Goal: Book appointment/travel/reservation

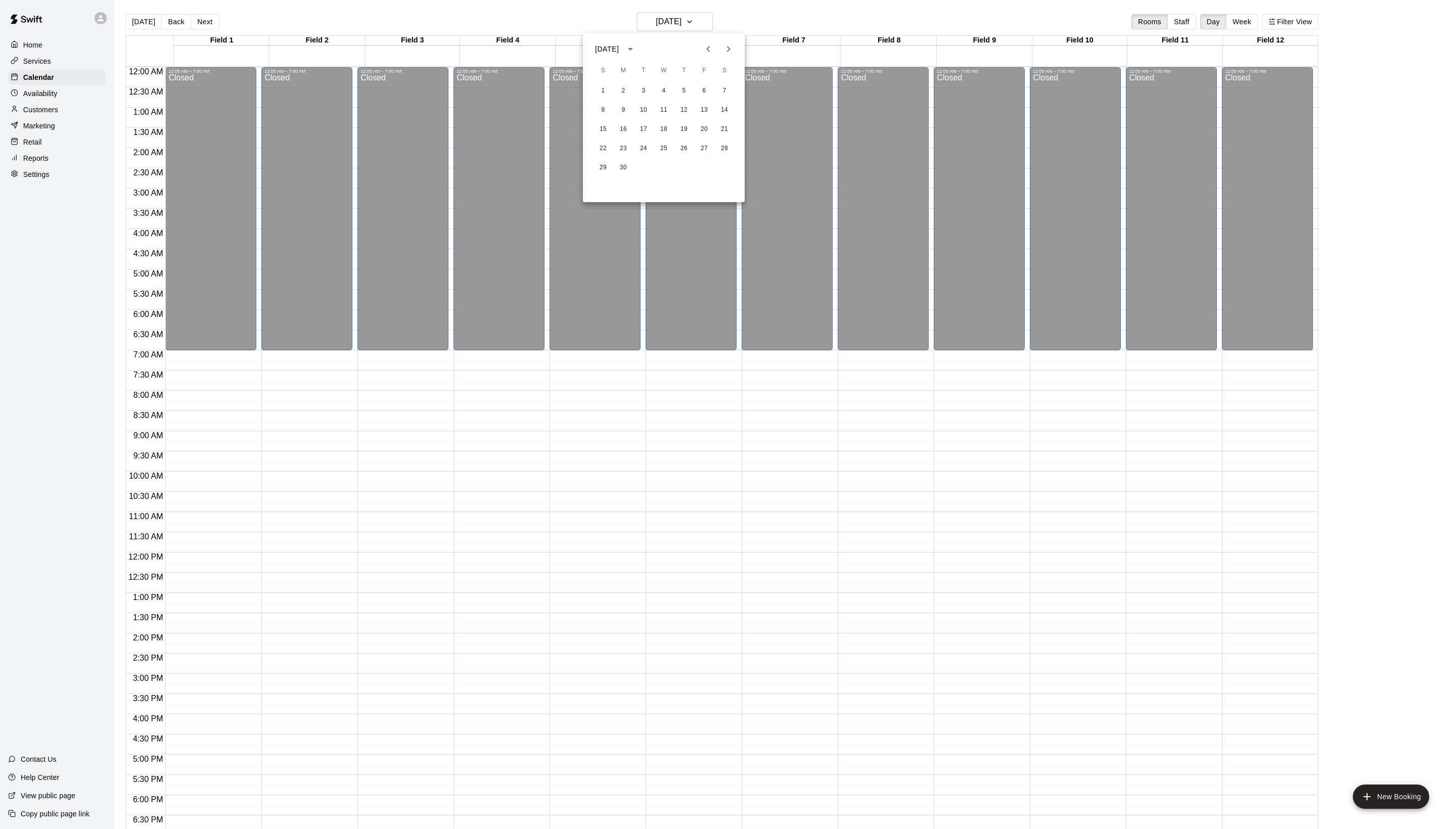
scroll to position [170, 0]
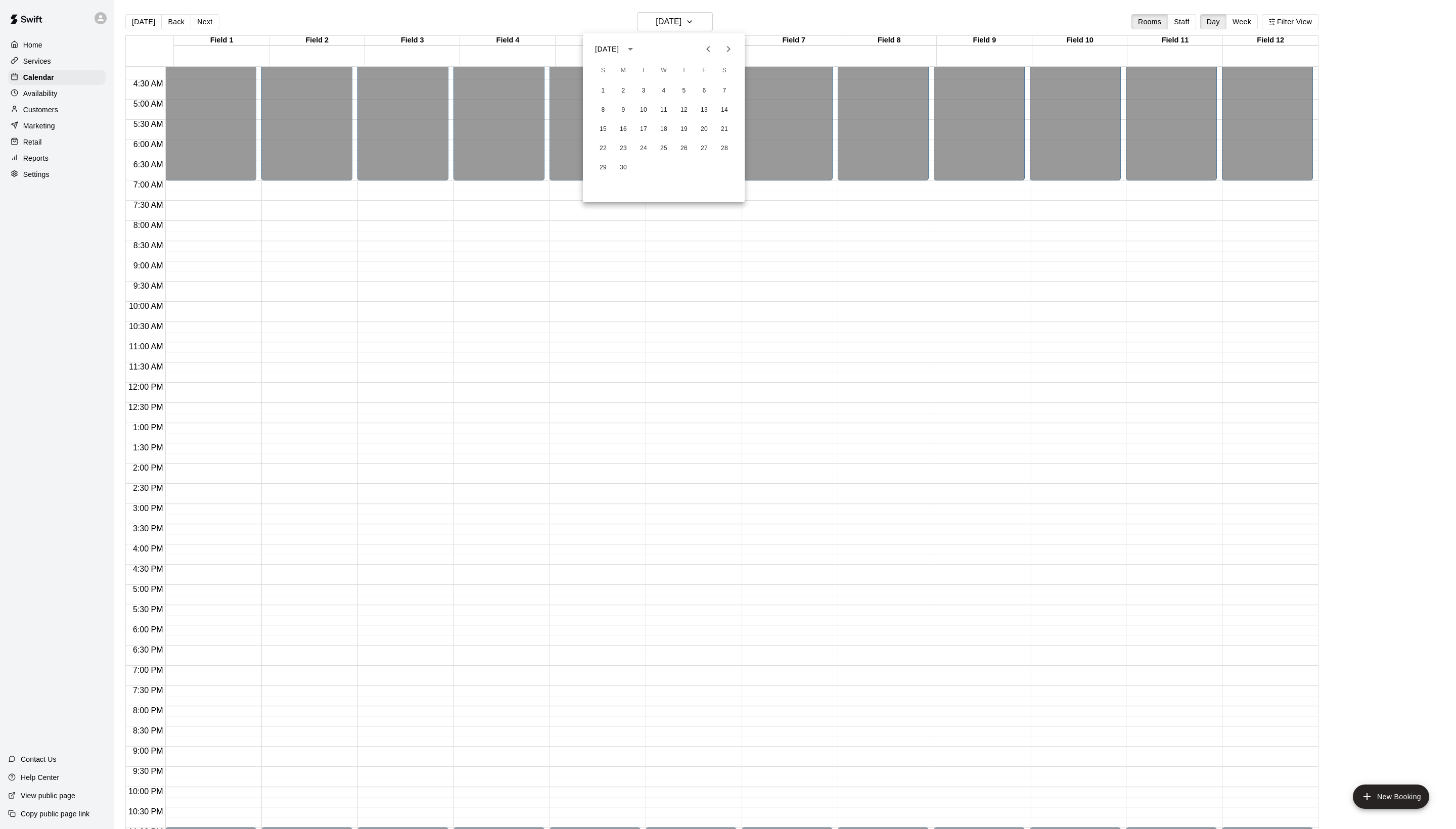
click at [683, 22] on div at bounding box center [728, 414] width 1456 height 829
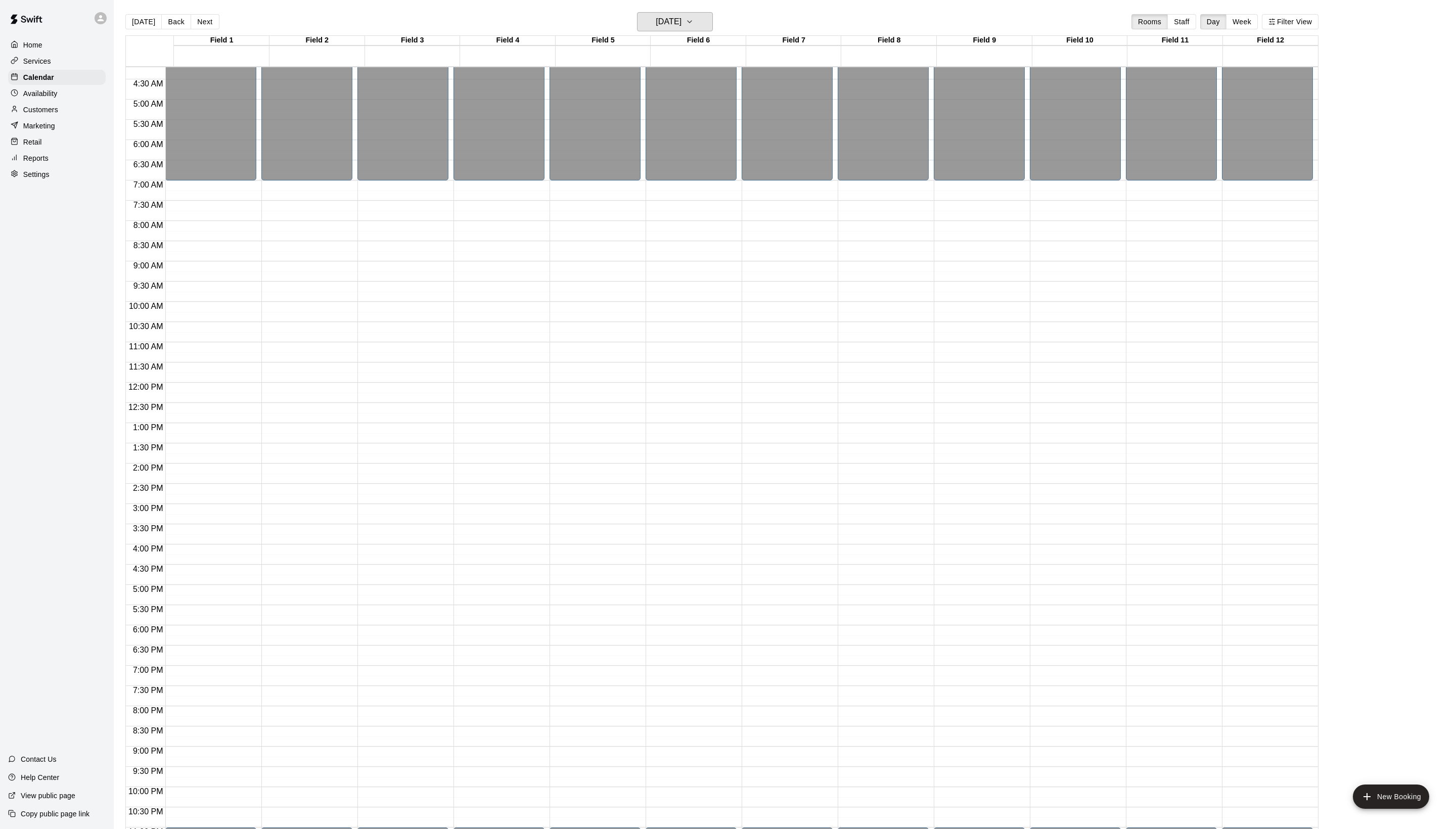
click at [682, 20] on h6 "Saturday Nov 09" at bounding box center [669, 21] width 26 height 14
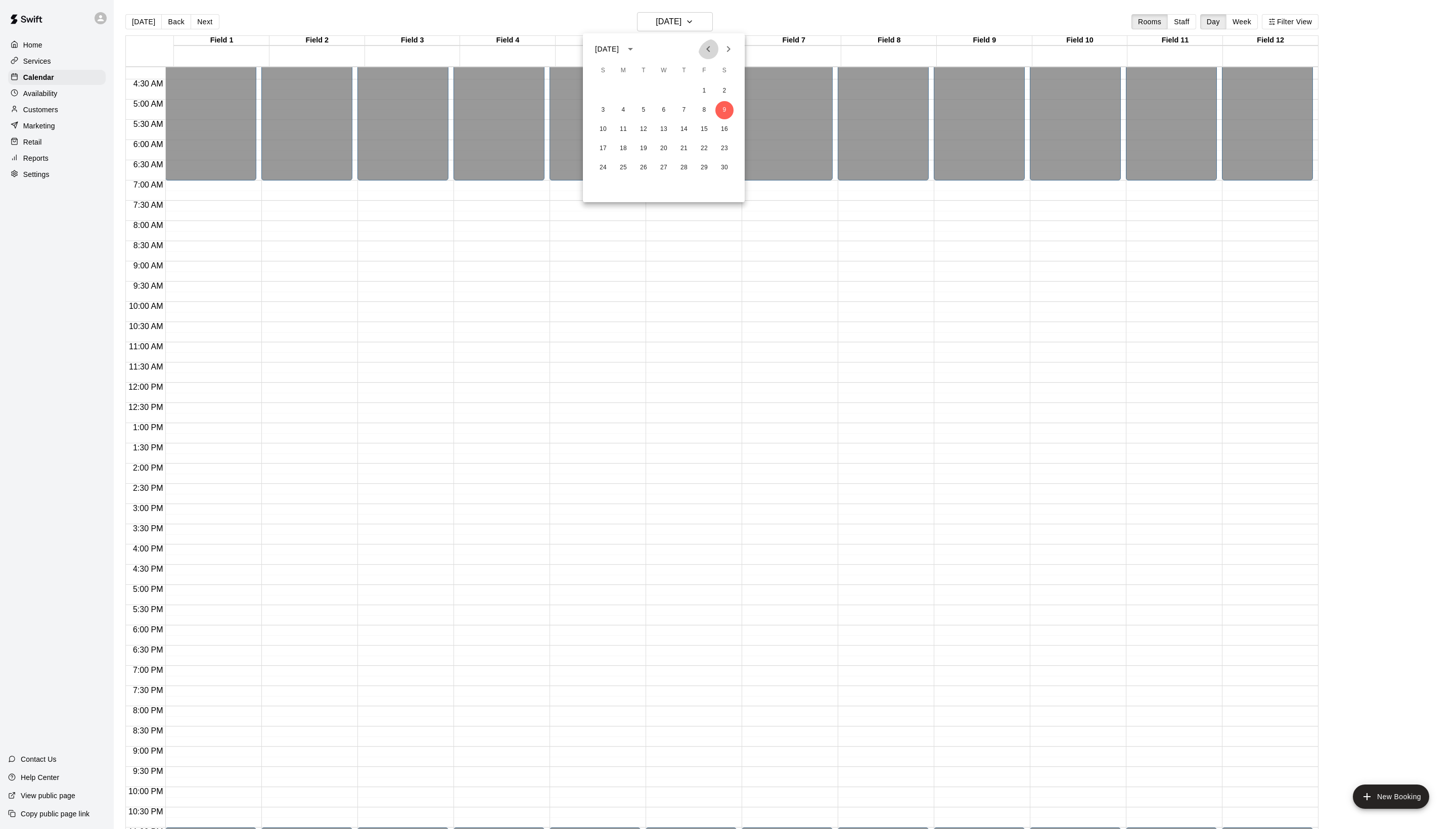
click at [702, 46] on icon "Previous month" at bounding box center [708, 49] width 12 height 12
click at [702, 50] on icon "Previous month" at bounding box center [708, 49] width 12 height 12
click at [601, 151] on button "22" at bounding box center [603, 149] width 18 height 18
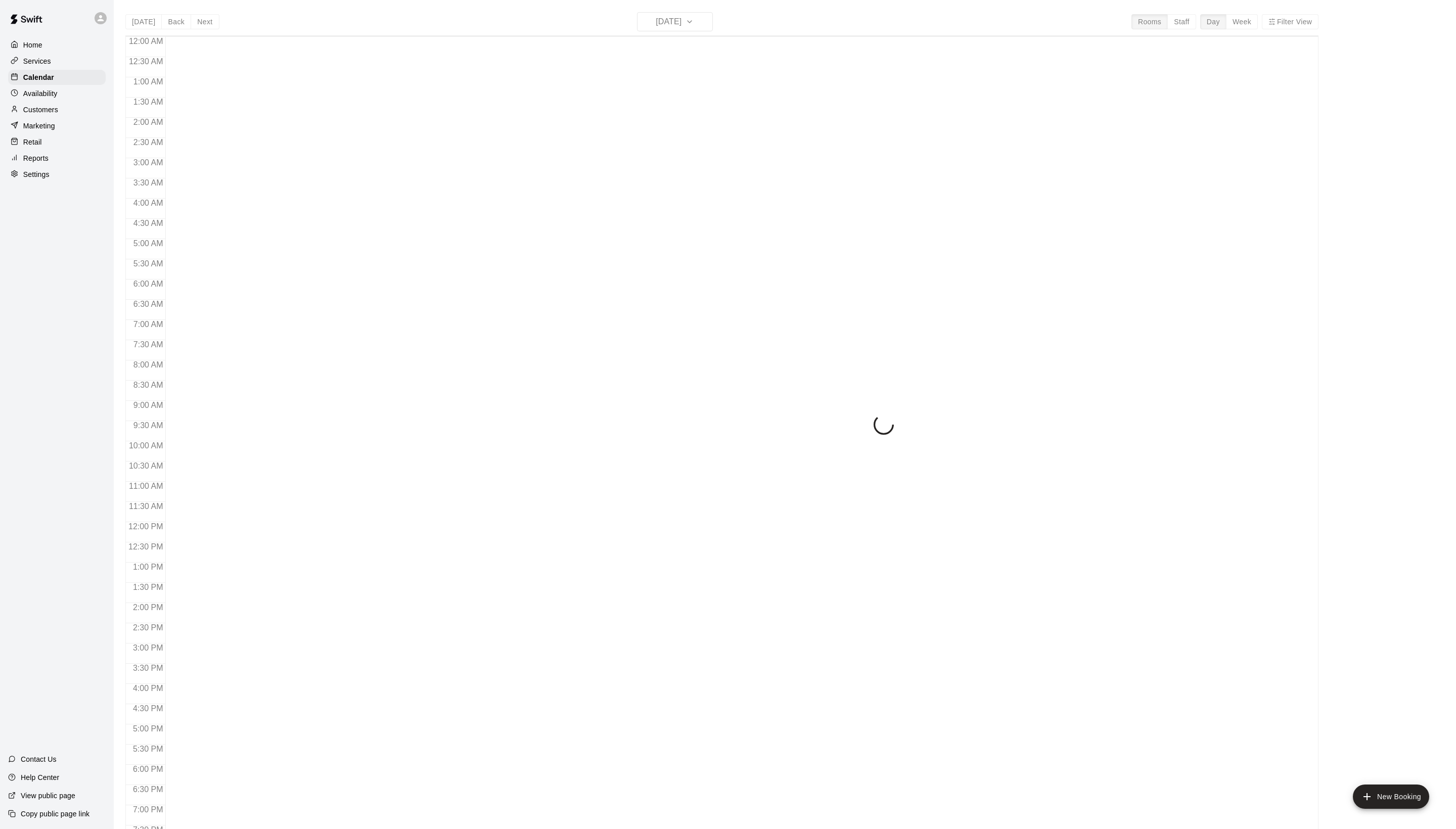
scroll to position [170, 0]
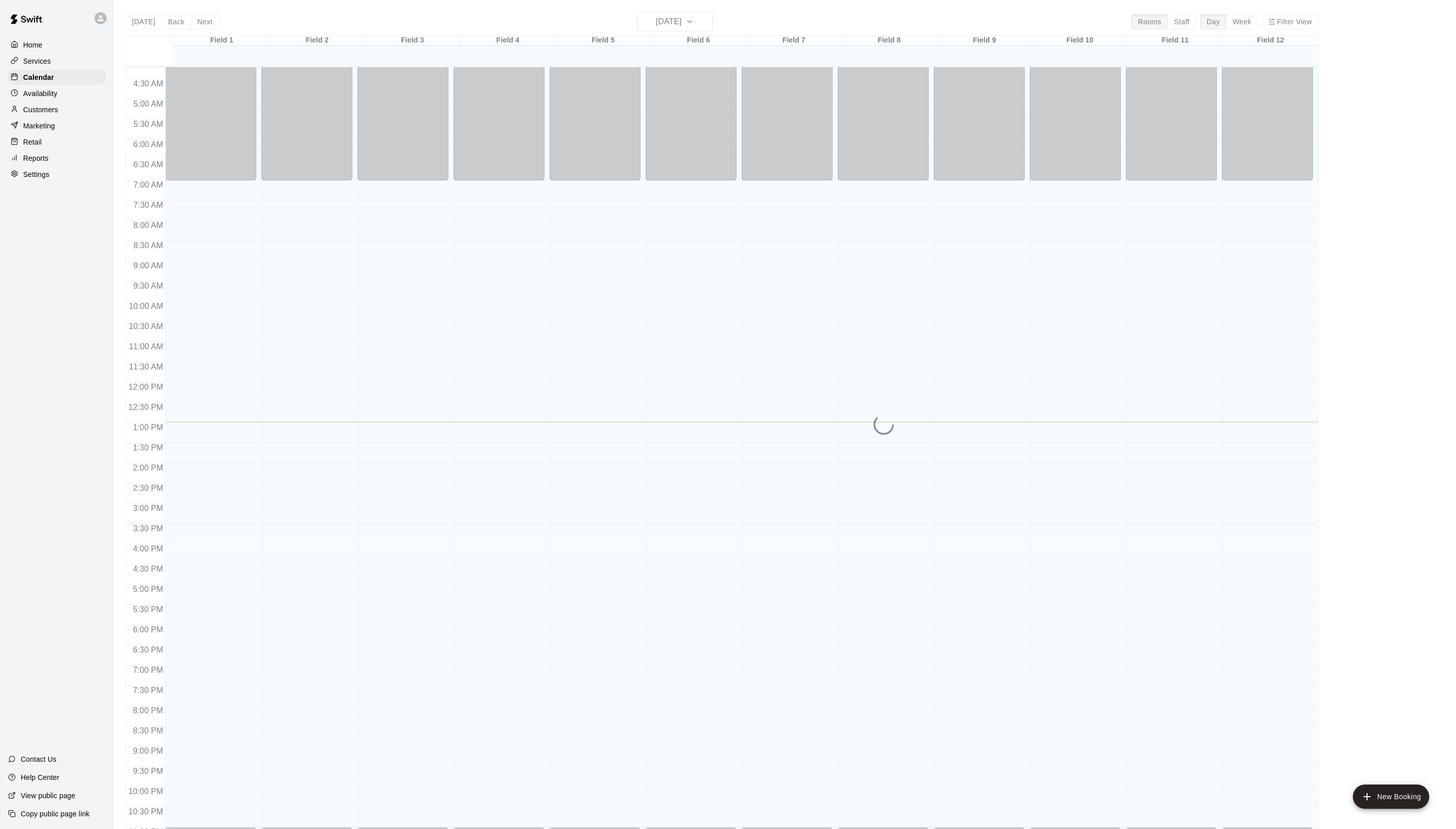
click at [699, 25] on div "[DATE] Back [DATE][DATE] Rooms Staff Day Week [GEOGRAPHIC_DATA] 1 14 [GEOGRAPHI…" at bounding box center [722, 426] width 1193 height 829
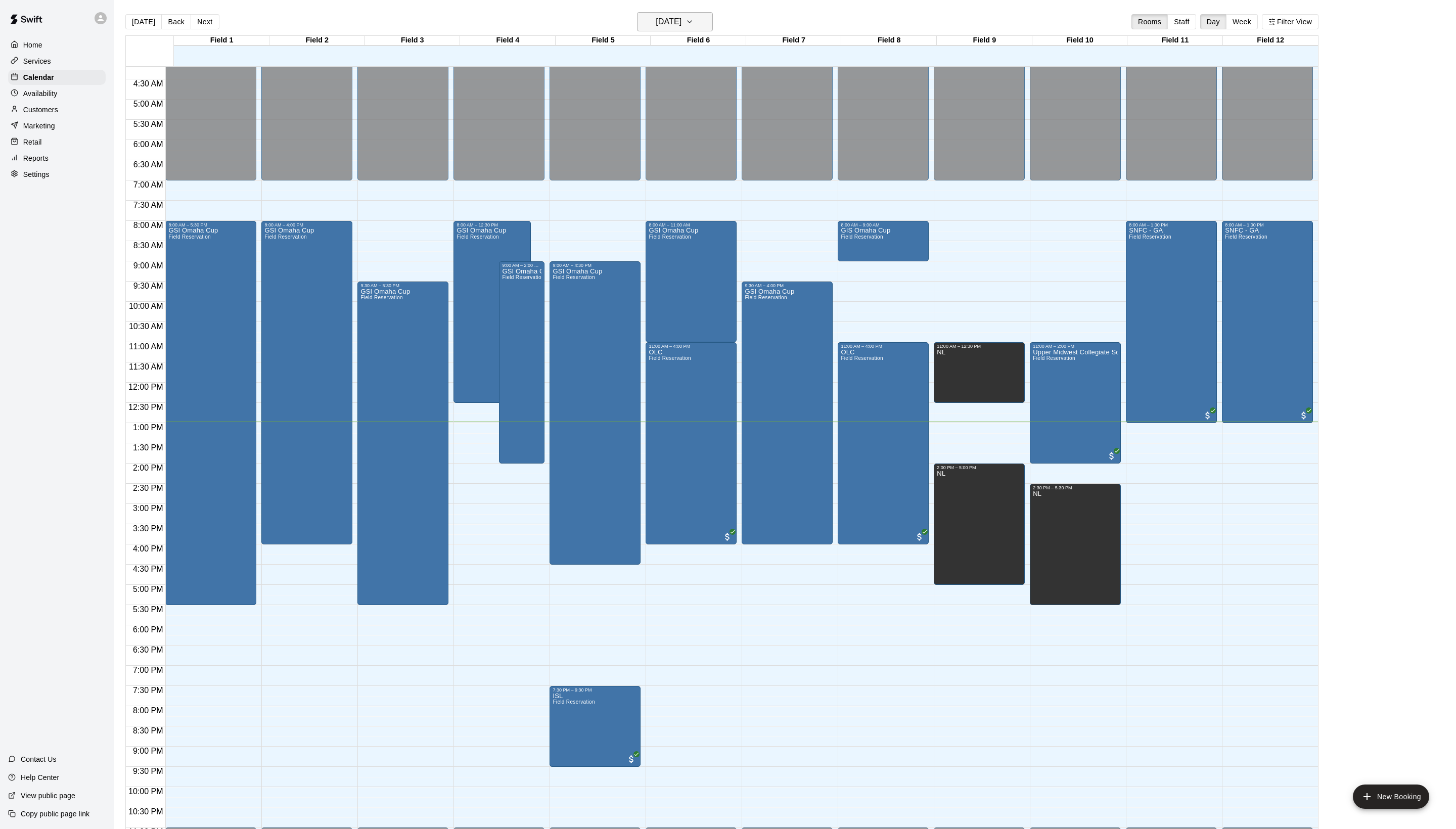
click at [694, 25] on icon "button" at bounding box center [690, 21] width 8 height 12
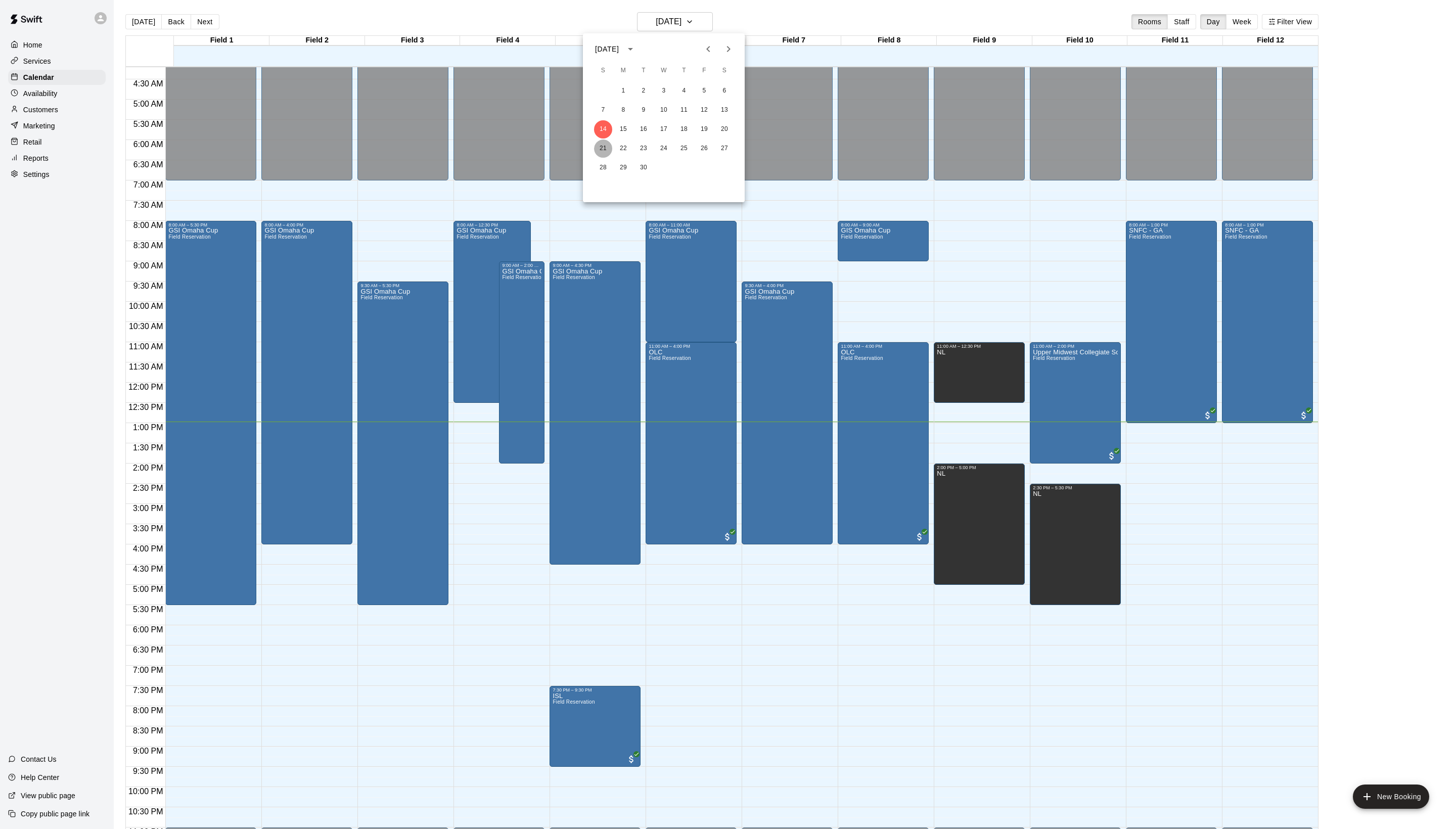
click at [606, 146] on button "21" at bounding box center [603, 149] width 18 height 18
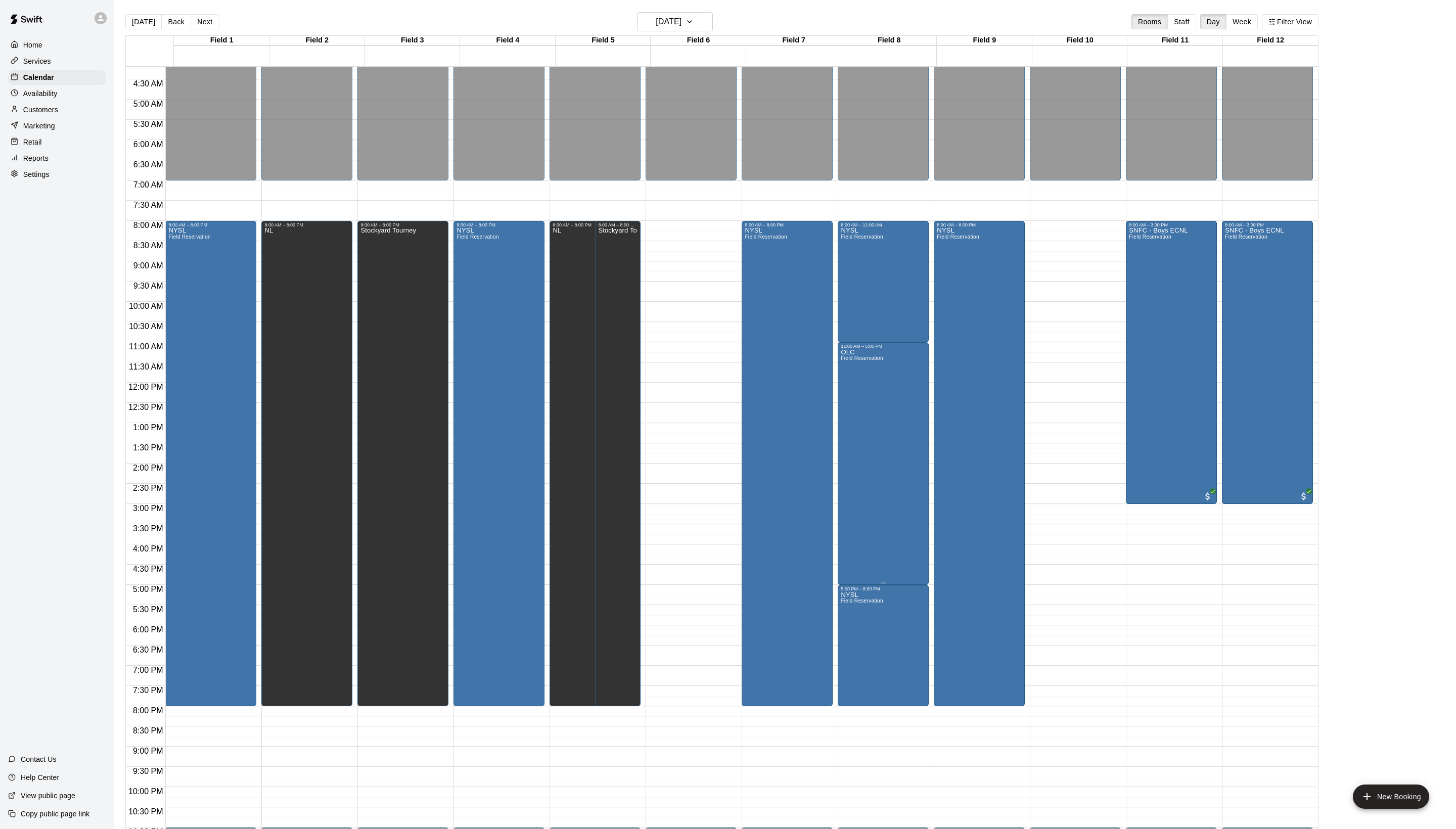
click at [878, 411] on div "[GEOGRAPHIC_DATA]" at bounding box center [861, 763] width 42 height 829
click at [860, 359] on div at bounding box center [728, 414] width 1456 height 829
click at [860, 361] on span "Field Reservation" at bounding box center [861, 358] width 42 height 6
click at [860, 380] on icon "edit" at bounding box center [855, 380] width 12 height 12
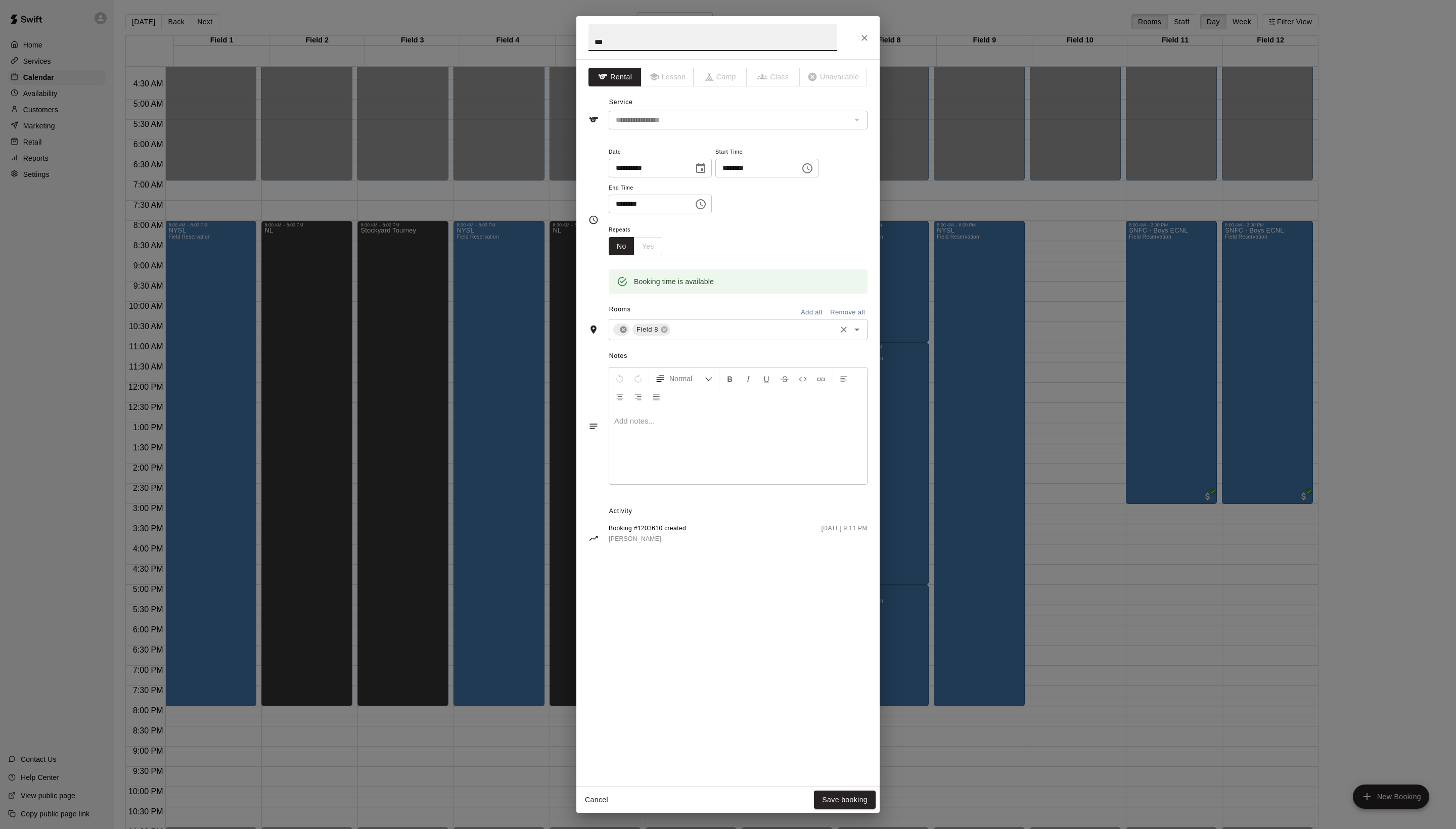
click at [627, 333] on icon at bounding box center [623, 329] width 8 height 8
click at [705, 336] on input "text" at bounding box center [744, 329] width 182 height 12
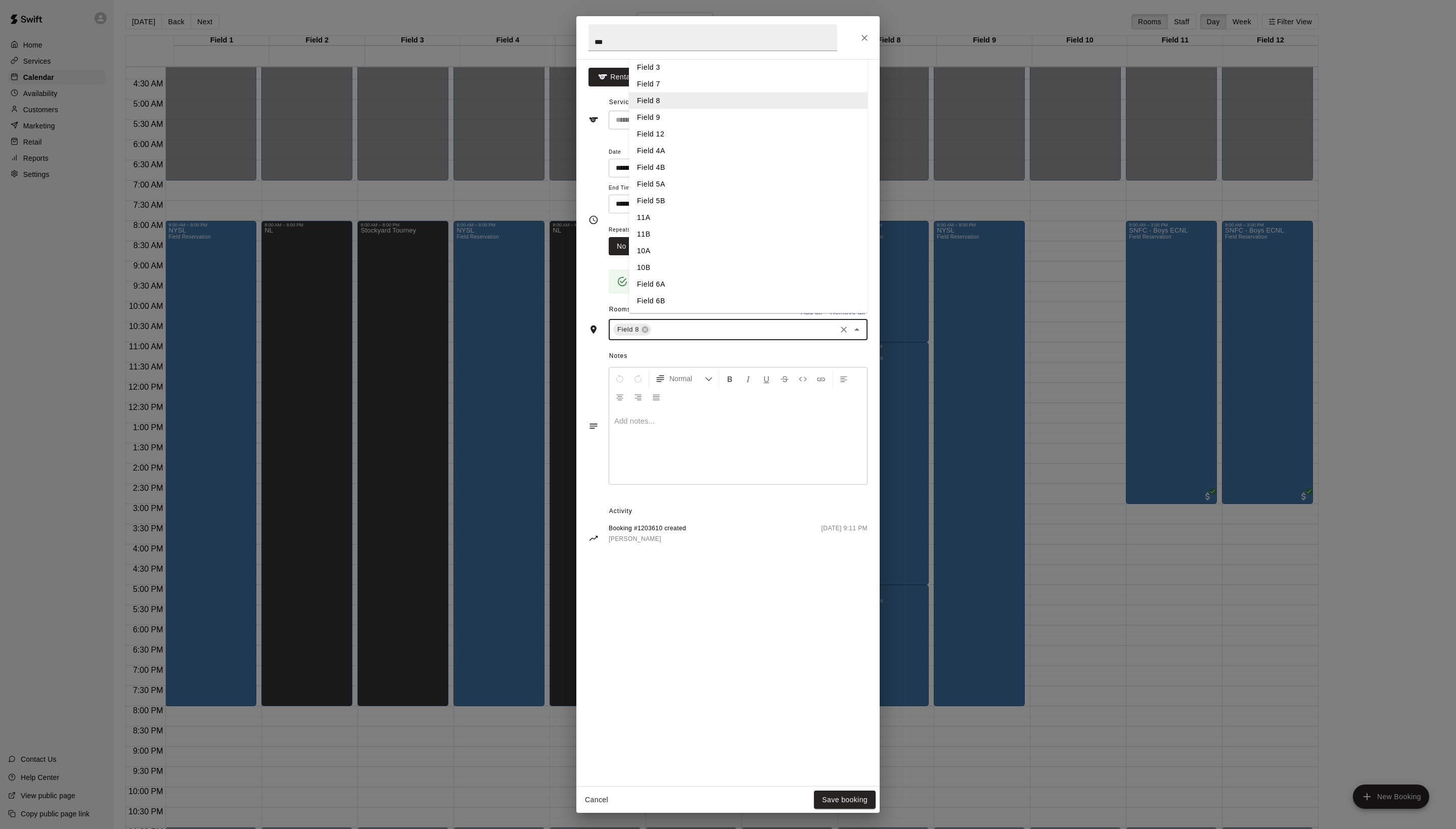
click at [688, 293] on li "Field 6A" at bounding box center [748, 284] width 239 height 17
click at [762, 336] on input "text" at bounding box center [766, 329] width 137 height 12
click at [705, 319] on div "Rooms Add all Remove all" at bounding box center [728, 310] width 279 height 17
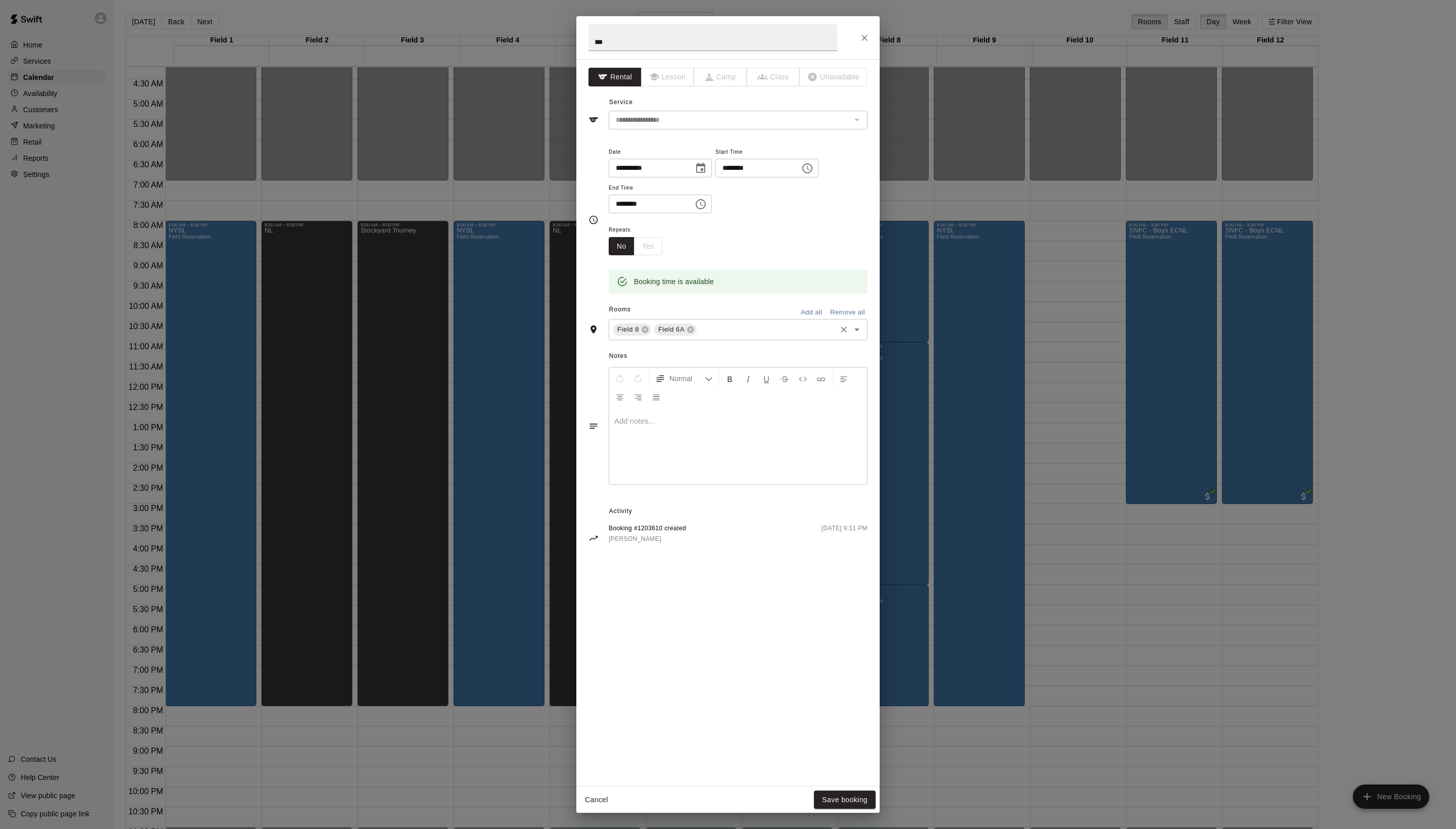
click at [759, 336] on input "text" at bounding box center [766, 329] width 137 height 12
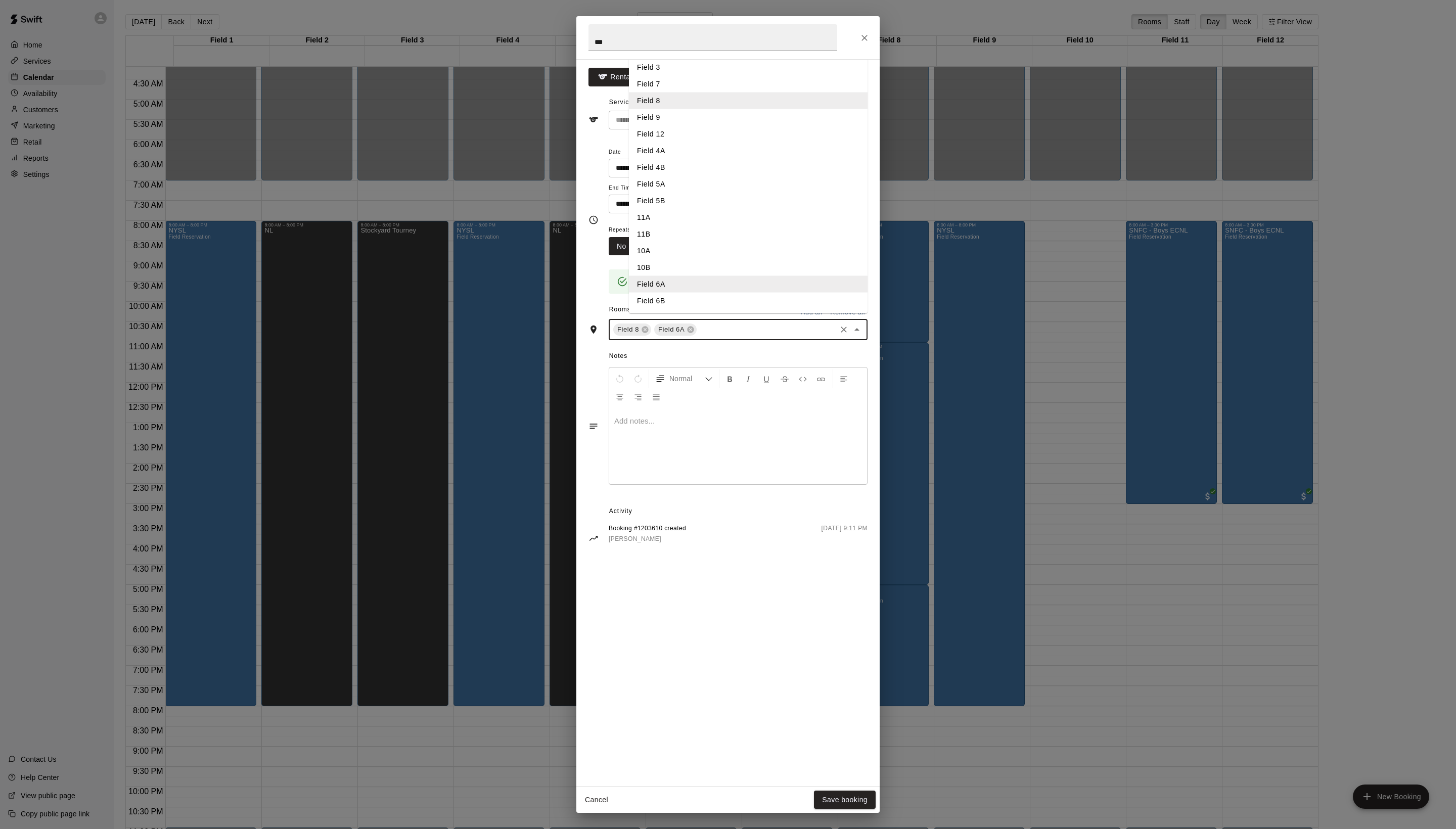
click at [679, 309] on li "Field 6B" at bounding box center [748, 301] width 239 height 17
click at [819, 791] on button "Save booking" at bounding box center [844, 800] width 62 height 19
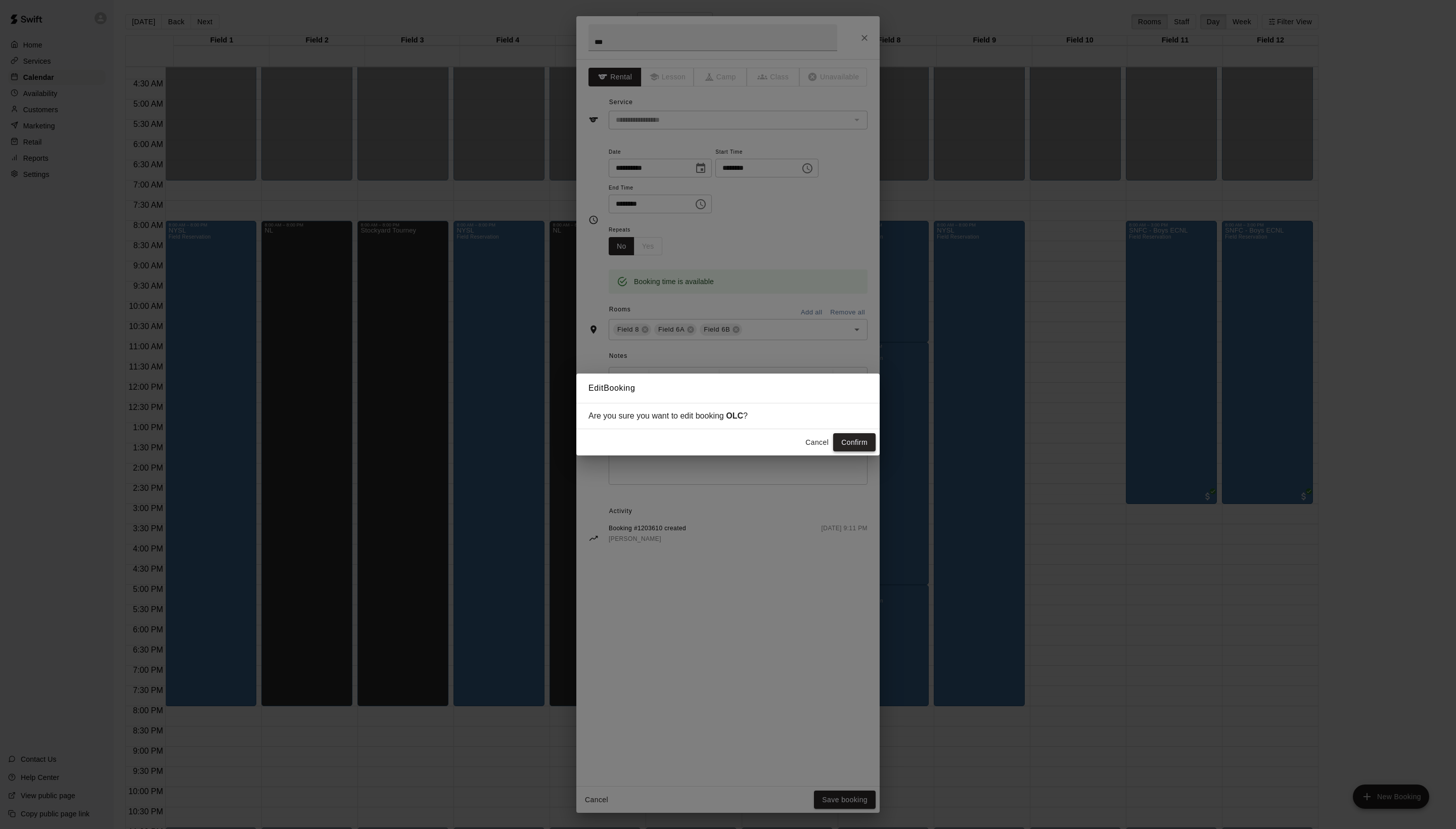
click at [864, 446] on button "Confirm" at bounding box center [854, 442] width 42 height 19
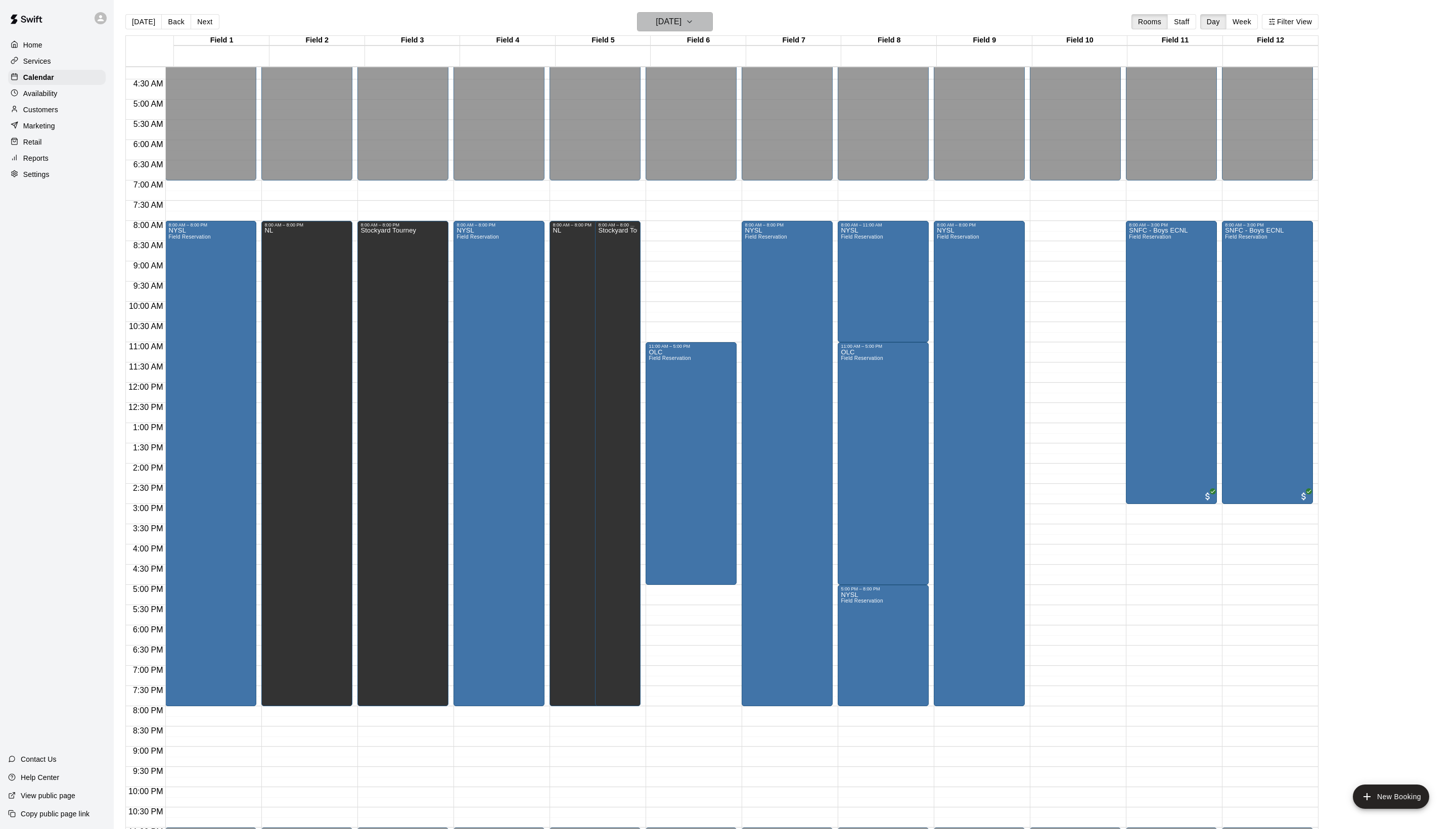
click at [682, 27] on h6 "[DATE]" at bounding box center [669, 21] width 26 height 14
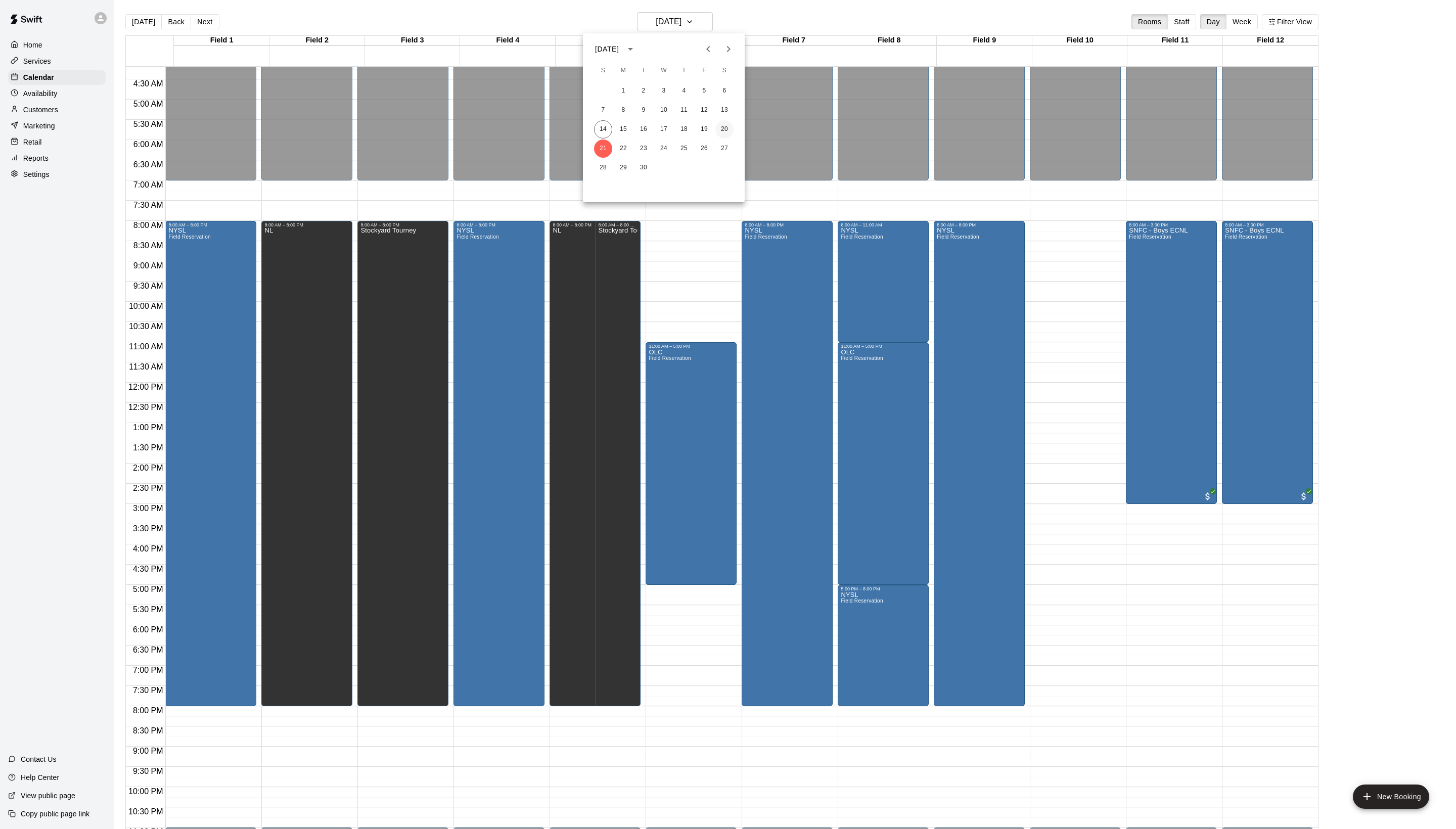
click at [727, 136] on button "20" at bounding box center [725, 129] width 18 height 18
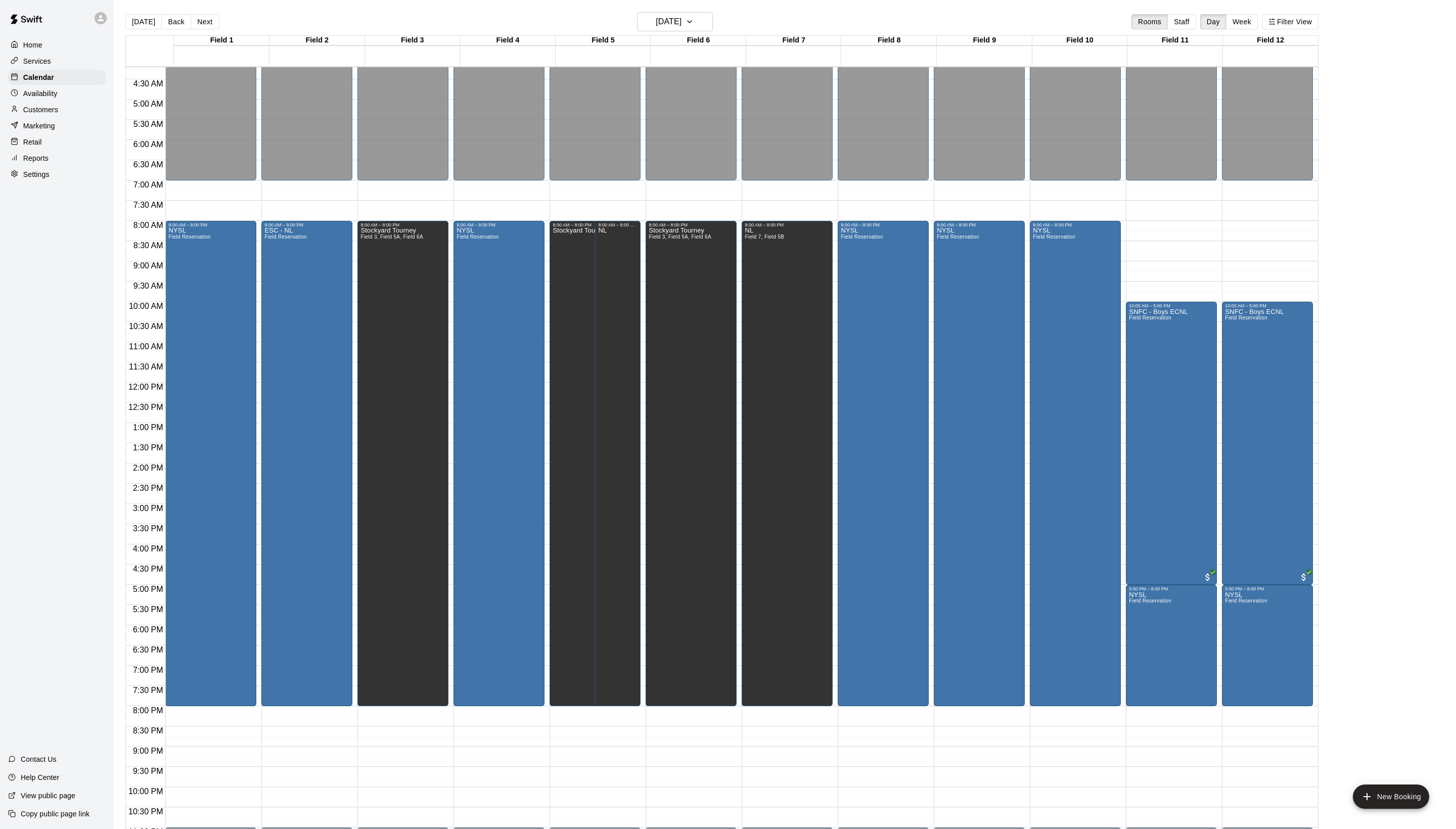
click at [678, 9] on main "[DATE] Back [DATE][DATE] Rooms Staff Day Week Filter View Field 1 20 [GEOGRAPHI…" at bounding box center [785, 423] width 1342 height 845
click at [678, 15] on h6 "[DATE]" at bounding box center [669, 21] width 26 height 14
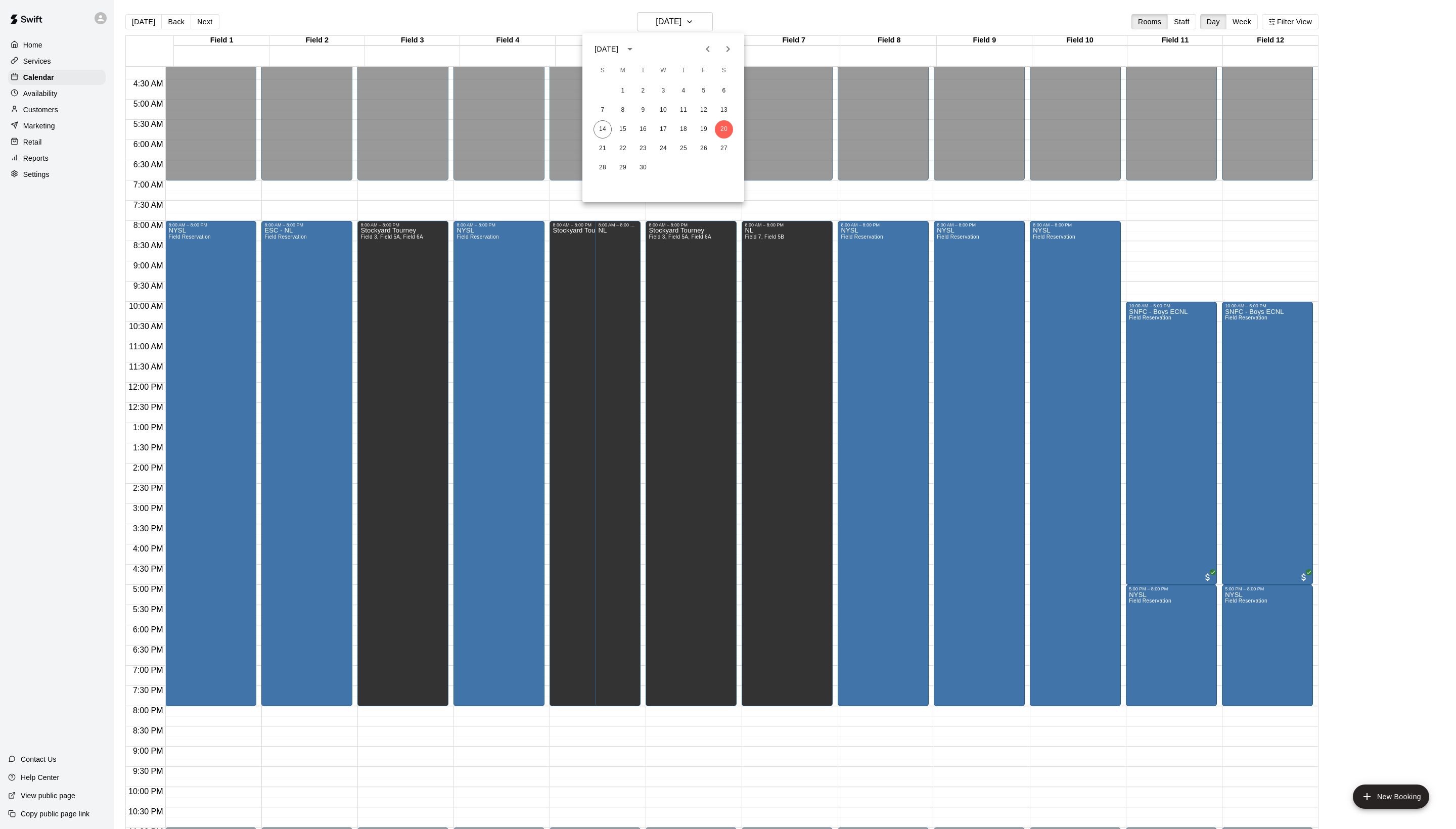
click at [725, 46] on icon "Next month" at bounding box center [727, 49] width 12 height 12
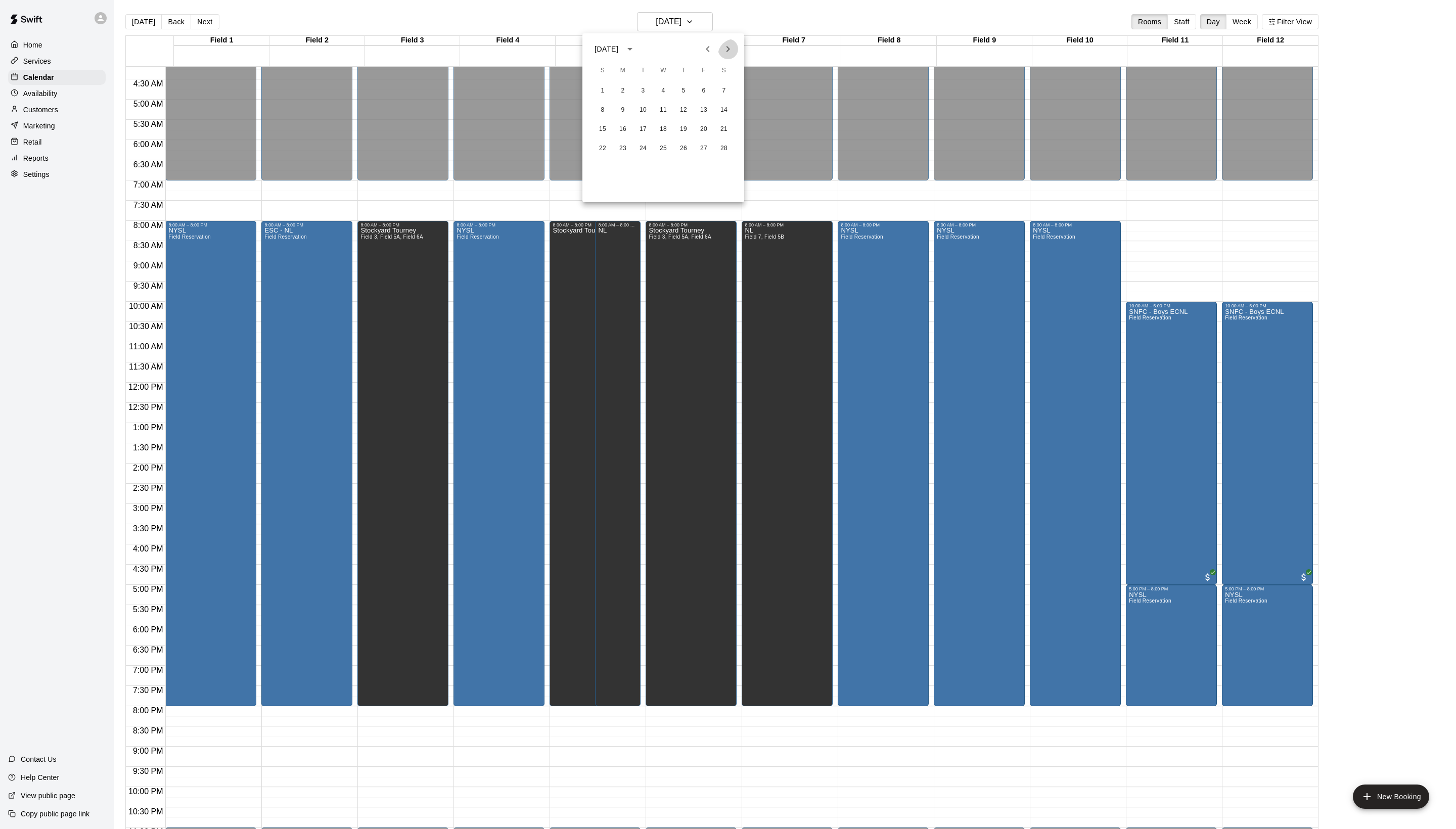
click at [725, 46] on icon "Next month" at bounding box center [727, 49] width 12 height 12
click at [703, 97] on button "6" at bounding box center [704, 91] width 18 height 18
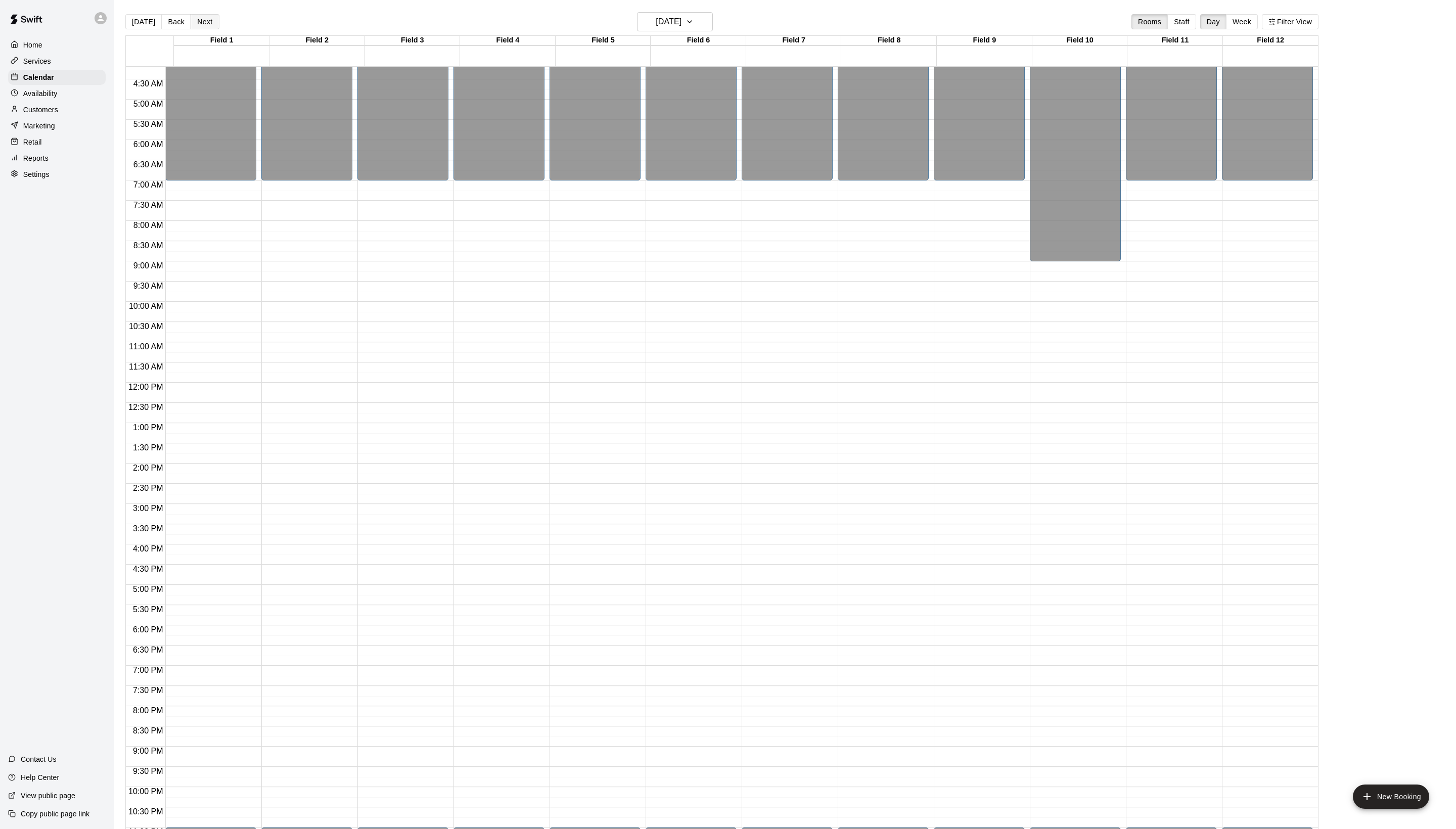
click at [218, 19] on button "Next" at bounding box center [205, 21] width 28 height 15
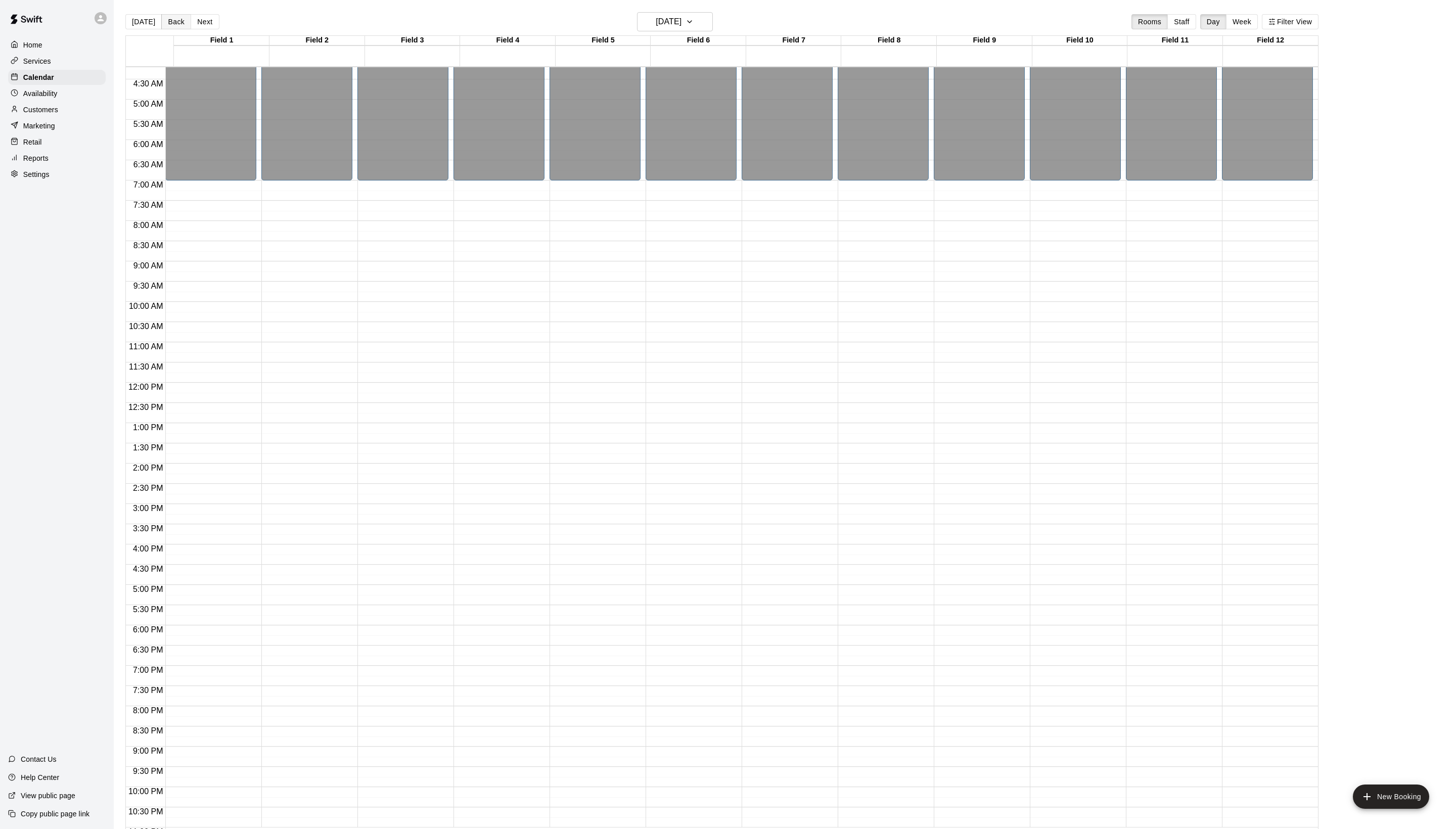
click at [190, 20] on button "Back" at bounding box center [176, 21] width 30 height 15
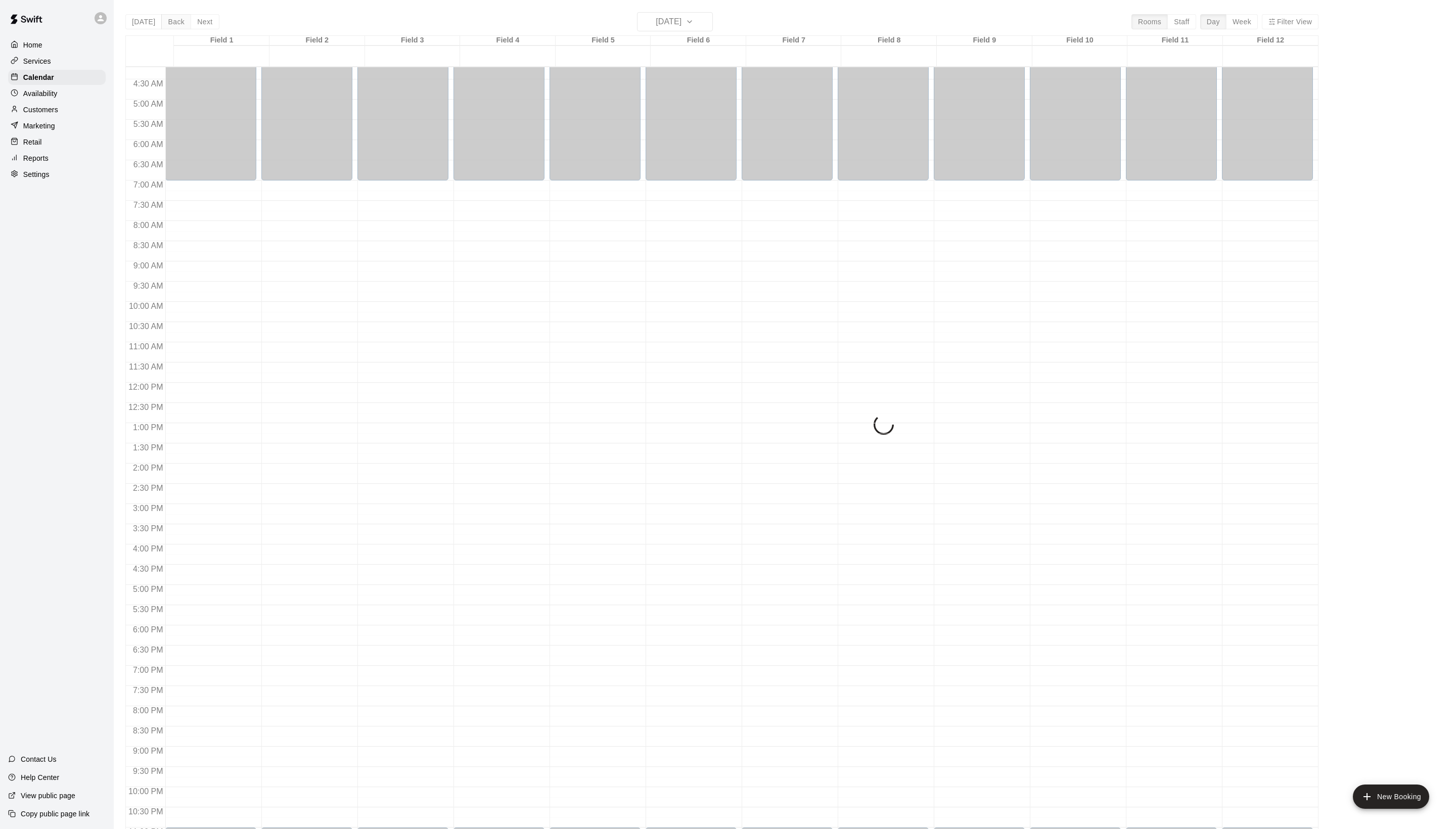
click at [190, 20] on div "[DATE] Back [DATE][DATE] Rooms Staff Day Week Filter View Field 1 07 [GEOGRAPHI…" at bounding box center [722, 426] width 1193 height 829
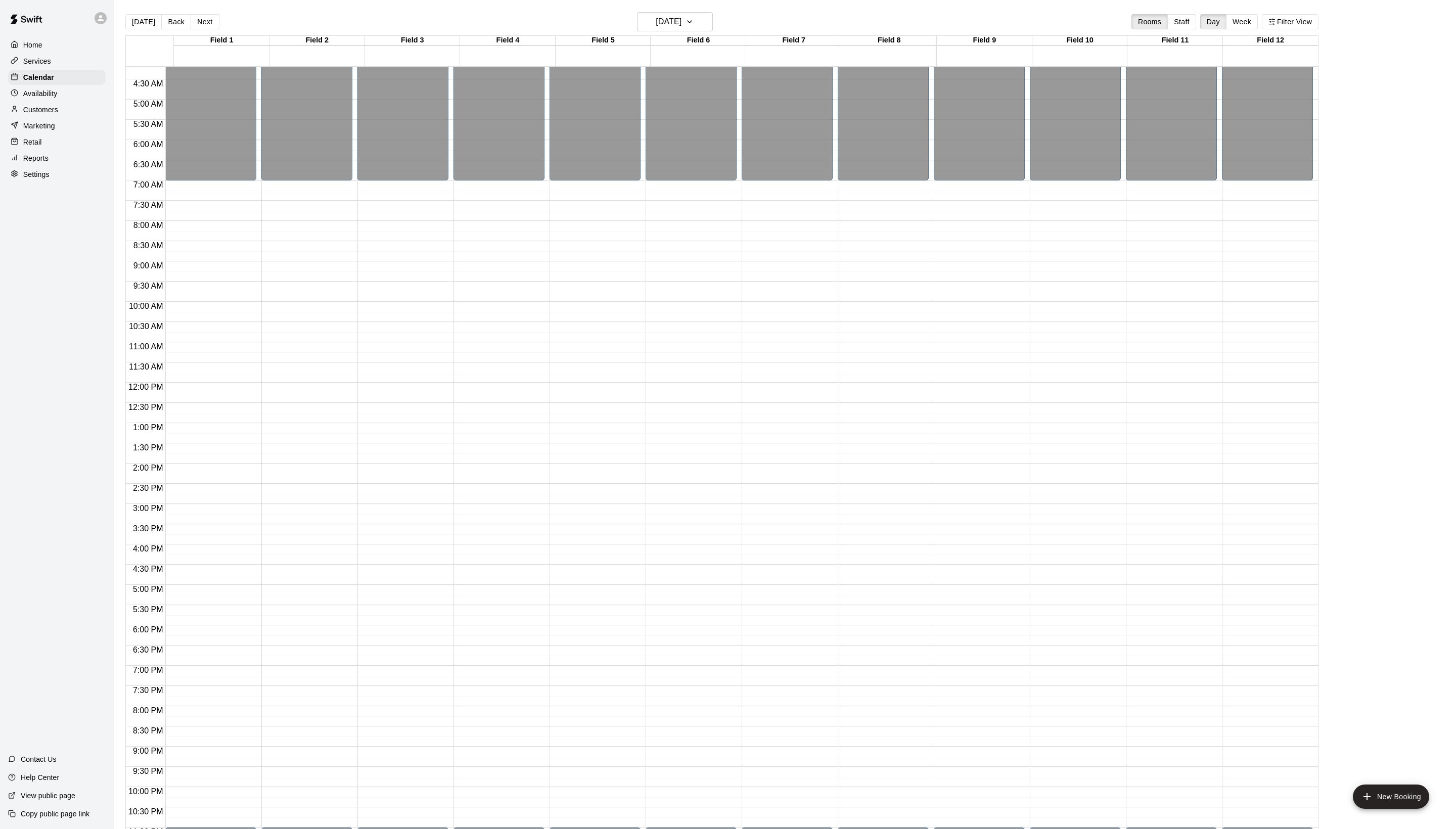
click at [677, 11] on main "[DATE] Back [DATE][DATE] Rooms Staff Day Week Filter View Field 1 07 [GEOGRAPHI…" at bounding box center [785, 423] width 1342 height 845
click at [677, 21] on h6 "[DATE]" at bounding box center [669, 21] width 26 height 14
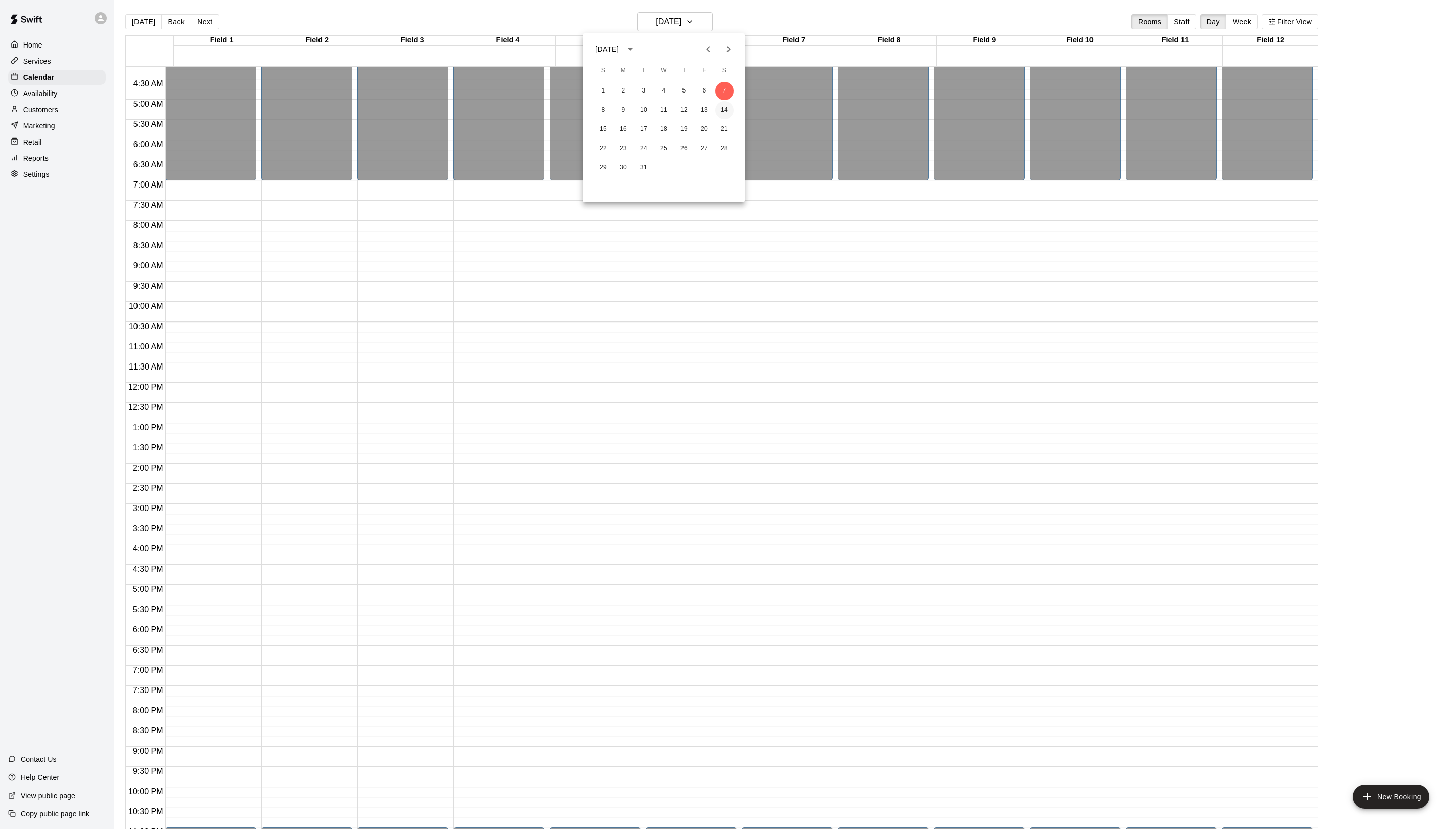
click at [727, 110] on button "14" at bounding box center [725, 110] width 18 height 18
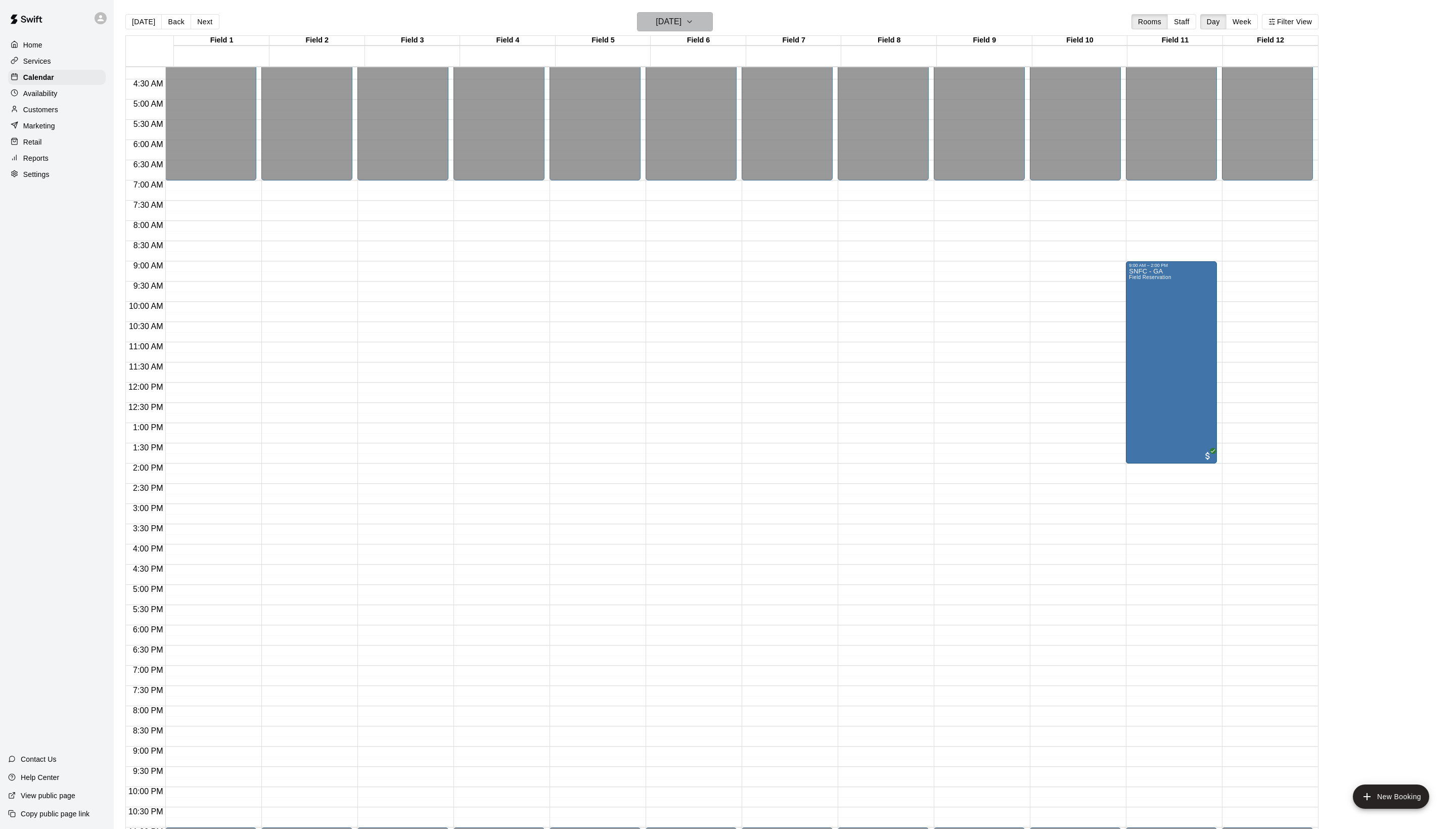
click at [697, 31] on button "[DATE]" at bounding box center [675, 21] width 76 height 19
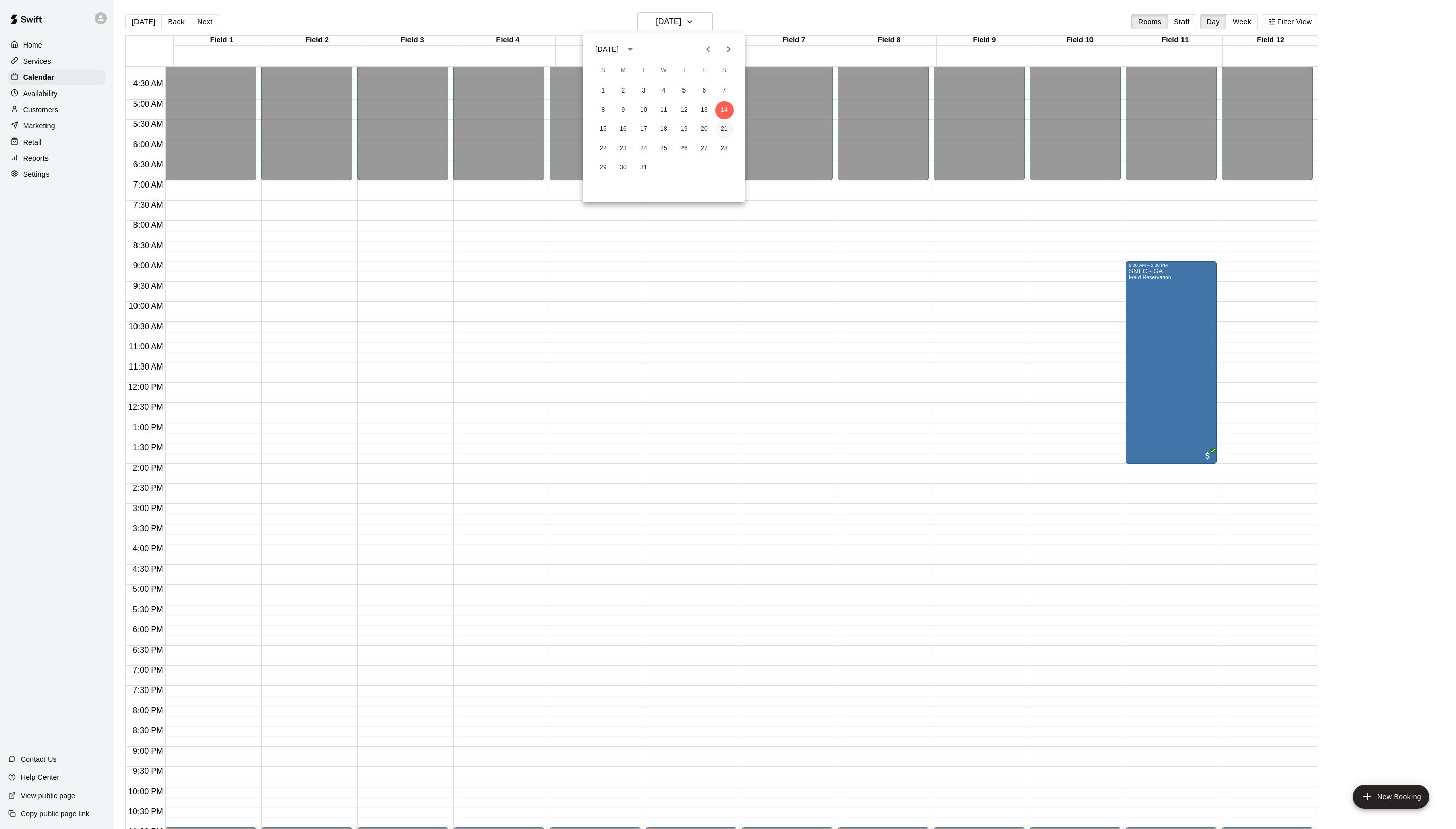
click at [727, 137] on button "21" at bounding box center [725, 129] width 18 height 18
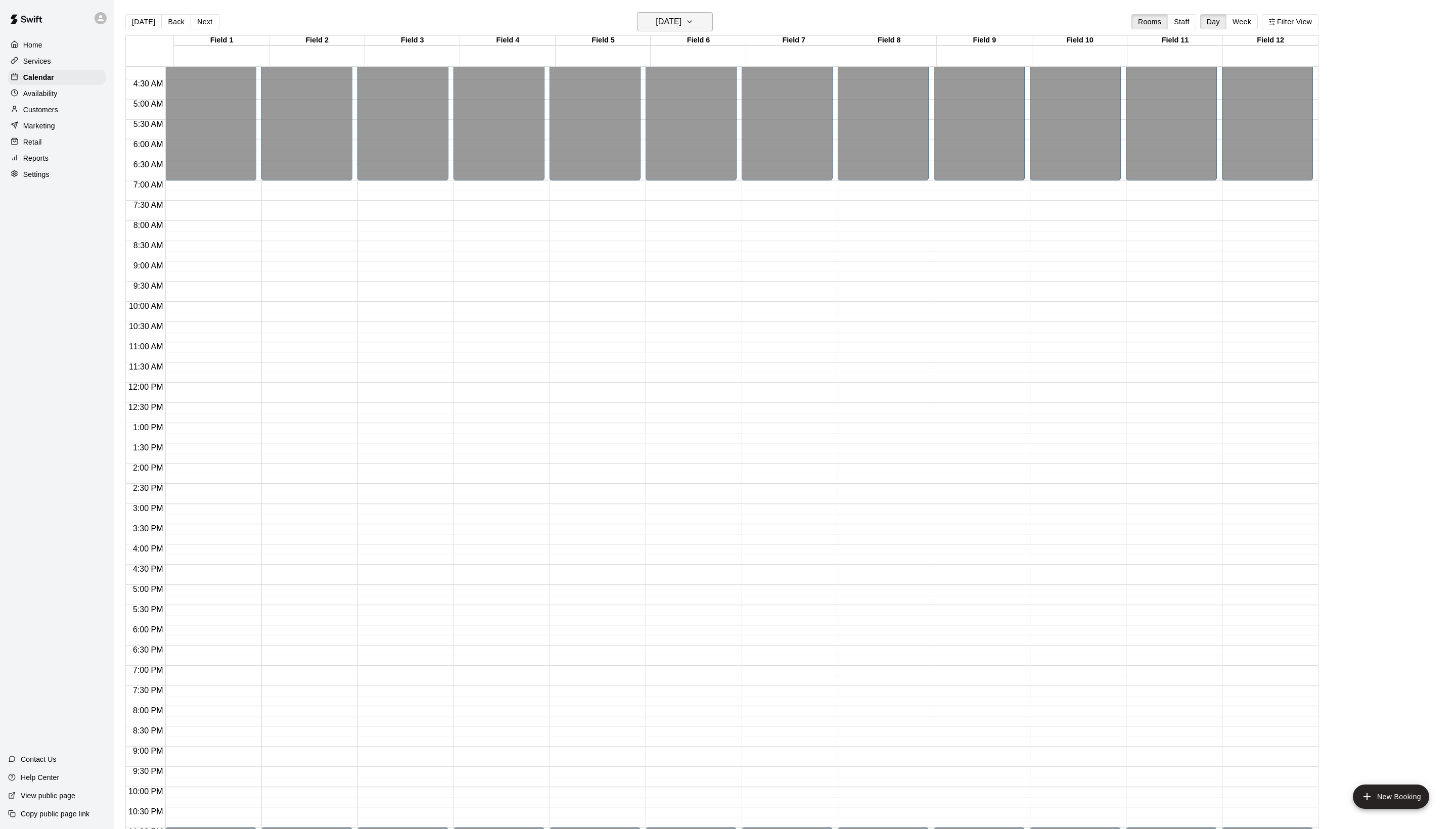
click at [691, 31] on button "[DATE]" at bounding box center [675, 21] width 76 height 19
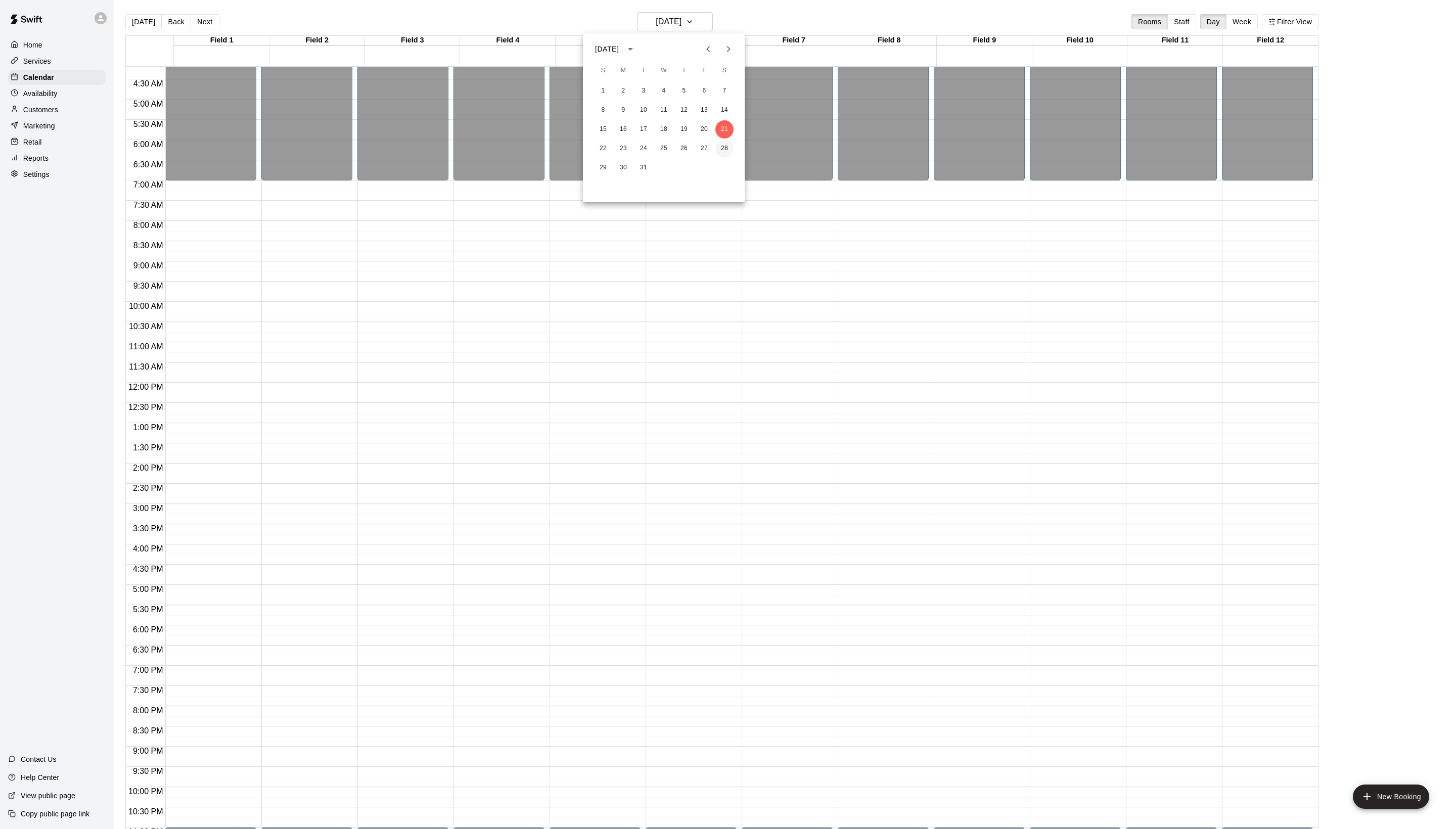
click at [722, 146] on button "28" at bounding box center [725, 149] width 18 height 18
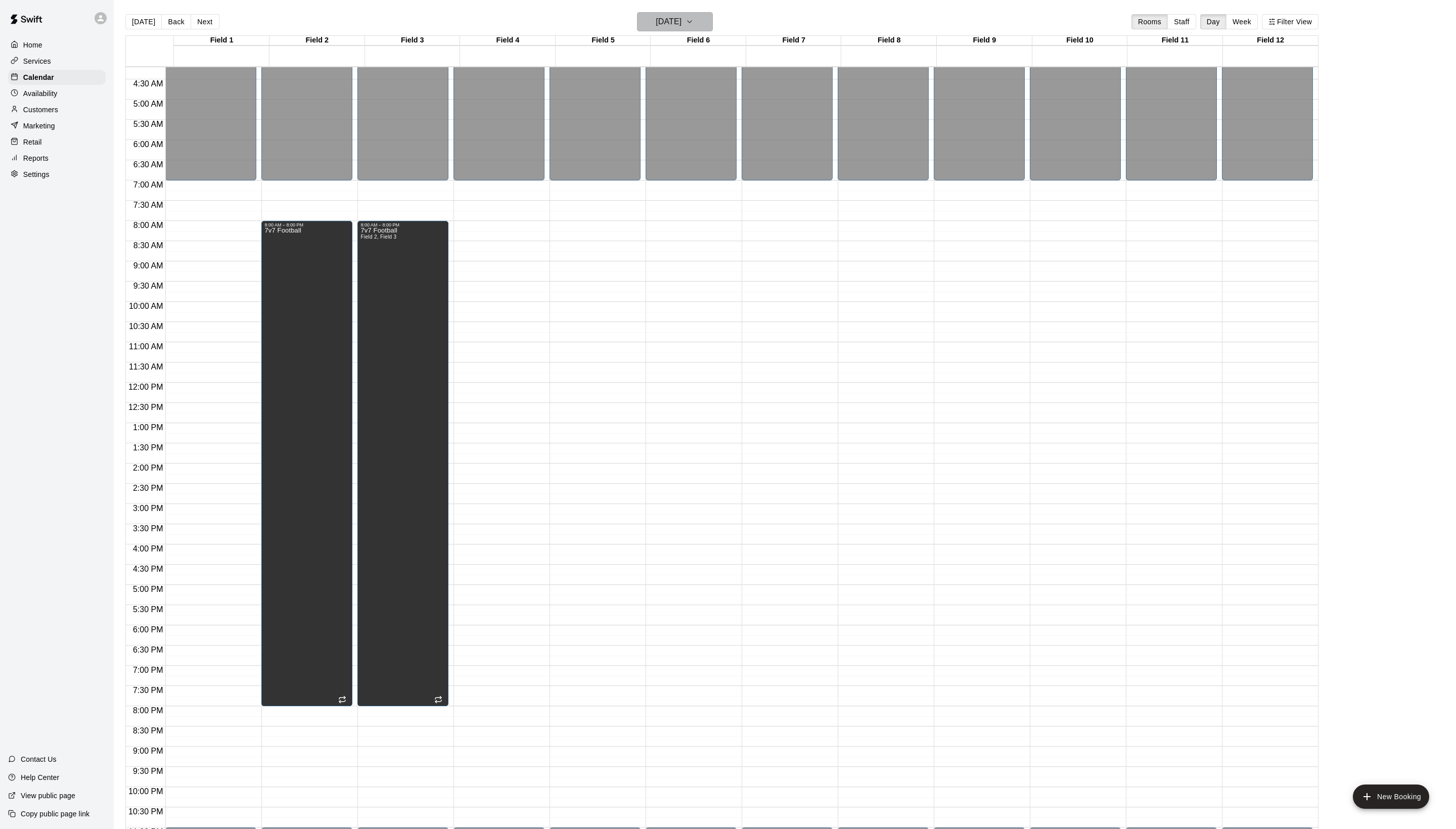
click at [677, 29] on h6 "[DATE]" at bounding box center [669, 21] width 26 height 14
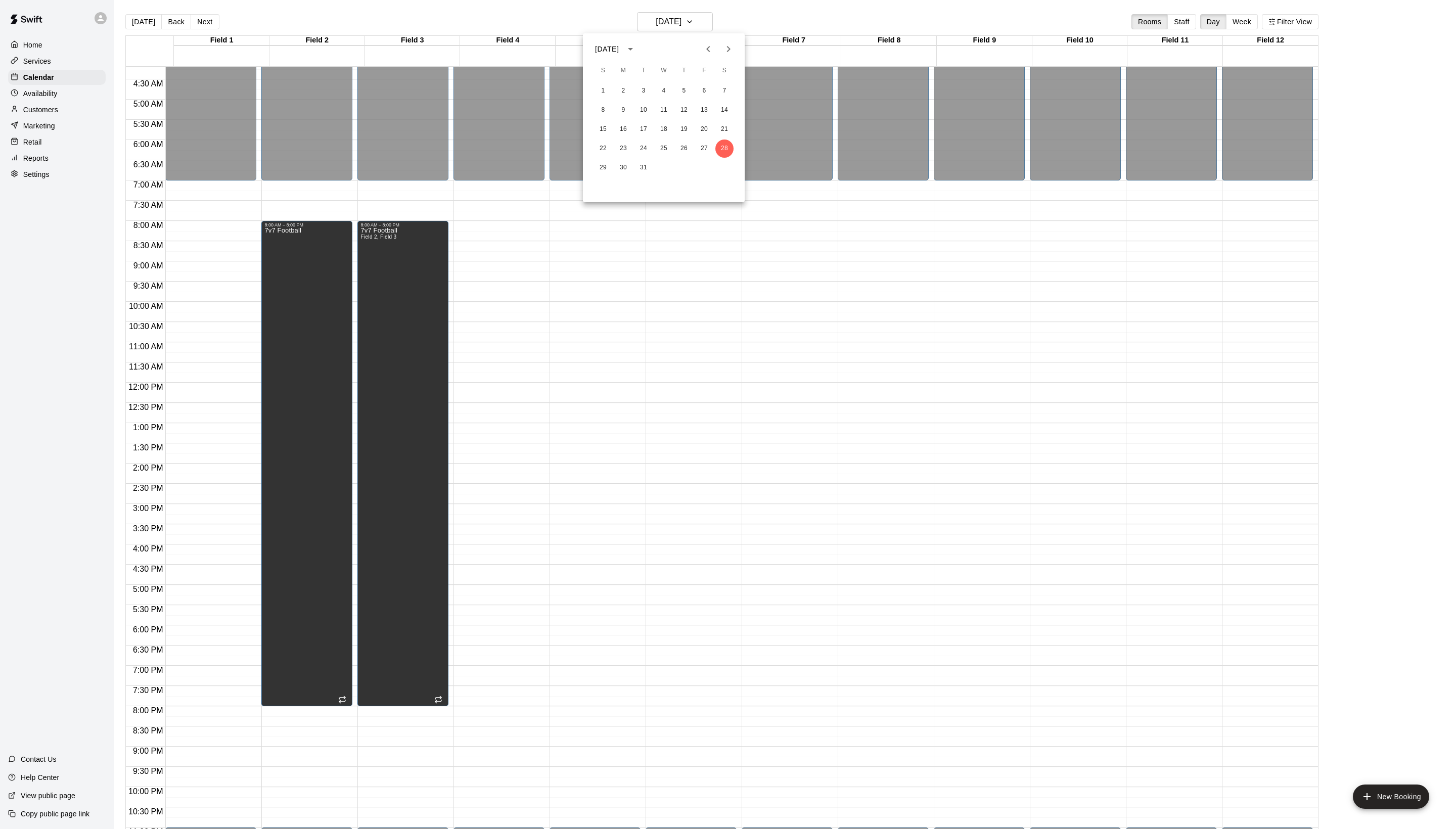
click at [722, 47] on icon "Next month" at bounding box center [728, 49] width 12 height 12
click at [721, 89] on button "4" at bounding box center [725, 91] width 18 height 18
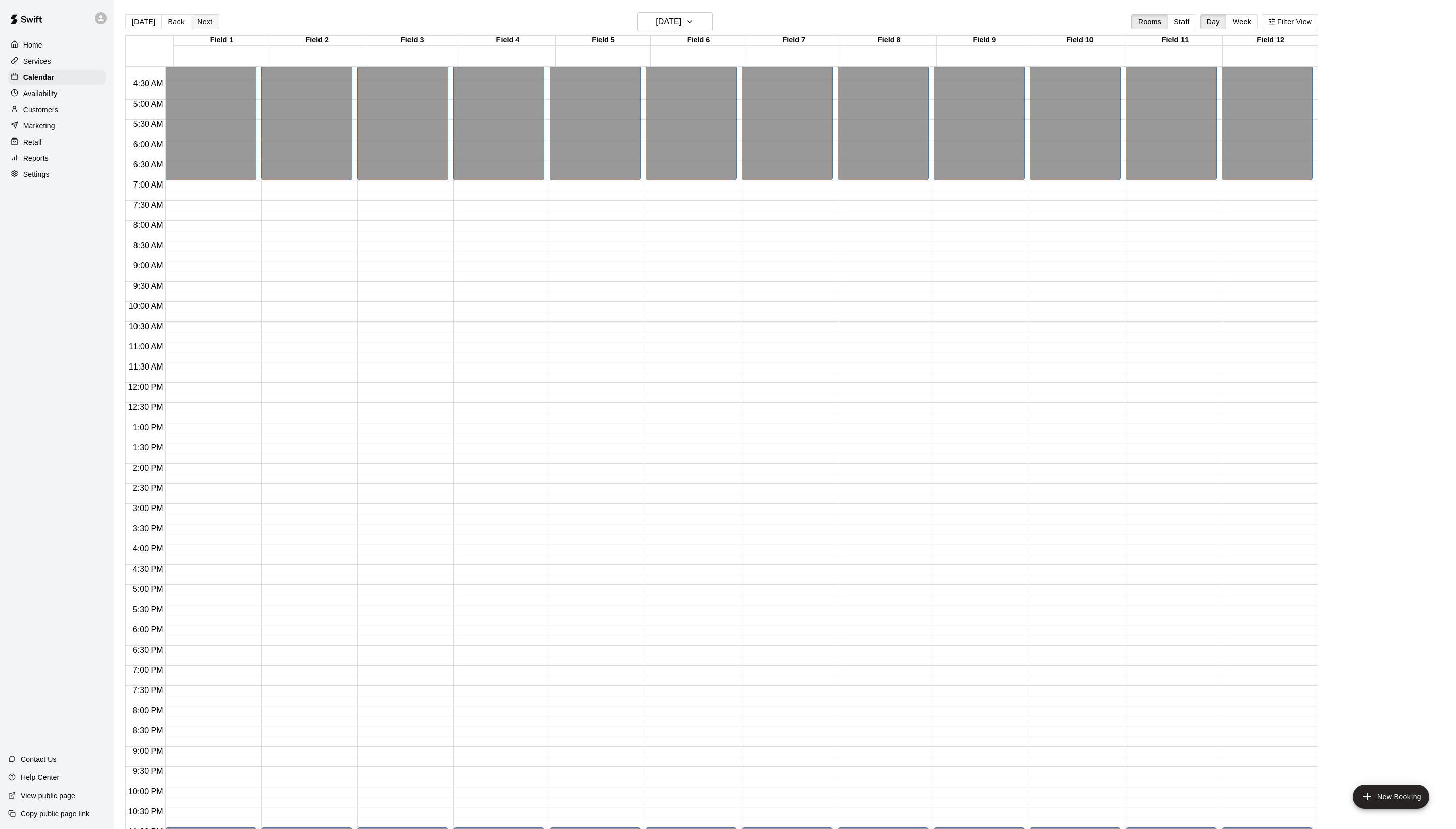
click at [219, 25] on button "Next" at bounding box center [205, 21] width 28 height 15
click at [677, 24] on h6 "[DATE]" at bounding box center [669, 21] width 26 height 14
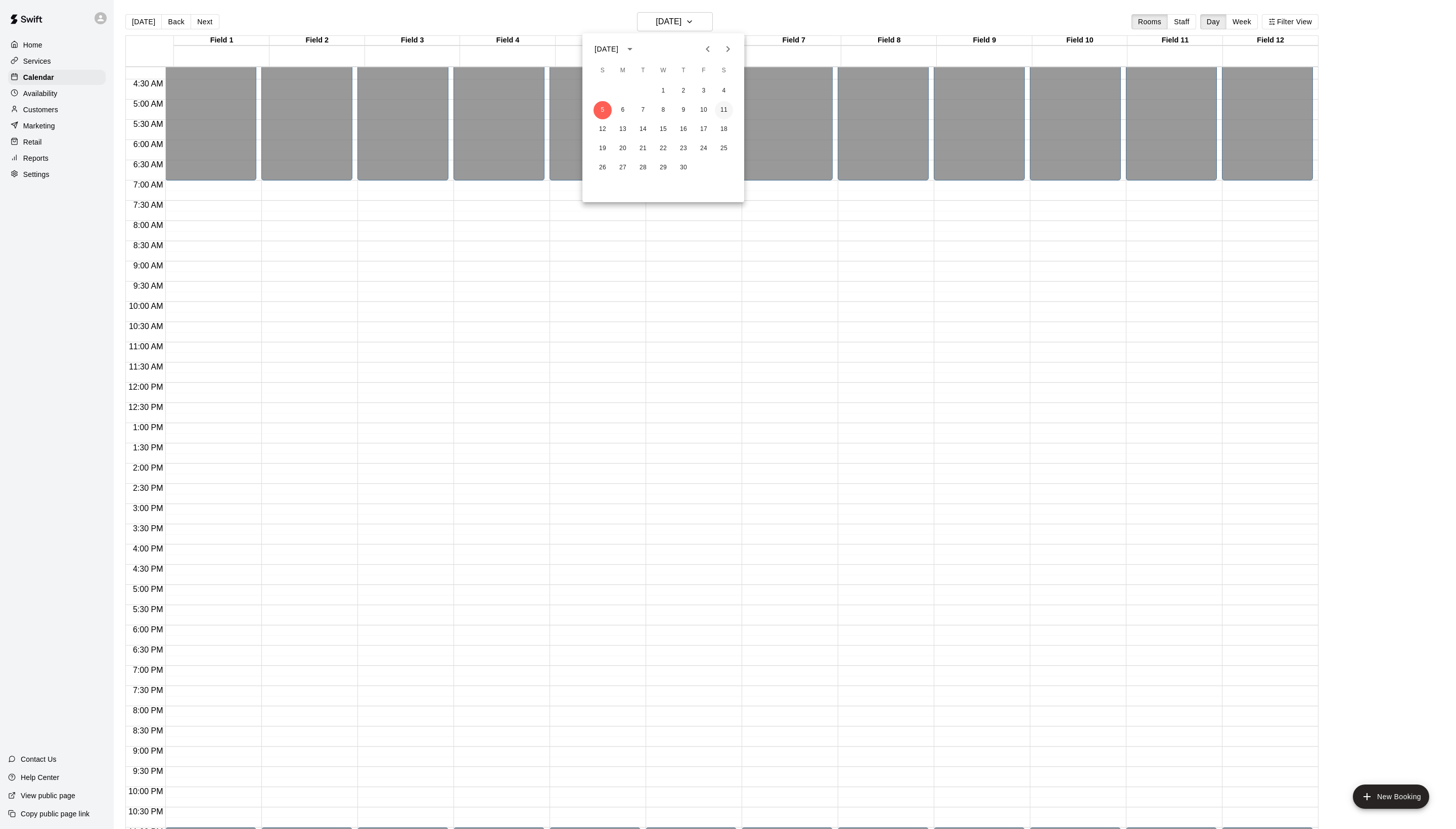
click at [726, 113] on button "11" at bounding box center [724, 110] width 18 height 18
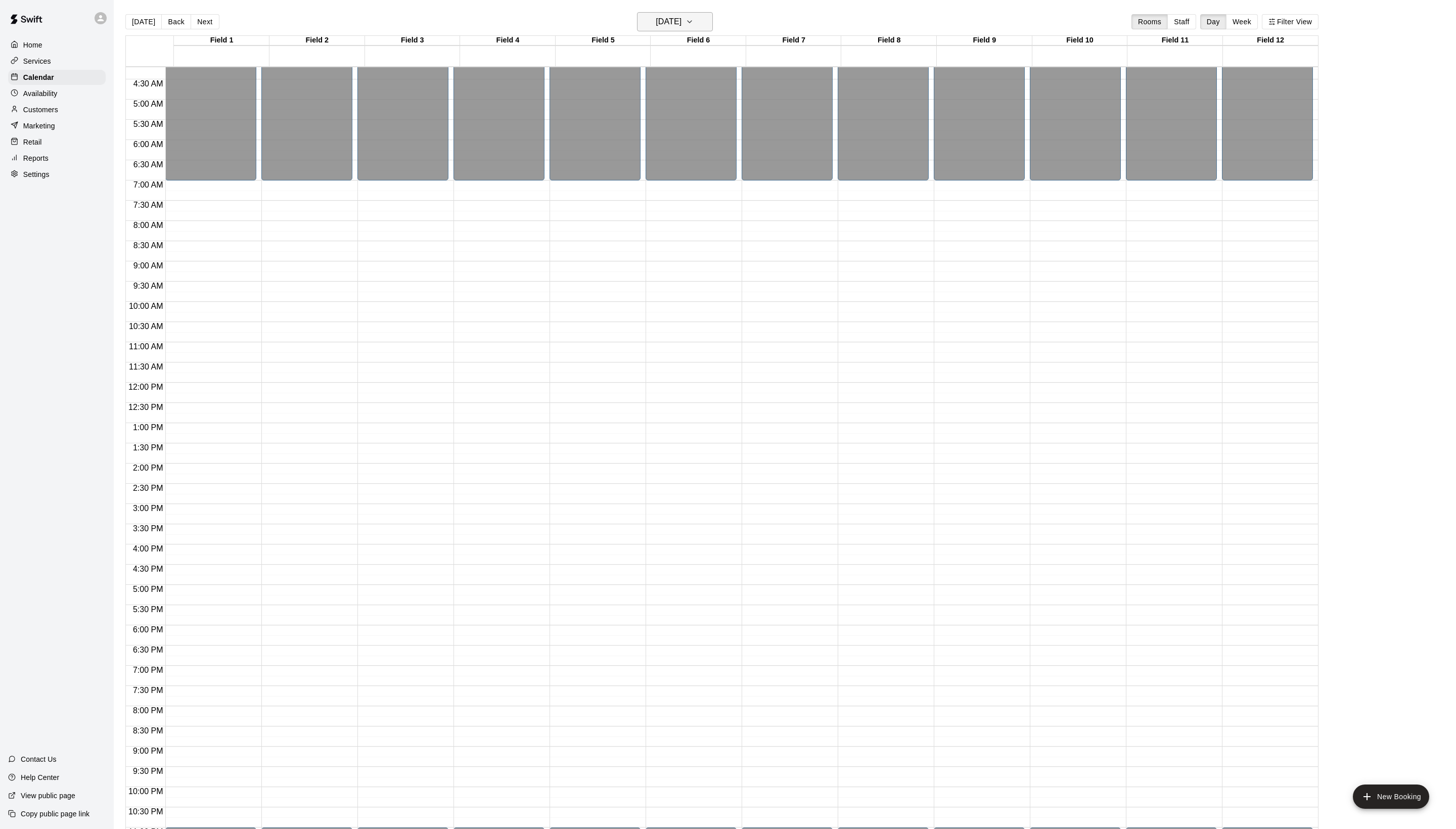
click at [639, 31] on button "[DATE]" at bounding box center [675, 21] width 76 height 19
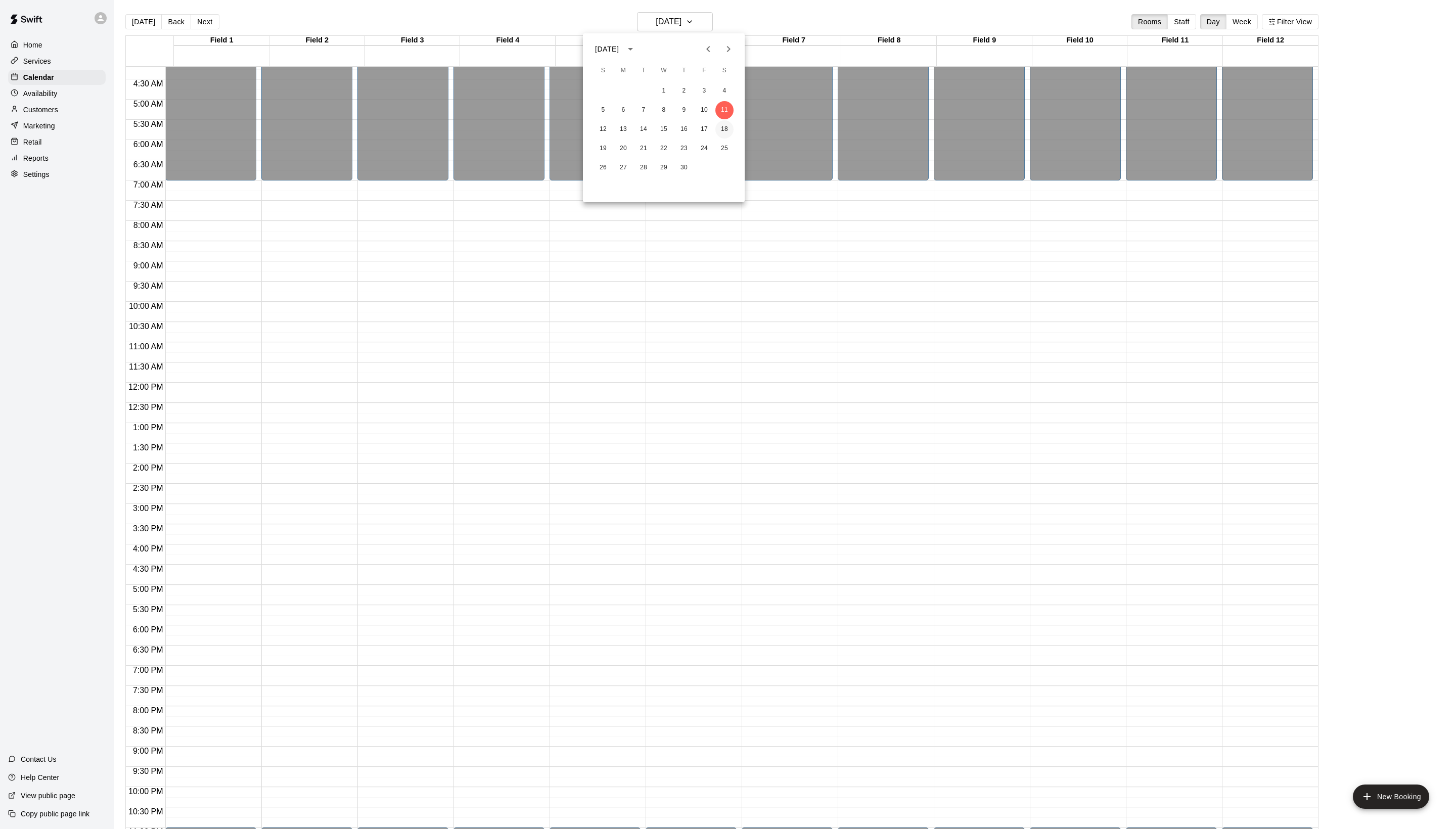
click at [720, 133] on button "18" at bounding box center [725, 129] width 18 height 18
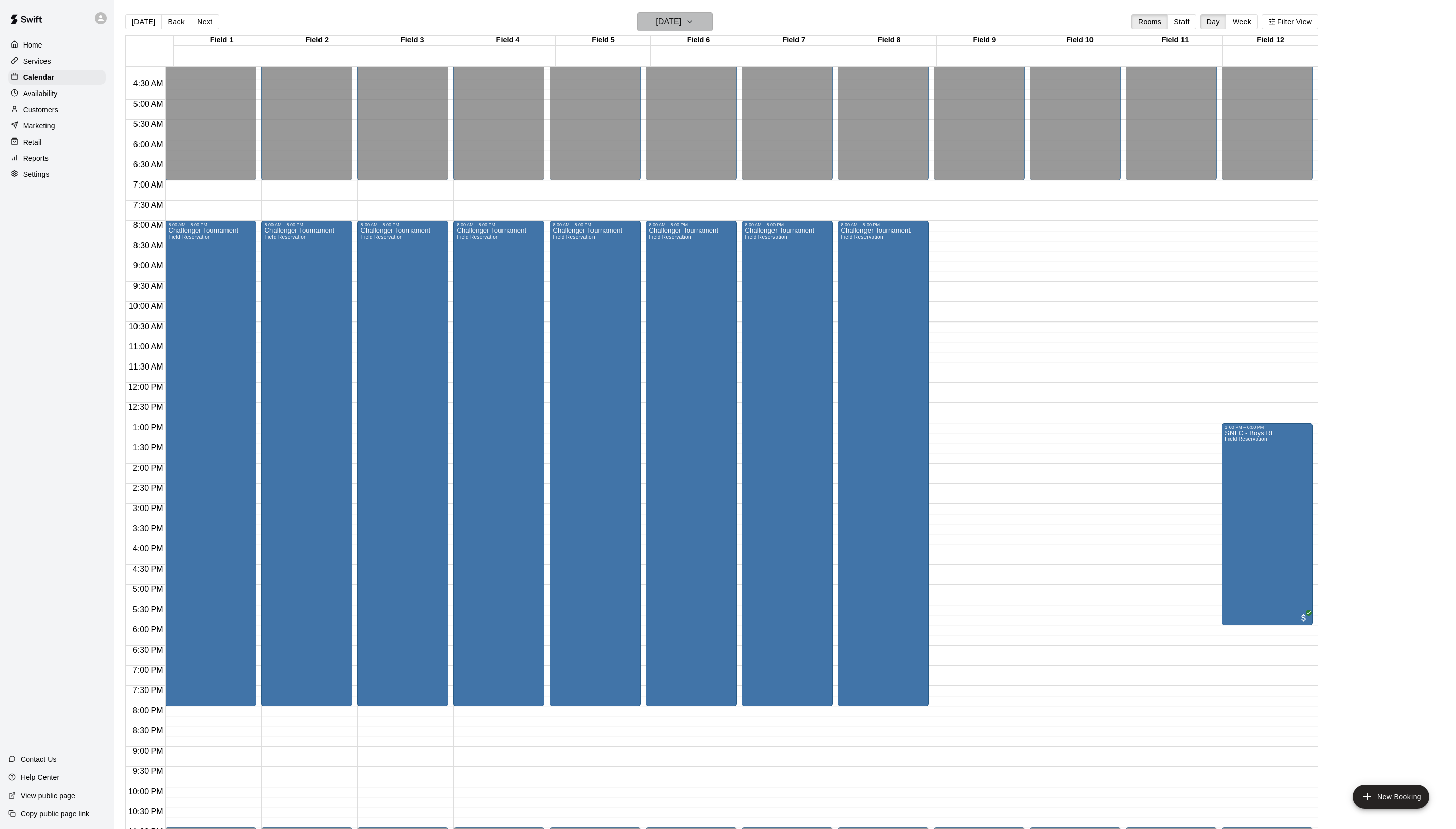
click at [666, 29] on h6 "[DATE]" at bounding box center [669, 21] width 26 height 14
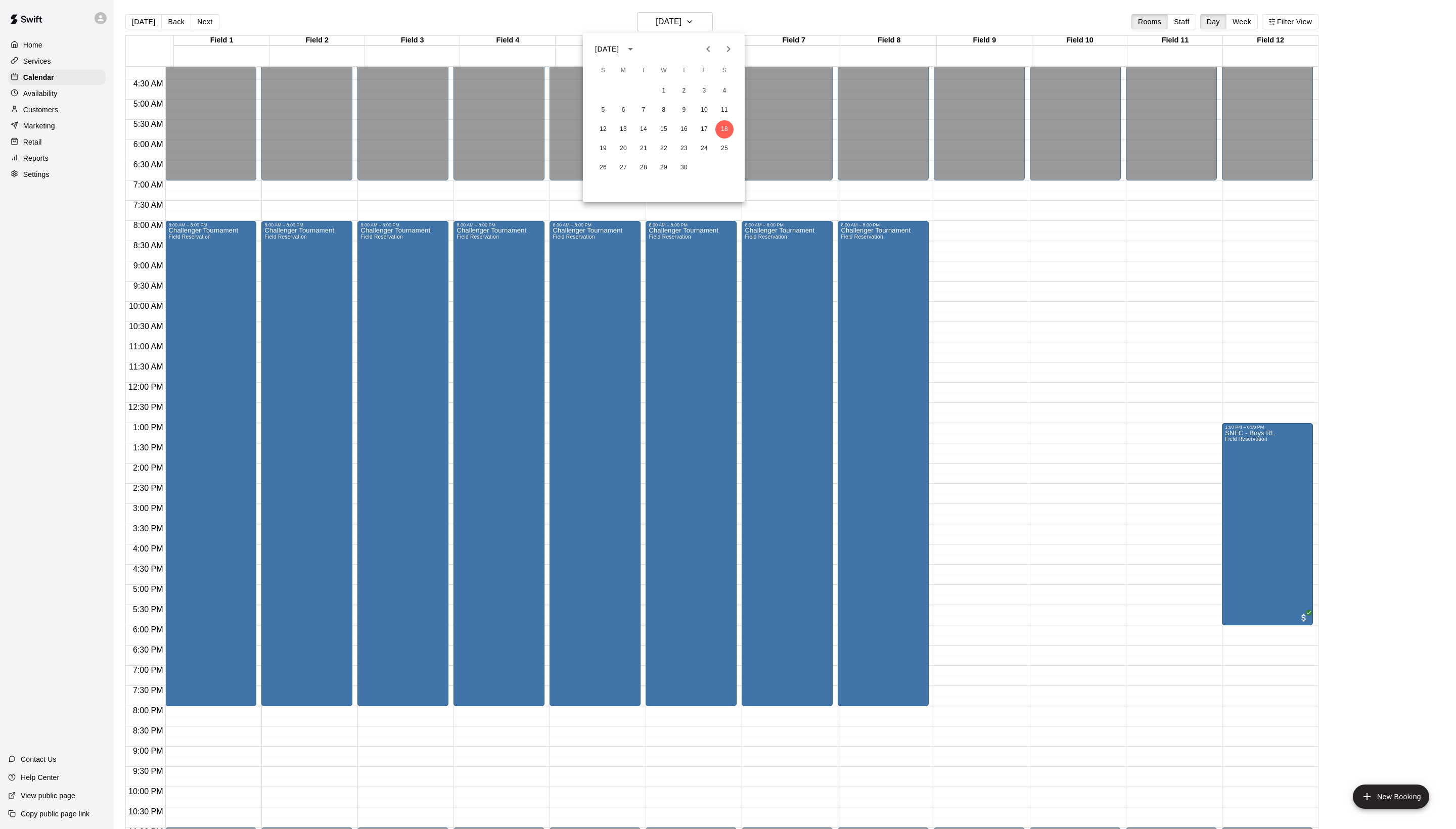
click at [723, 119] on div "1 2 3 4 5 6 7 8 9 10 11 12 13 14 15 16 17 18 19 20 21 22 23 24 25 26 27 28 29 30" at bounding box center [664, 129] width 162 height 97
click at [723, 112] on button "11" at bounding box center [725, 110] width 18 height 18
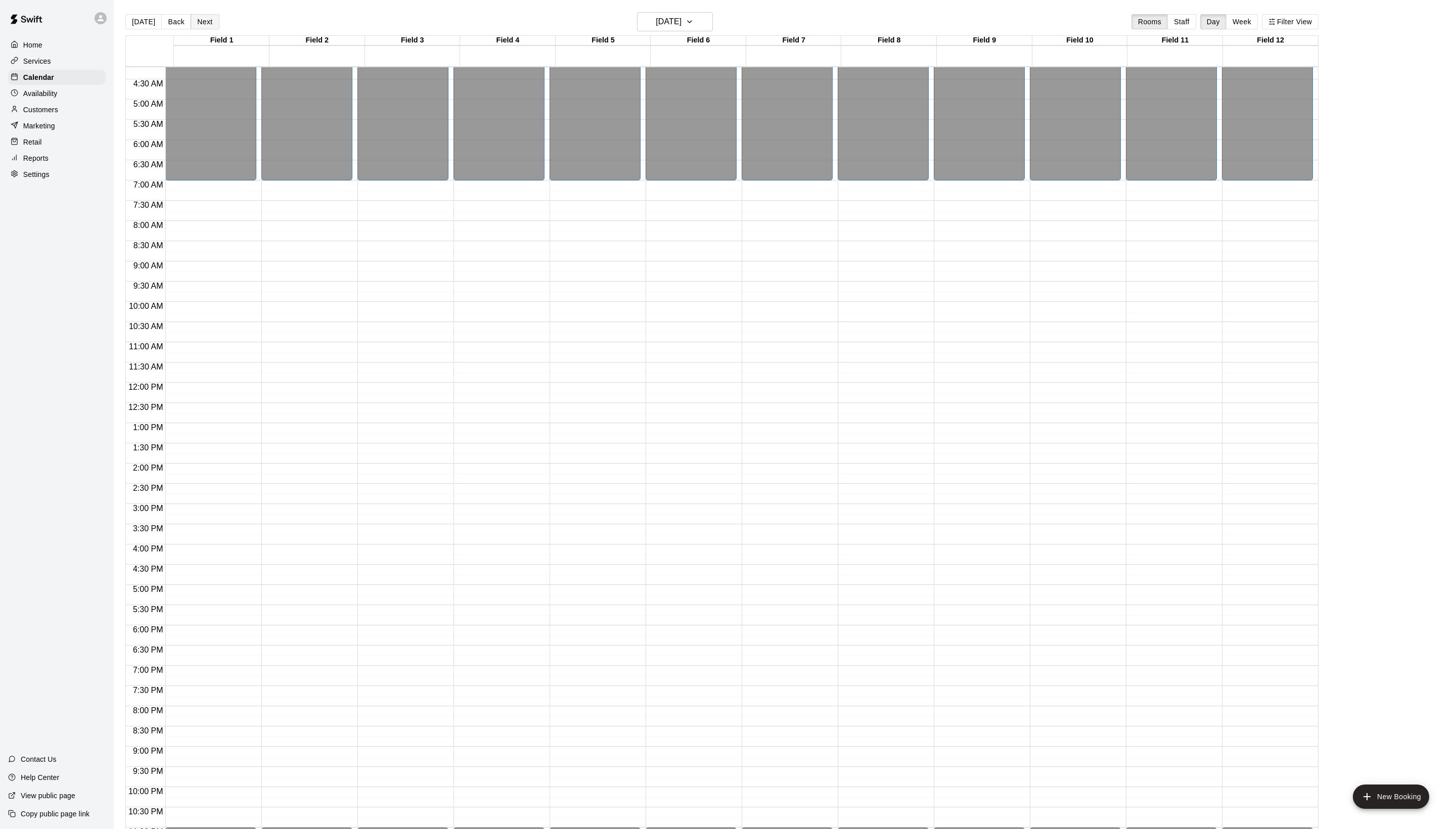
click at [219, 27] on button "Next" at bounding box center [205, 21] width 28 height 15
click at [682, 20] on h6 "[DATE]" at bounding box center [669, 21] width 26 height 14
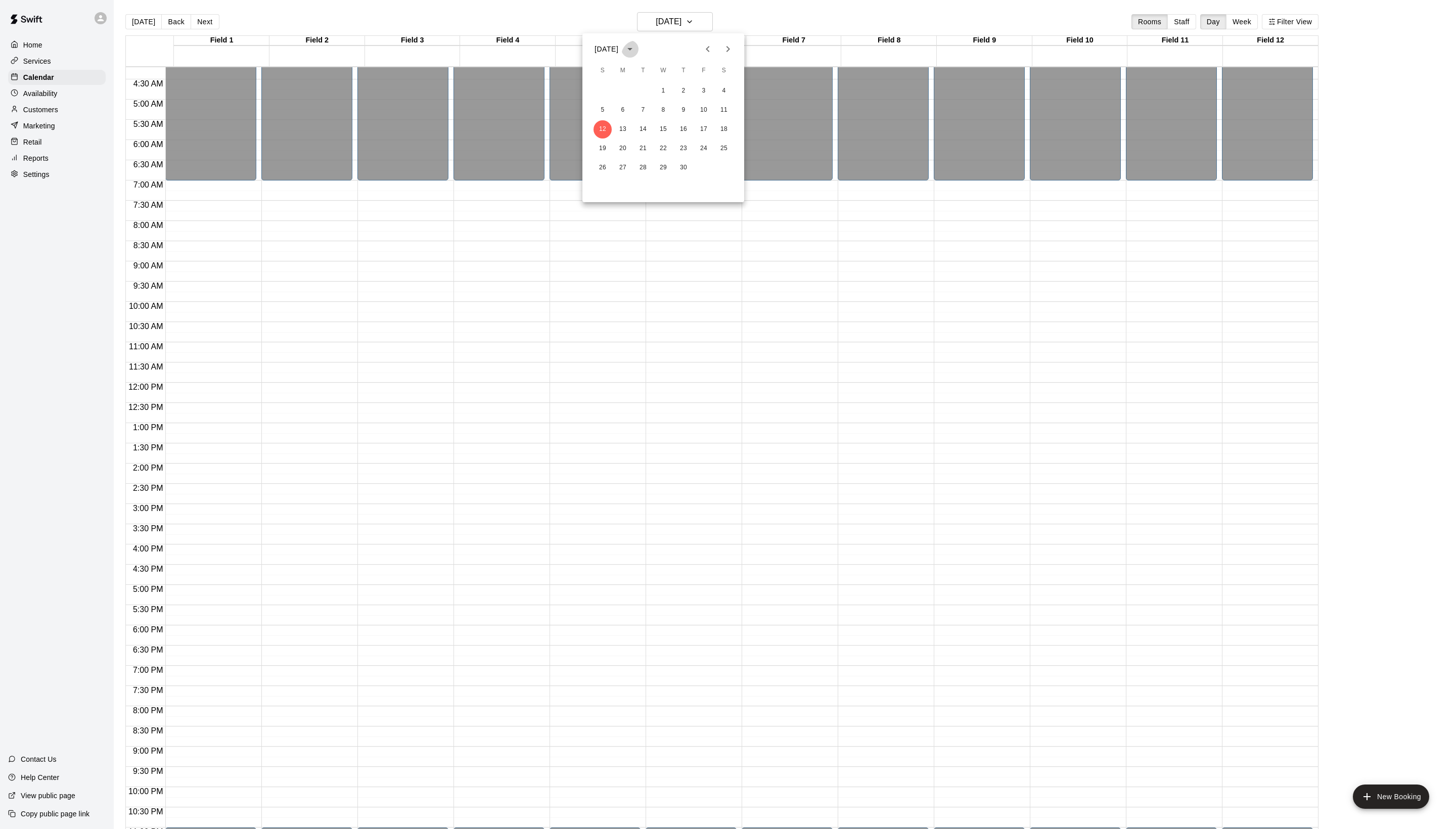
click at [639, 46] on button "calendar view is open, switch to year view" at bounding box center [630, 49] width 17 height 17
click at [757, 28] on div at bounding box center [728, 414] width 1456 height 829
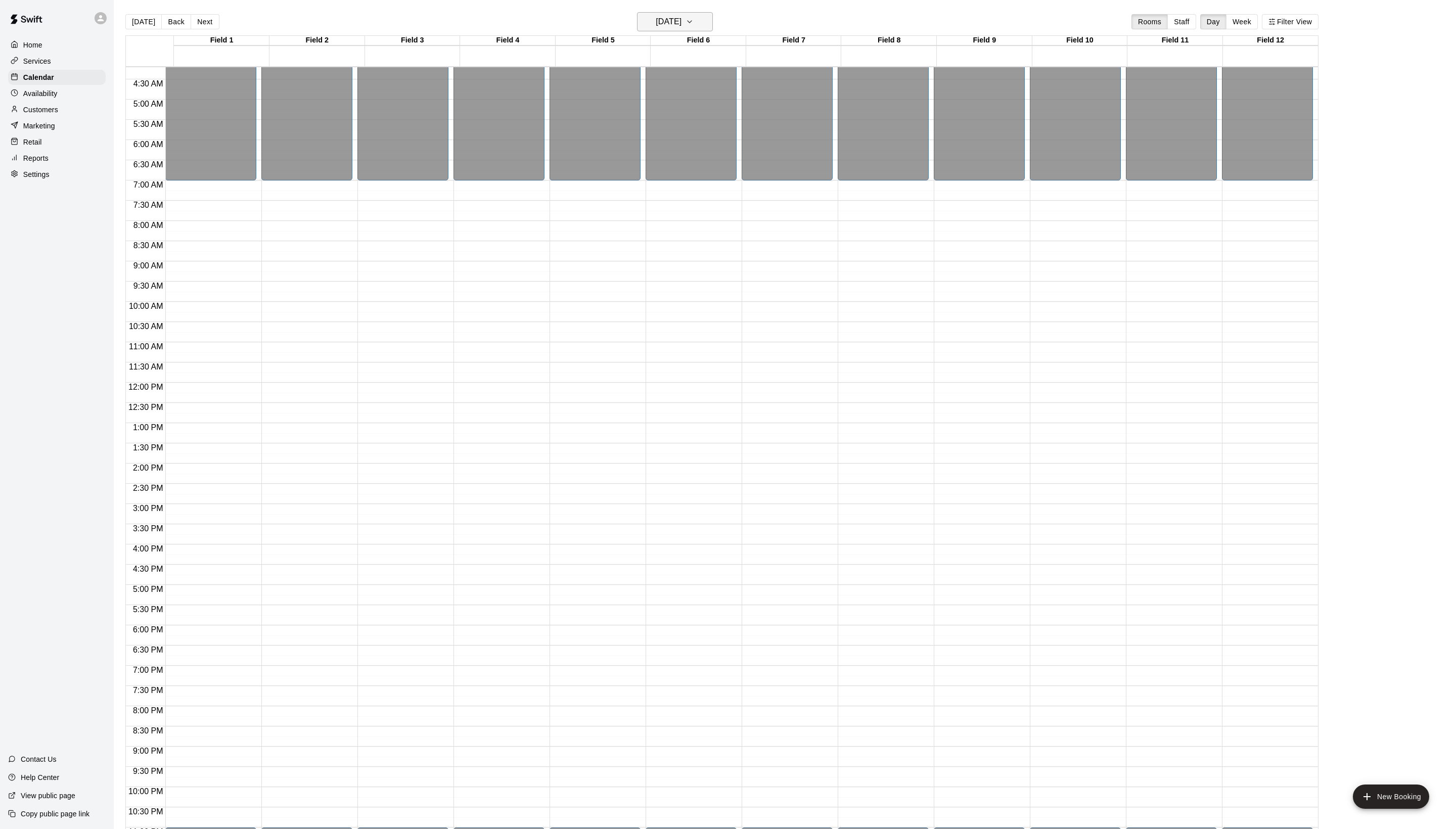
click at [665, 28] on h6 "[DATE]" at bounding box center [669, 21] width 26 height 14
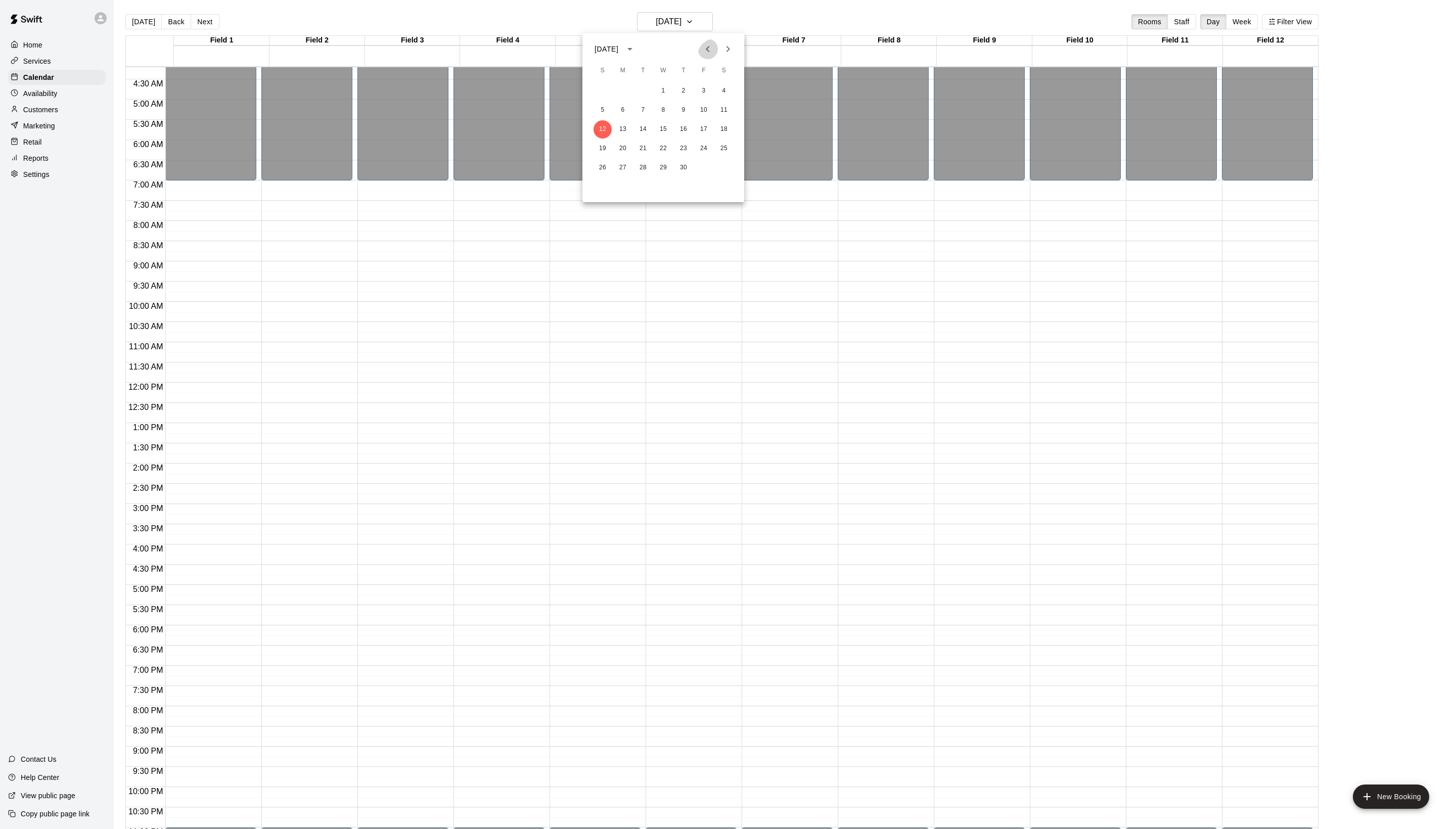
click at [701, 55] on icon "Previous month" at bounding box center [707, 49] width 12 height 12
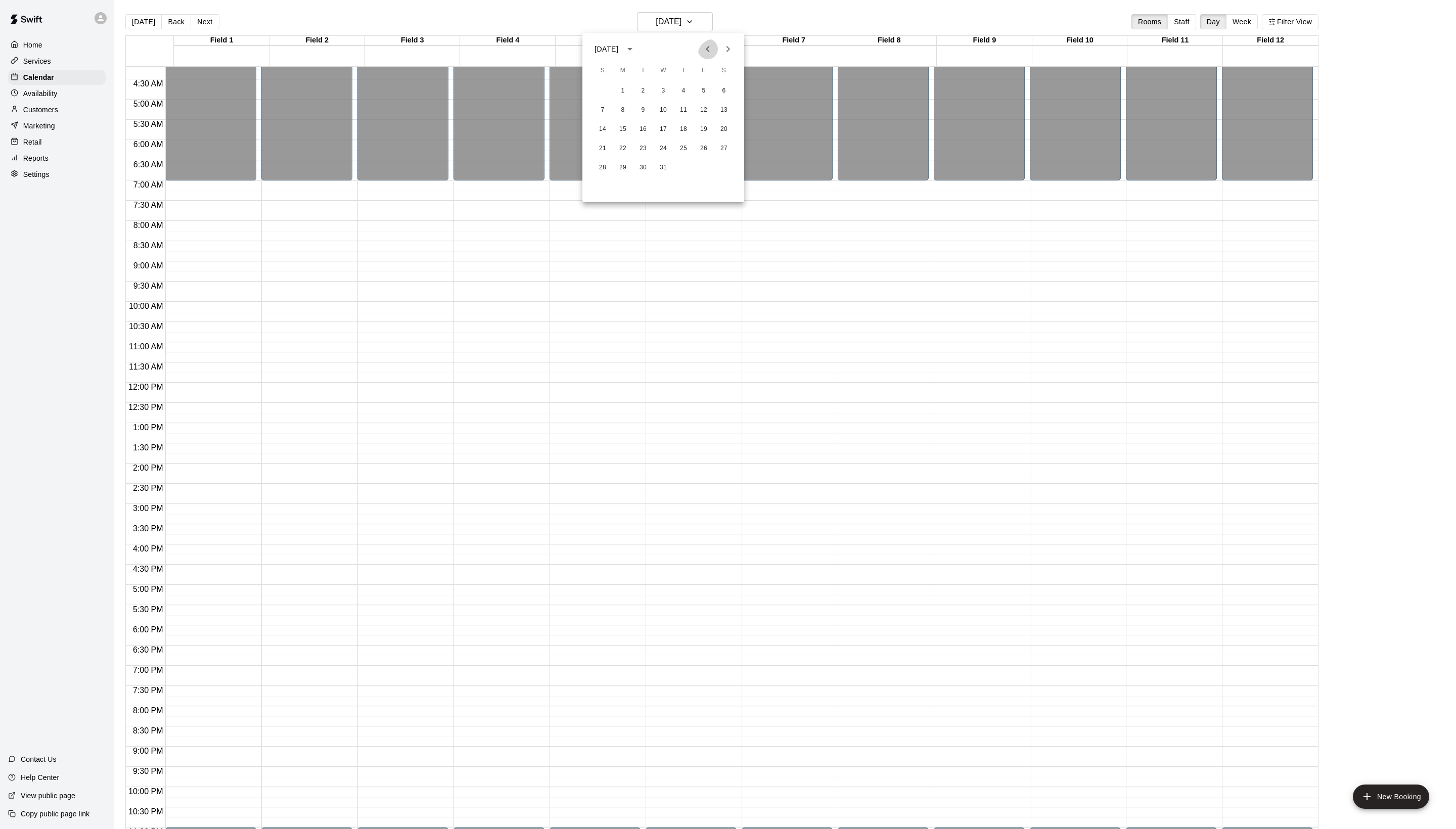
click at [701, 55] on icon "Previous month" at bounding box center [707, 49] width 12 height 12
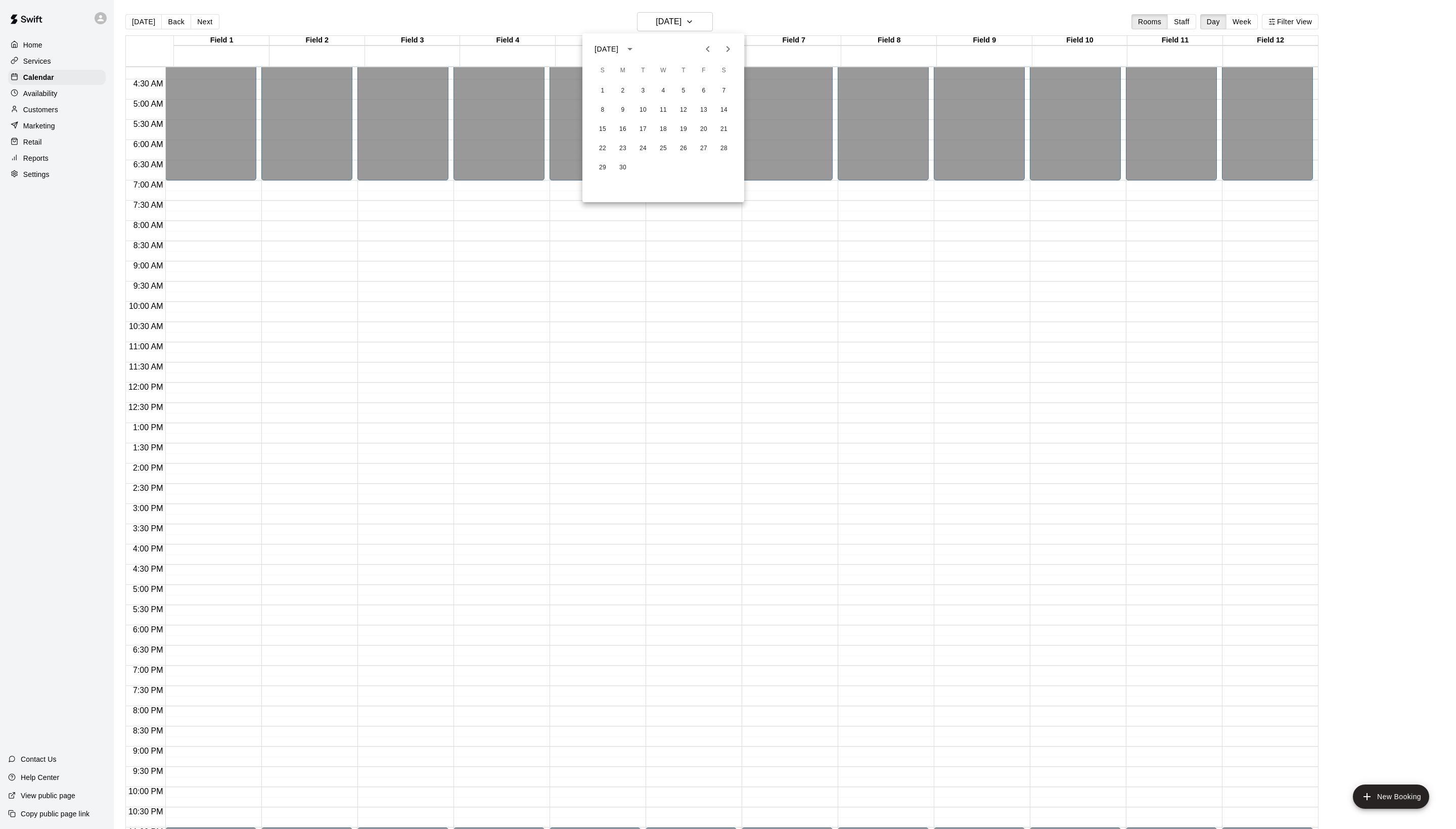
click at [701, 55] on icon "Previous month" at bounding box center [707, 49] width 12 height 12
click at [712, 111] on button "7" at bounding box center [704, 110] width 18 height 18
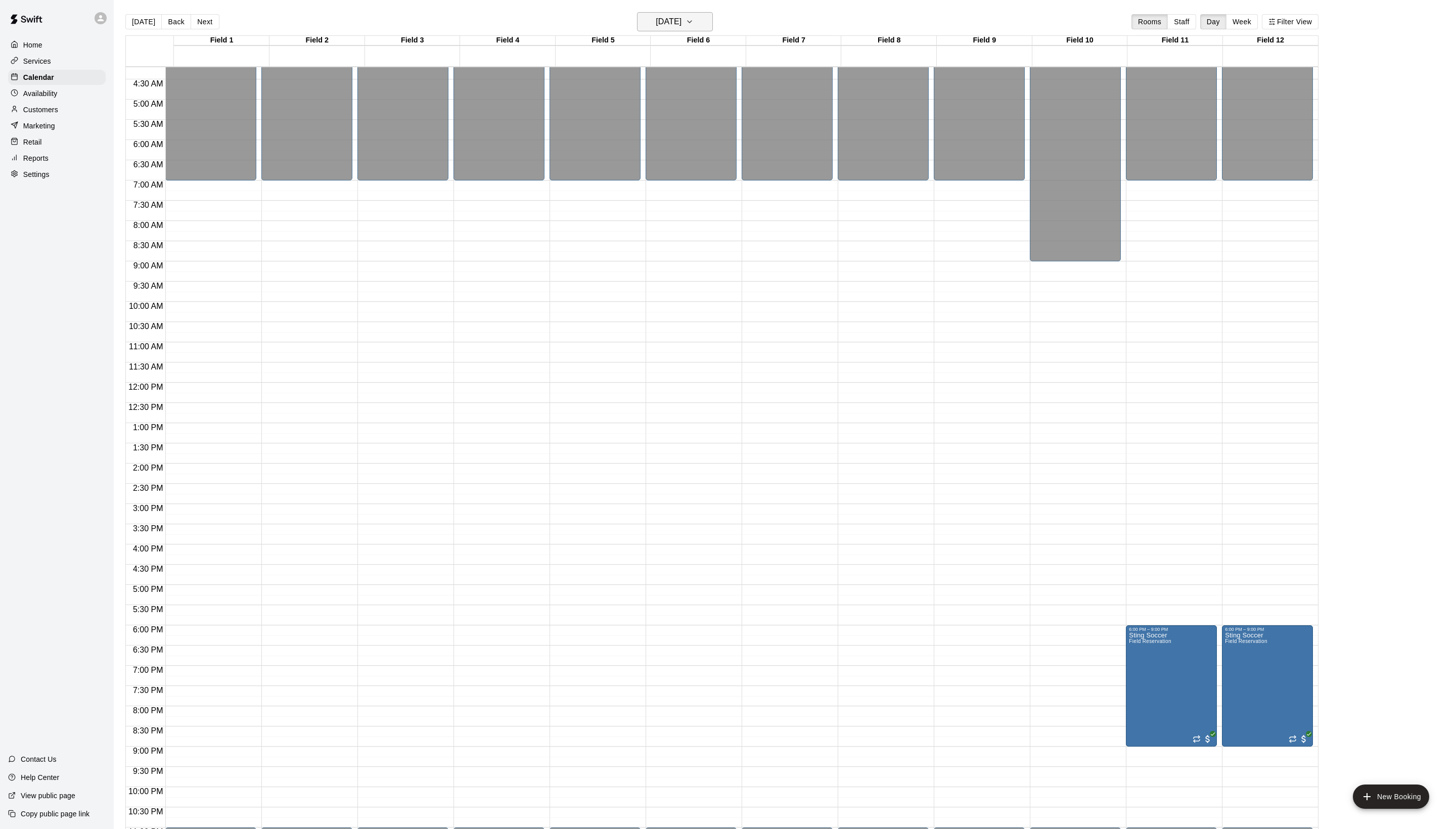
click at [690, 31] on button "[DATE]" at bounding box center [675, 21] width 76 height 19
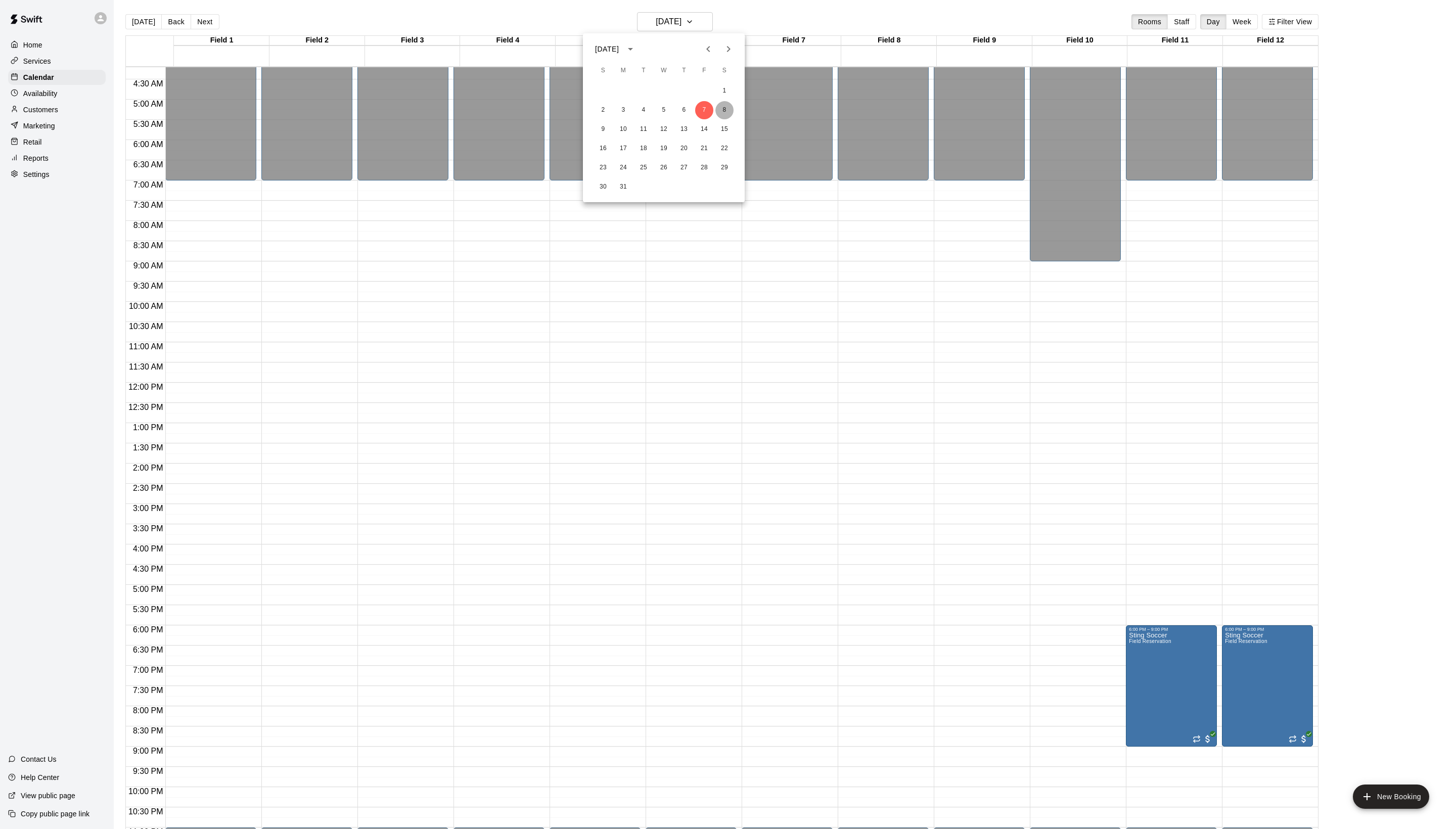
click at [725, 112] on button "8" at bounding box center [725, 110] width 18 height 18
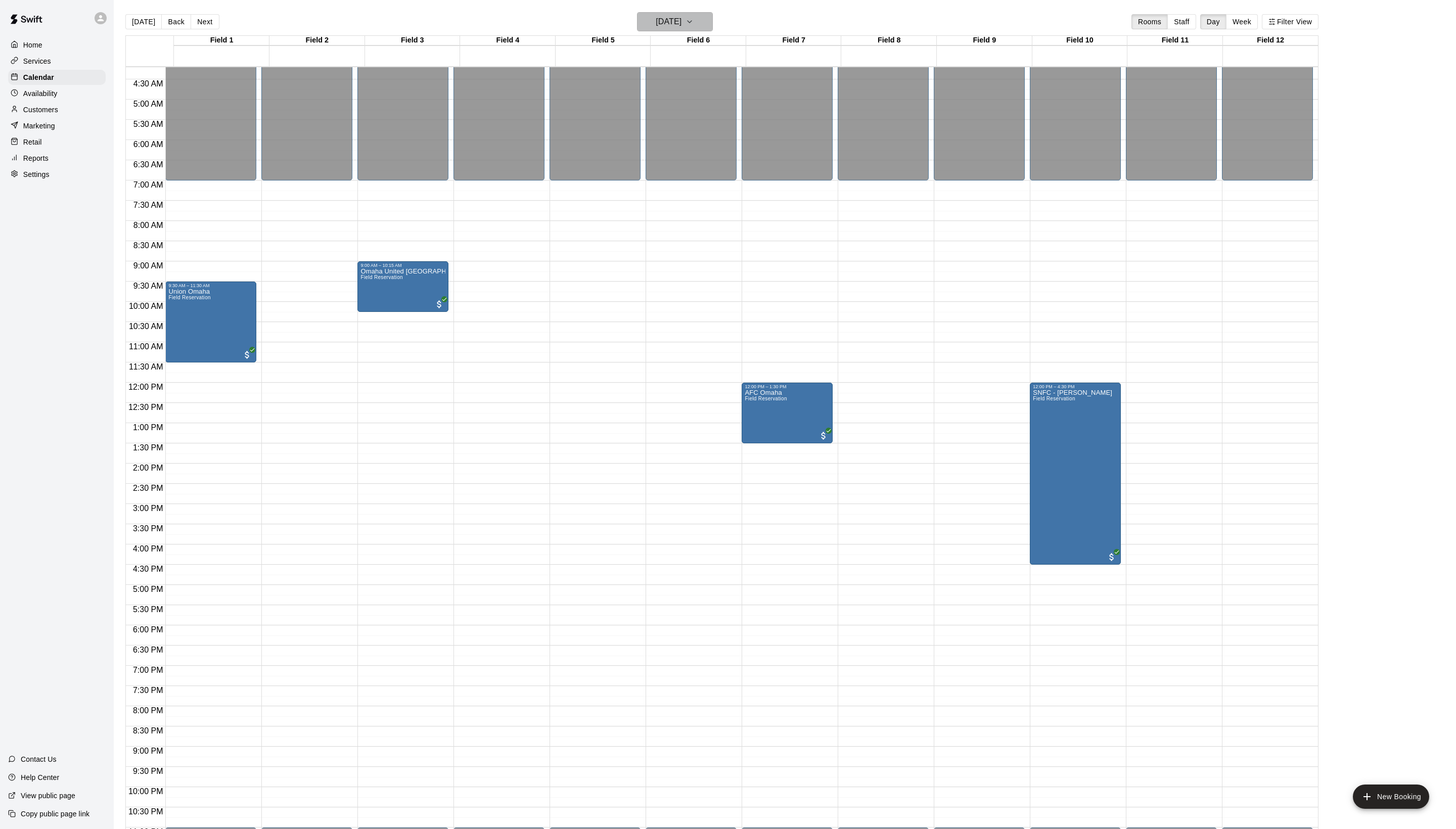
click at [668, 29] on h6 "[DATE]" at bounding box center [669, 21] width 26 height 14
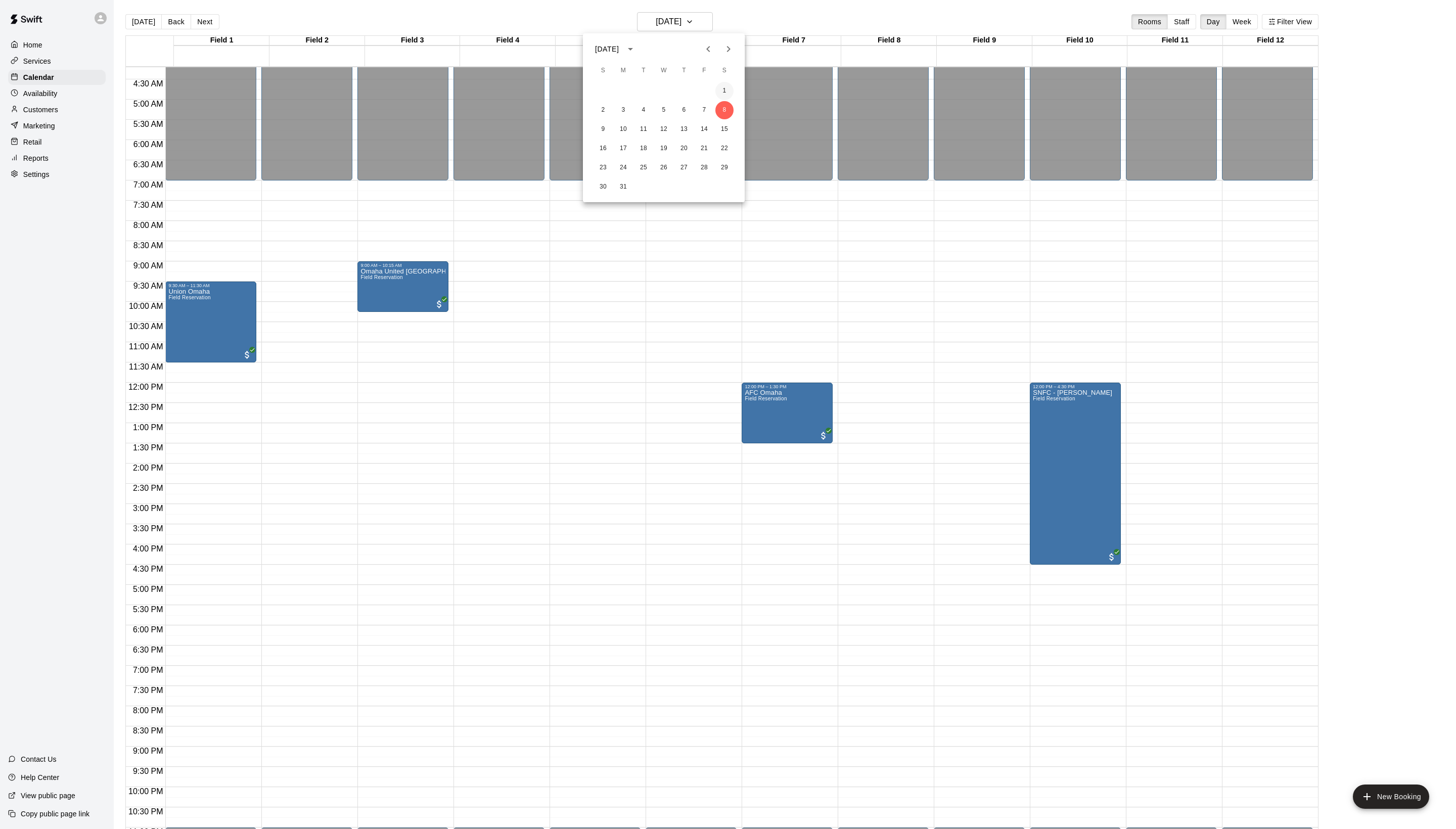
click at [723, 90] on button "1" at bounding box center [725, 91] width 18 height 18
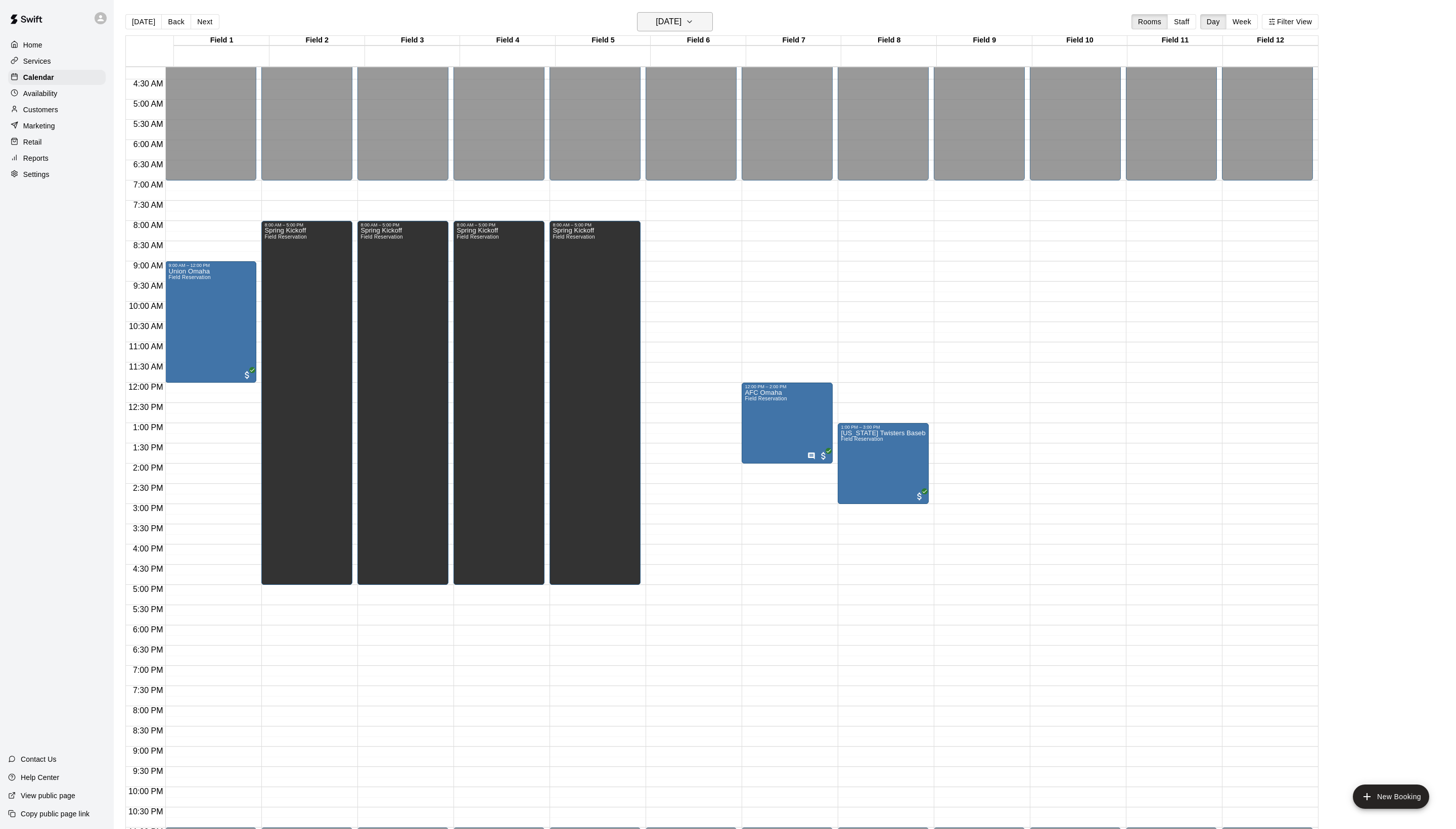
click at [660, 29] on h6 "[DATE]" at bounding box center [669, 21] width 26 height 14
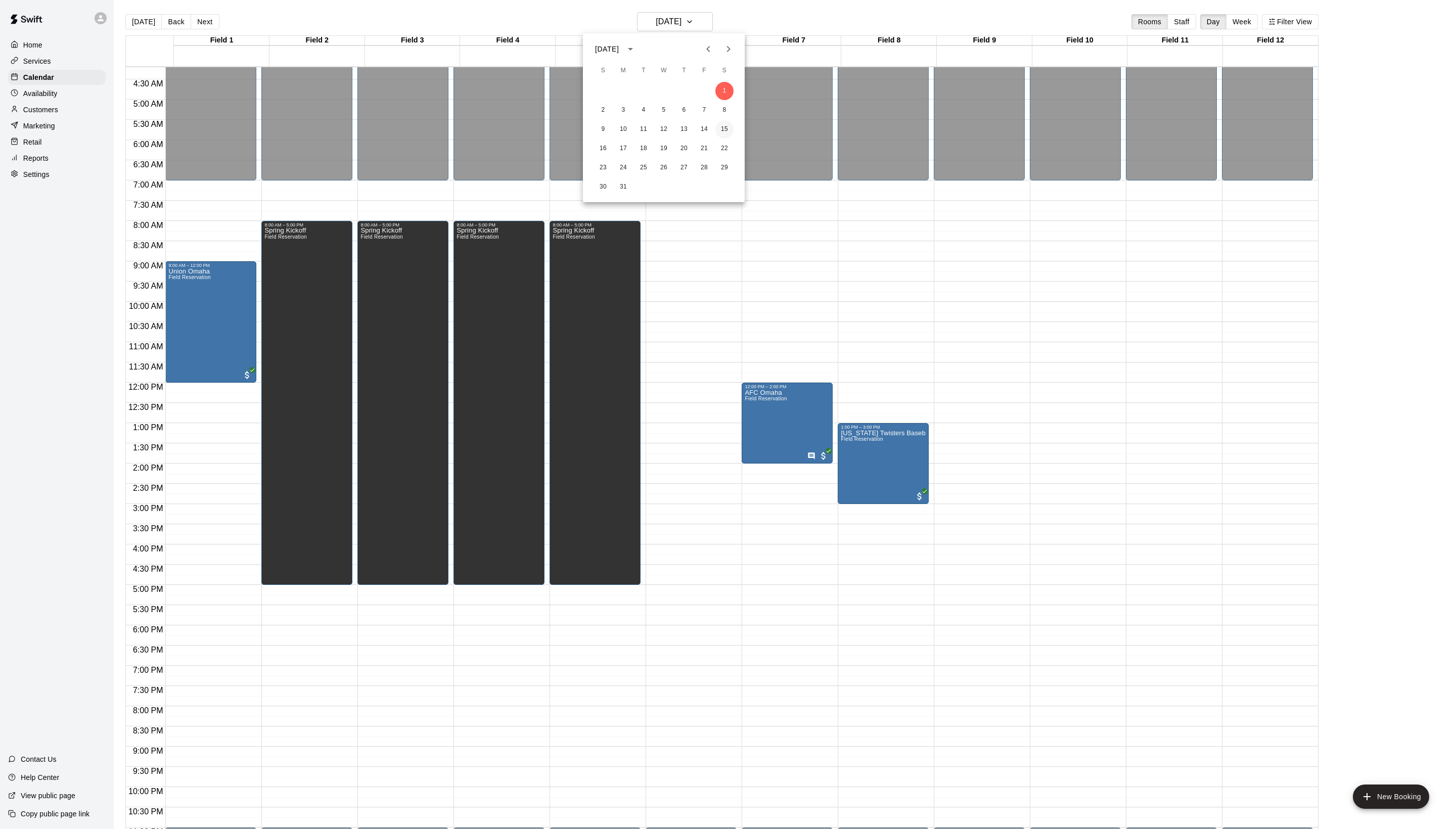
click at [725, 124] on button "15" at bounding box center [725, 129] width 18 height 18
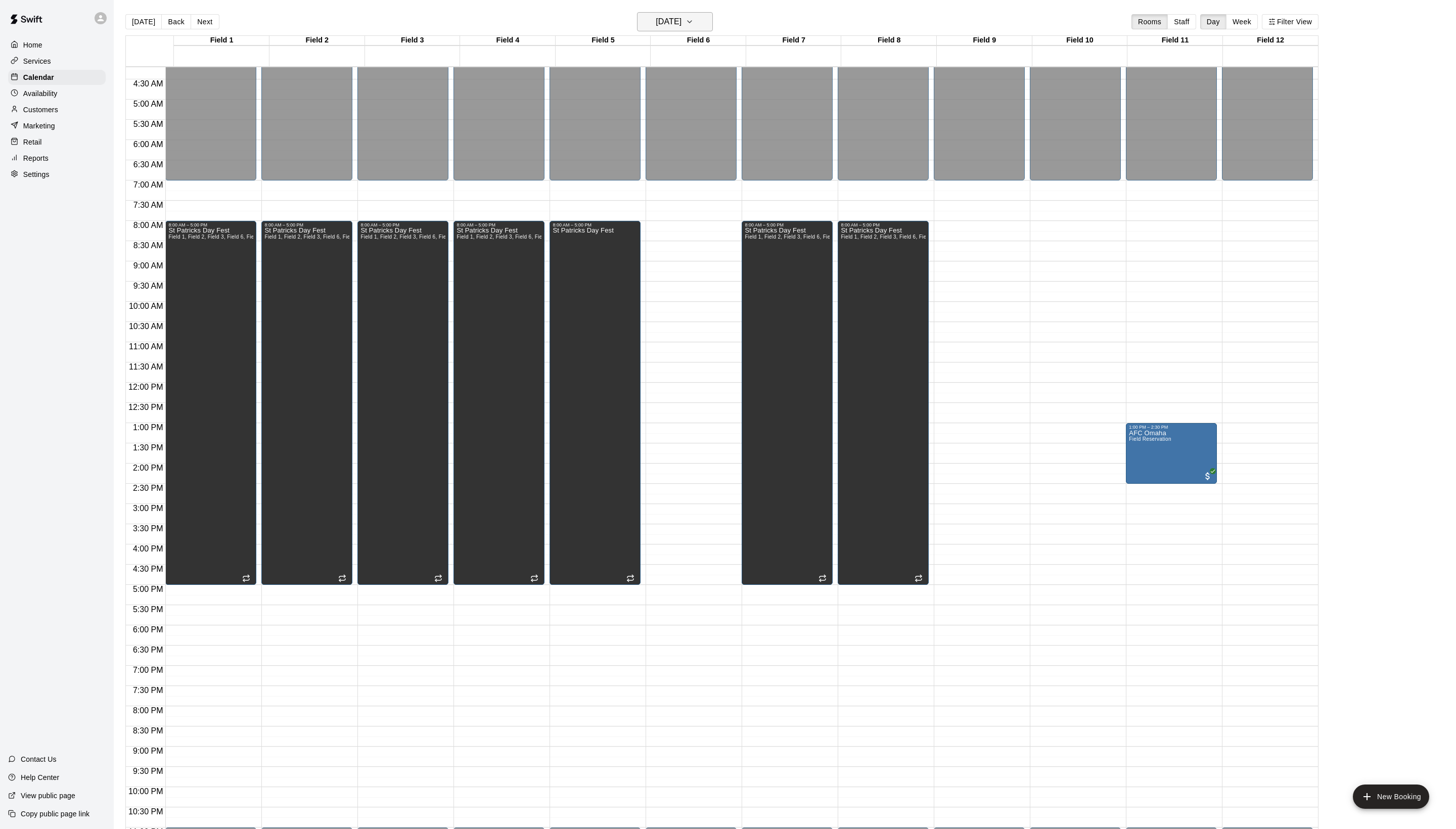
click at [665, 14] on button "[DATE]" at bounding box center [675, 21] width 76 height 19
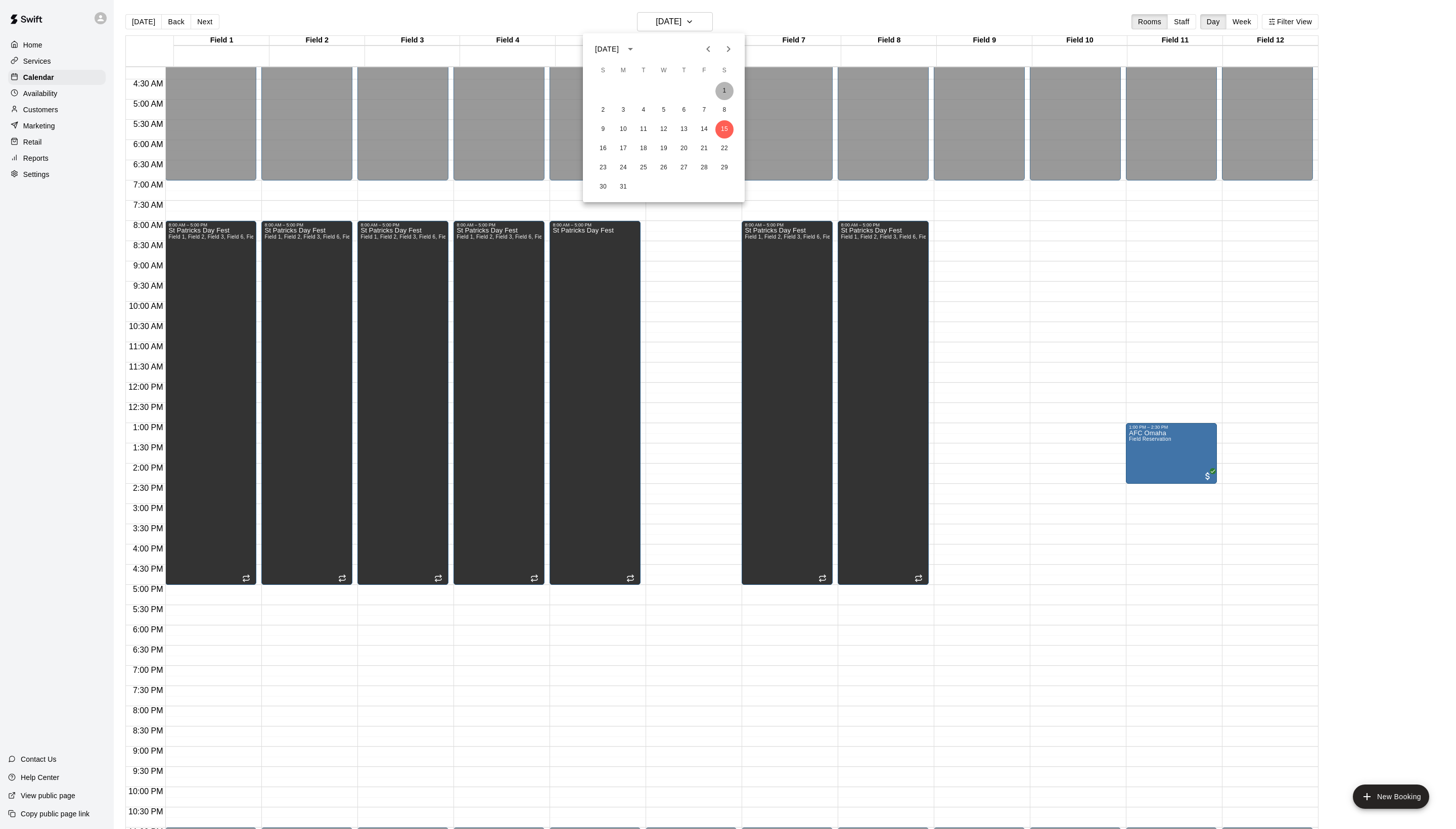
click at [722, 89] on button "1" at bounding box center [725, 91] width 18 height 18
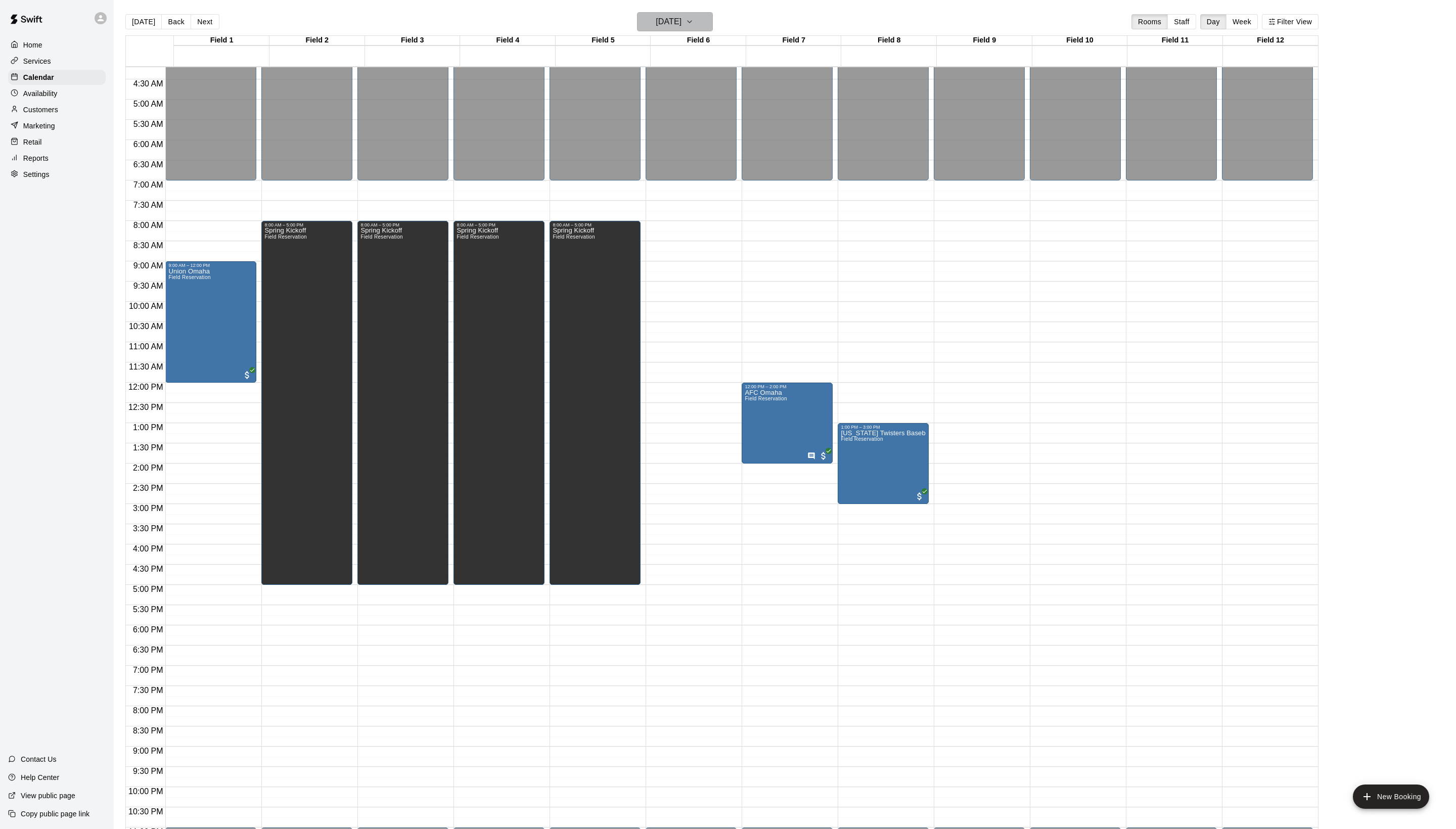
click at [664, 27] on h6 "[DATE]" at bounding box center [669, 21] width 26 height 14
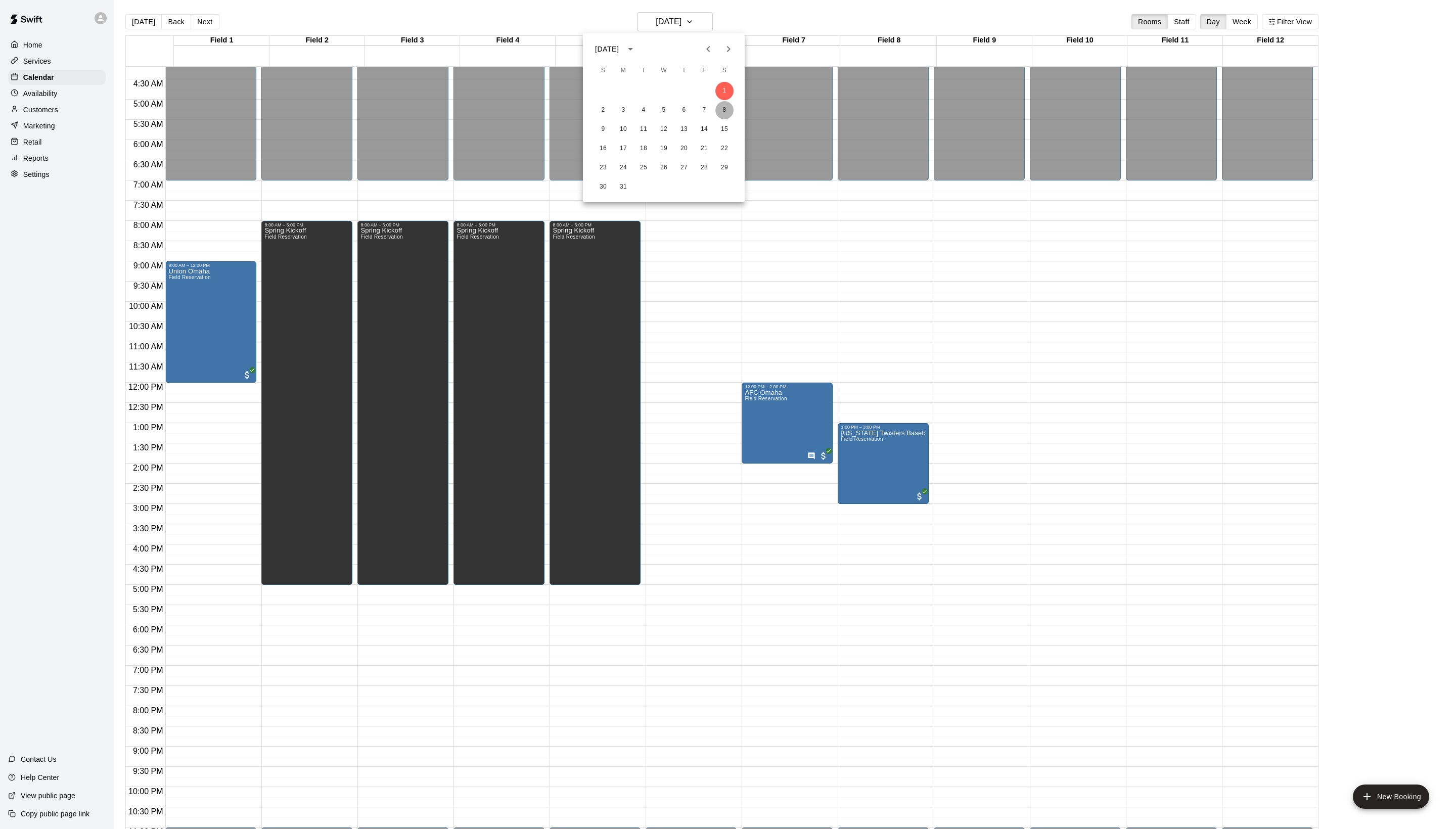
click at [724, 113] on button "8" at bounding box center [725, 110] width 18 height 18
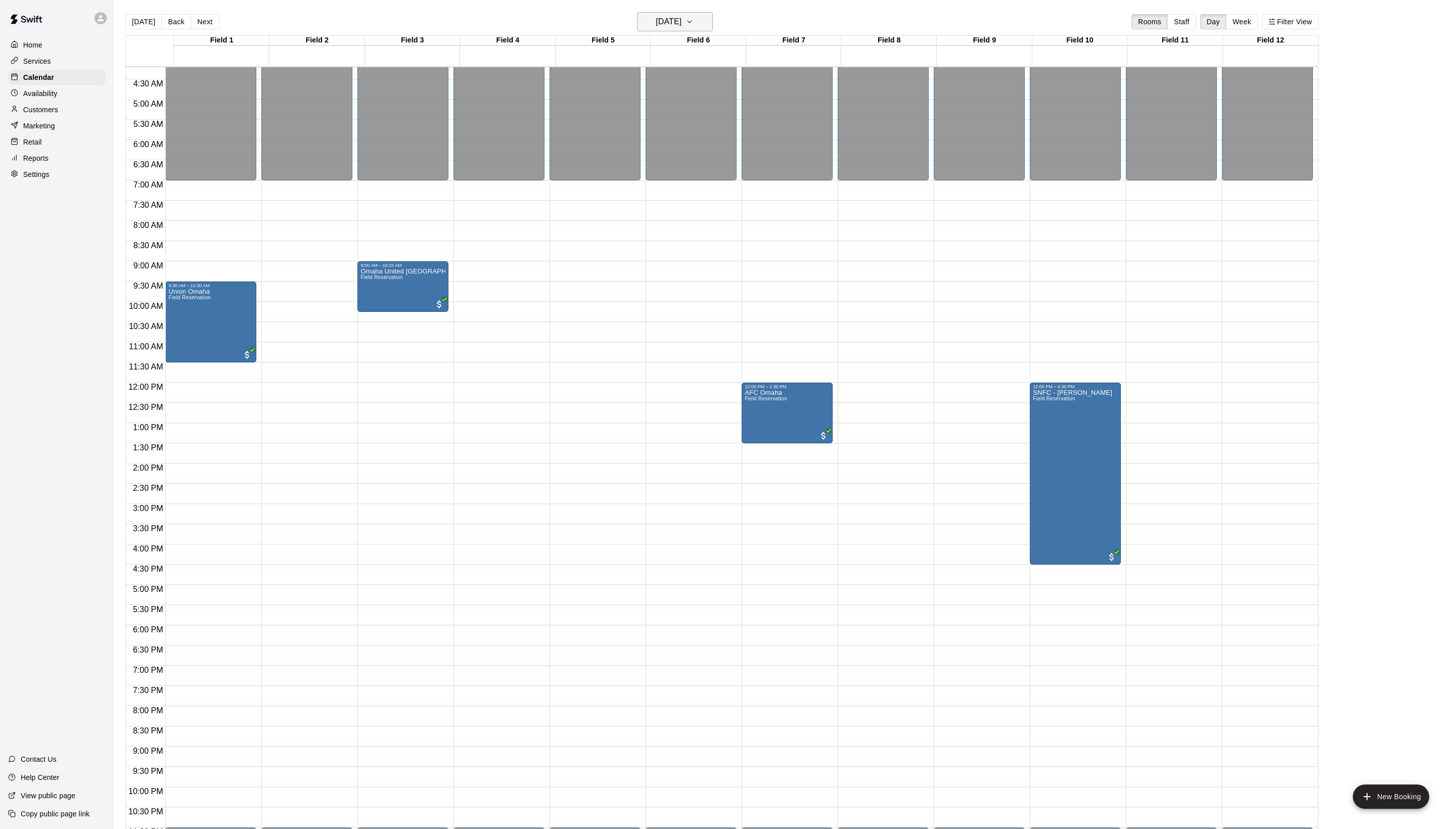
click at [673, 17] on h6 "[DATE]" at bounding box center [669, 21] width 26 height 14
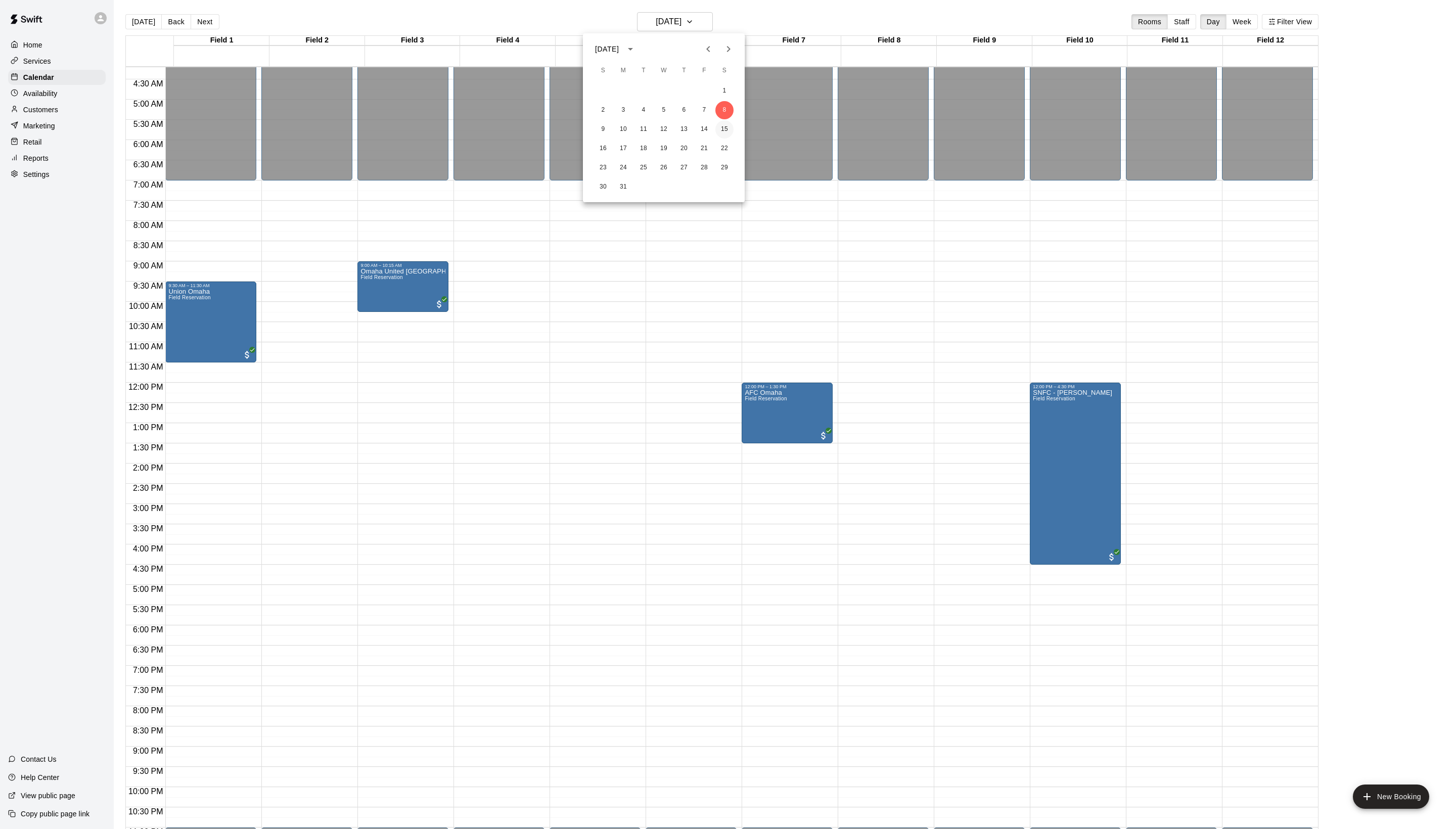
click at [727, 132] on button "15" at bounding box center [725, 129] width 18 height 18
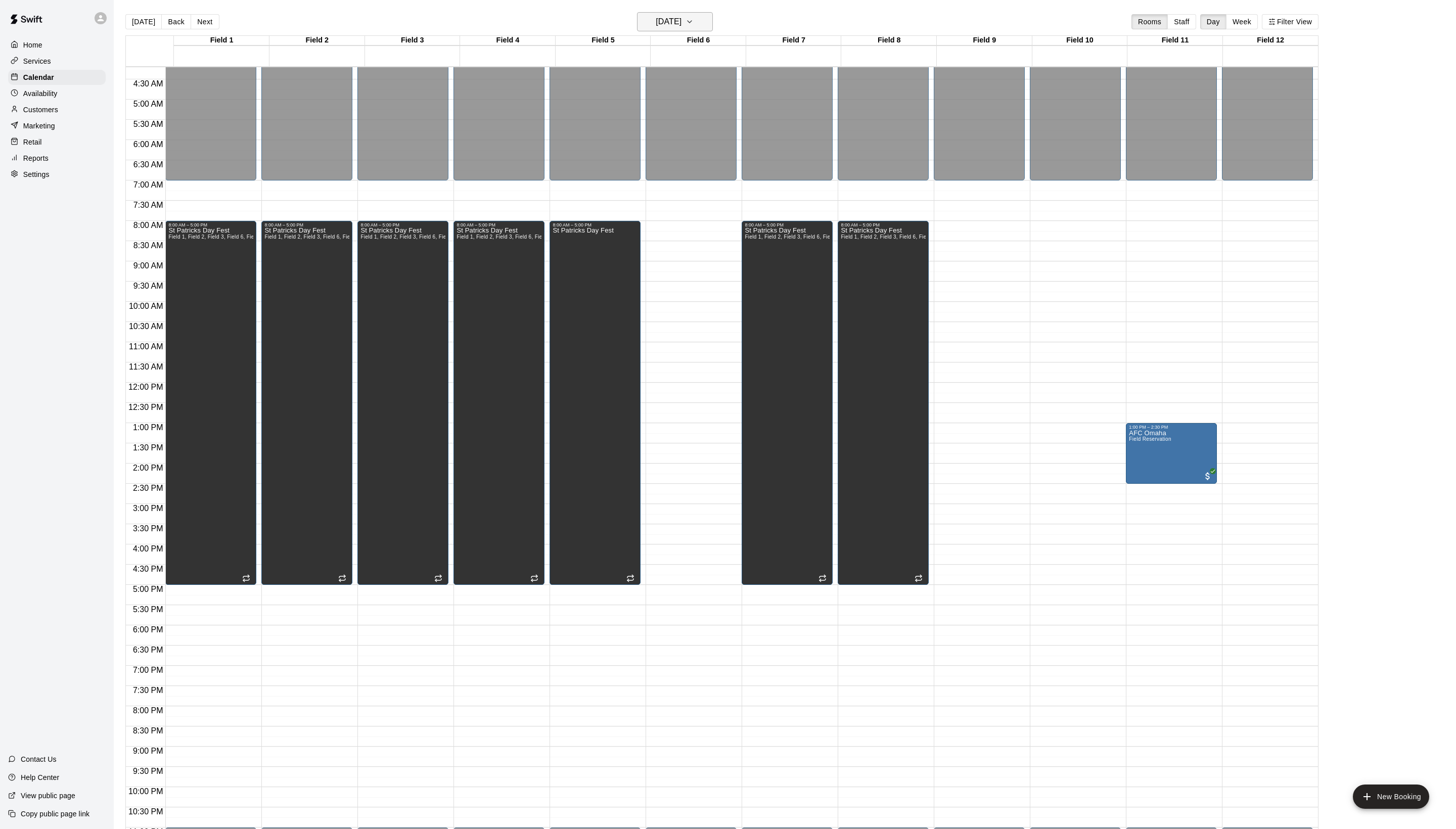
click at [688, 13] on button "[DATE]" at bounding box center [675, 21] width 76 height 19
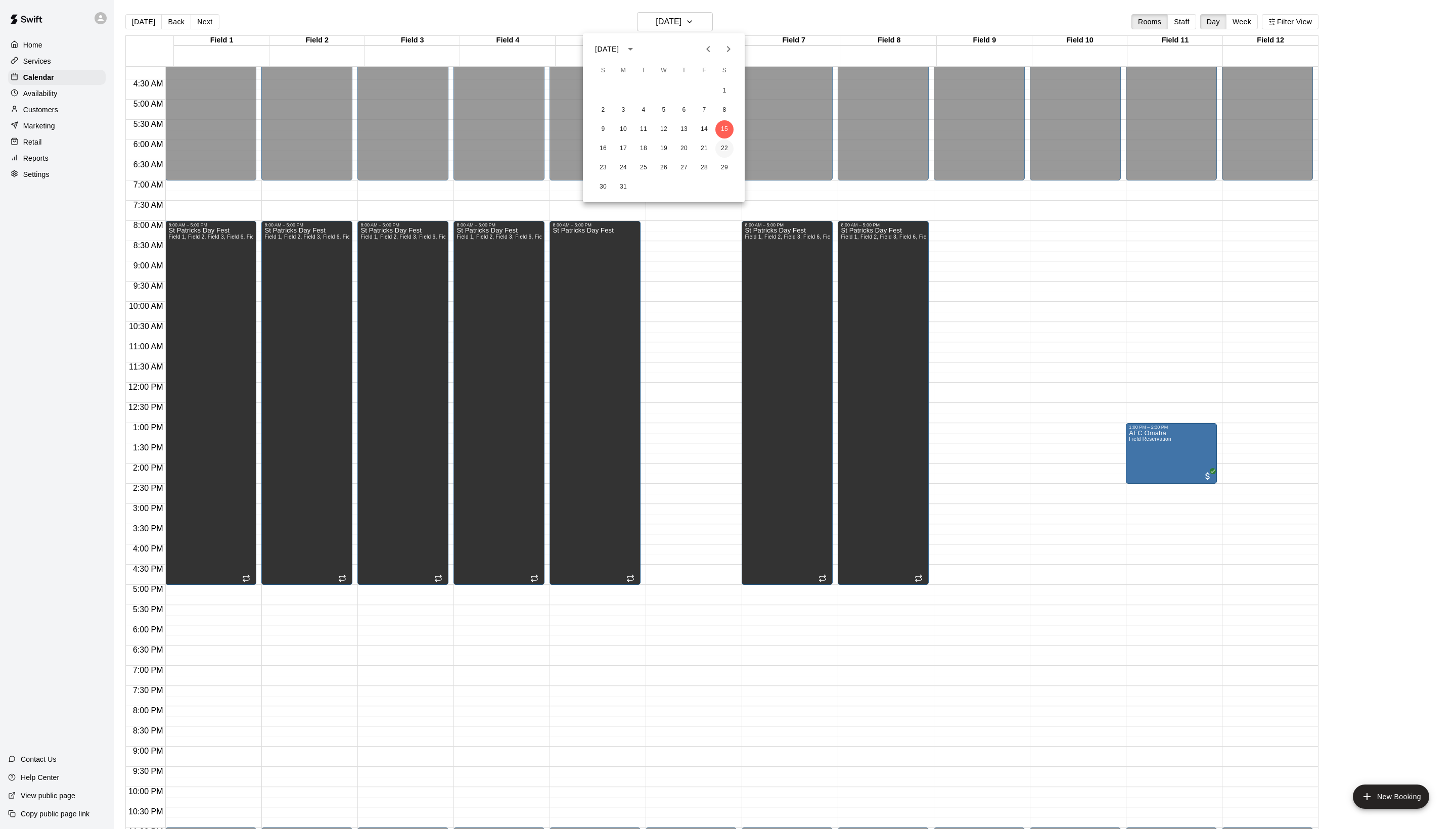
click at [725, 149] on button "22" at bounding box center [725, 149] width 18 height 18
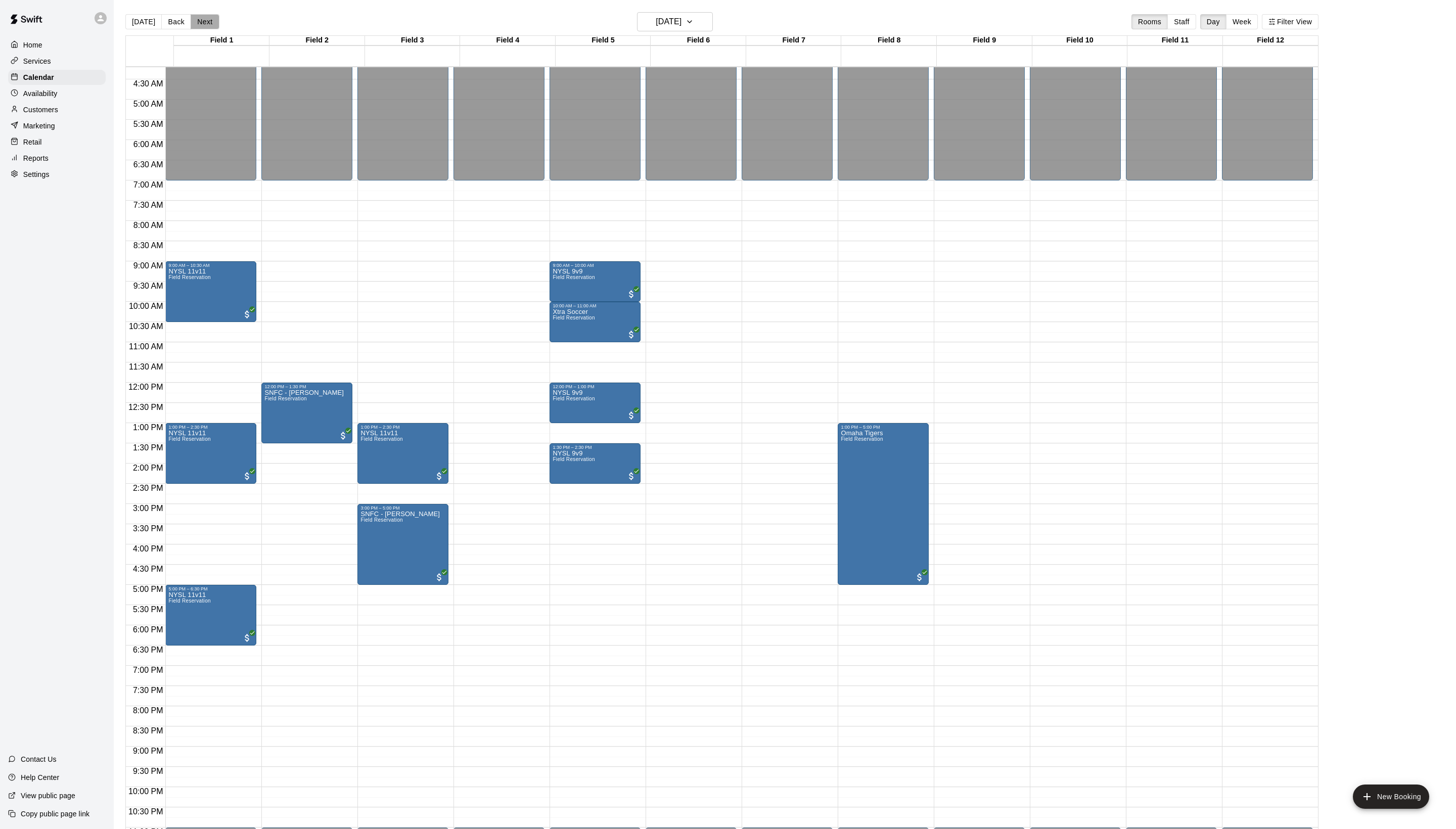
click at [218, 27] on button "Next" at bounding box center [205, 21] width 28 height 15
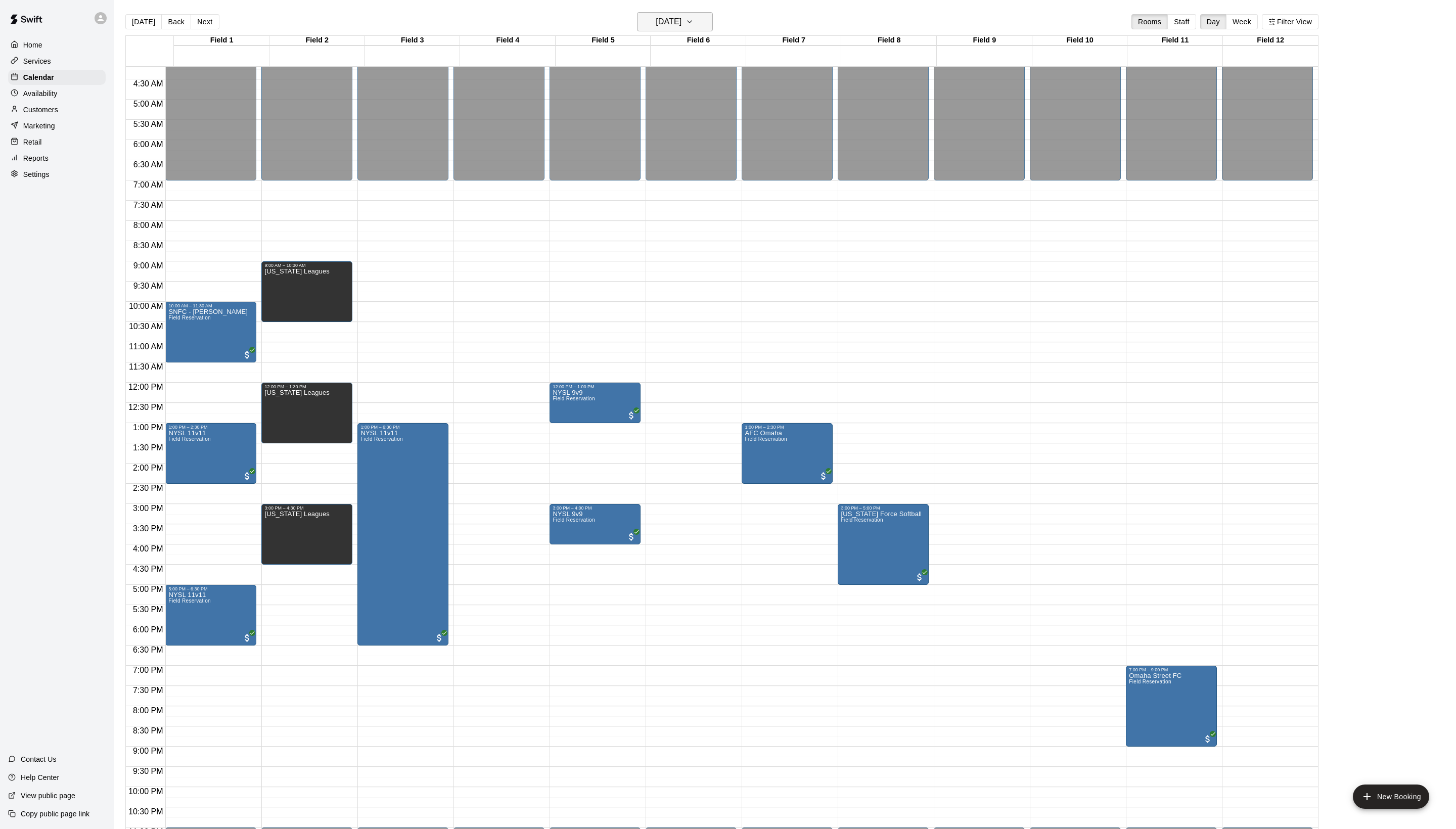
click at [679, 14] on button "[DATE]" at bounding box center [675, 21] width 76 height 19
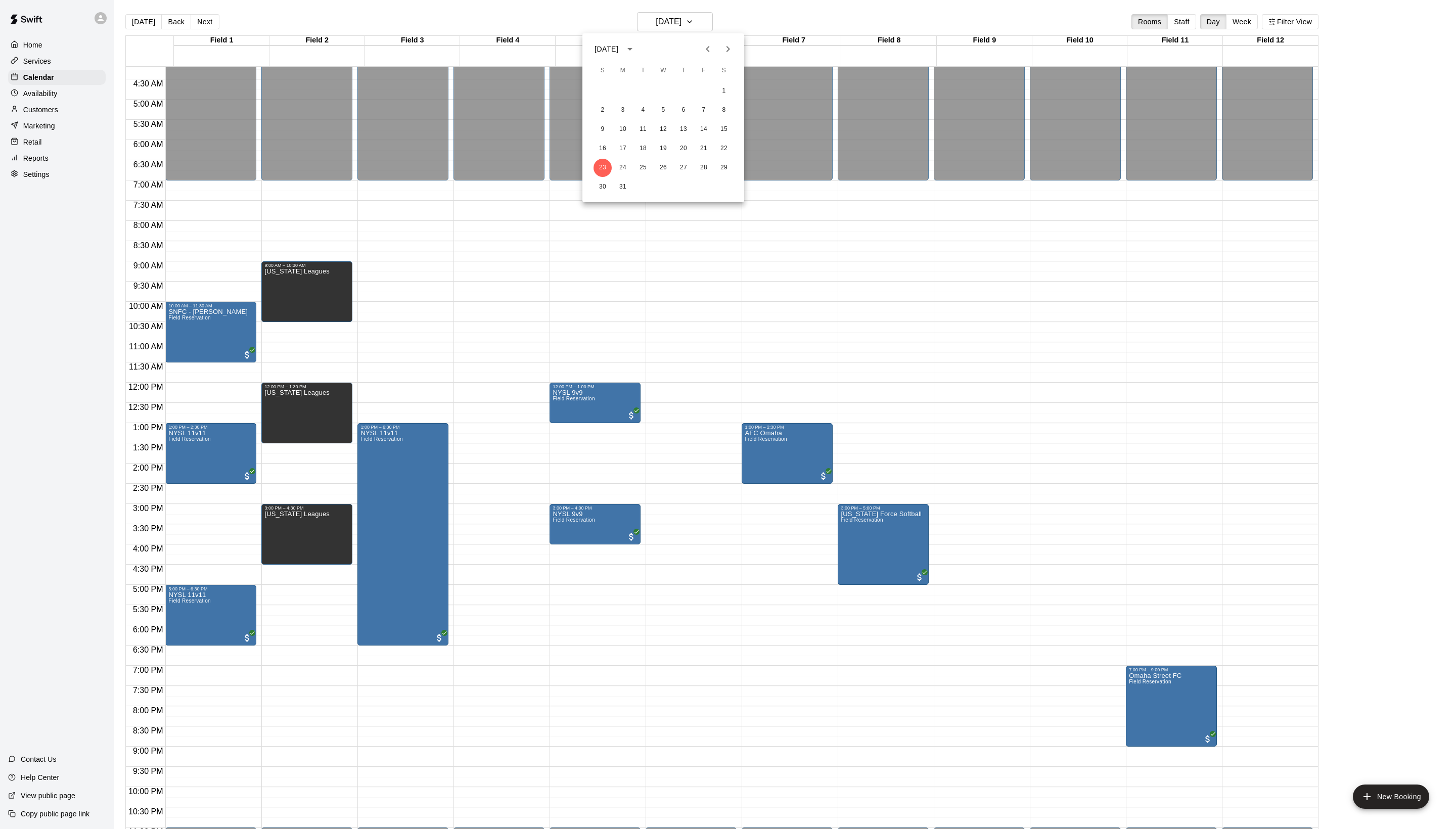
click at [726, 180] on div "30 31" at bounding box center [663, 187] width 162 height 18
click at [726, 172] on button "29" at bounding box center [724, 168] width 18 height 18
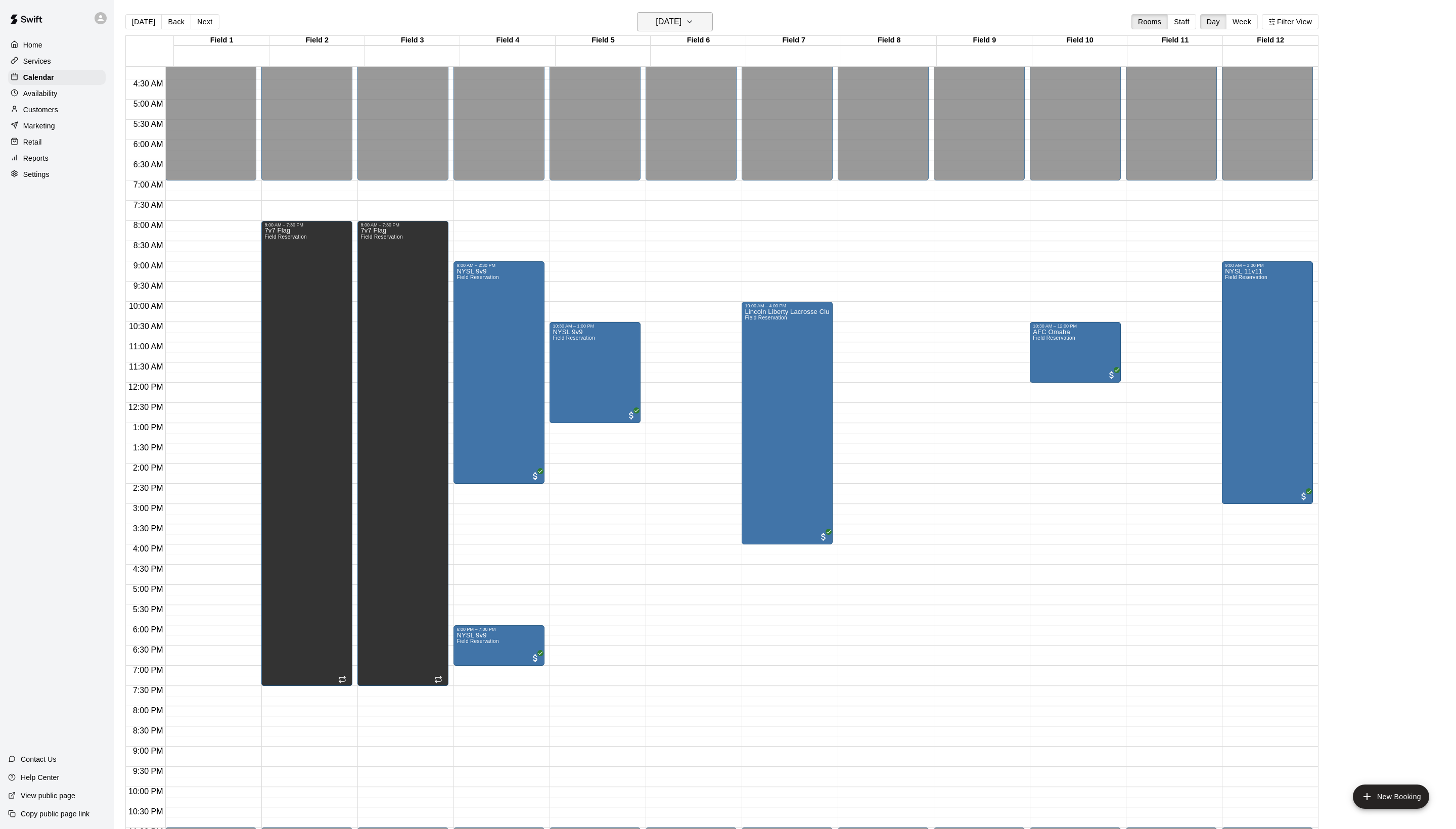
click at [656, 23] on h6 "[DATE]" at bounding box center [669, 21] width 26 height 14
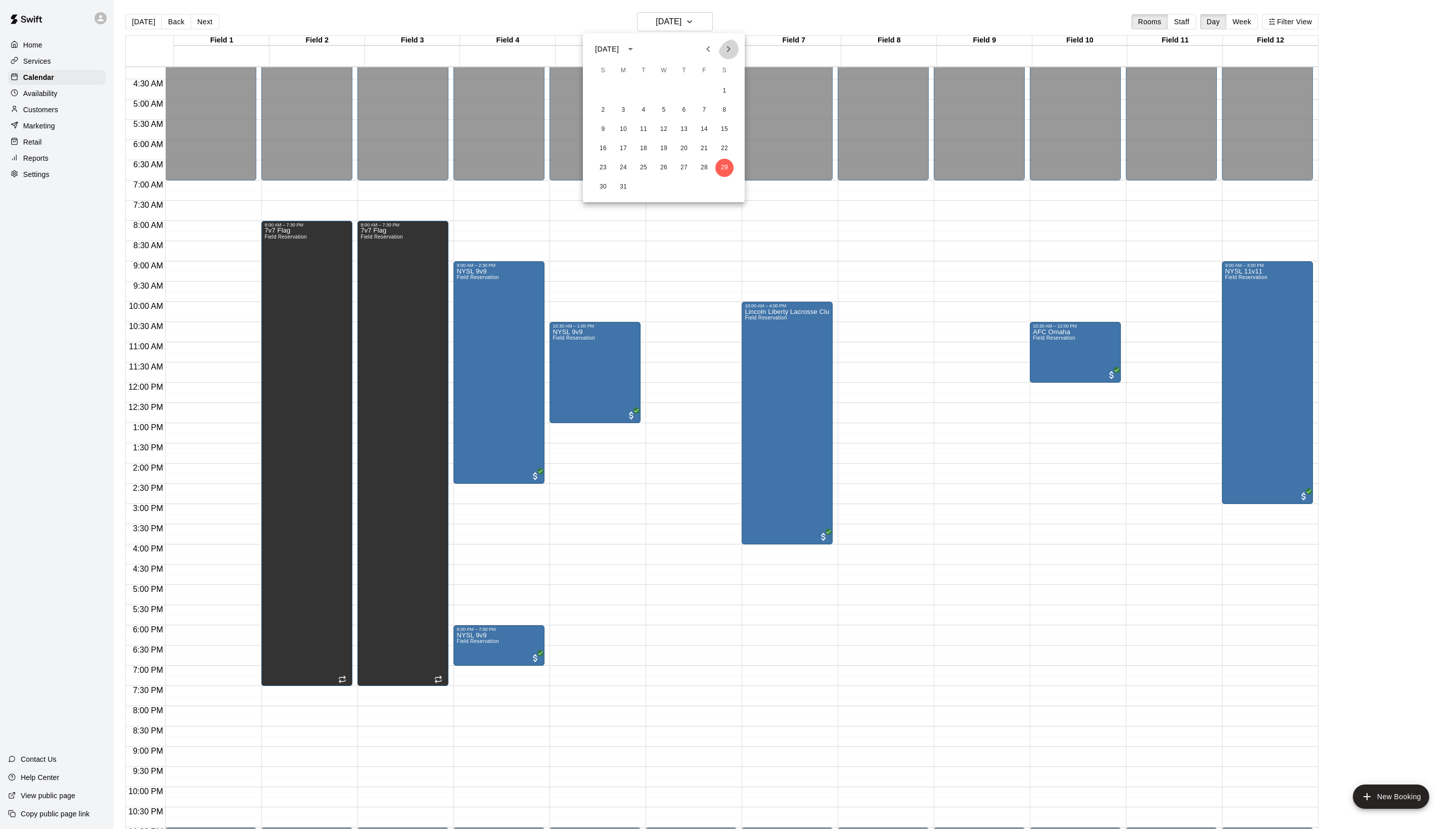
click at [726, 51] on icon "Next month" at bounding box center [728, 49] width 12 height 12
click at [720, 92] on button "5" at bounding box center [725, 91] width 18 height 18
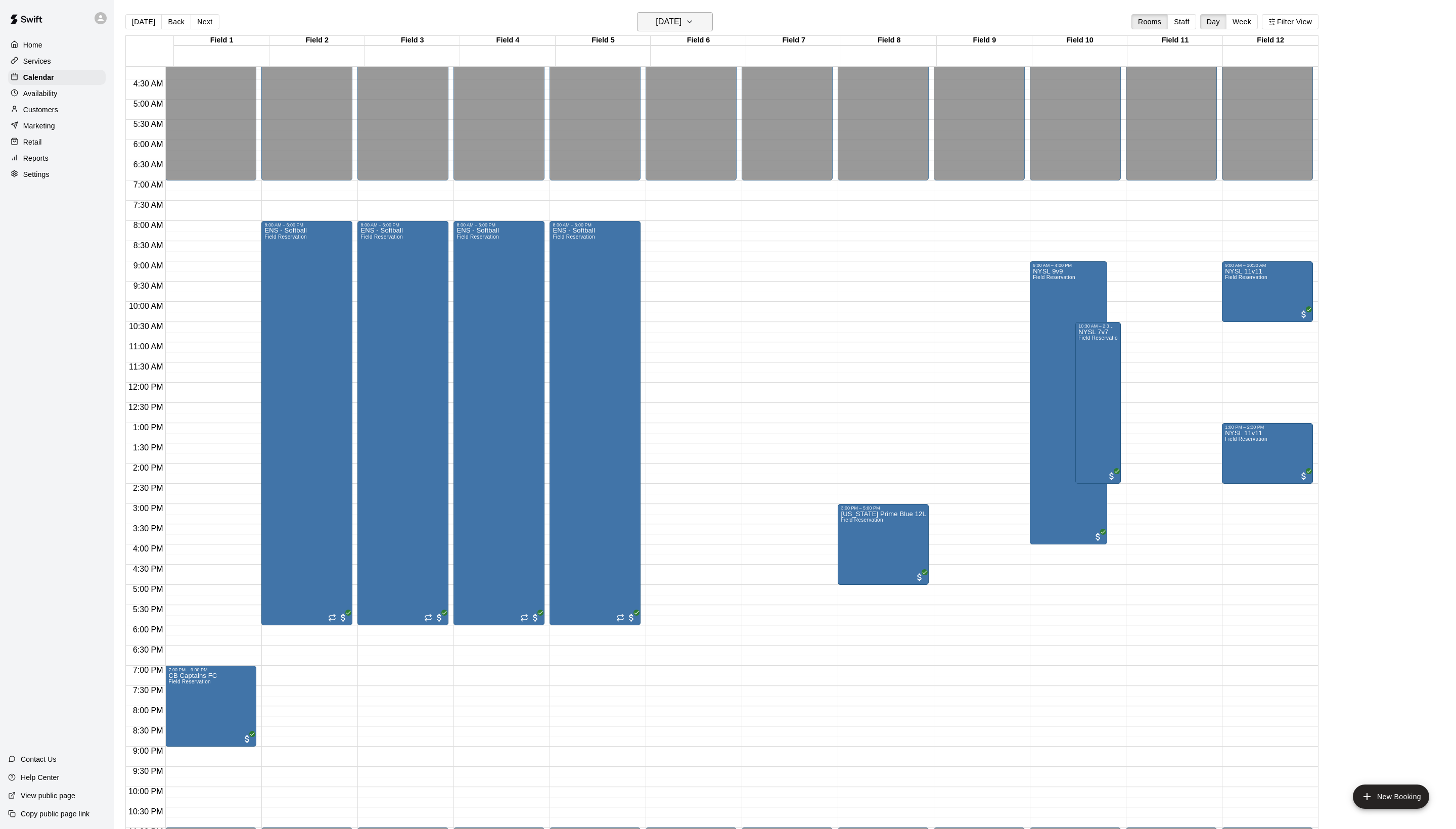
click at [656, 29] on h6 "[DATE]" at bounding box center [669, 21] width 26 height 14
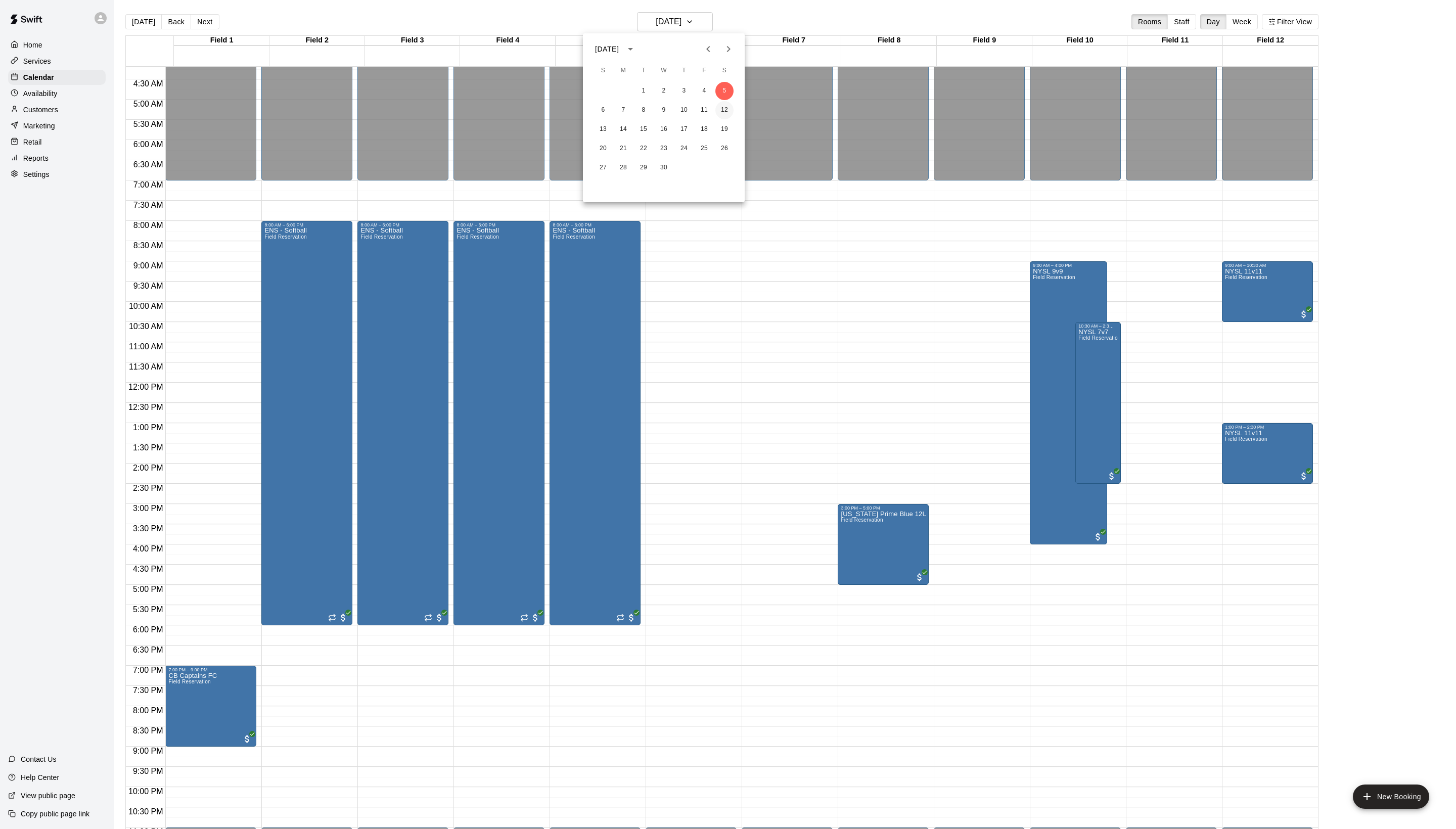
click at [726, 112] on button "12" at bounding box center [725, 110] width 18 height 18
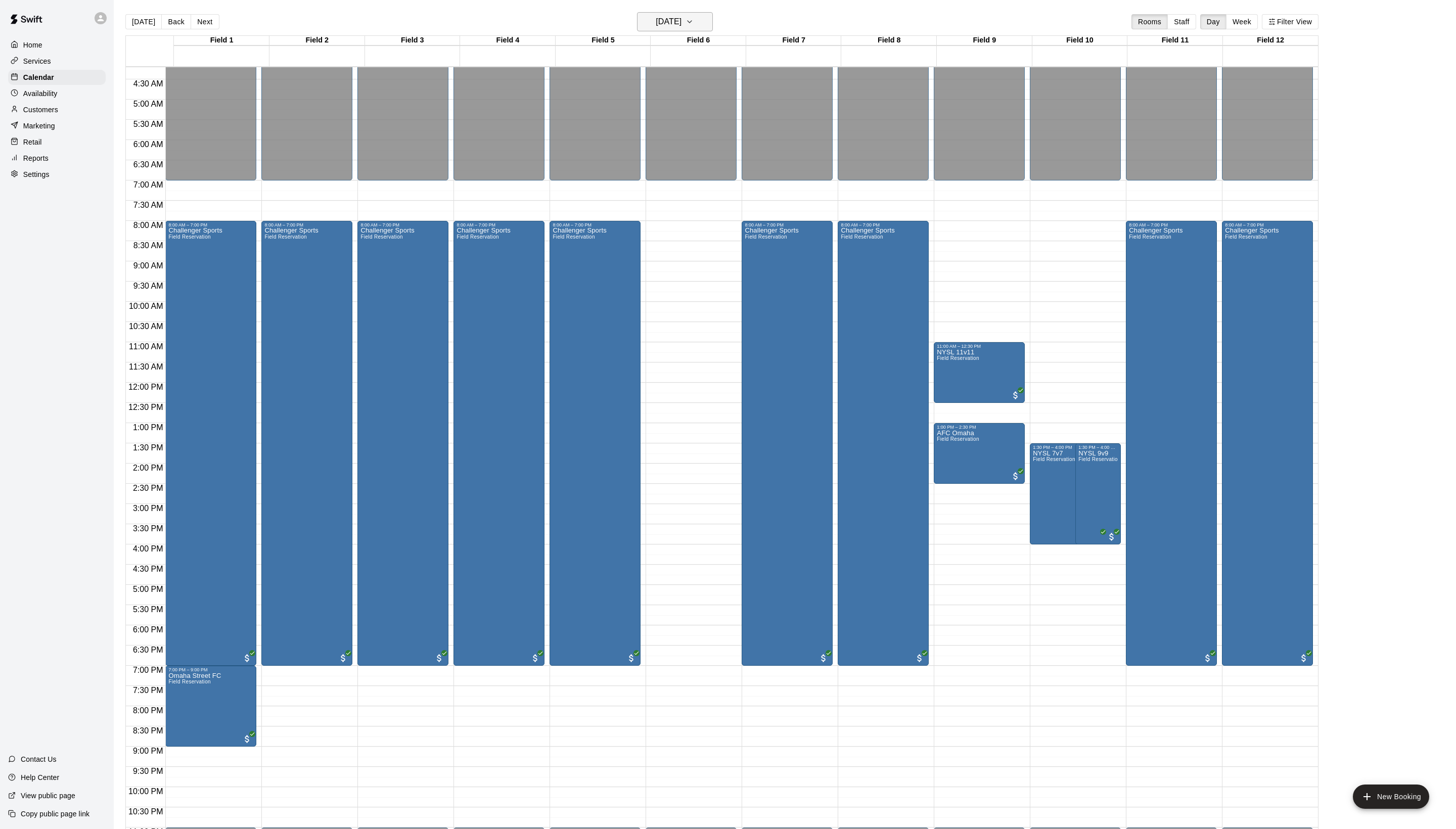
click at [670, 17] on h6 "[DATE]" at bounding box center [669, 21] width 26 height 14
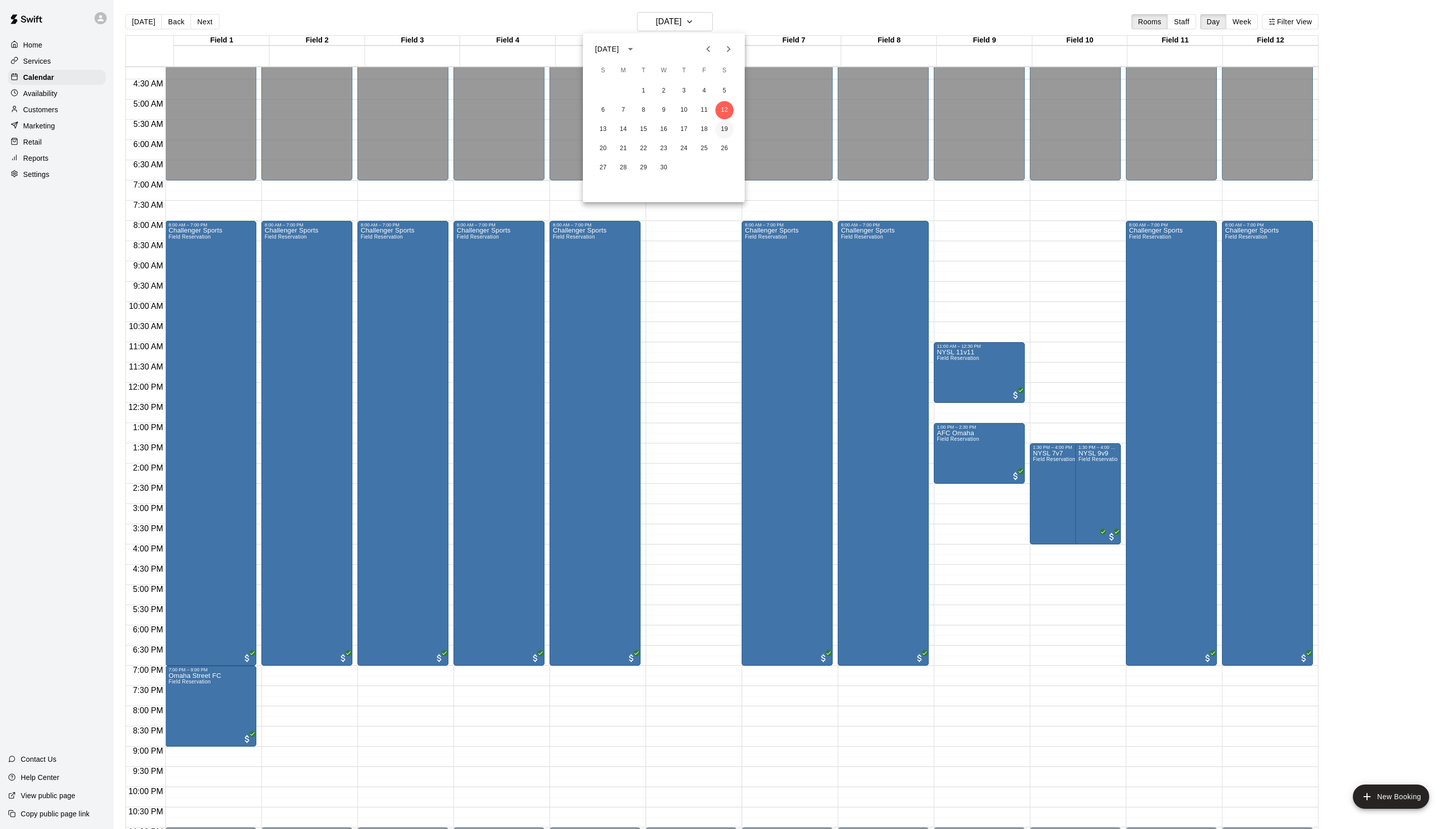
click at [732, 131] on button "19" at bounding box center [725, 129] width 18 height 18
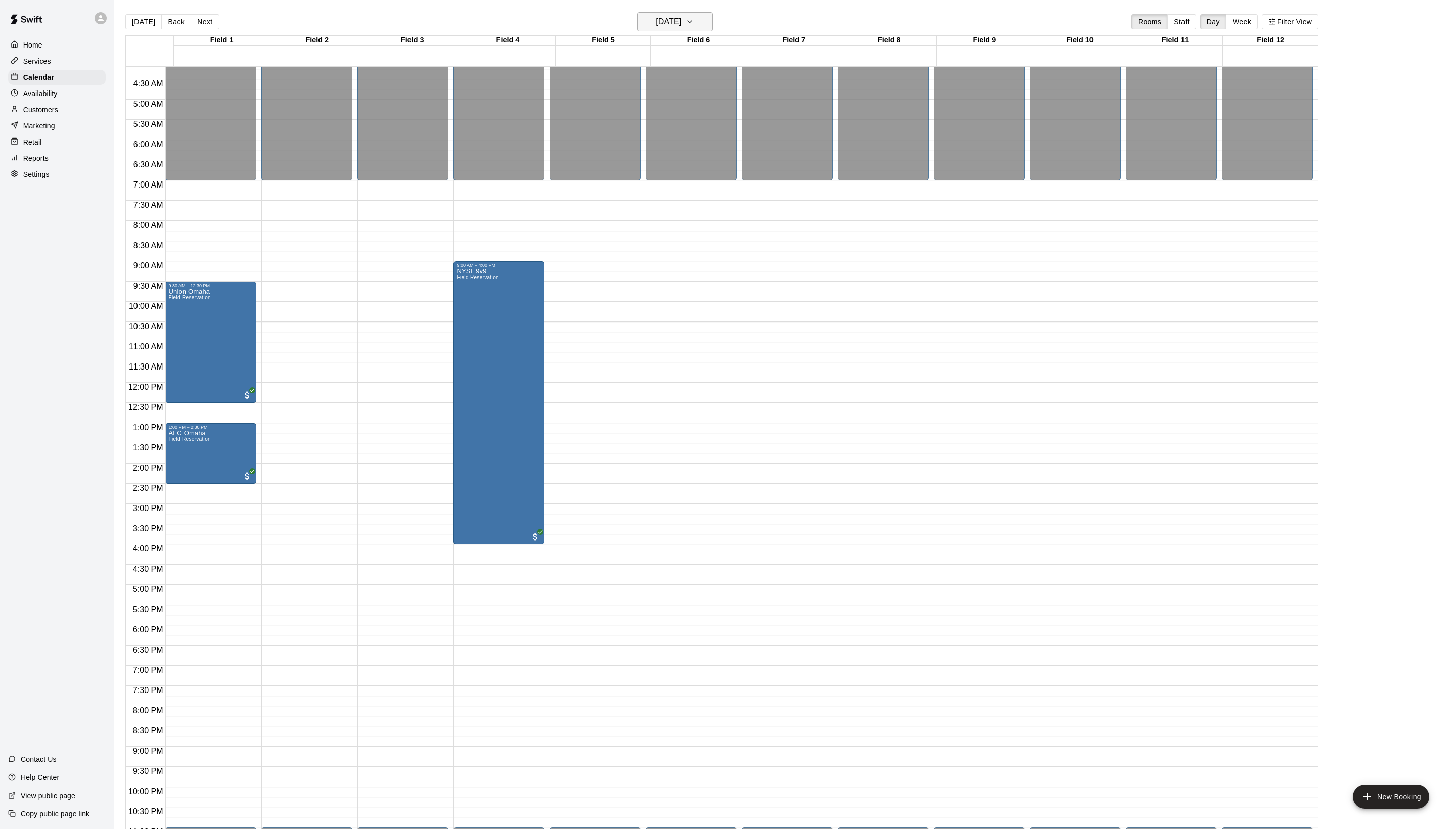
click at [664, 29] on h6 "[DATE]" at bounding box center [669, 21] width 26 height 14
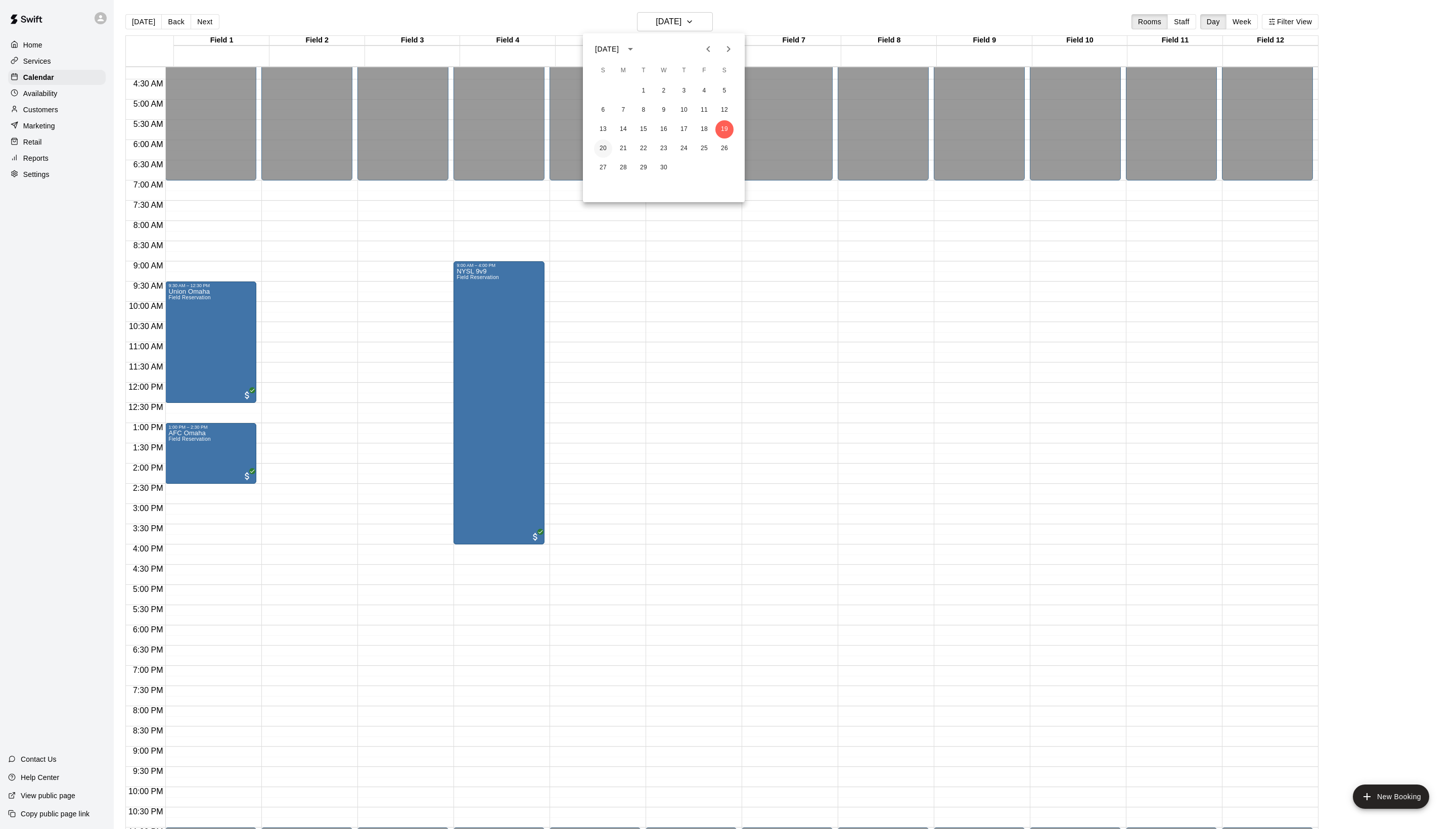
click at [599, 151] on button "20" at bounding box center [603, 149] width 18 height 18
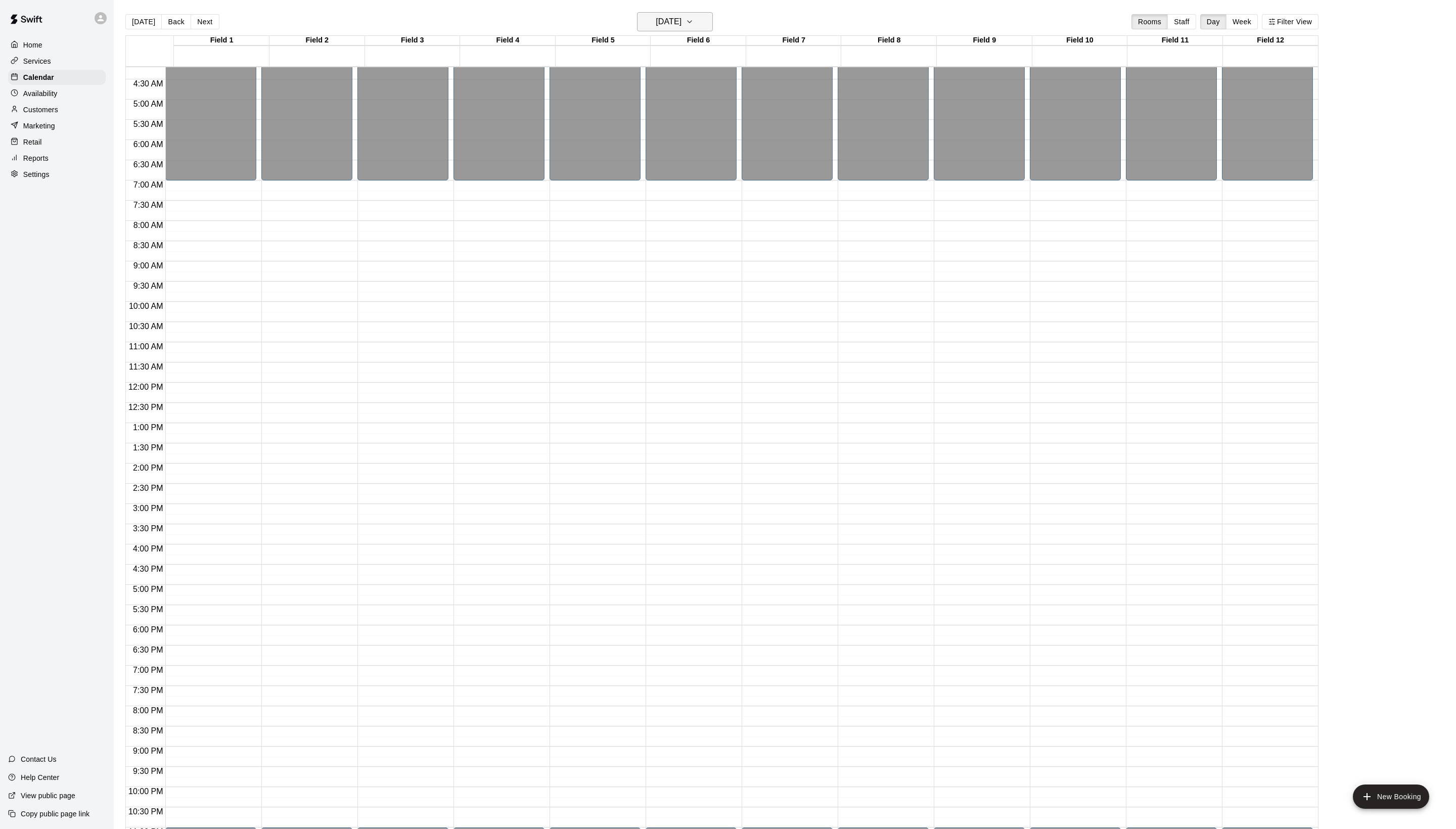
click at [656, 21] on h6 "[DATE]" at bounding box center [669, 21] width 26 height 14
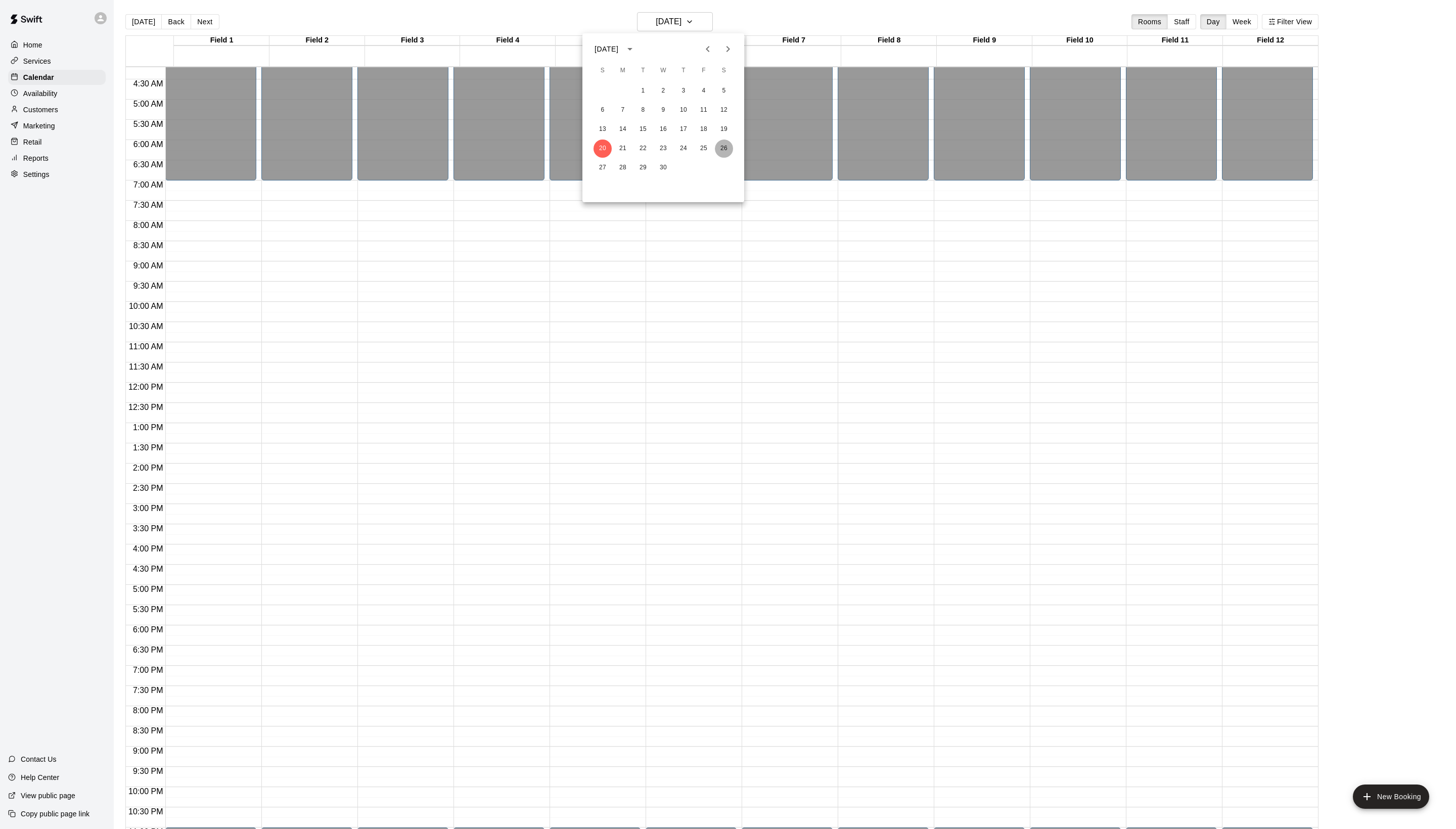
click at [721, 154] on button "26" at bounding box center [724, 149] width 18 height 18
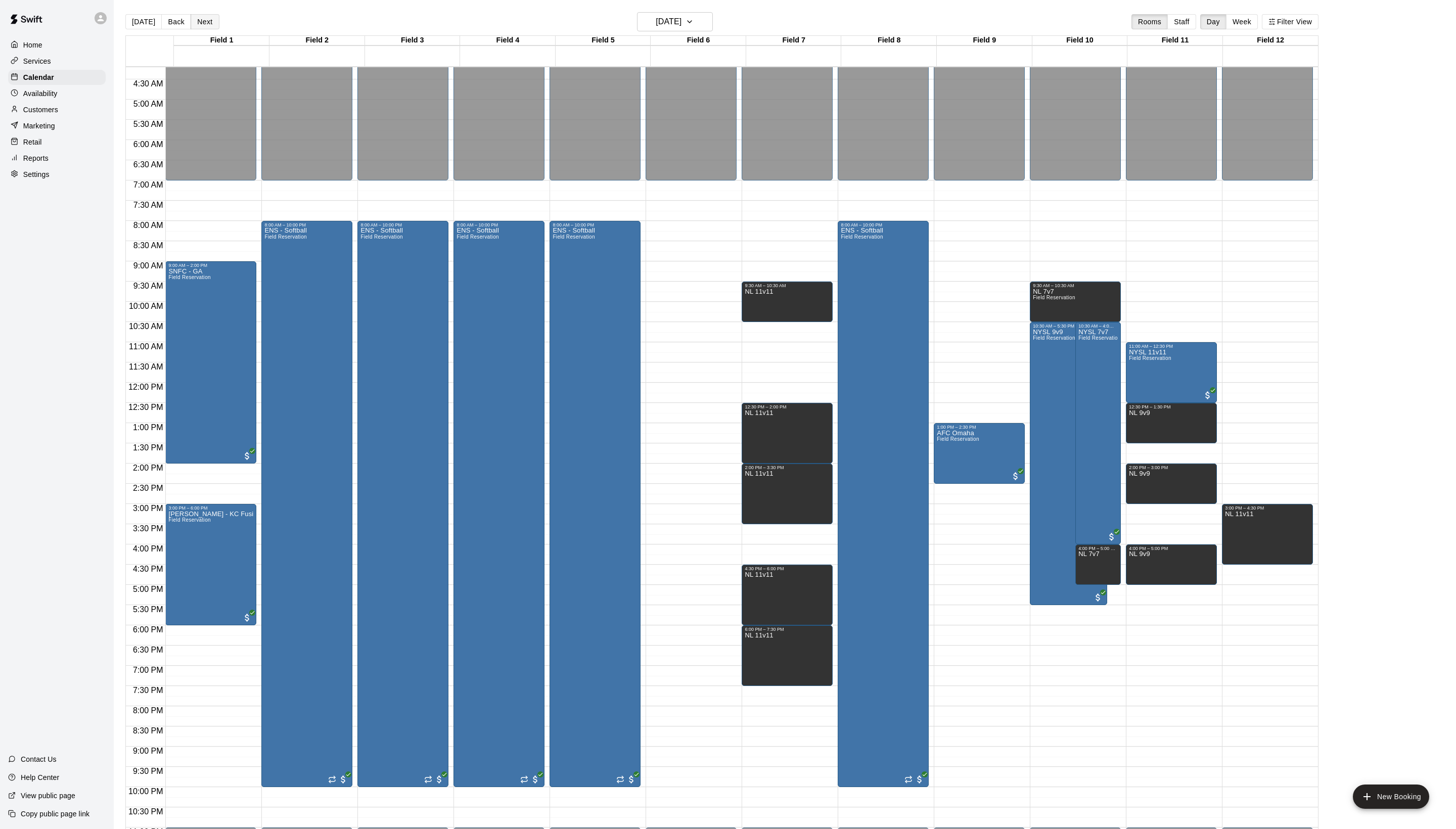
click at [206, 15] on button "Next" at bounding box center [205, 21] width 28 height 15
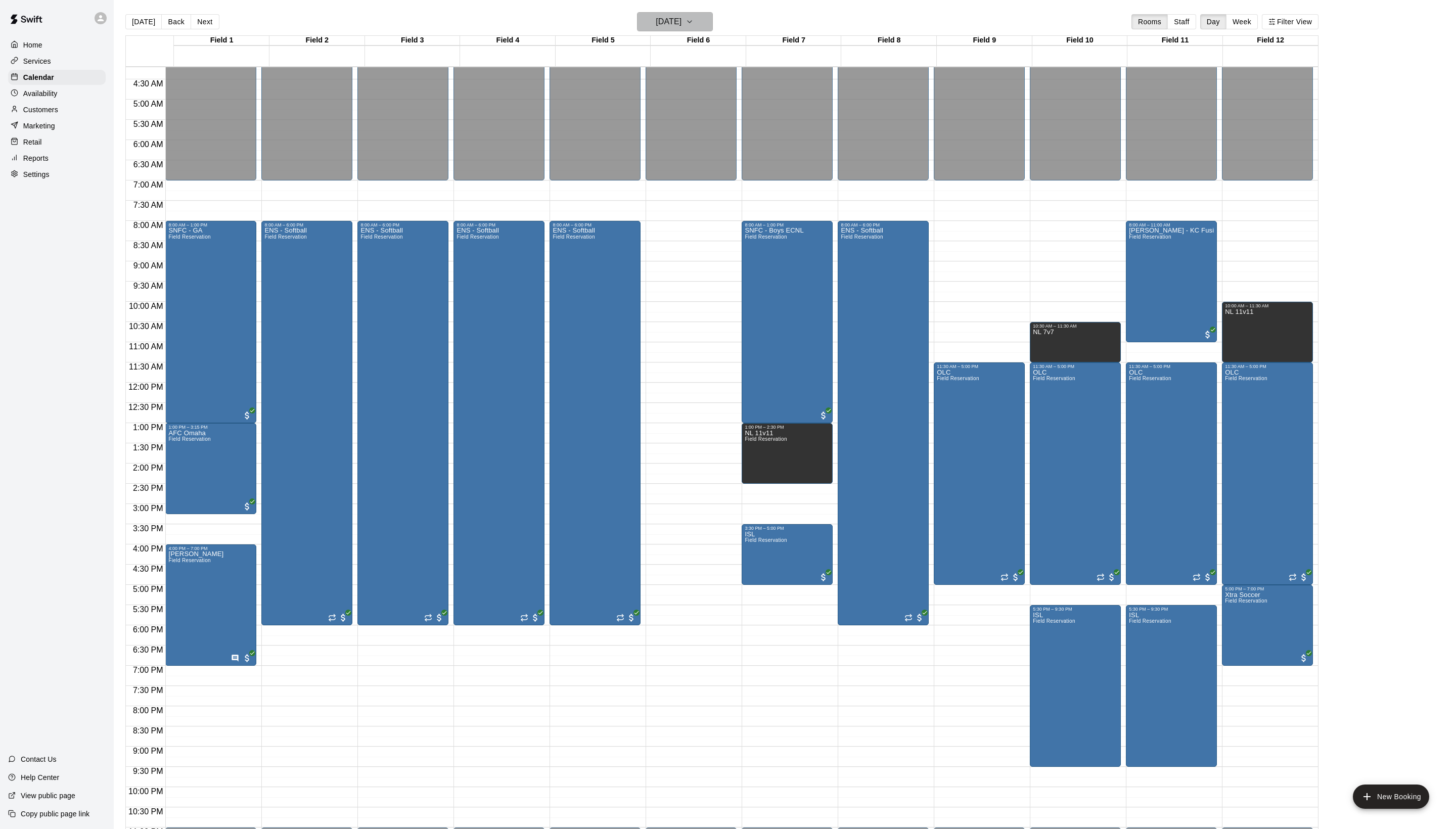
click at [656, 28] on h6 "[DATE]" at bounding box center [669, 21] width 26 height 14
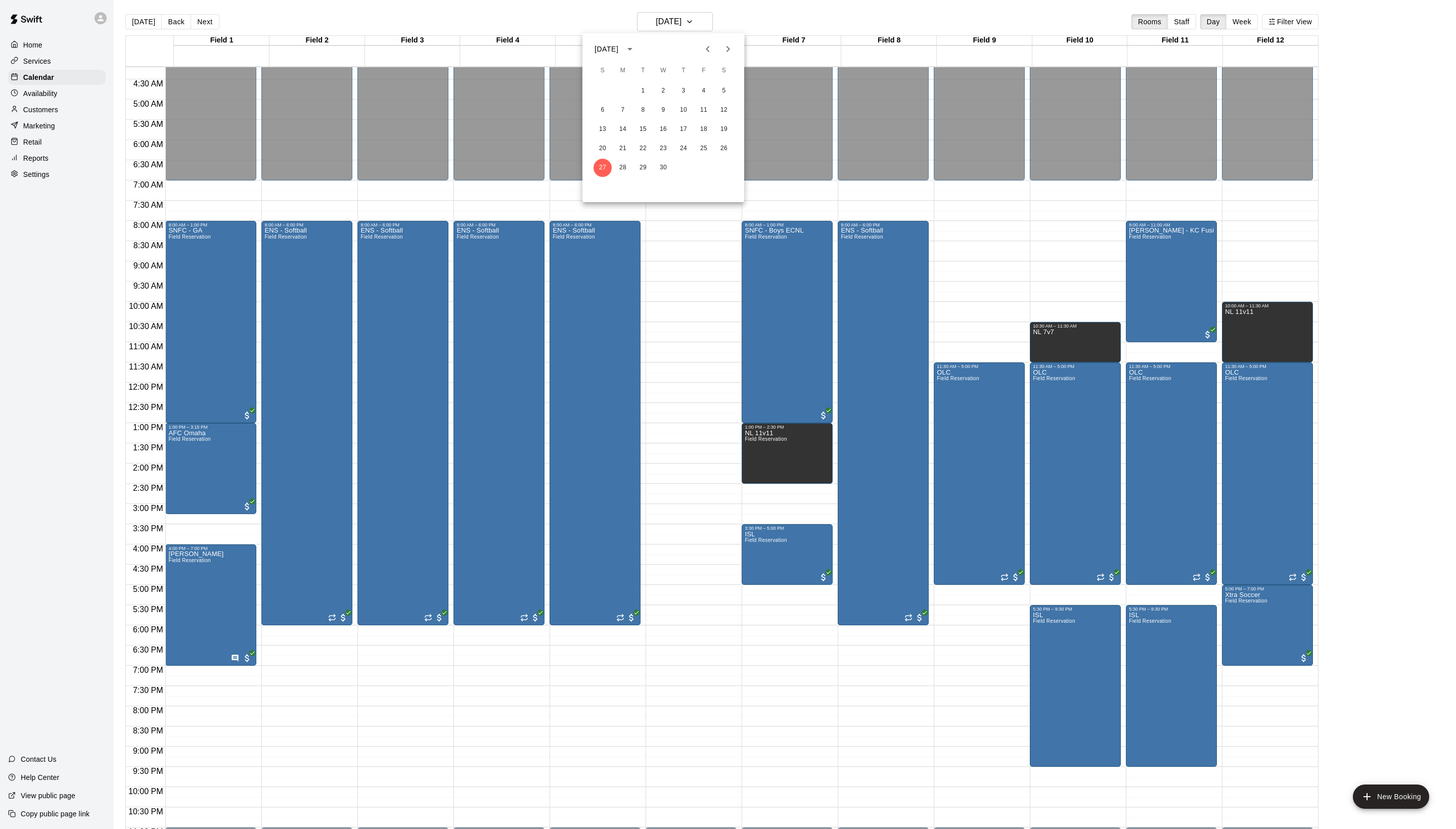
click at [722, 55] on icon "Next month" at bounding box center [727, 49] width 12 height 12
click at [720, 90] on button "3" at bounding box center [724, 91] width 18 height 18
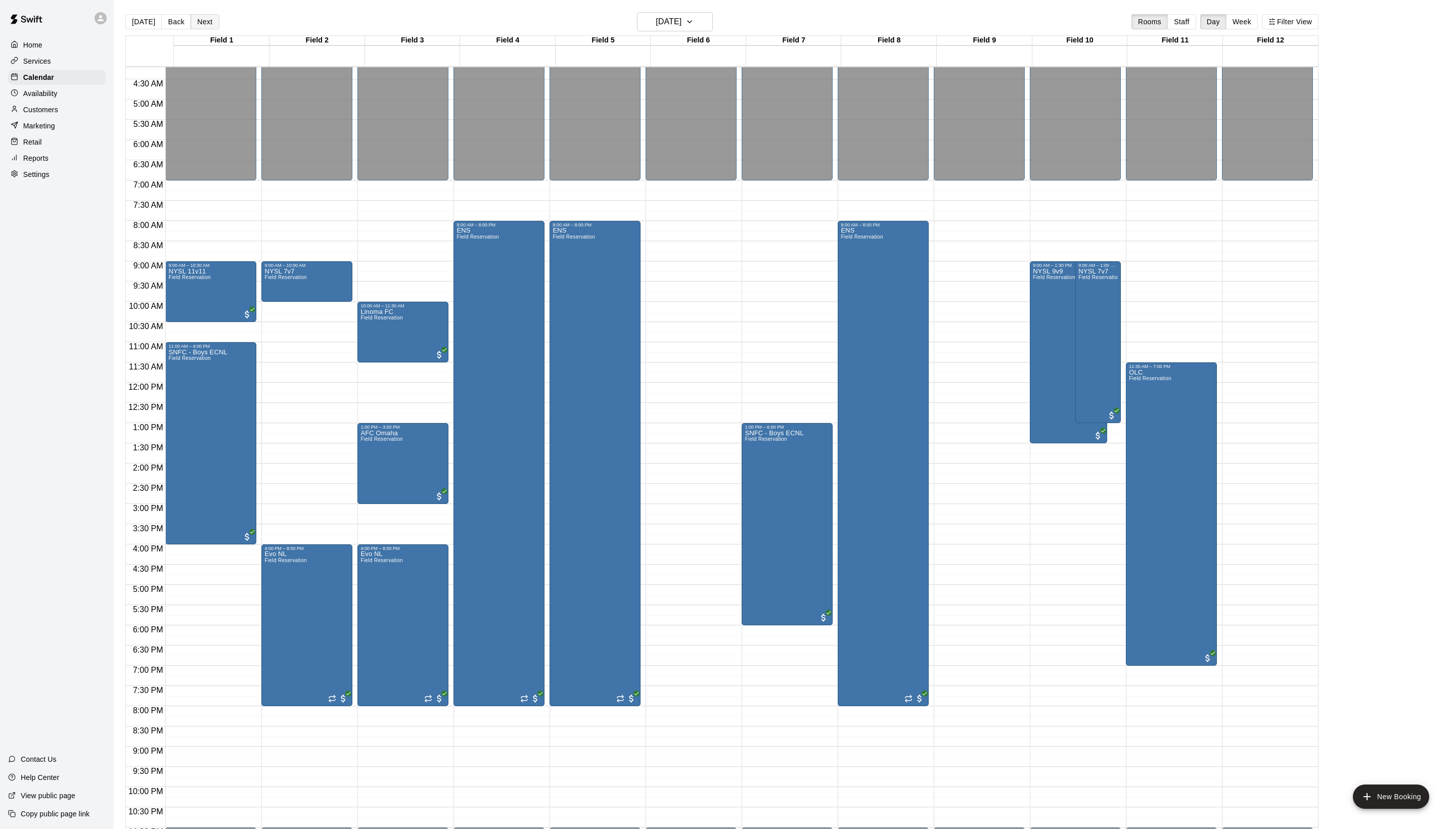
click at [219, 27] on button "Next" at bounding box center [205, 21] width 28 height 15
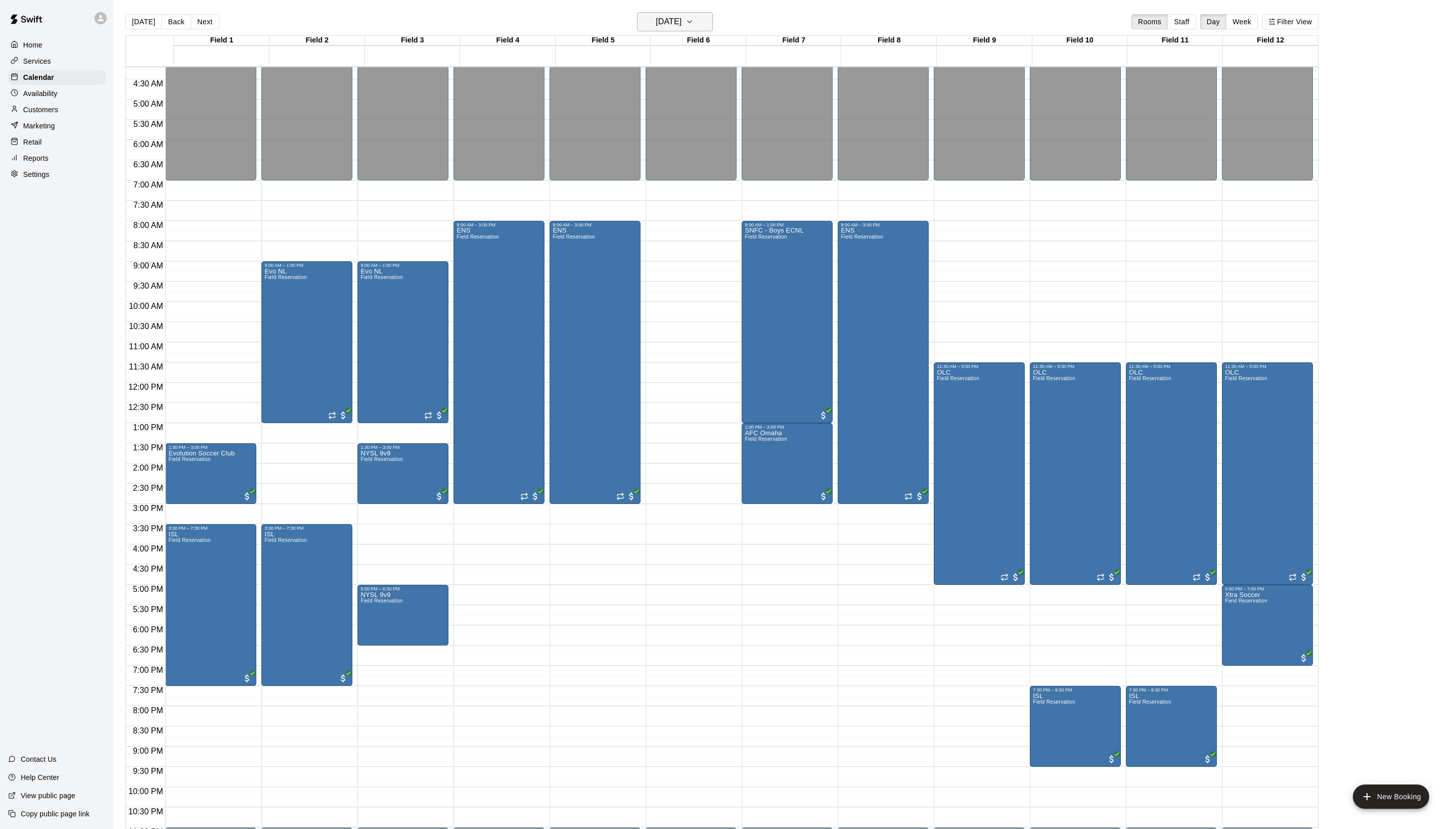
click at [673, 21] on h6 "[DATE]" at bounding box center [669, 21] width 26 height 14
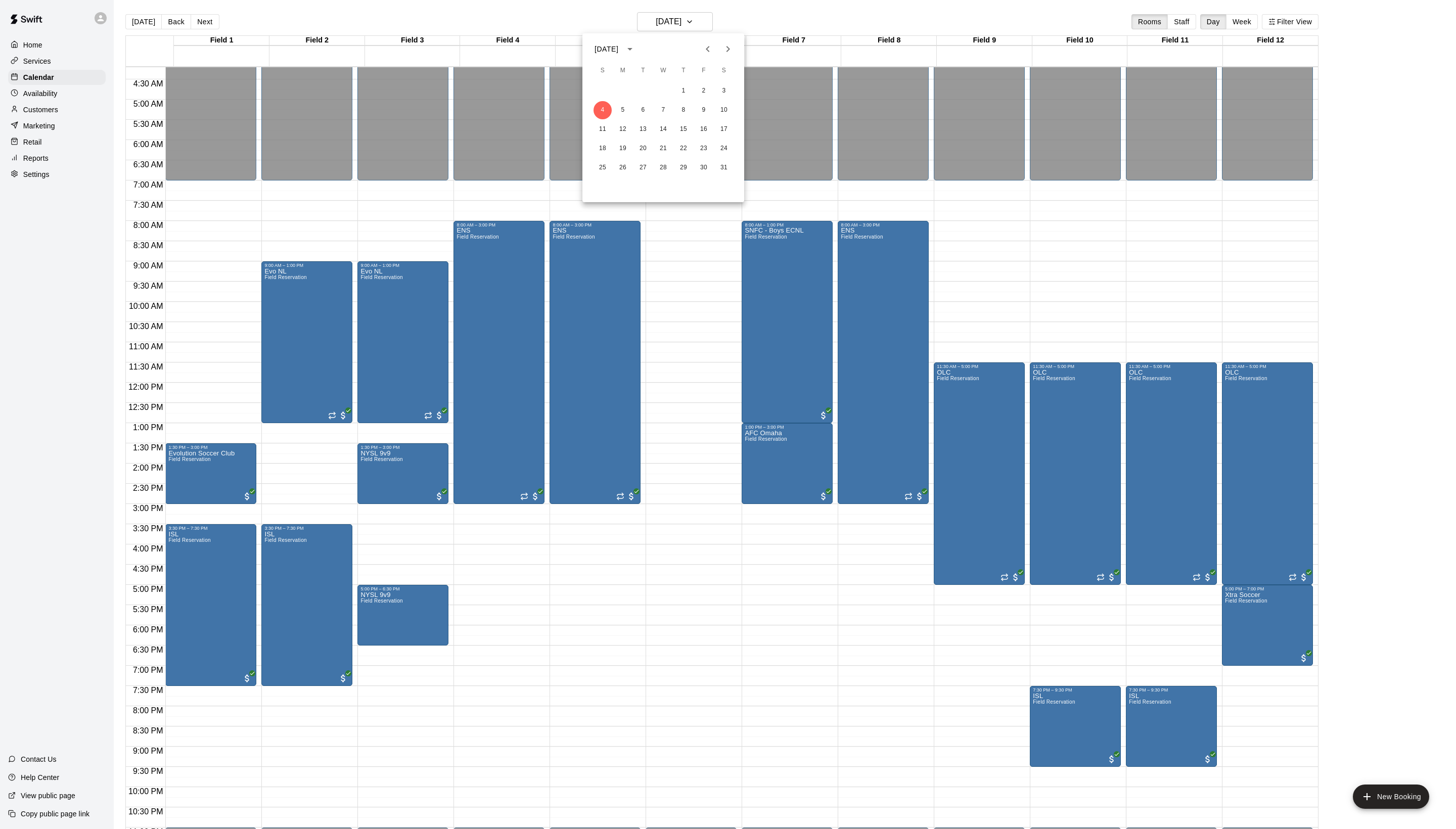
click at [688, 60] on span "T" at bounding box center [683, 71] width 18 height 20
click at [701, 53] on icon "Previous month" at bounding box center [707, 49] width 12 height 12
click at [722, 55] on icon "Next month" at bounding box center [727, 49] width 12 height 12
click at [726, 109] on button "10" at bounding box center [724, 110] width 18 height 18
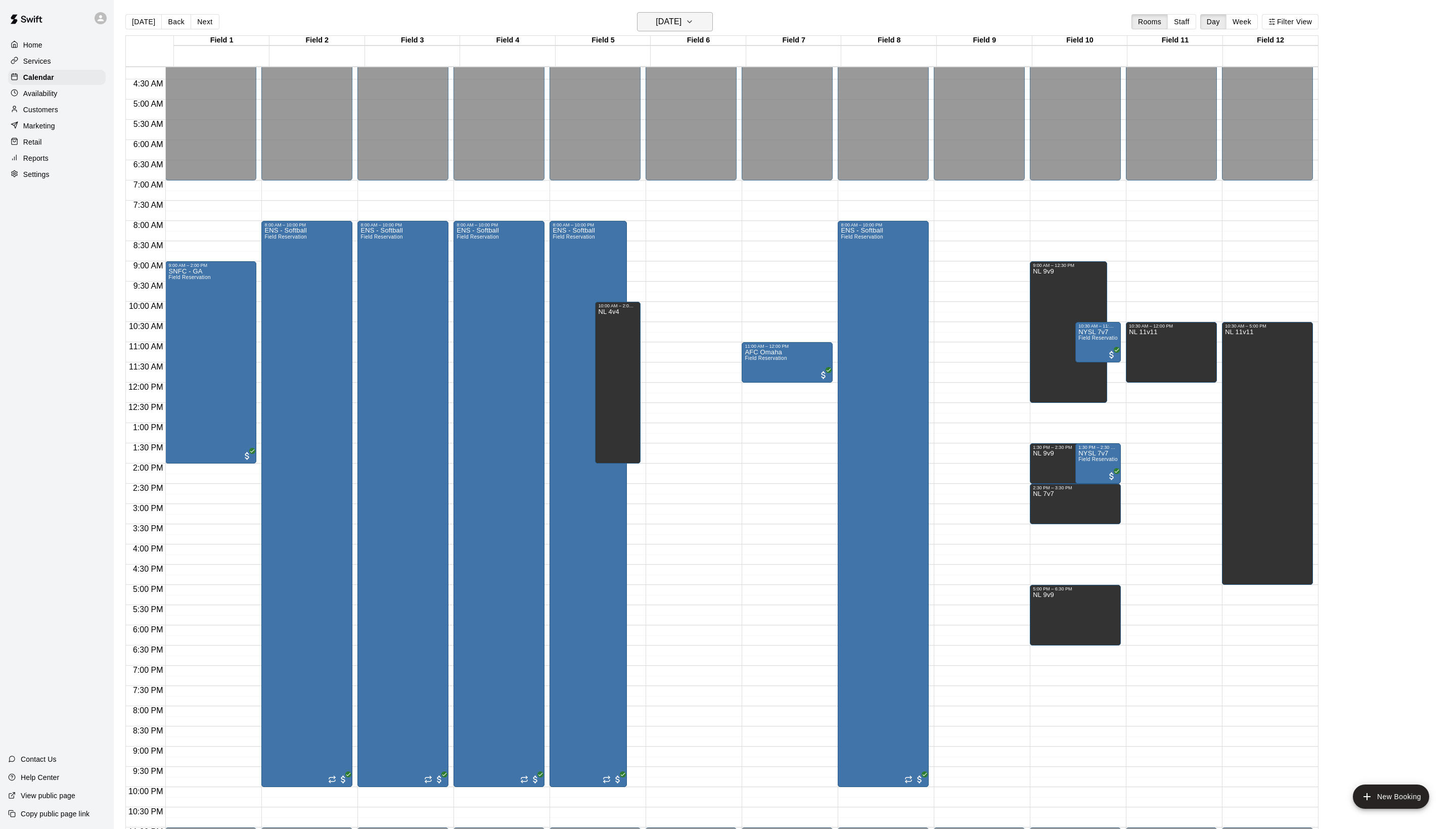
click at [695, 29] on button "[DATE]" at bounding box center [675, 21] width 76 height 19
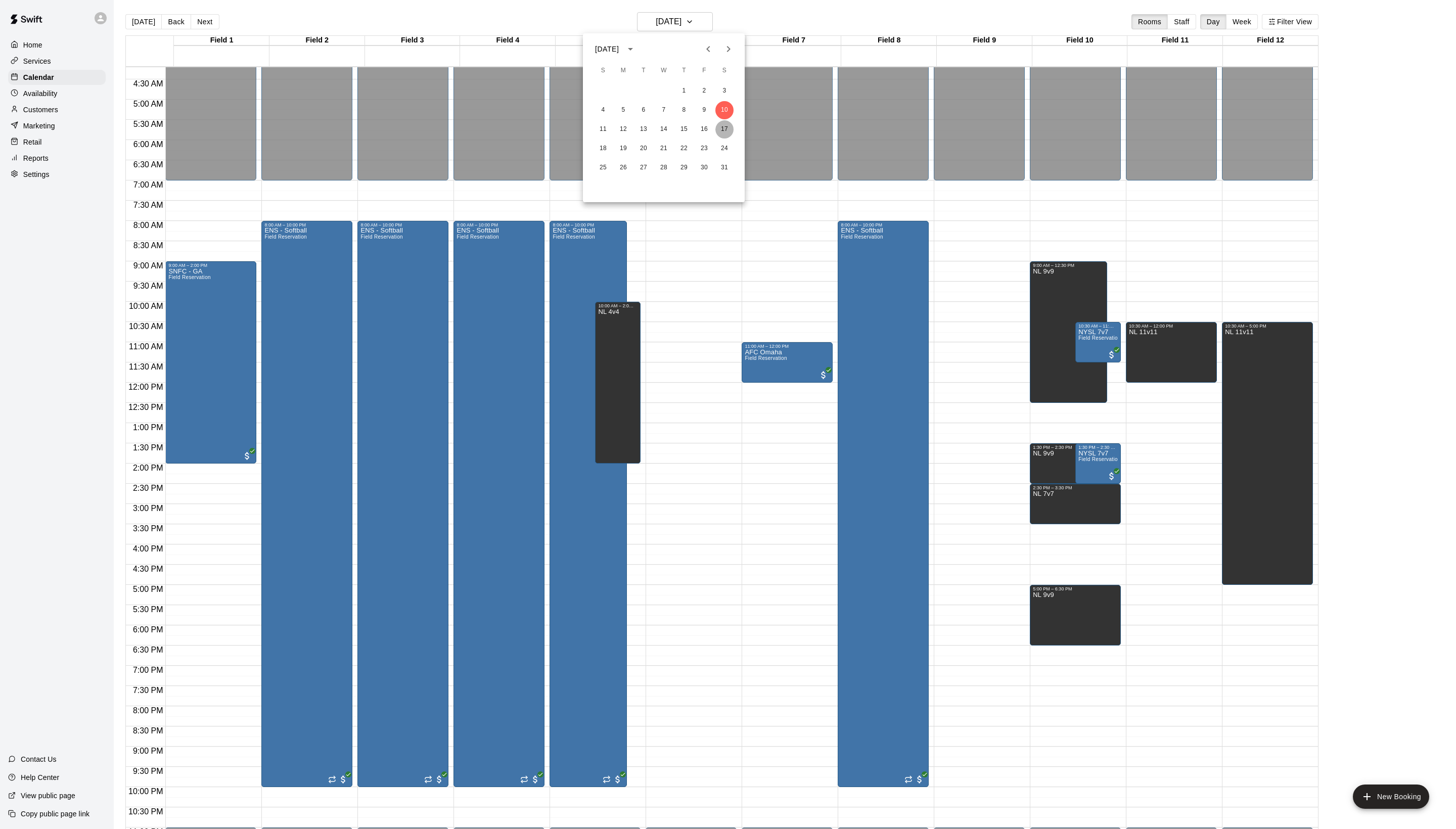
click at [725, 127] on button "17" at bounding box center [725, 129] width 18 height 18
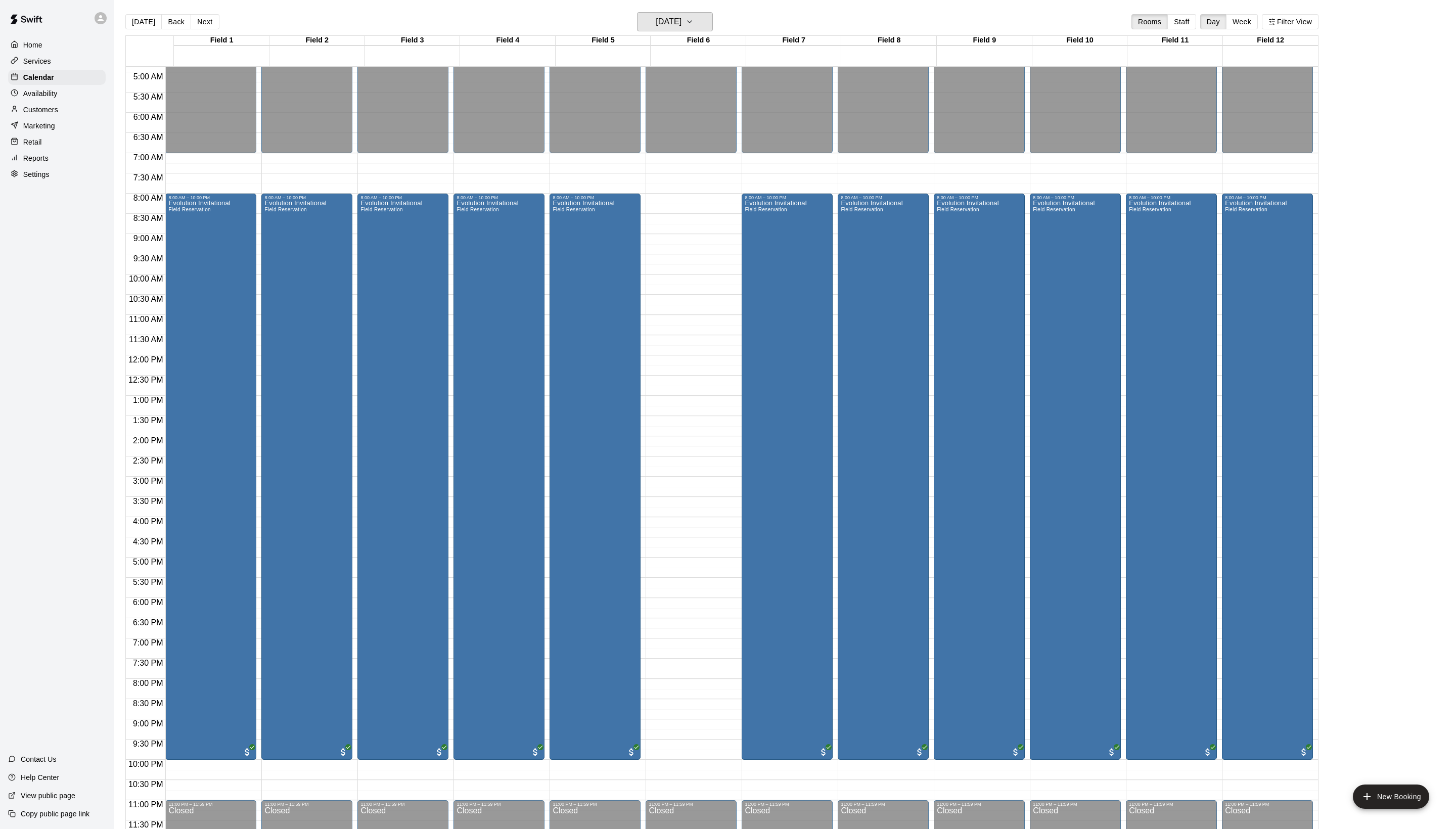
scroll to position [203, 0]
click at [656, 27] on h6 "[DATE]" at bounding box center [669, 21] width 26 height 14
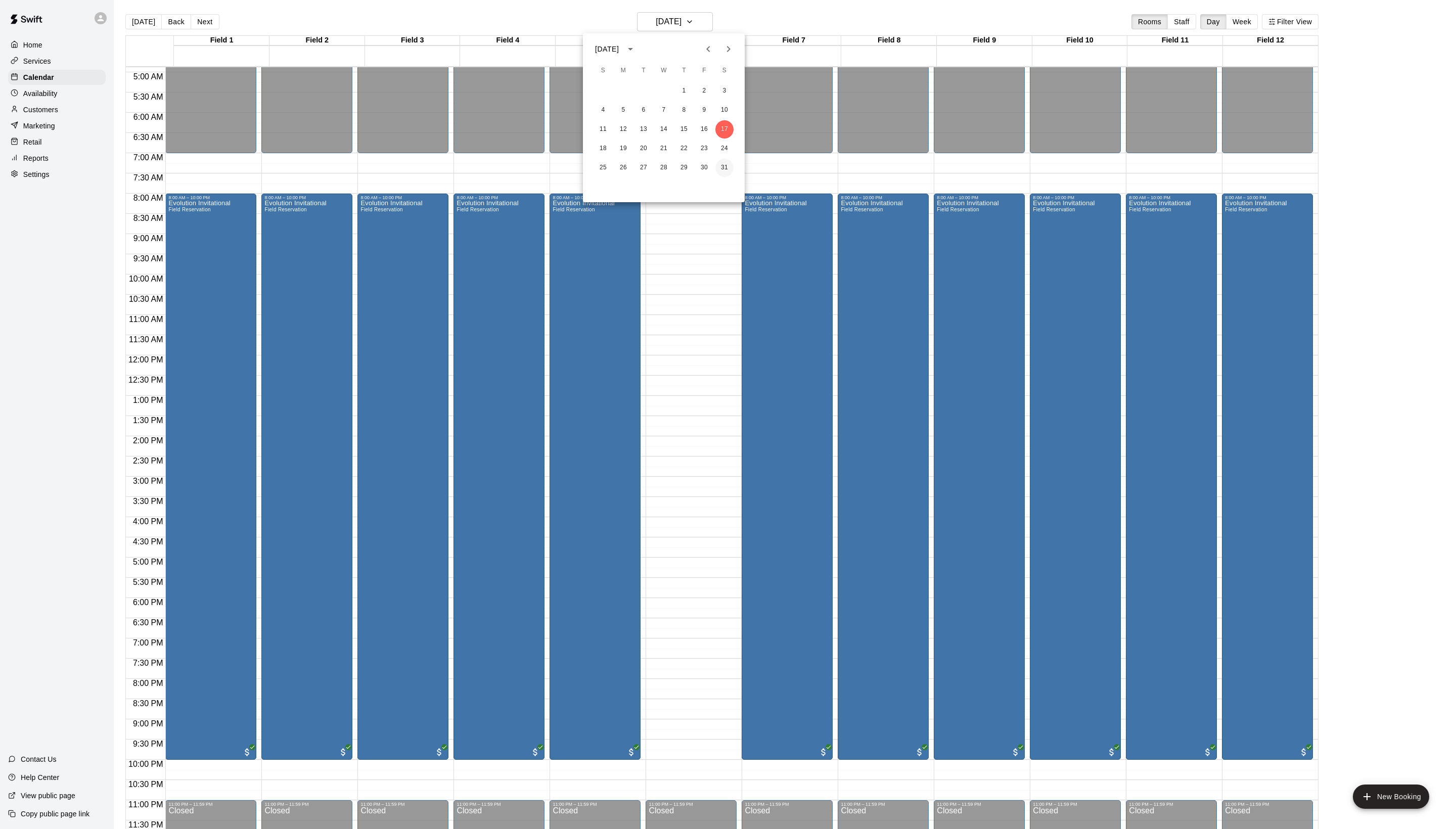
click at [730, 160] on button "31" at bounding box center [725, 168] width 18 height 18
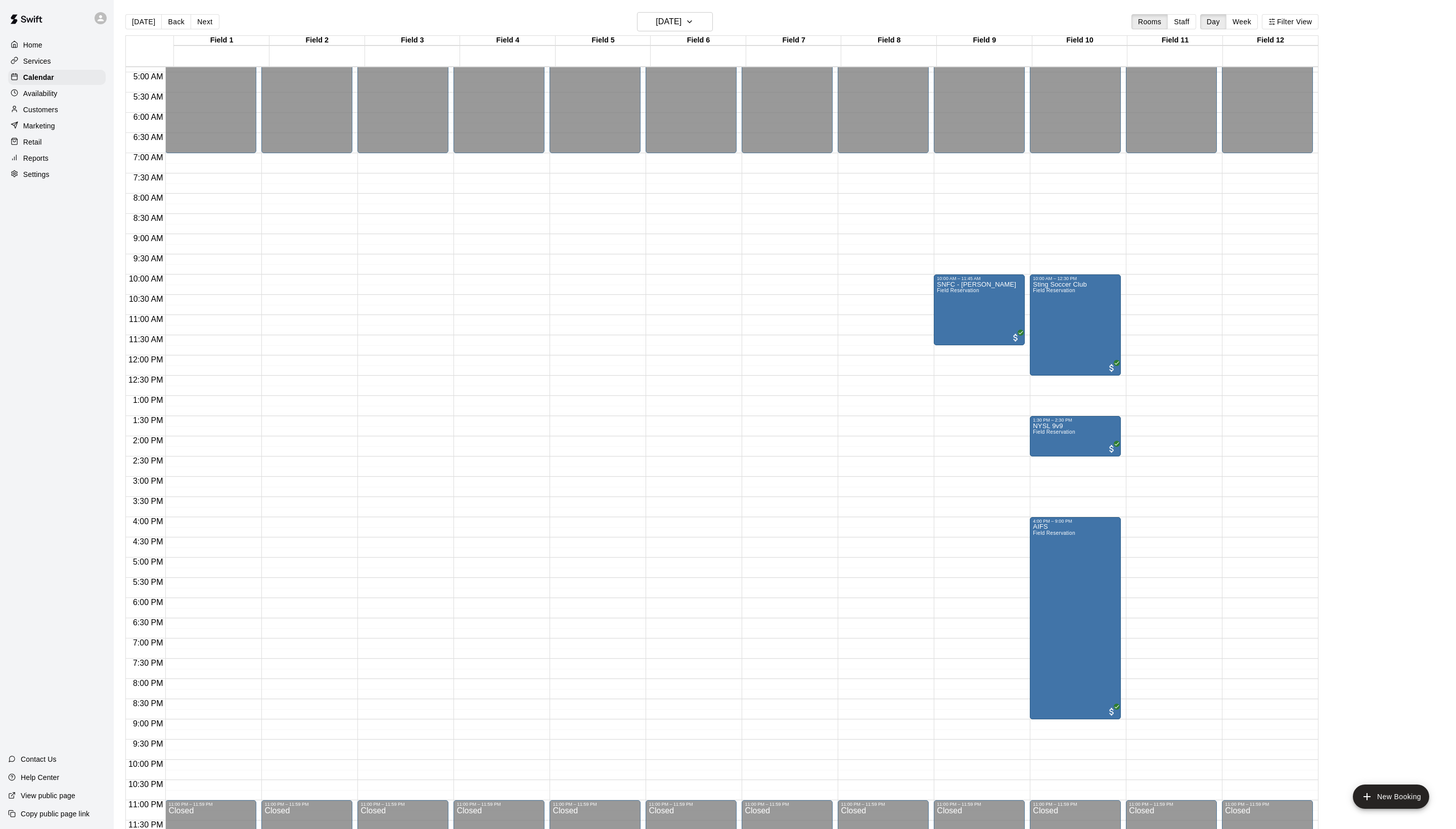
click at [678, 33] on div "[DATE] Back [DATE][DATE] Rooms Staff Day Week Filter View" at bounding box center [722, 23] width 1193 height 23
click at [678, 24] on h6 "[DATE]" at bounding box center [669, 21] width 26 height 14
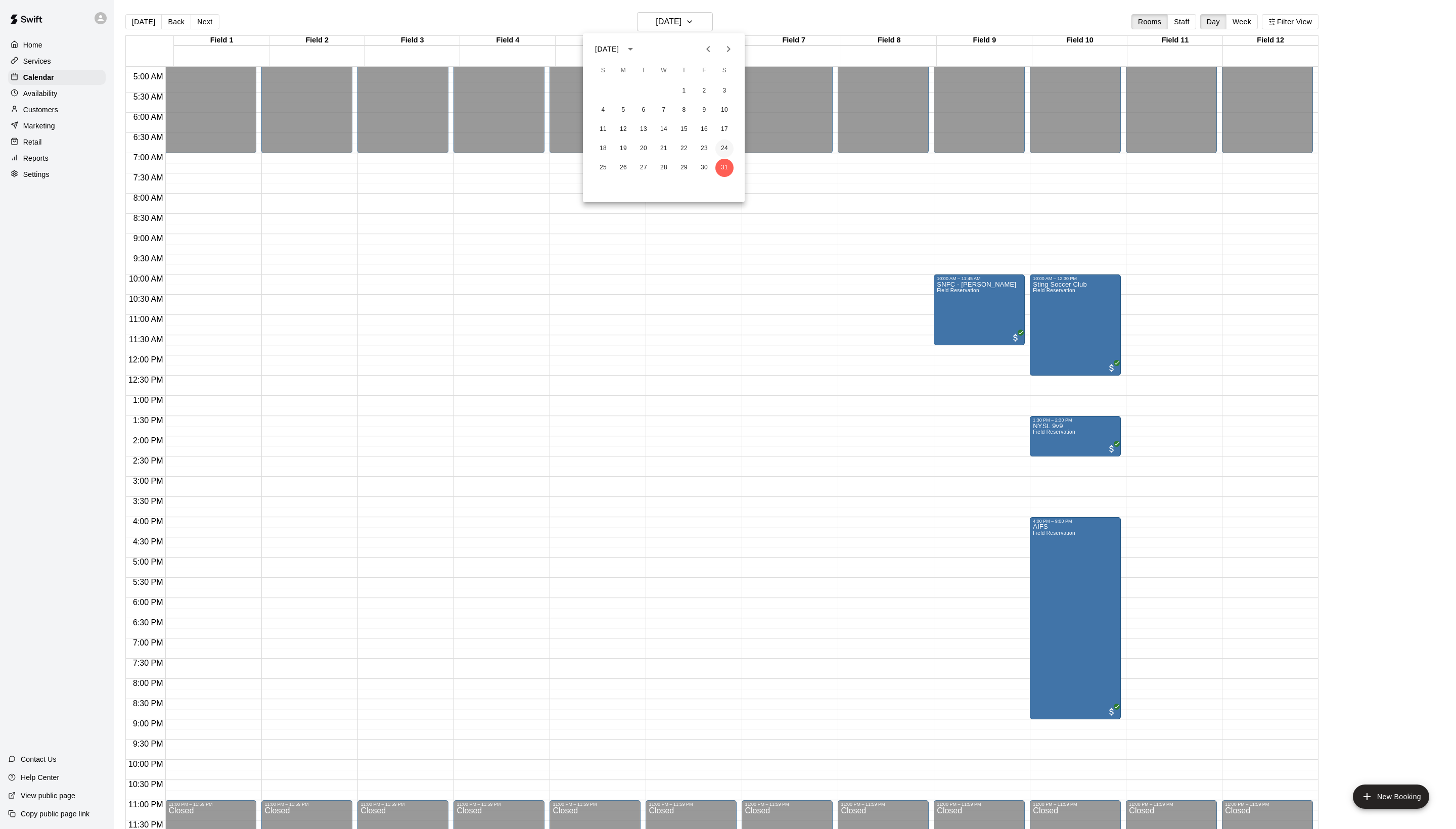
click at [729, 147] on button "24" at bounding box center [725, 149] width 18 height 18
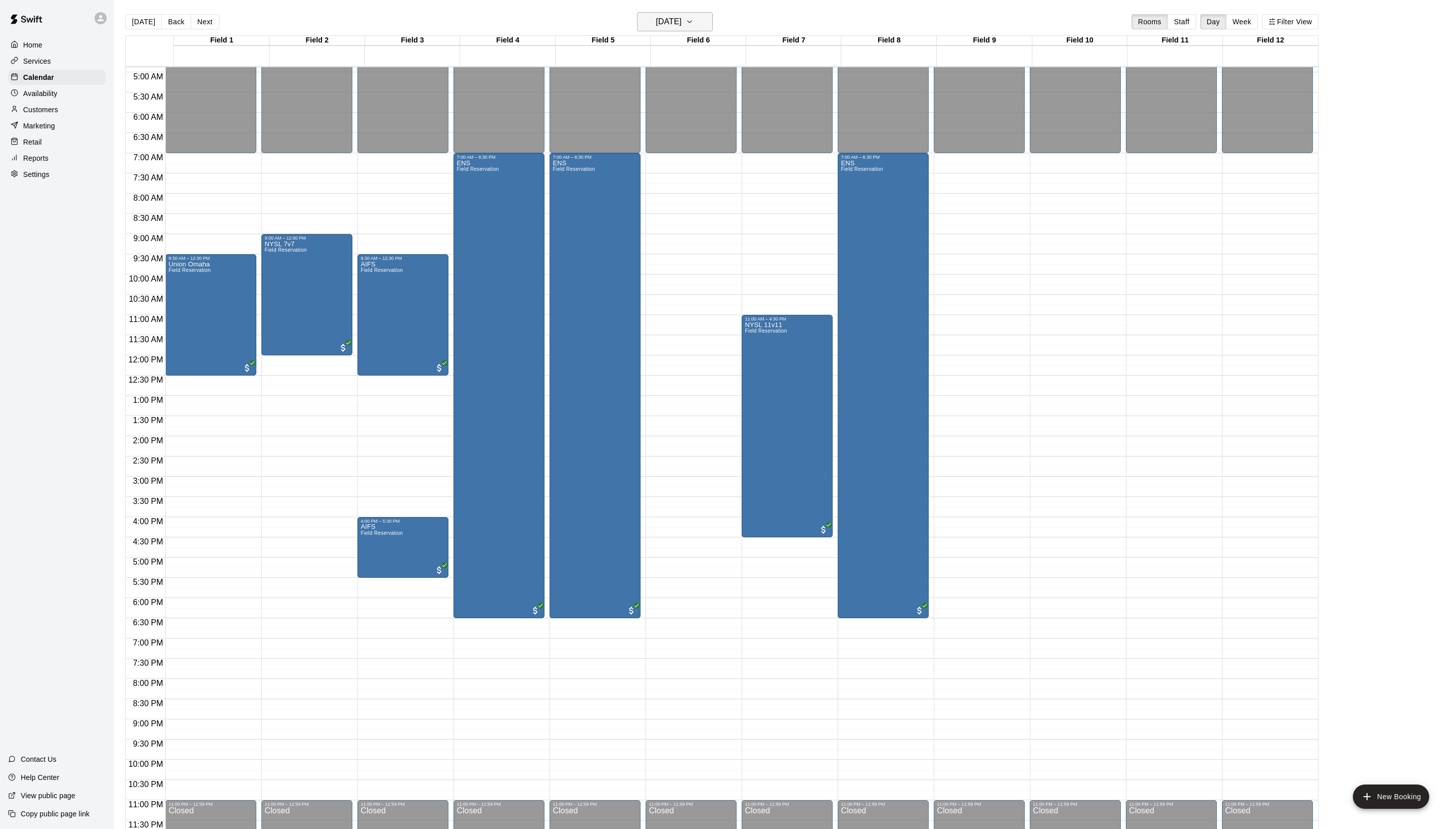
click at [656, 27] on h6 "[DATE]" at bounding box center [669, 21] width 26 height 14
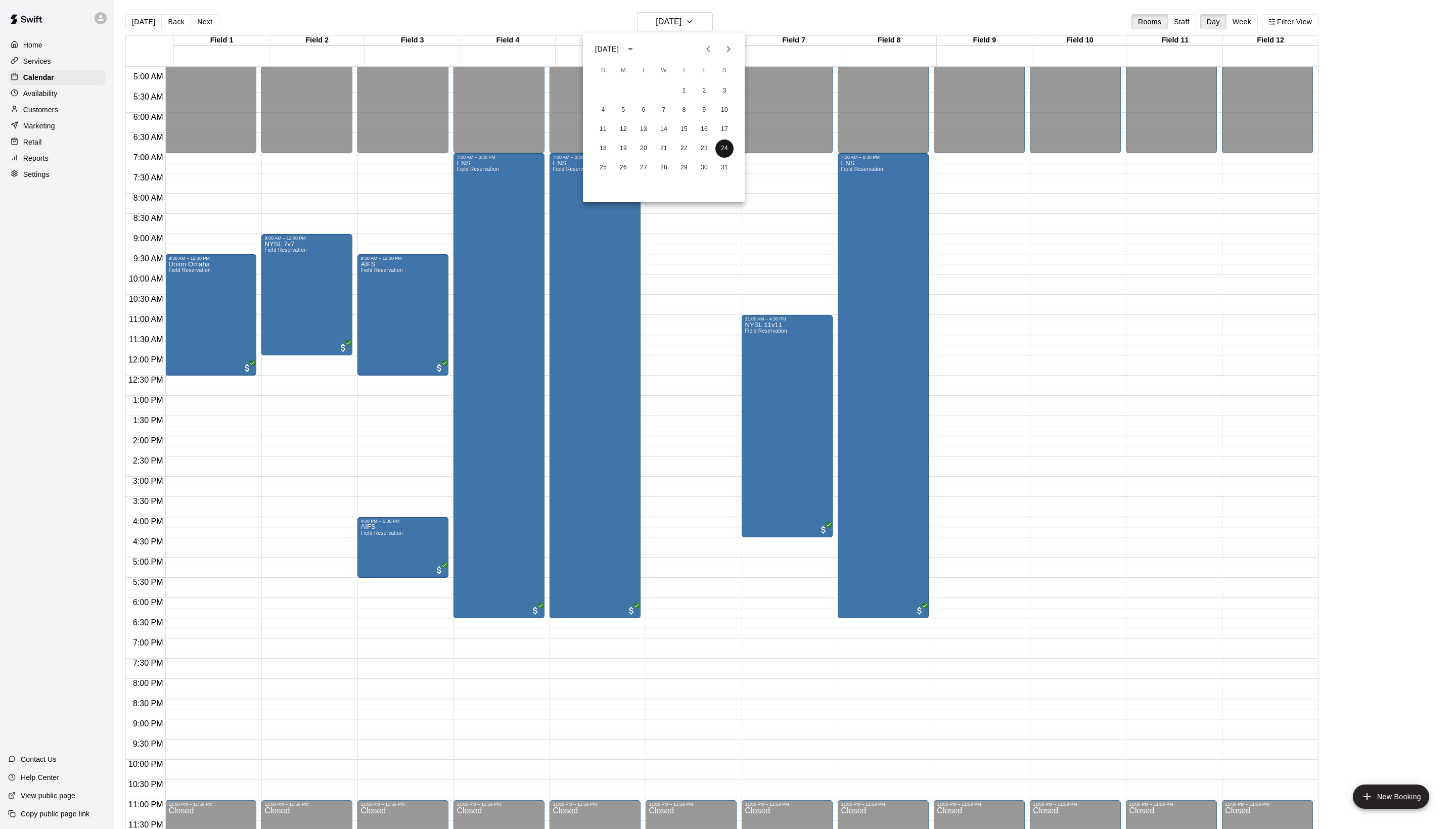
click at [728, 158] on div "1 2 3 4 5 6 7 8 9 10 11 12 13 14 15 16 17 18 19 20 21 22 23 24 25 26 27 28 29 3…" at bounding box center [664, 129] width 162 height 97
click at [728, 167] on button "31" at bounding box center [725, 168] width 18 height 18
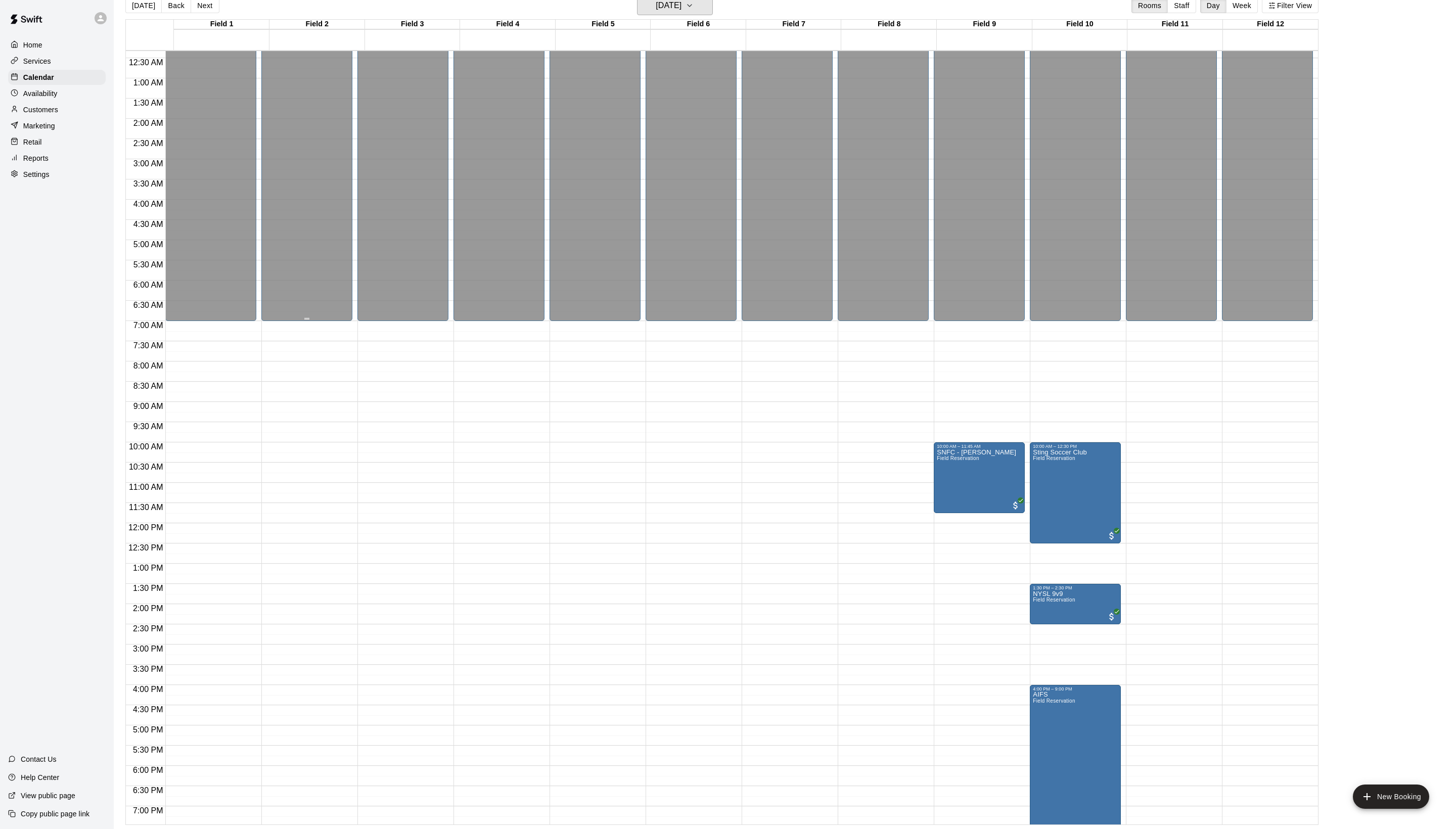
scroll to position [0, 0]
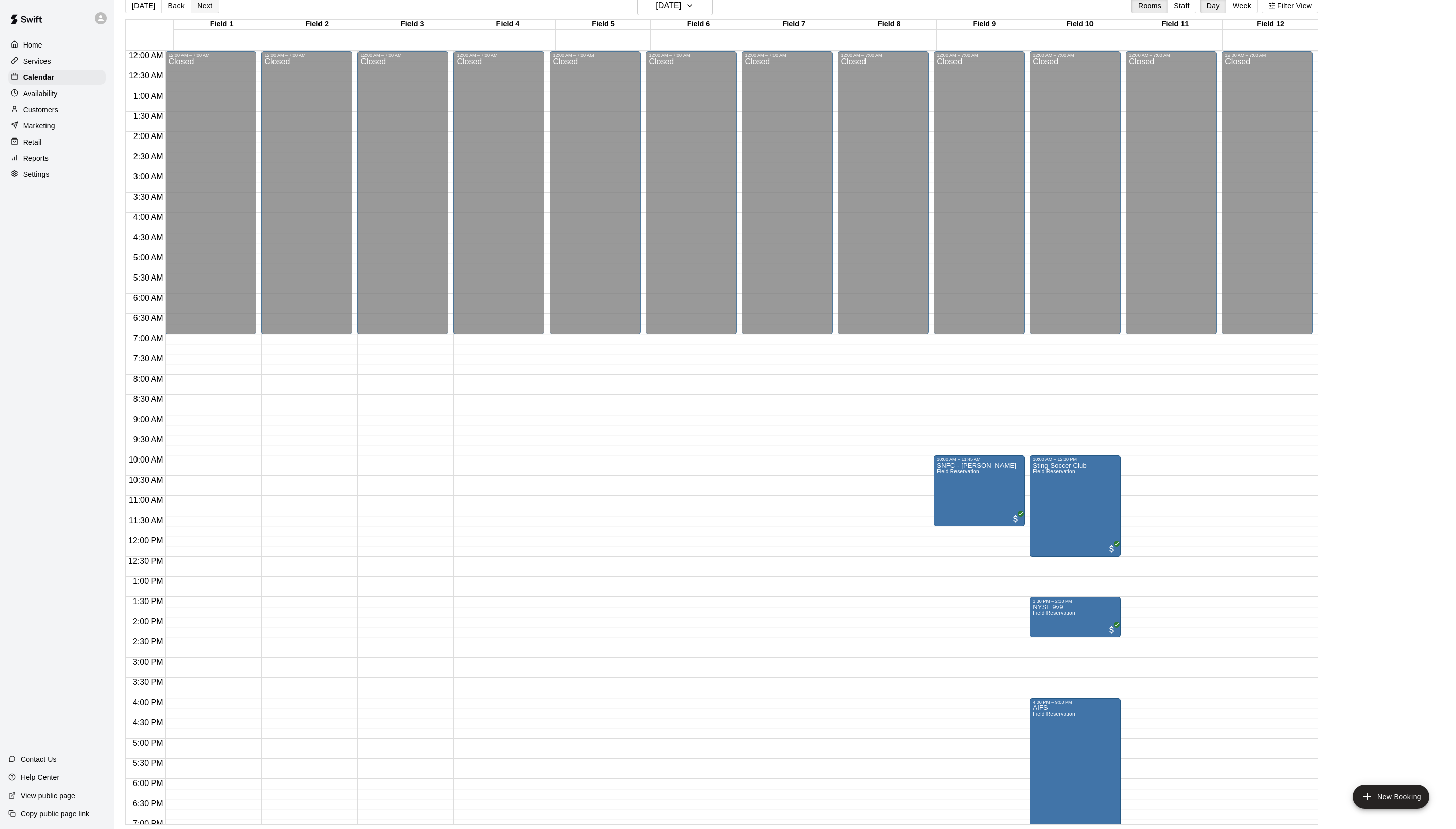
click at [219, 9] on button "Next" at bounding box center [205, 5] width 28 height 15
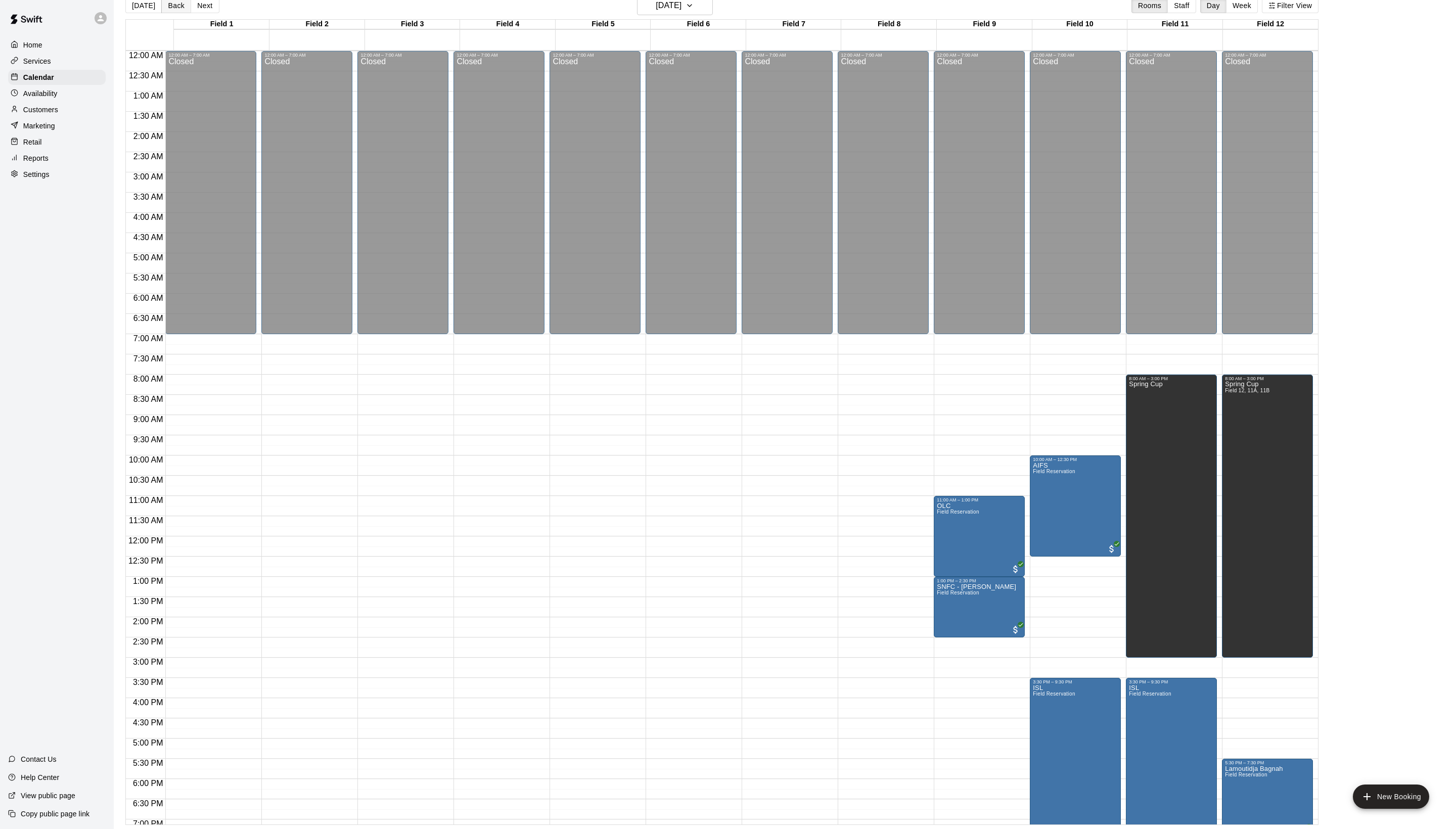
click at [173, 6] on button "Back" at bounding box center [176, 5] width 30 height 15
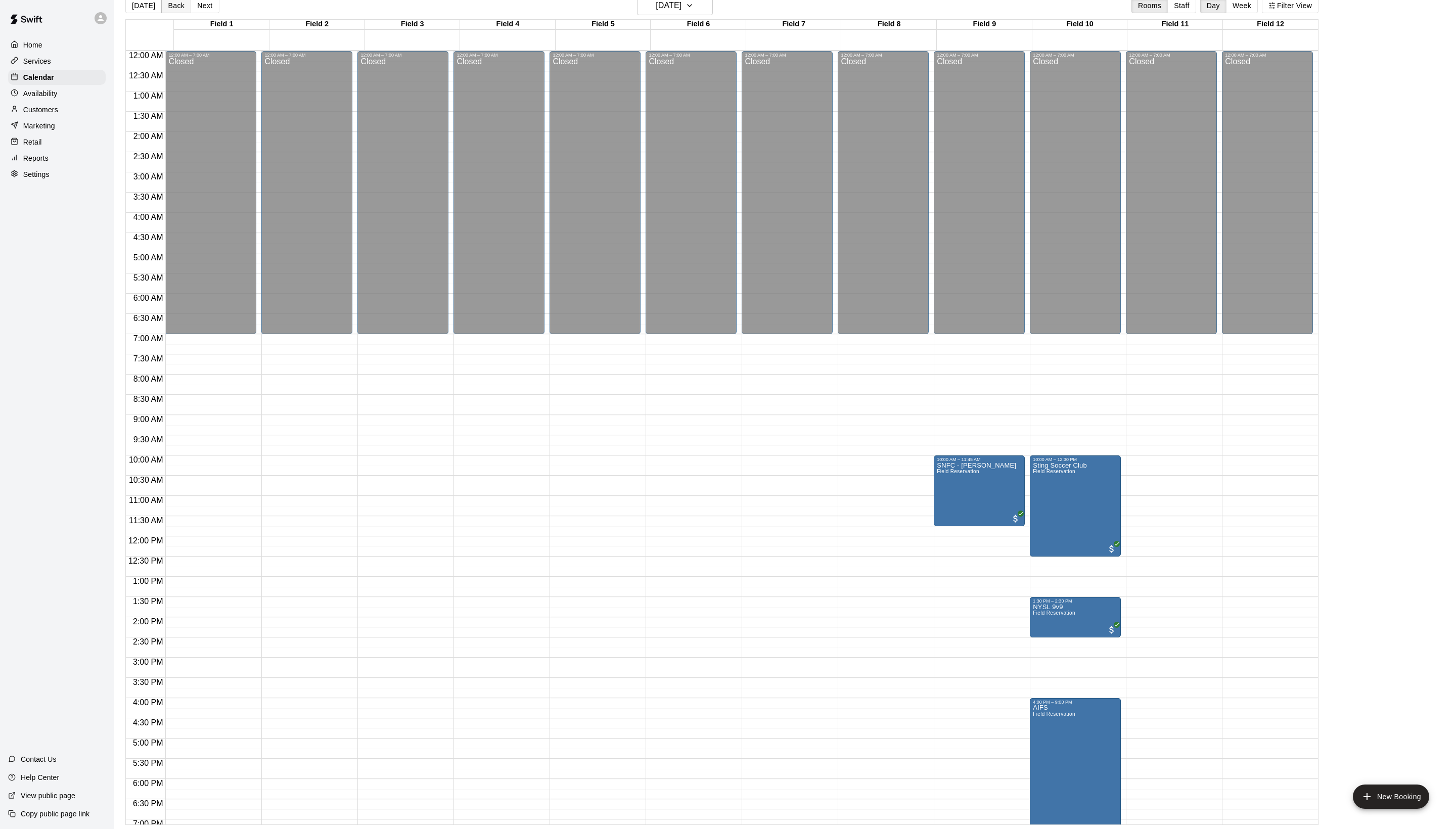
click at [175, 6] on button "Back" at bounding box center [176, 5] width 30 height 15
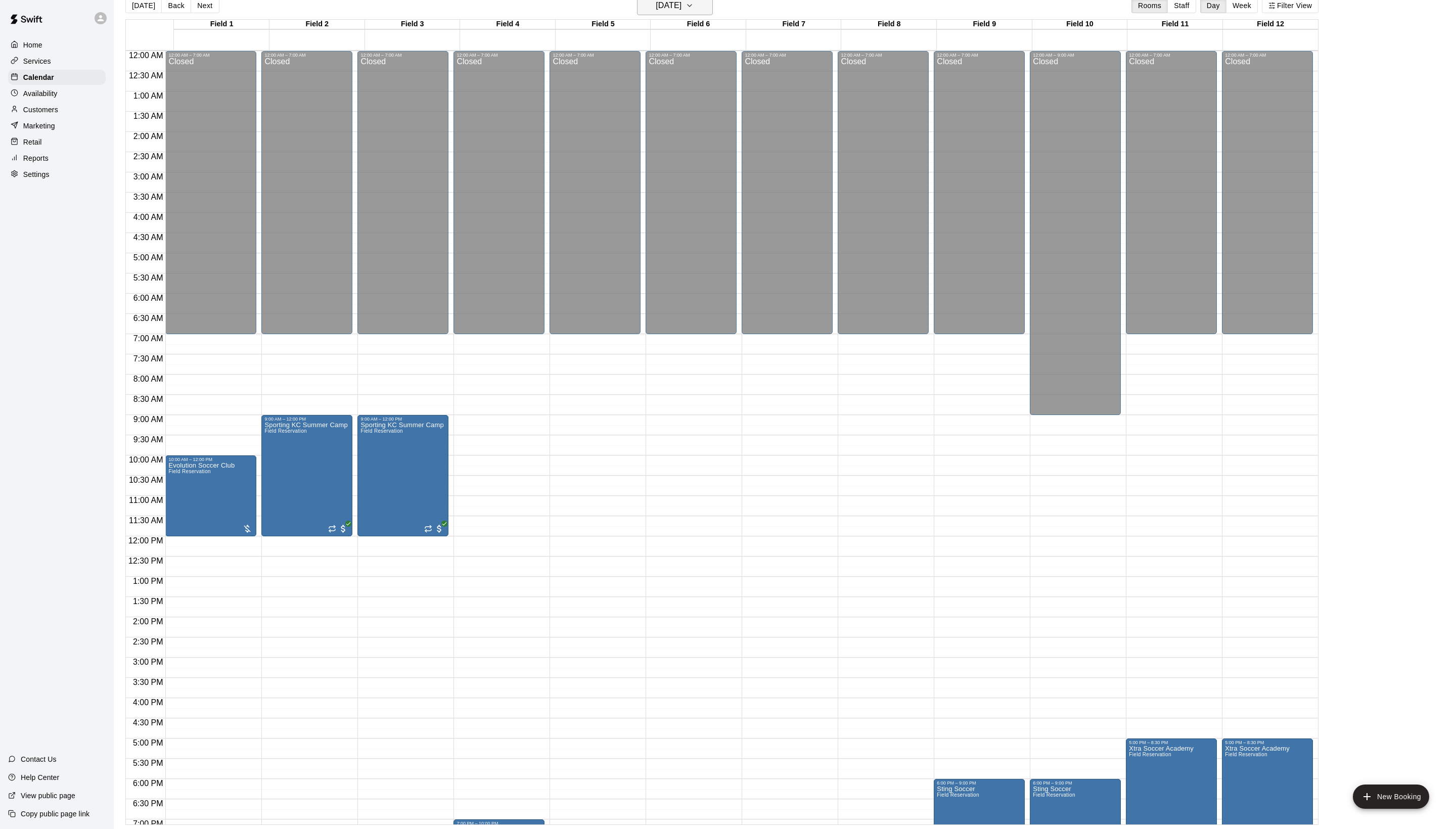
click at [660, 7] on h6 "[DATE]" at bounding box center [669, 5] width 26 height 14
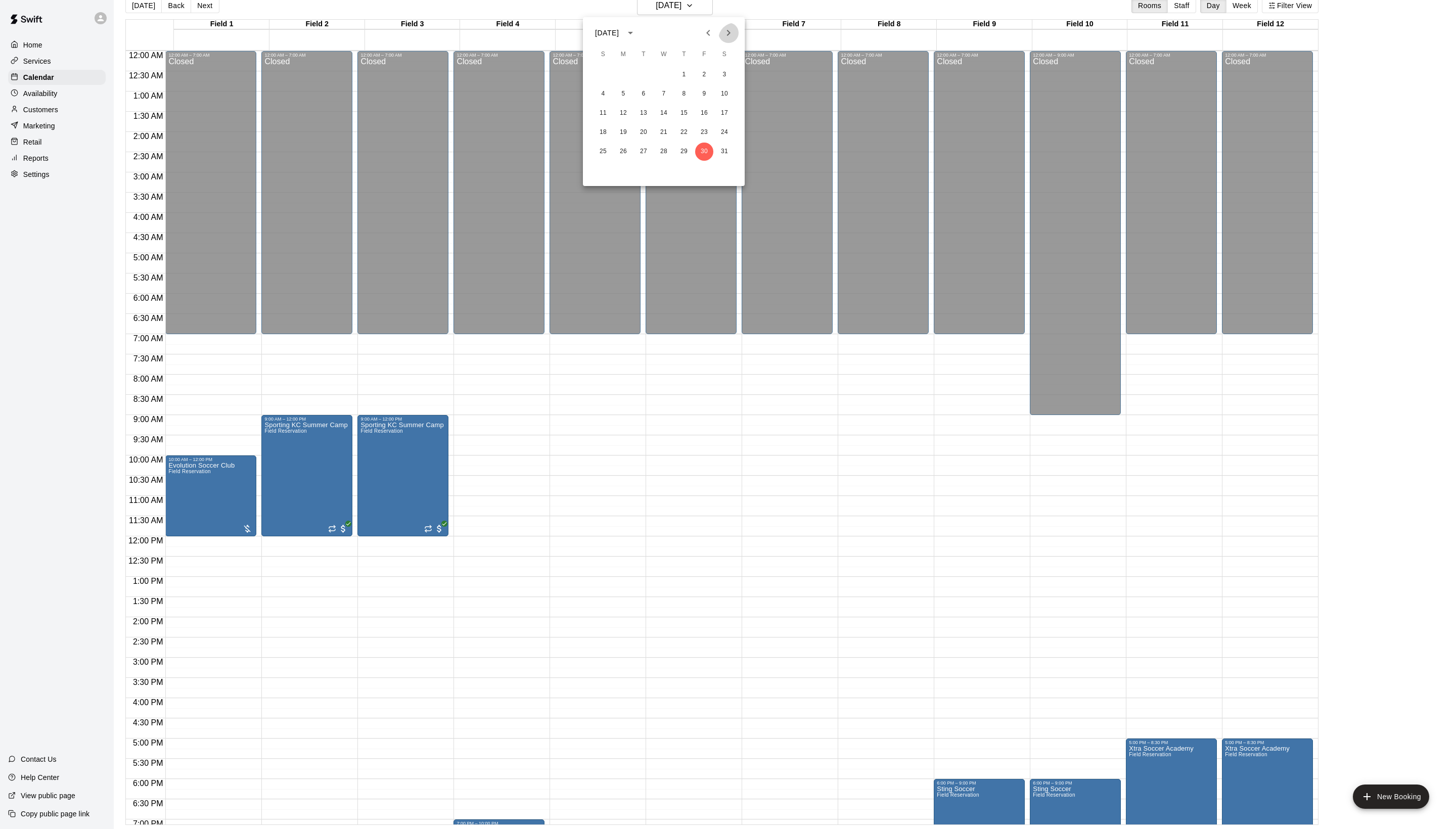
click at [726, 29] on icon "Next month" at bounding box center [728, 32] width 12 height 12
click at [721, 73] on button "7" at bounding box center [725, 75] width 18 height 18
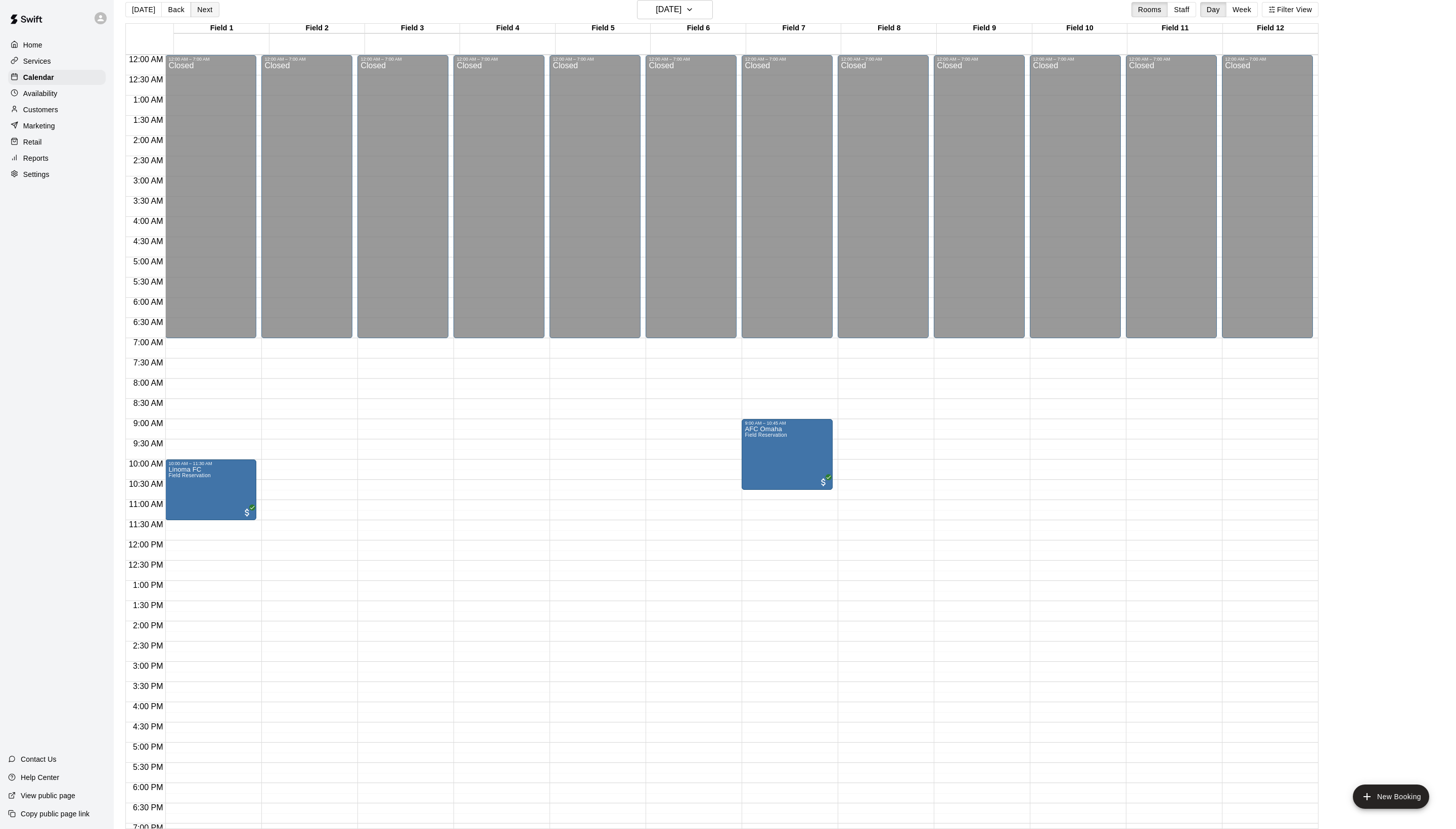
click at [210, 13] on button "Next" at bounding box center [205, 10] width 28 height 15
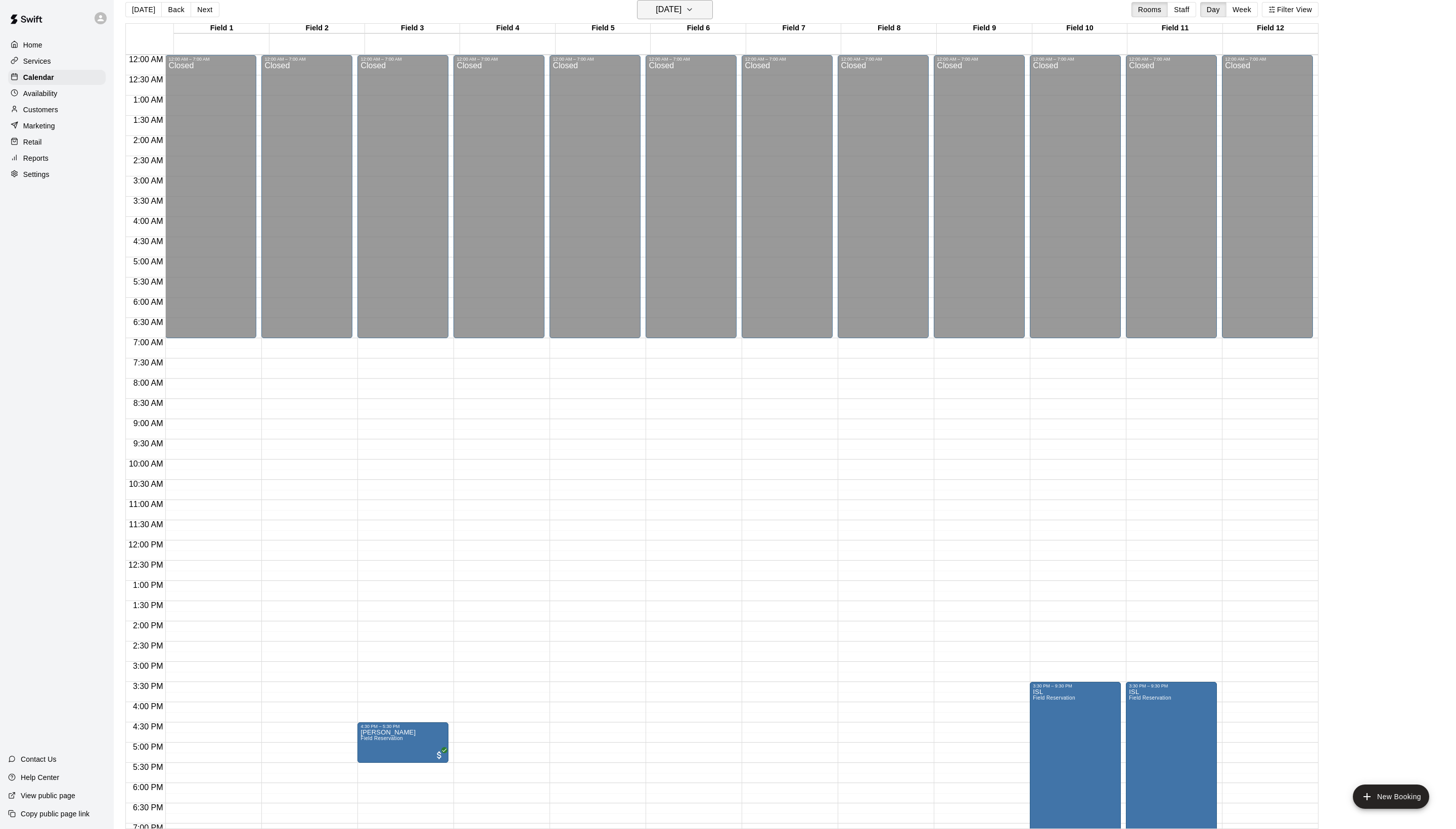
click at [682, 9] on h6 "[DATE]" at bounding box center [669, 9] width 26 height 14
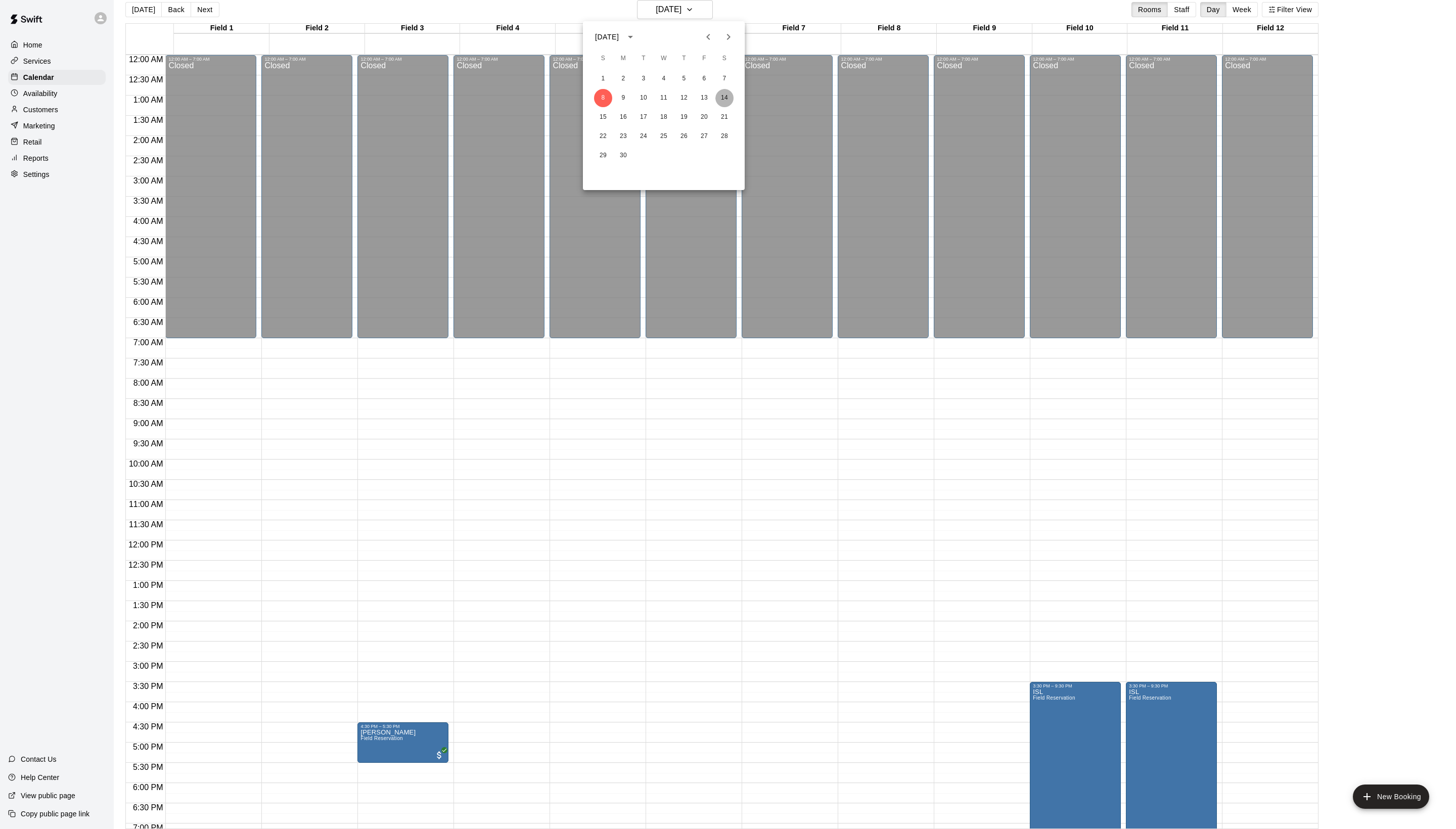
click at [726, 104] on button "14" at bounding box center [725, 98] width 18 height 18
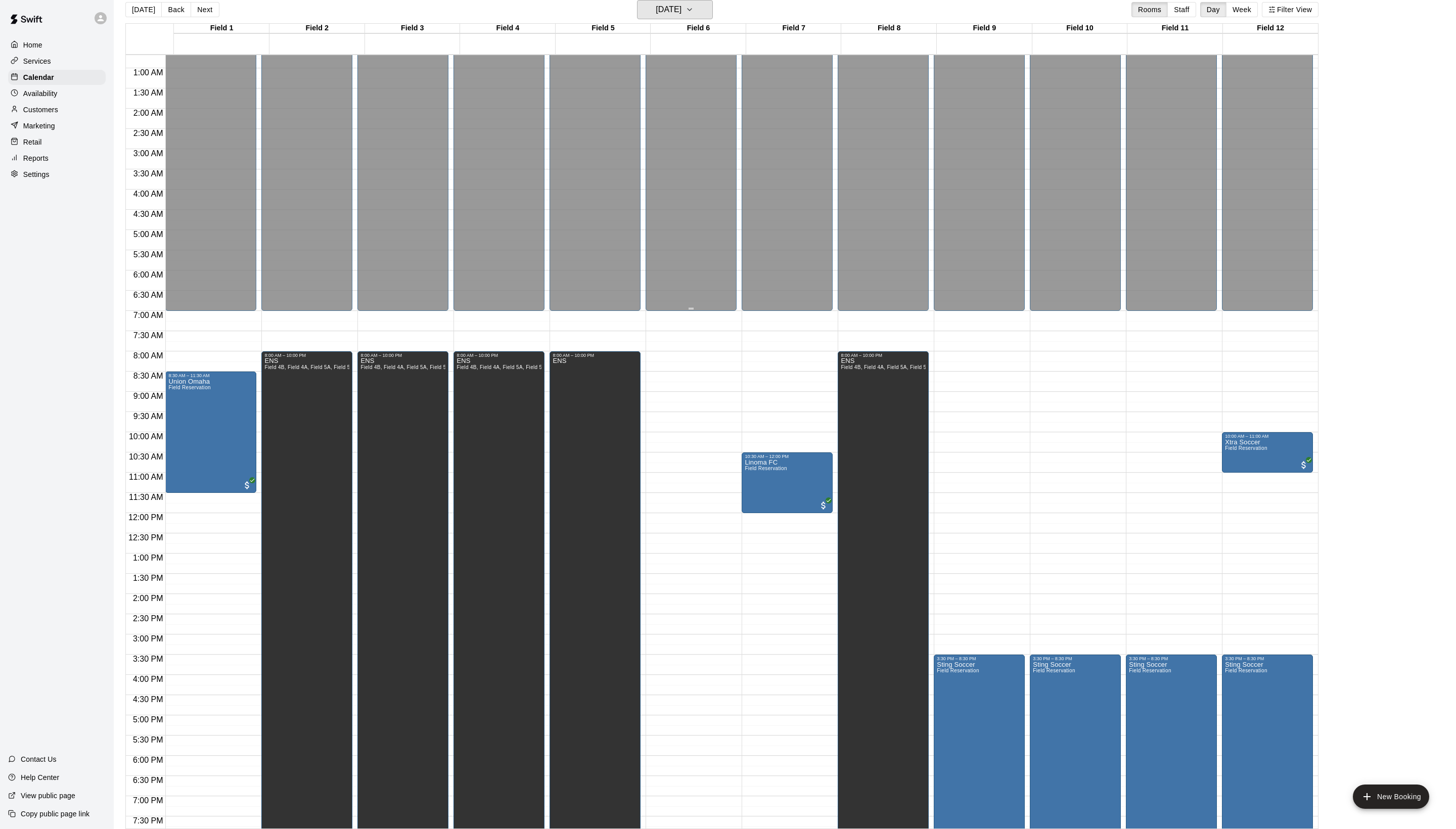
scroll to position [29, 0]
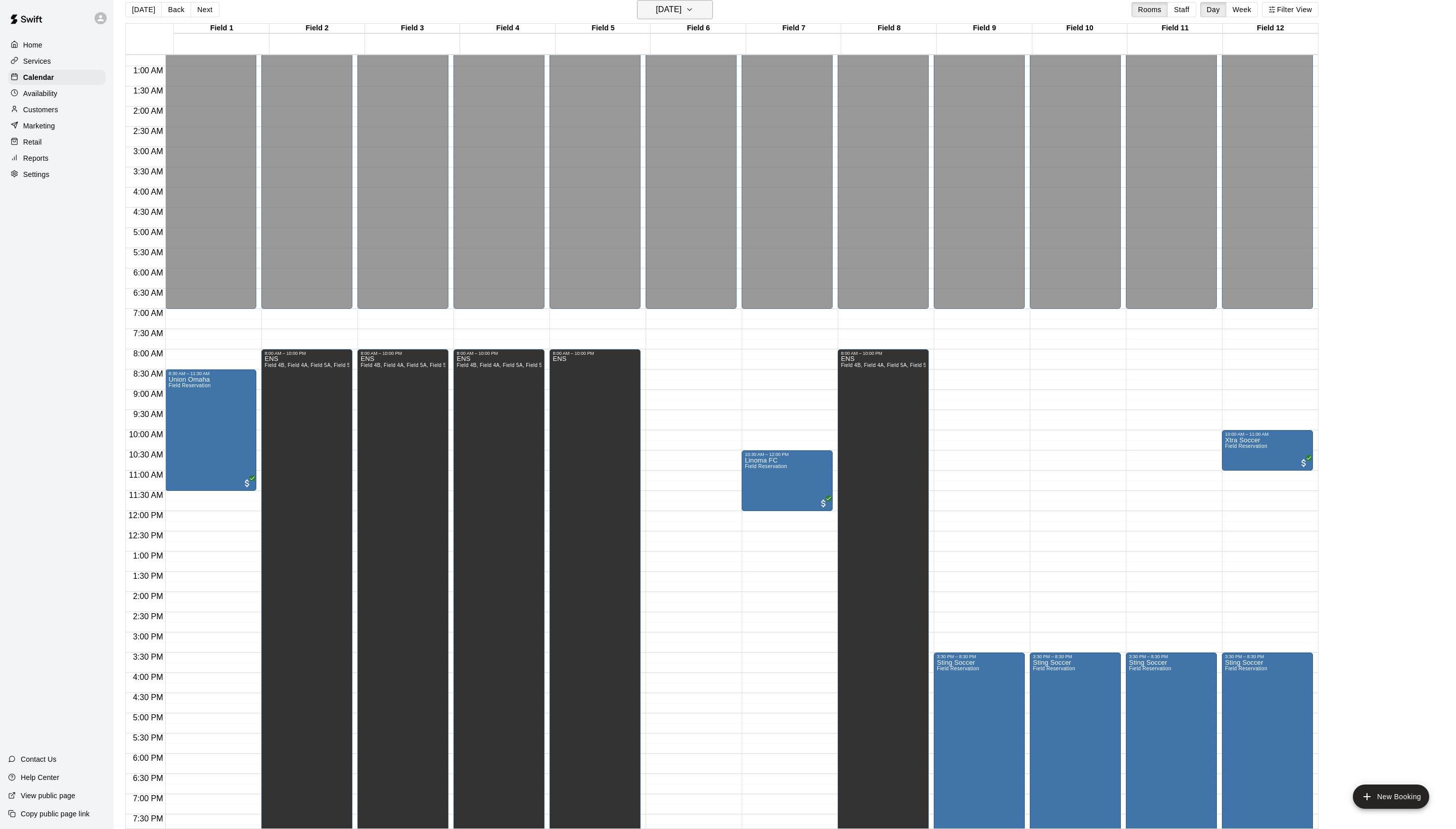
click at [665, 5] on h6 "[DATE]" at bounding box center [669, 9] width 26 height 14
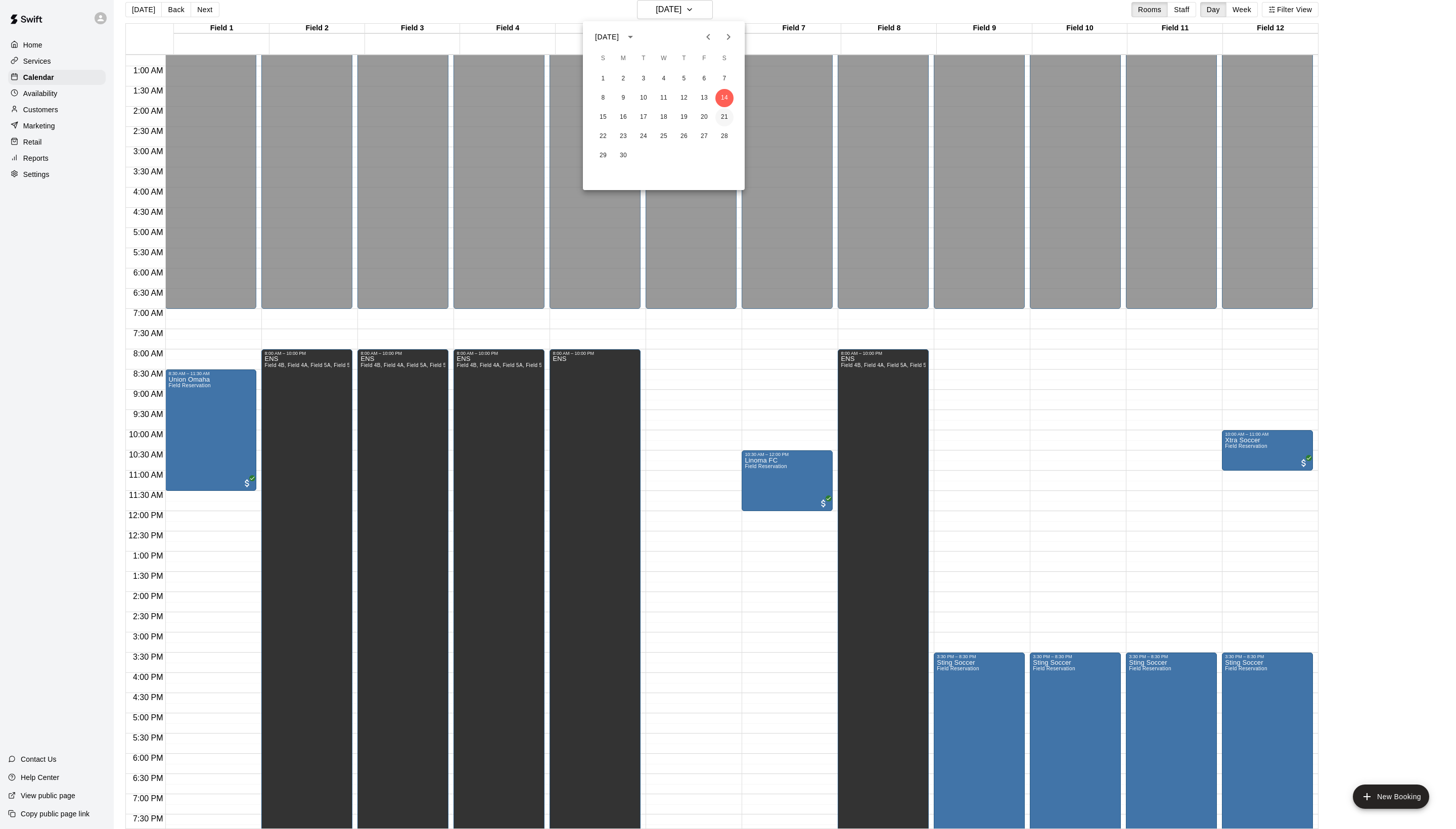
click at [721, 118] on button "21" at bounding box center [725, 117] width 18 height 18
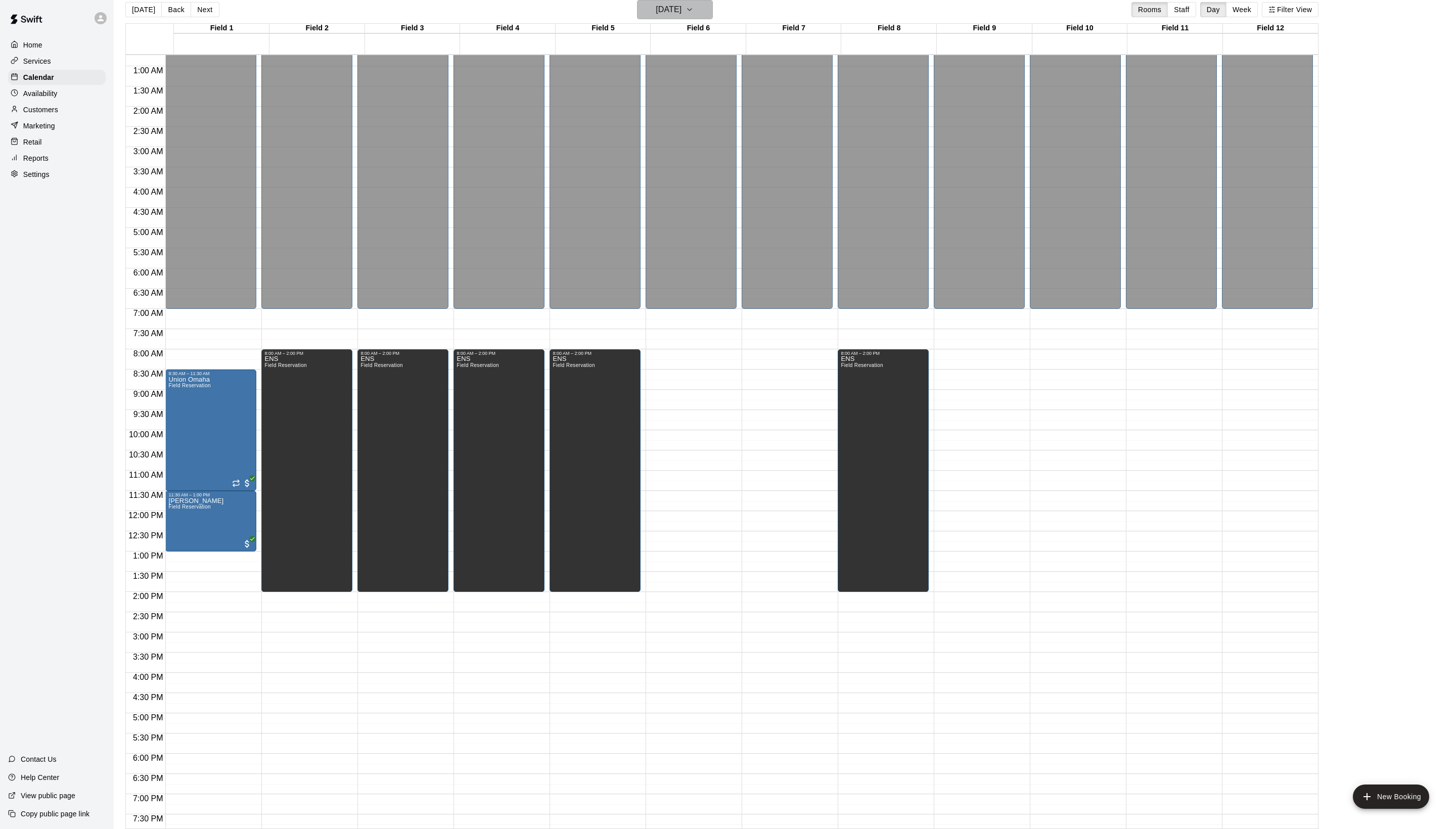
click at [694, 12] on icon "button" at bounding box center [690, 9] width 8 height 12
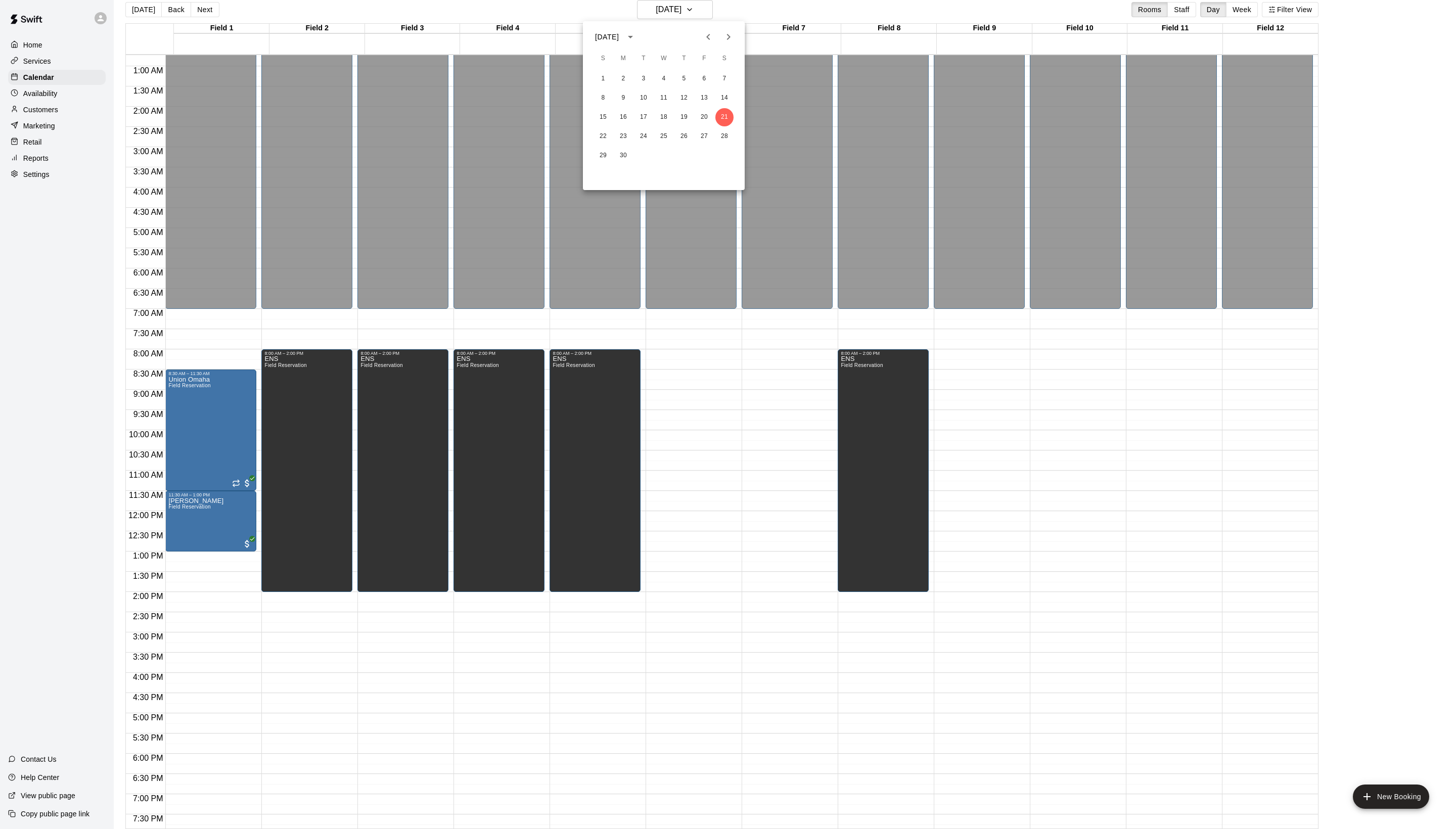
click at [215, 8] on div at bounding box center [728, 414] width 1456 height 829
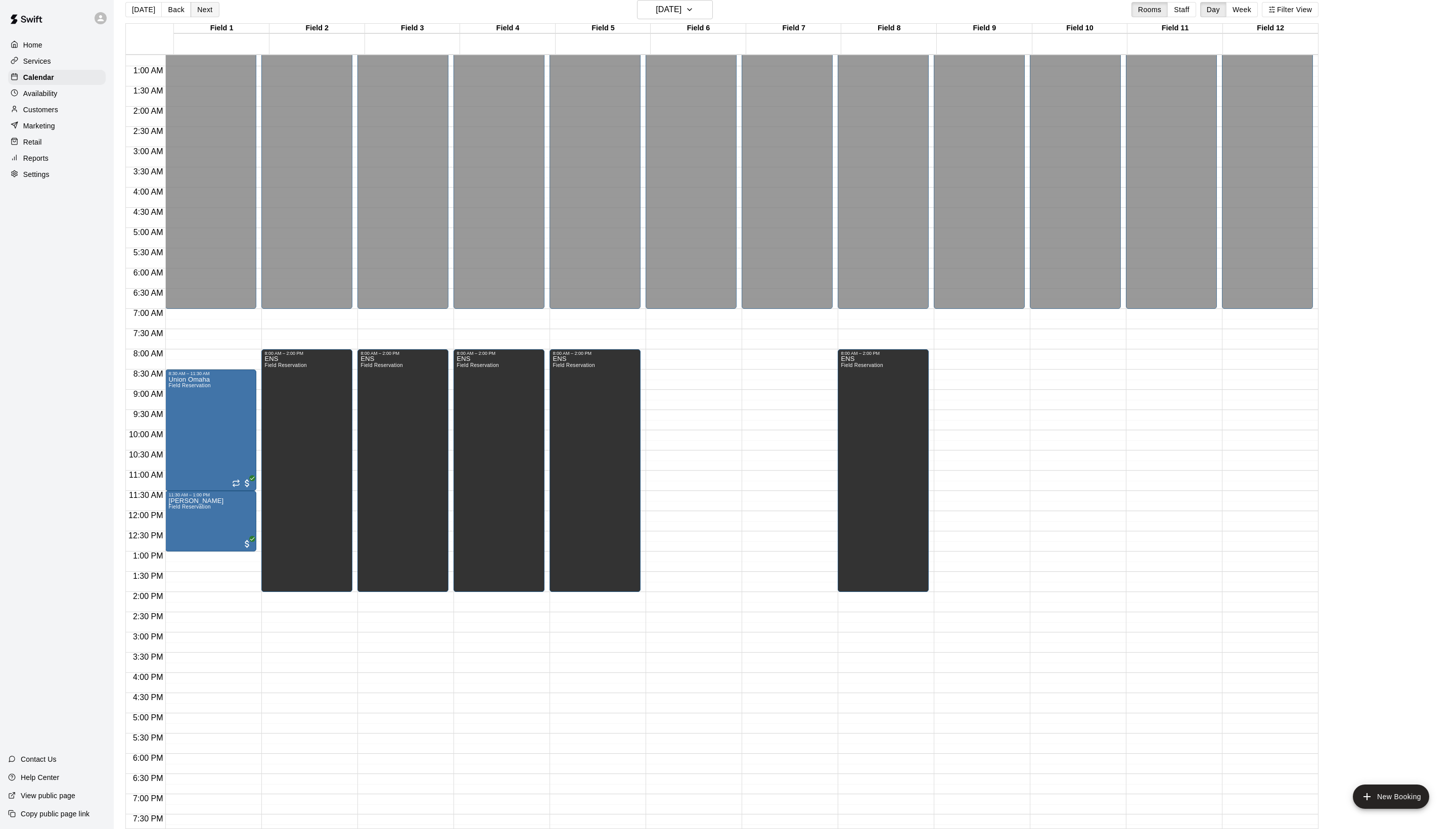
click at [216, 16] on button "Next" at bounding box center [205, 10] width 28 height 15
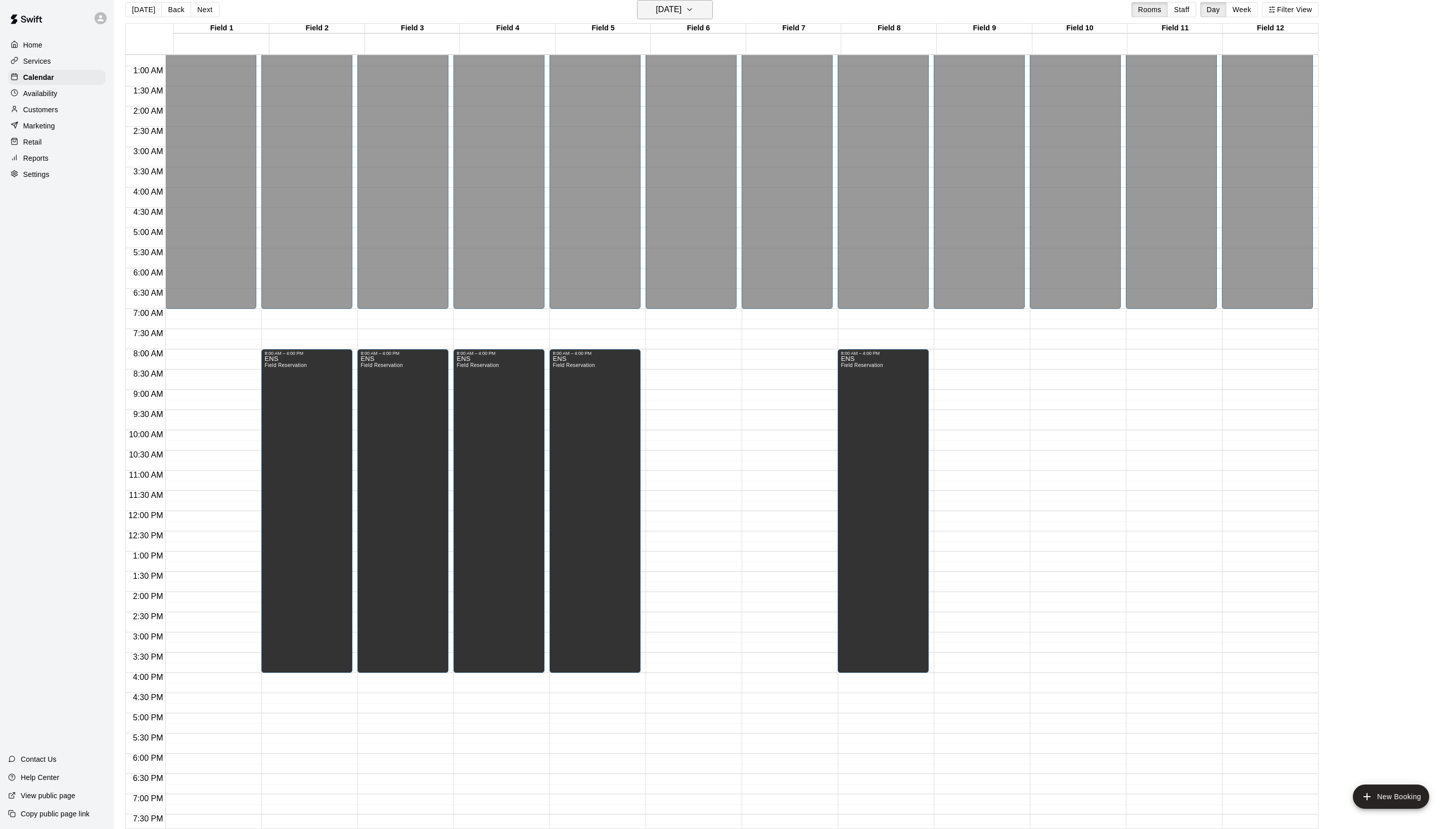
click at [694, 14] on icon "button" at bounding box center [690, 9] width 8 height 12
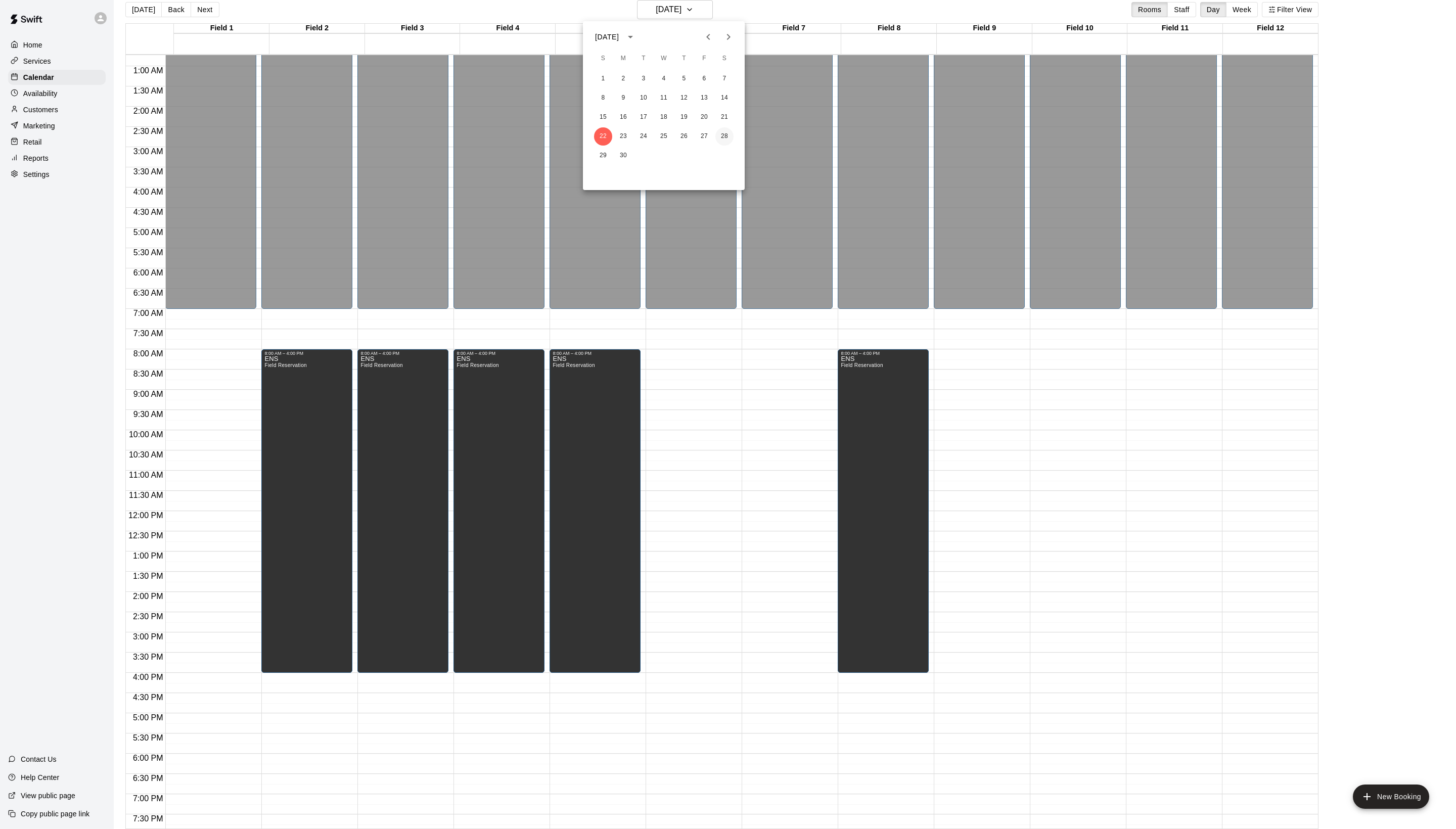
click at [728, 144] on button "28" at bounding box center [725, 136] width 18 height 18
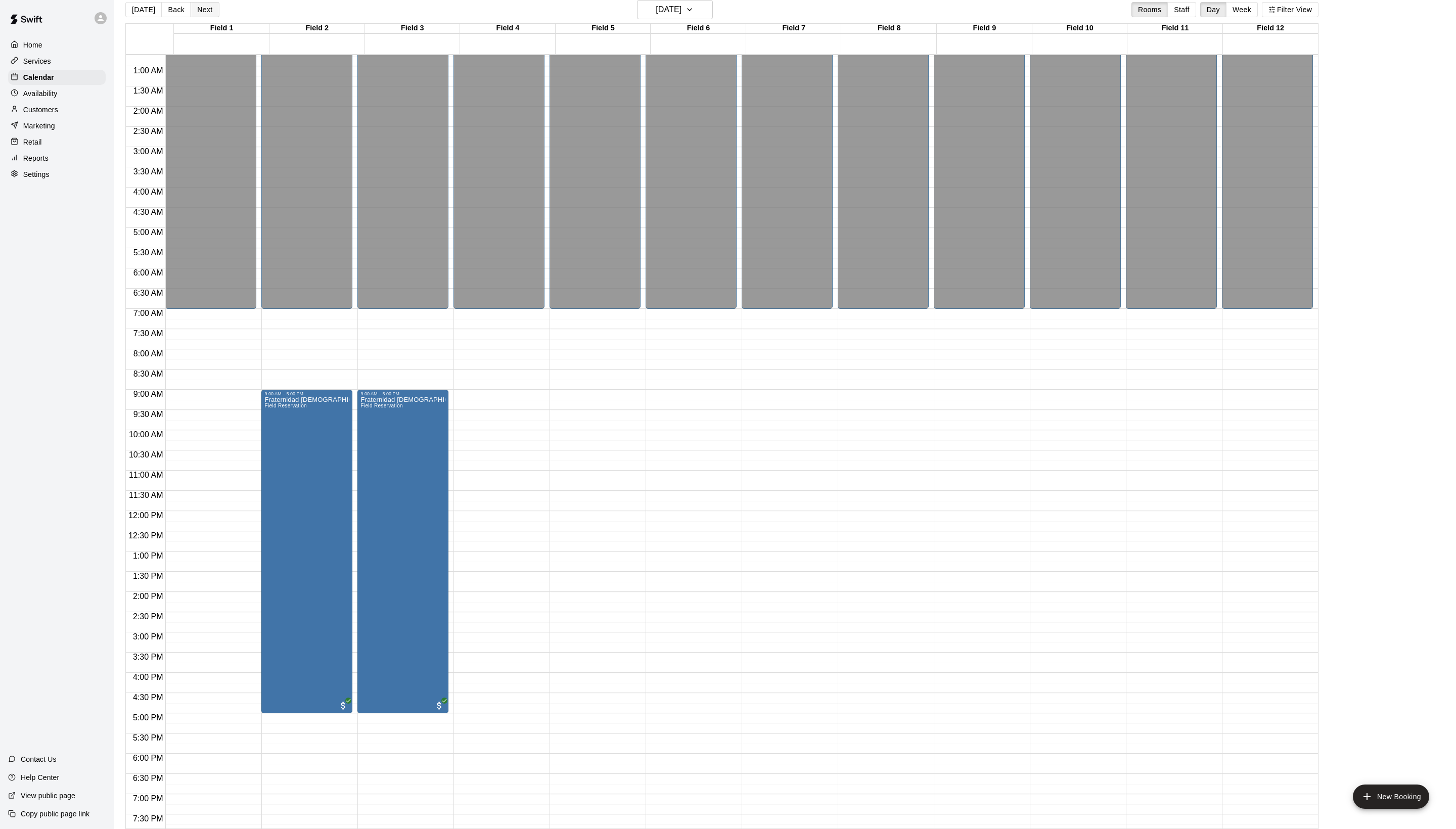
click at [219, 15] on button "Next" at bounding box center [205, 10] width 28 height 15
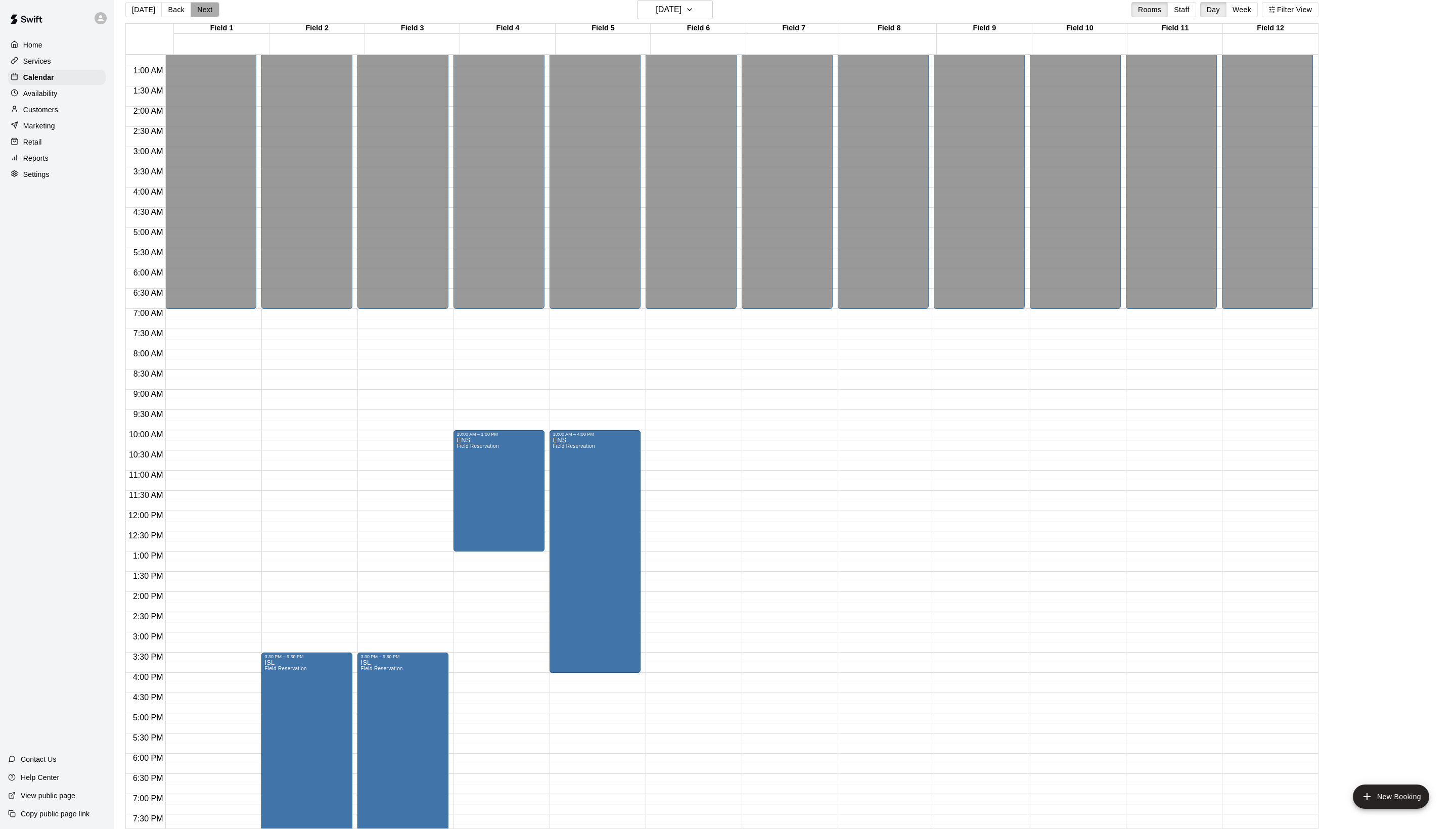
click at [219, 15] on button "Next" at bounding box center [205, 10] width 28 height 15
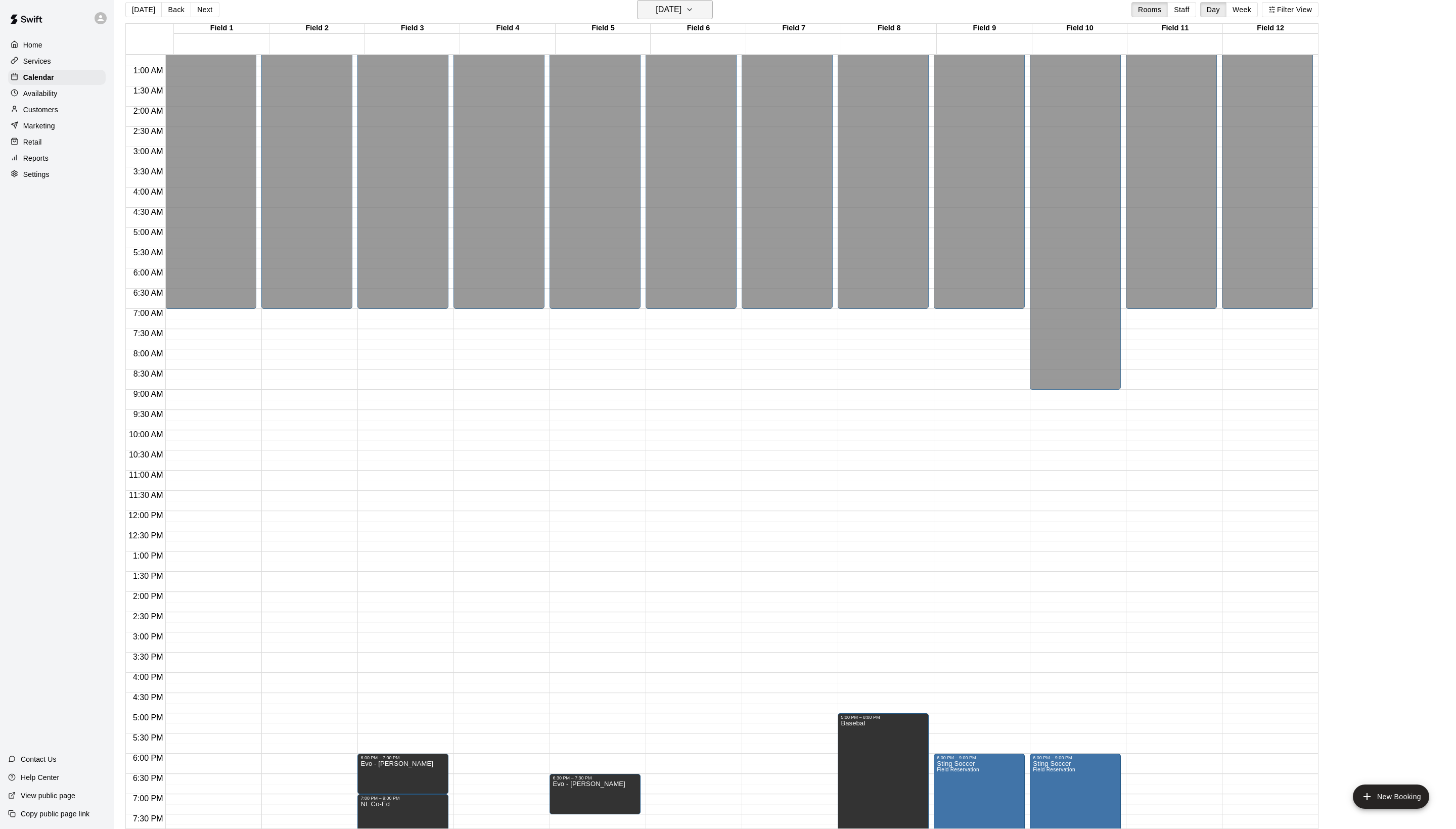
click at [682, 11] on h6 "[DATE]" at bounding box center [669, 9] width 26 height 14
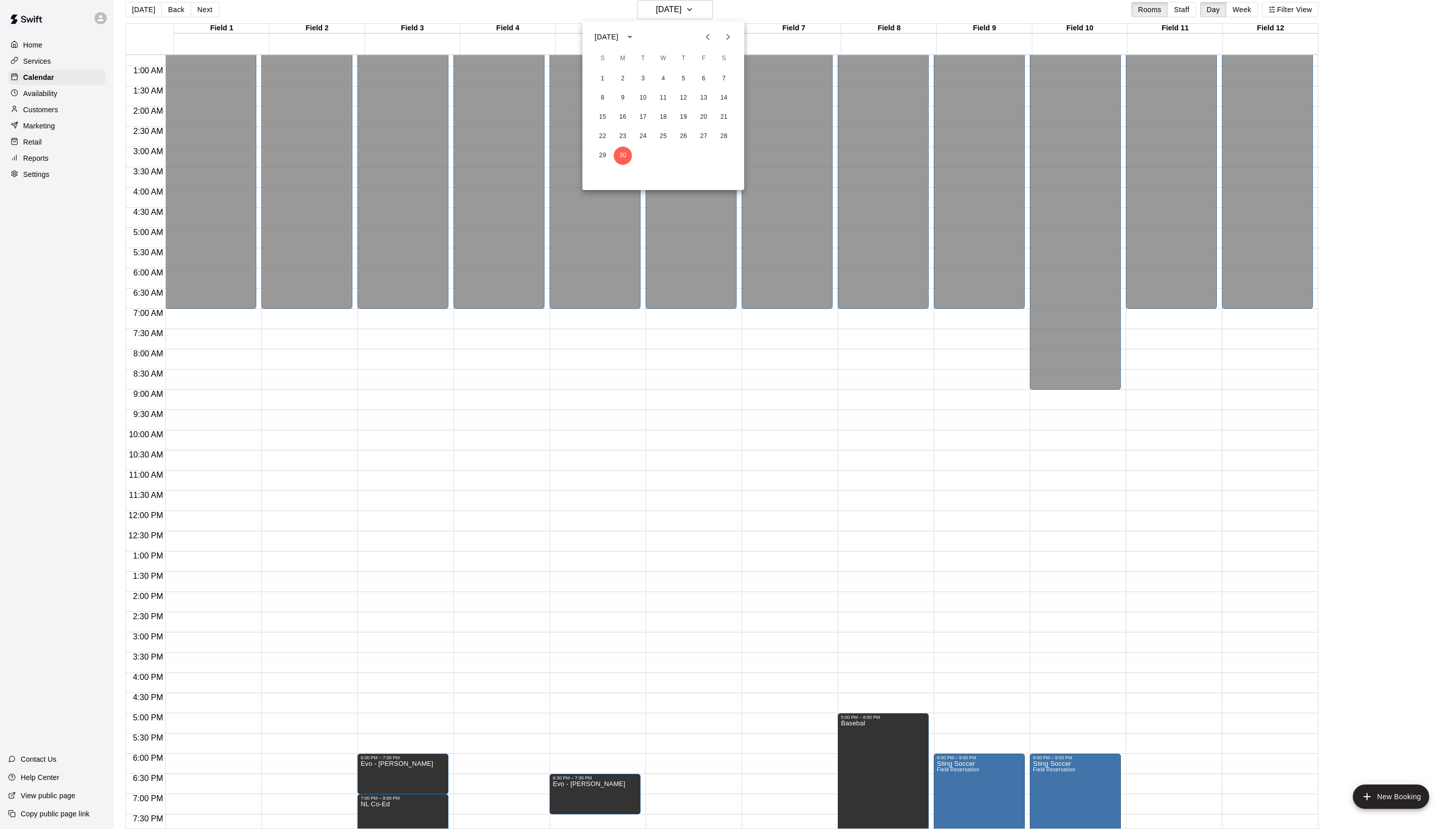
click at [726, 43] on icon "Next month" at bounding box center [727, 37] width 12 height 12
click at [729, 79] on button "5" at bounding box center [724, 79] width 18 height 18
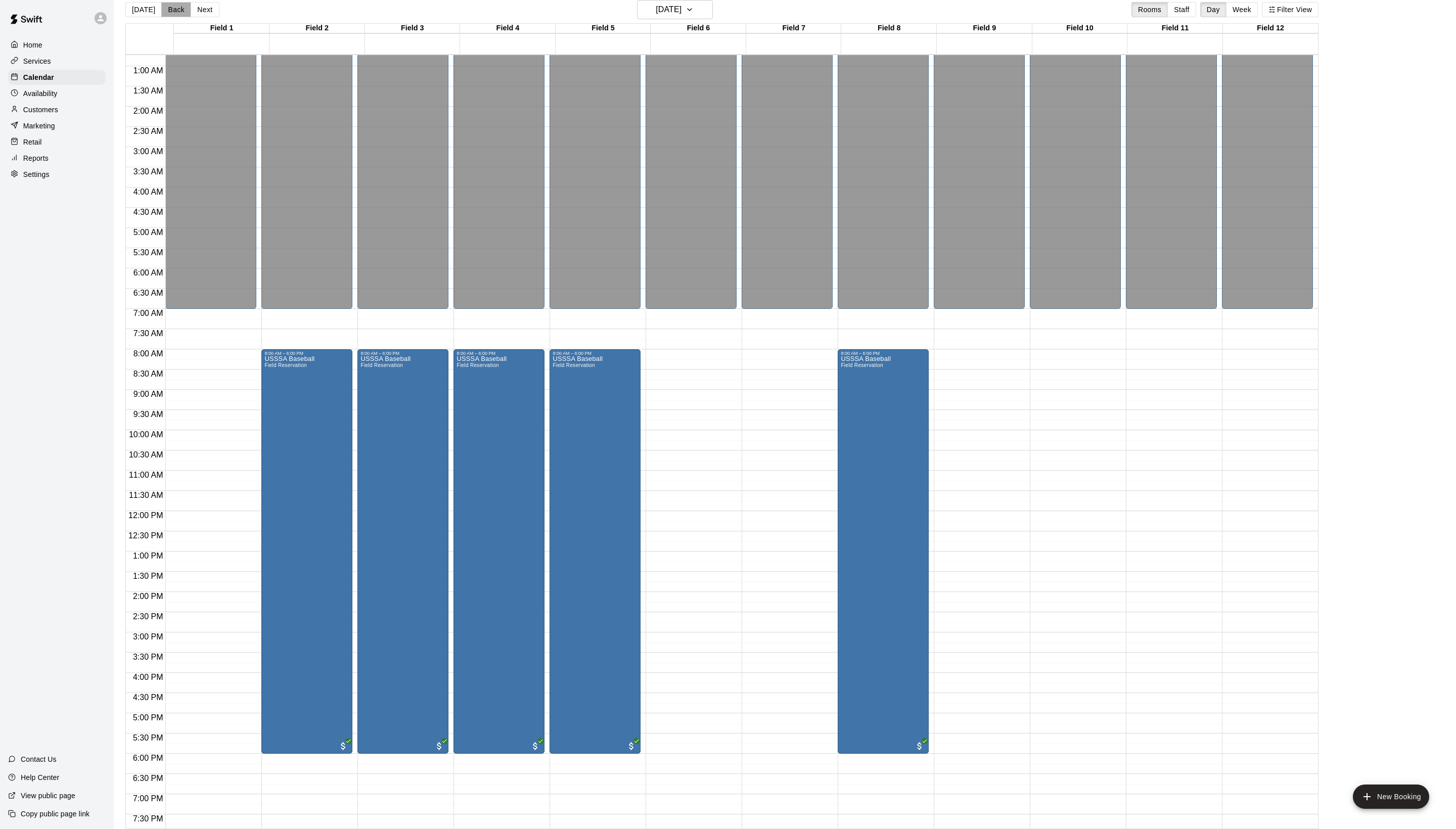
click at [185, 13] on button "Back" at bounding box center [176, 10] width 30 height 15
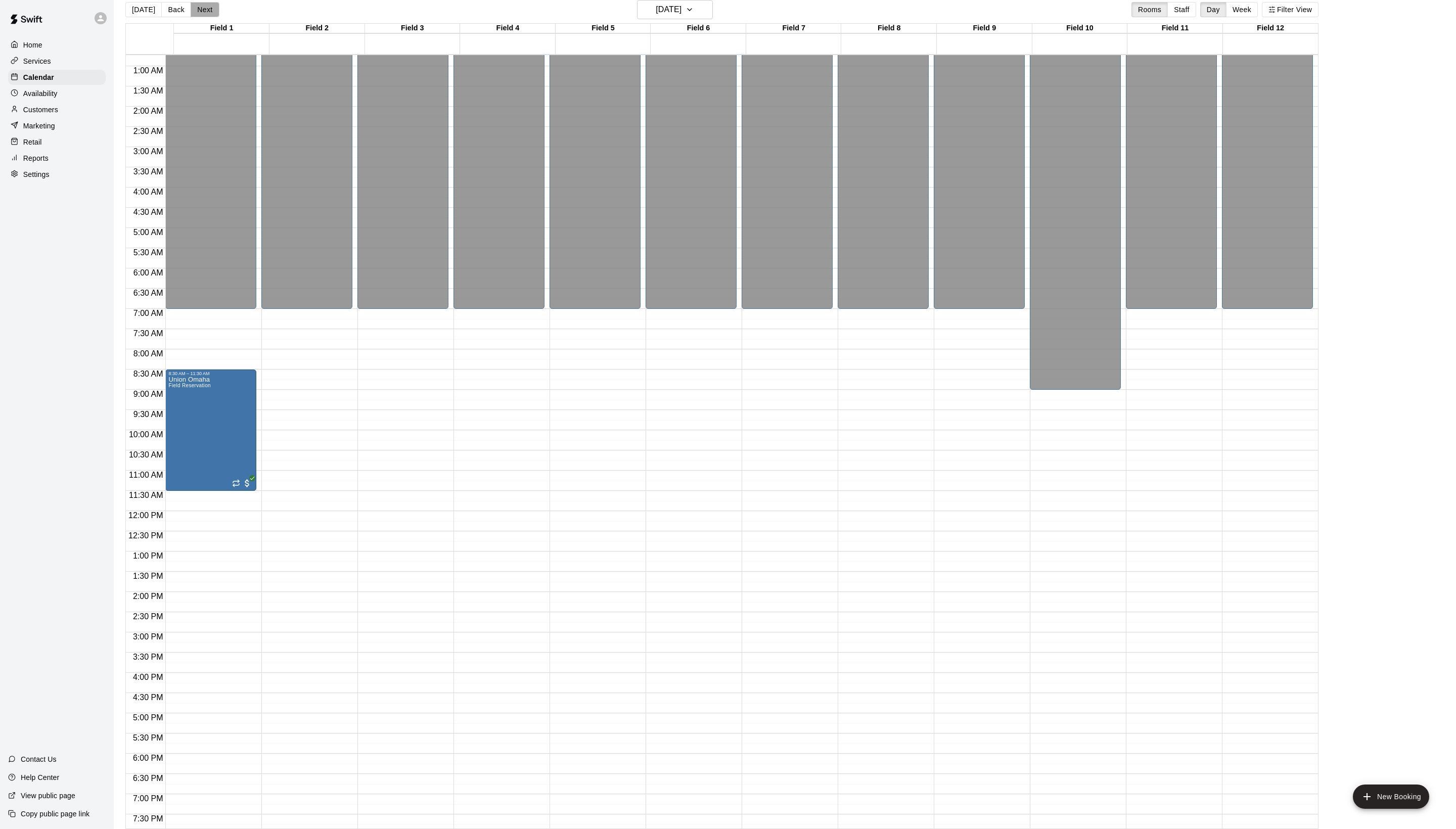
click at [218, 9] on button "Next" at bounding box center [205, 10] width 28 height 15
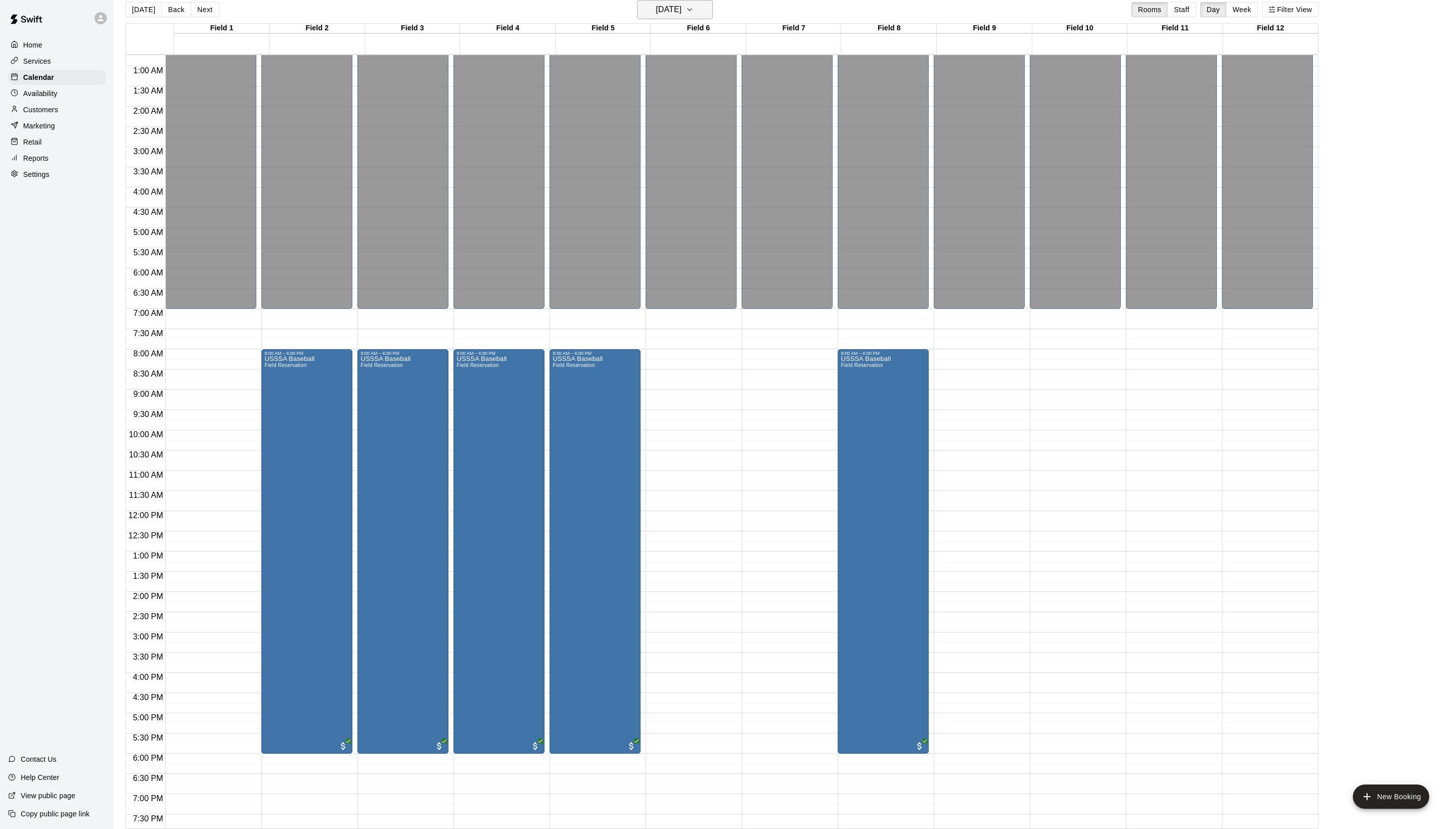
click at [657, 8] on h6 "[DATE]" at bounding box center [669, 9] width 26 height 14
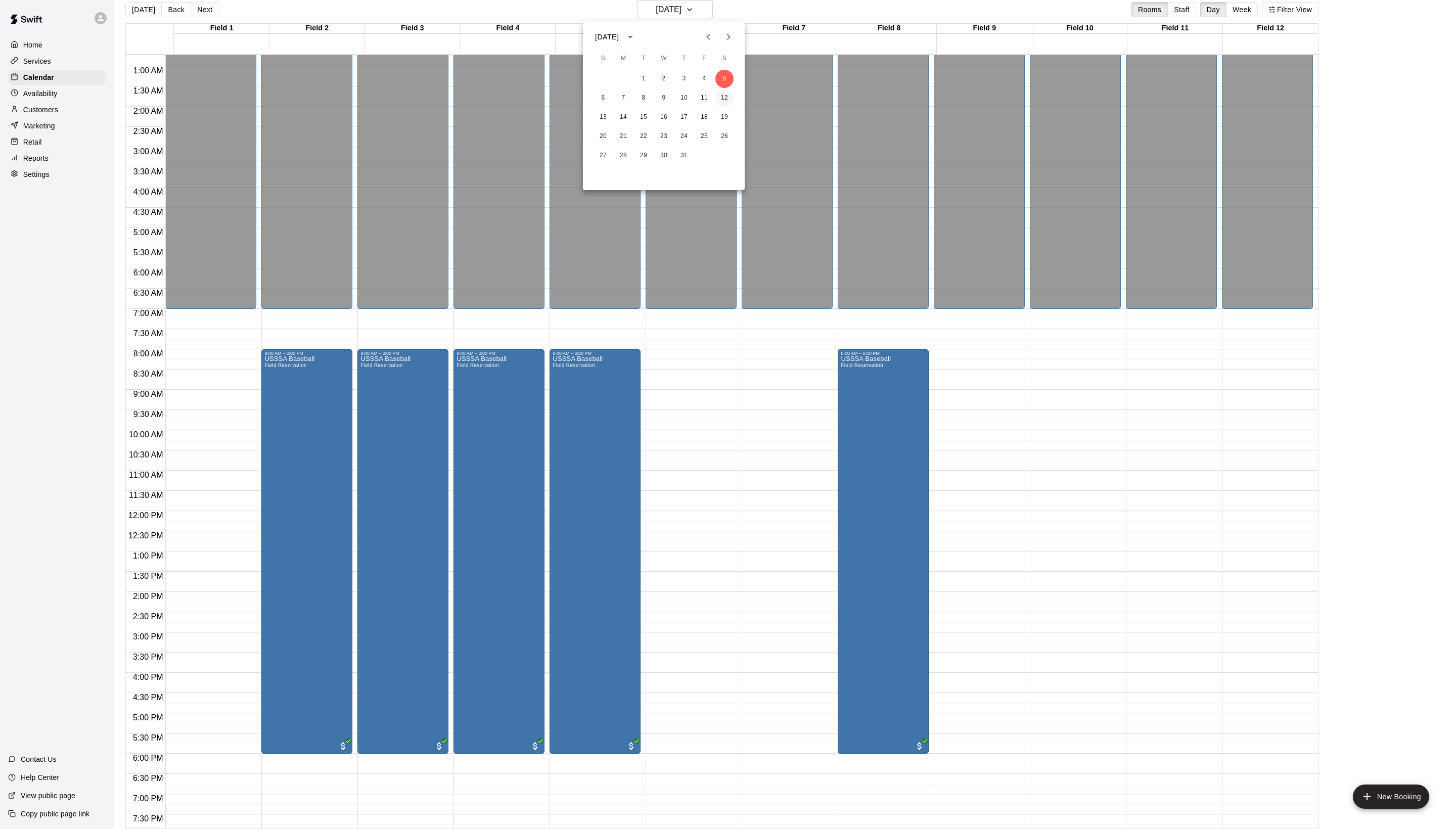
click at [719, 99] on button "12" at bounding box center [725, 98] width 18 height 18
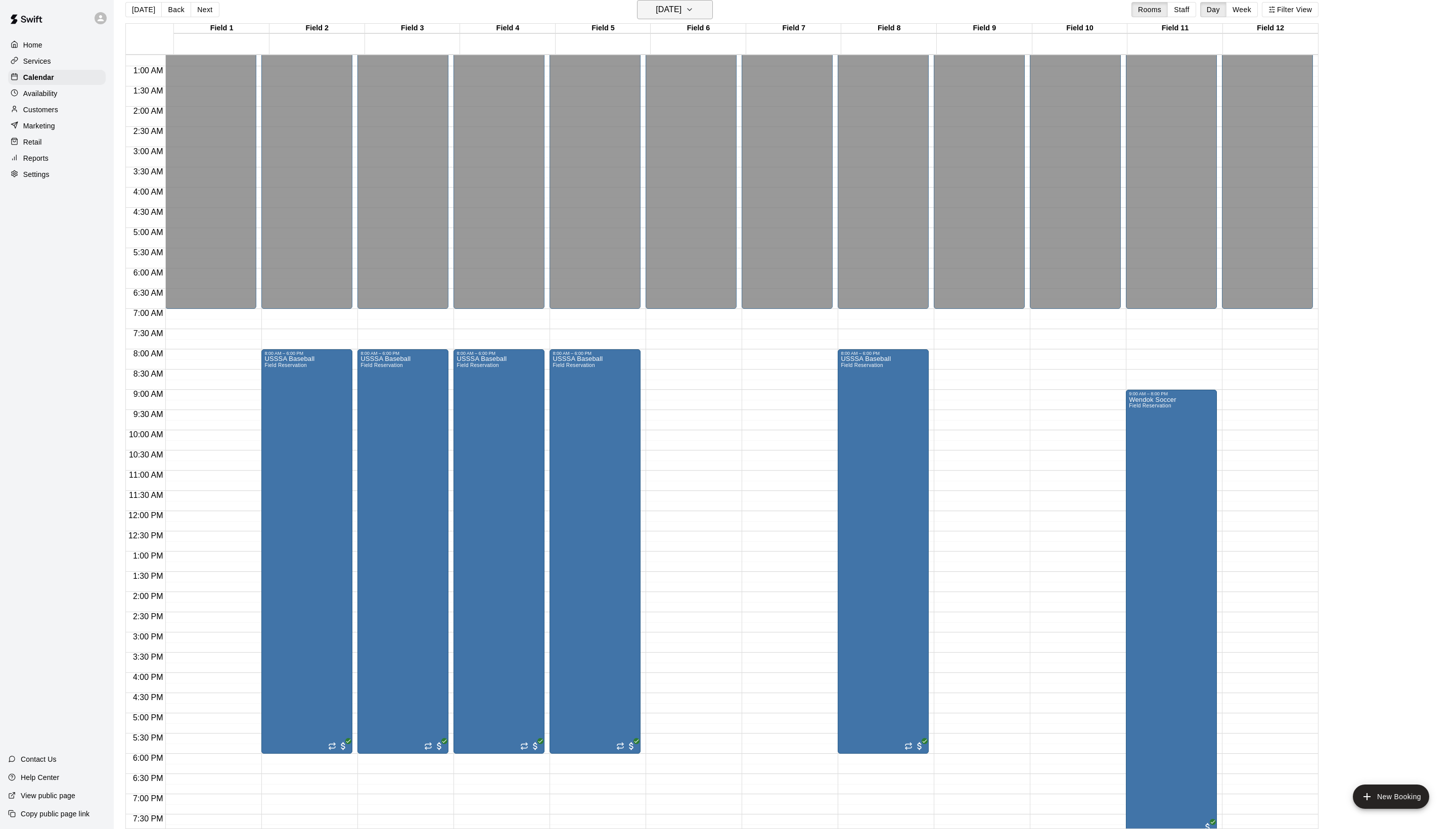
click at [682, 16] on h6 "[DATE]" at bounding box center [669, 9] width 26 height 14
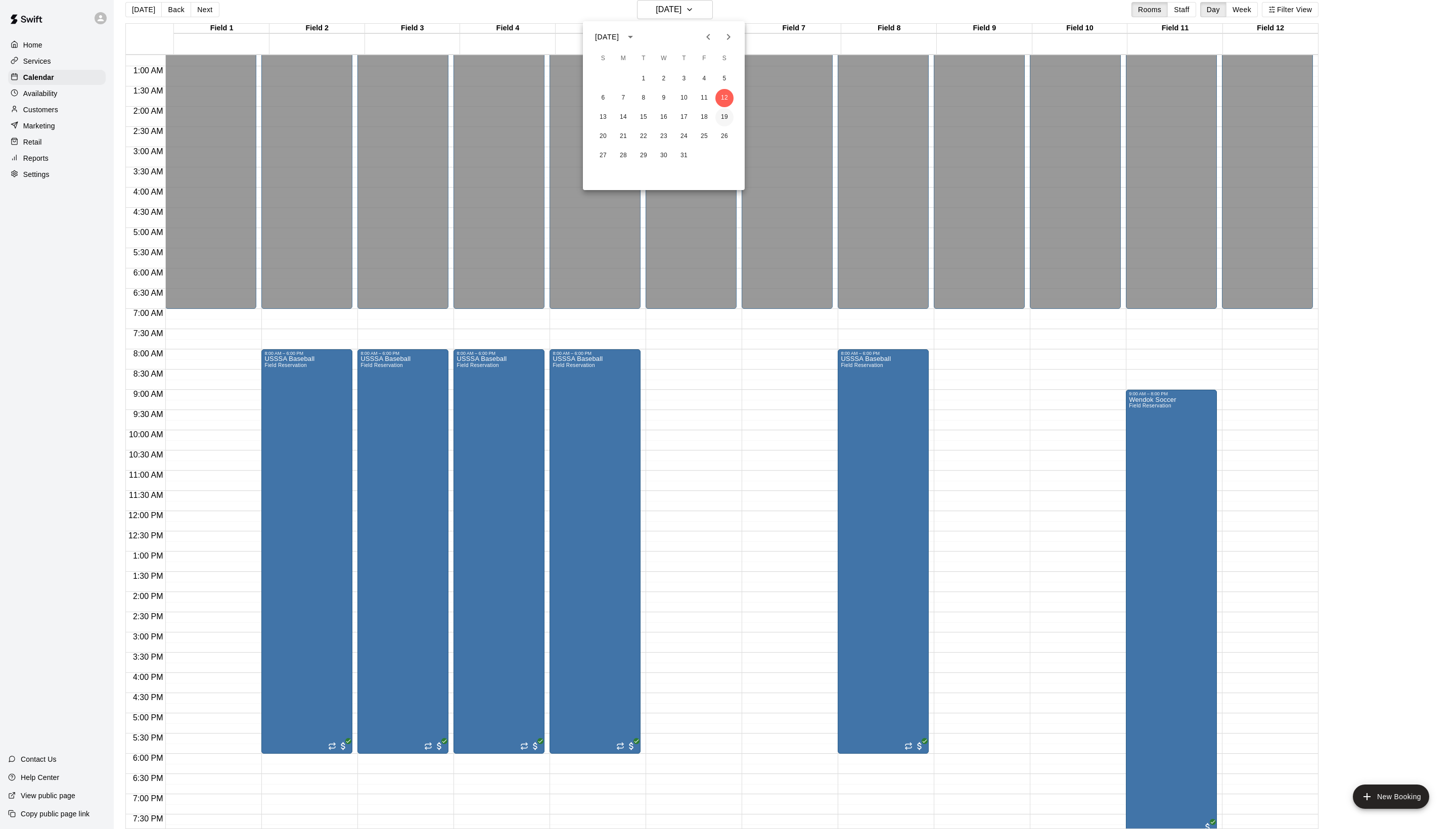
click at [727, 120] on button "19" at bounding box center [725, 117] width 18 height 18
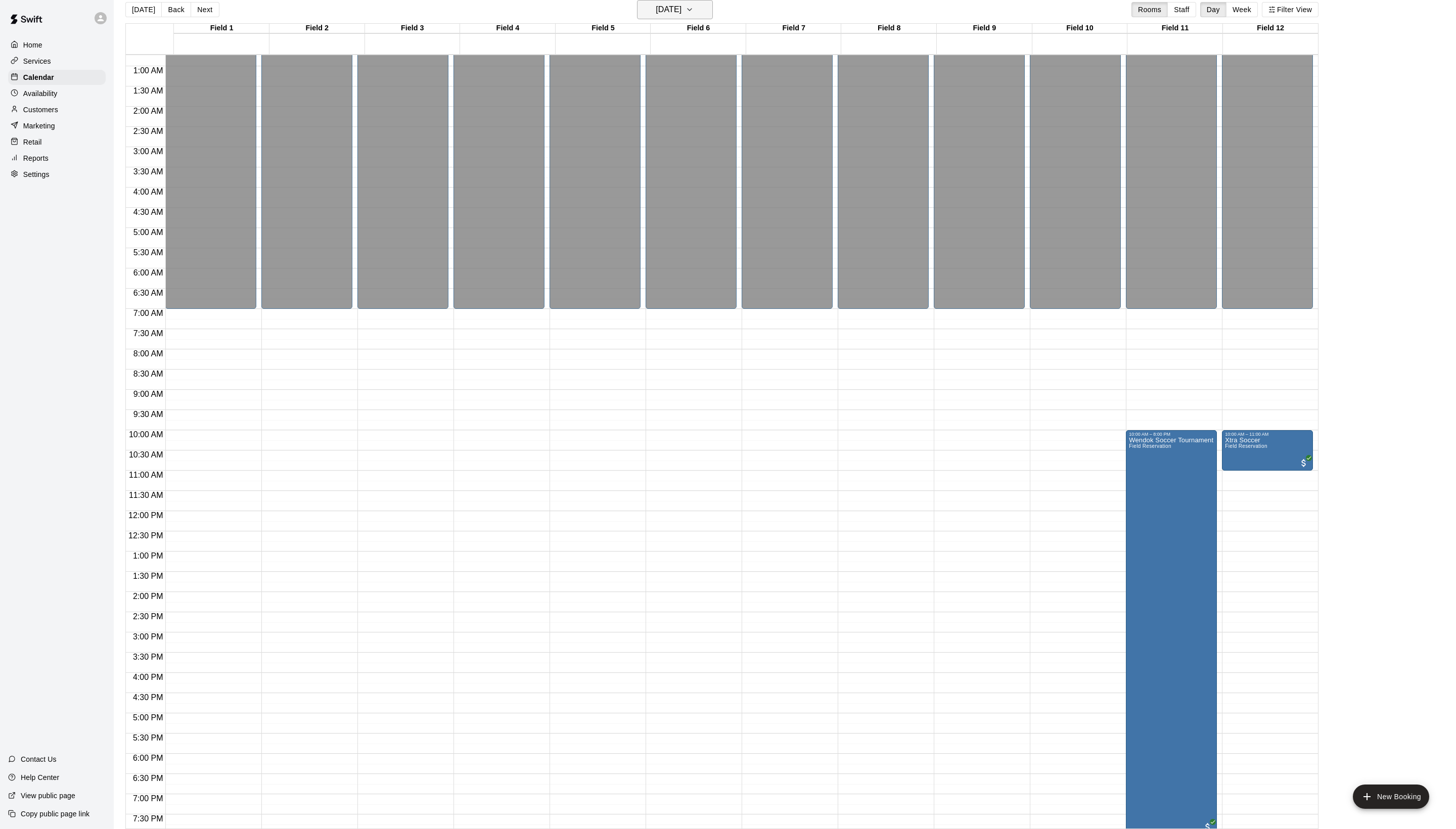
click at [694, 16] on icon "button" at bounding box center [690, 9] width 8 height 12
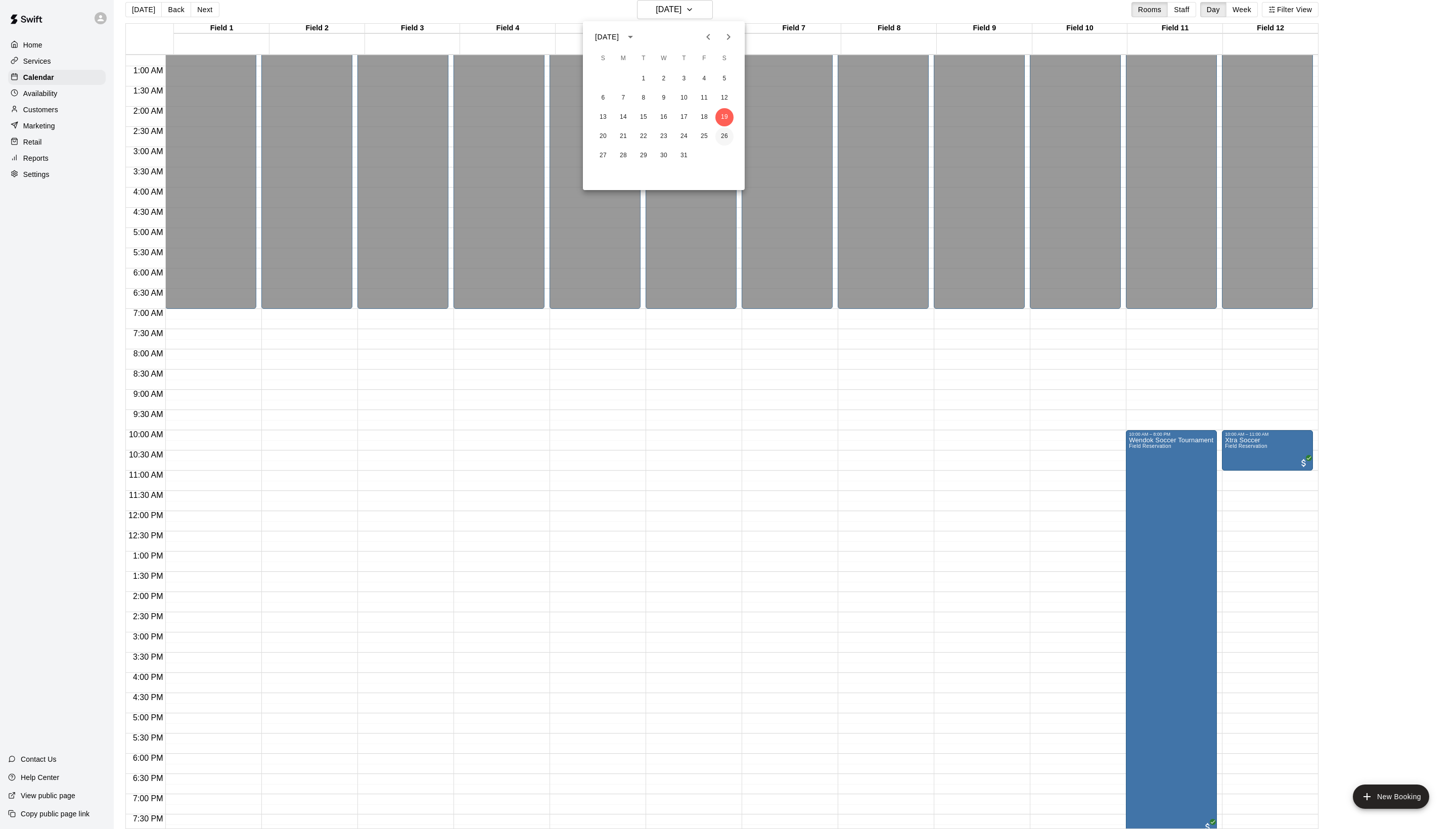
click at [728, 133] on button "26" at bounding box center [725, 136] width 18 height 18
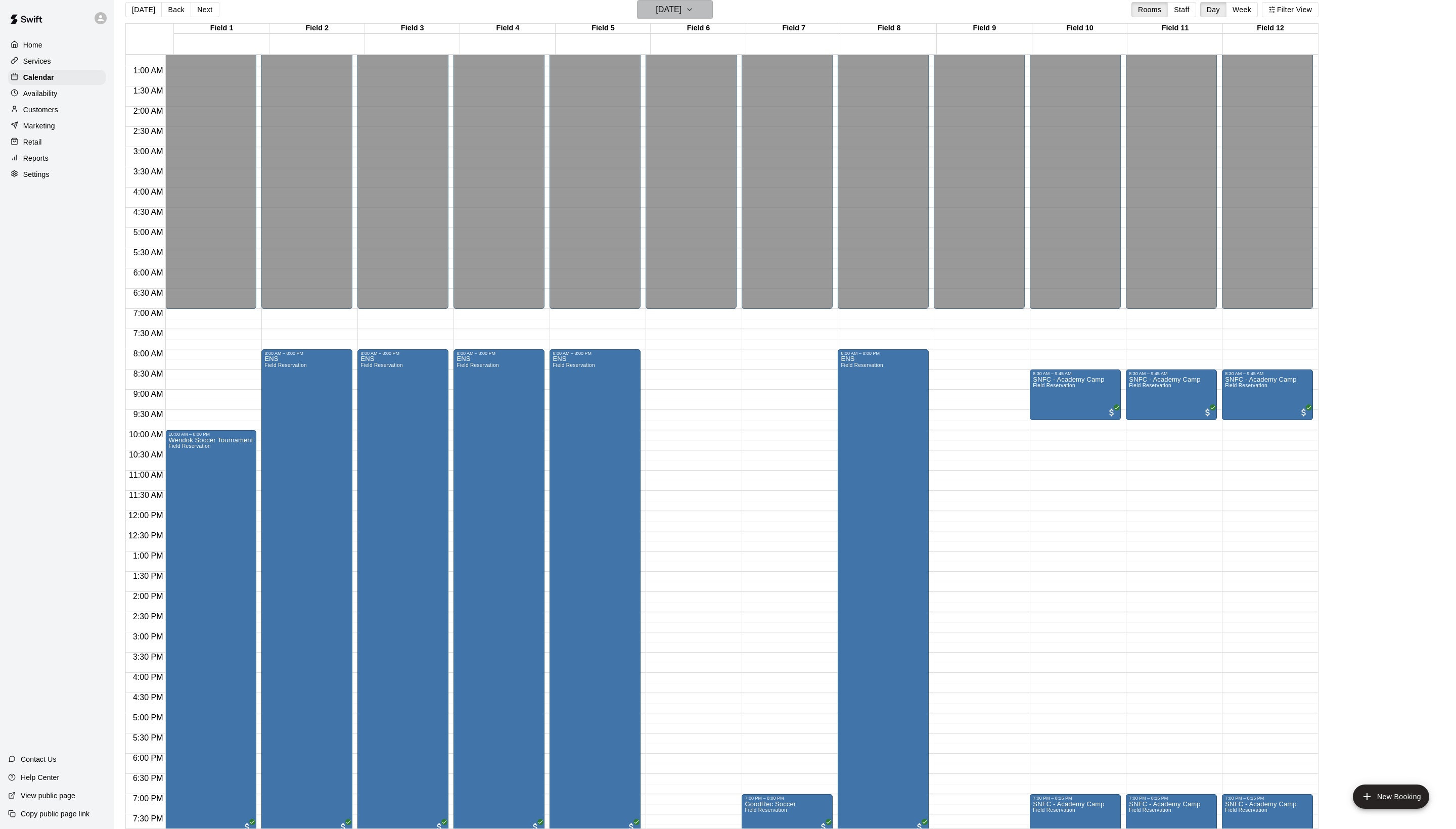
click at [656, 11] on h6 "[DATE]" at bounding box center [669, 9] width 26 height 14
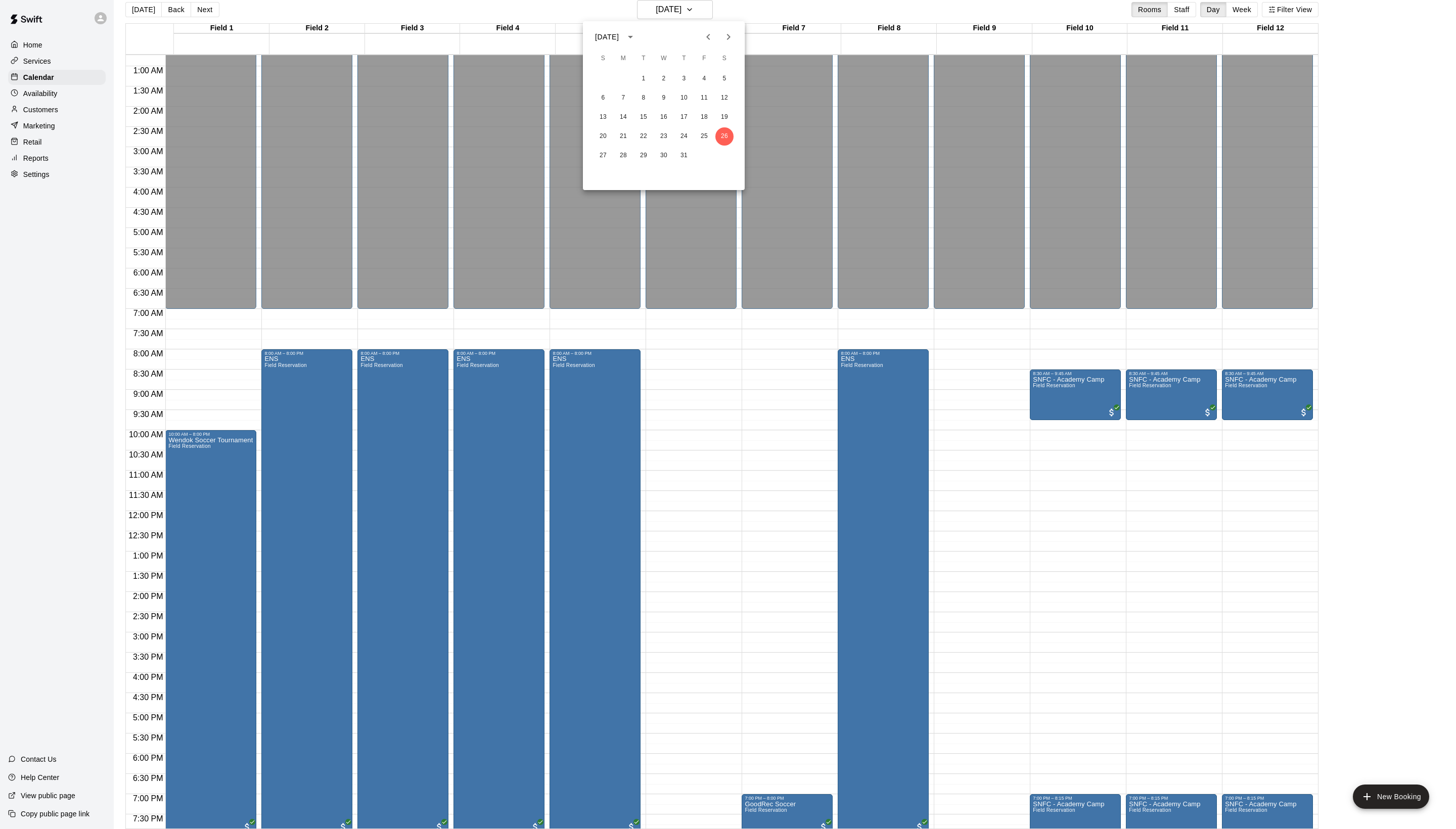
click at [726, 34] on icon "Next month" at bounding box center [728, 37] width 12 height 12
click at [733, 78] on button "2" at bounding box center [725, 79] width 18 height 18
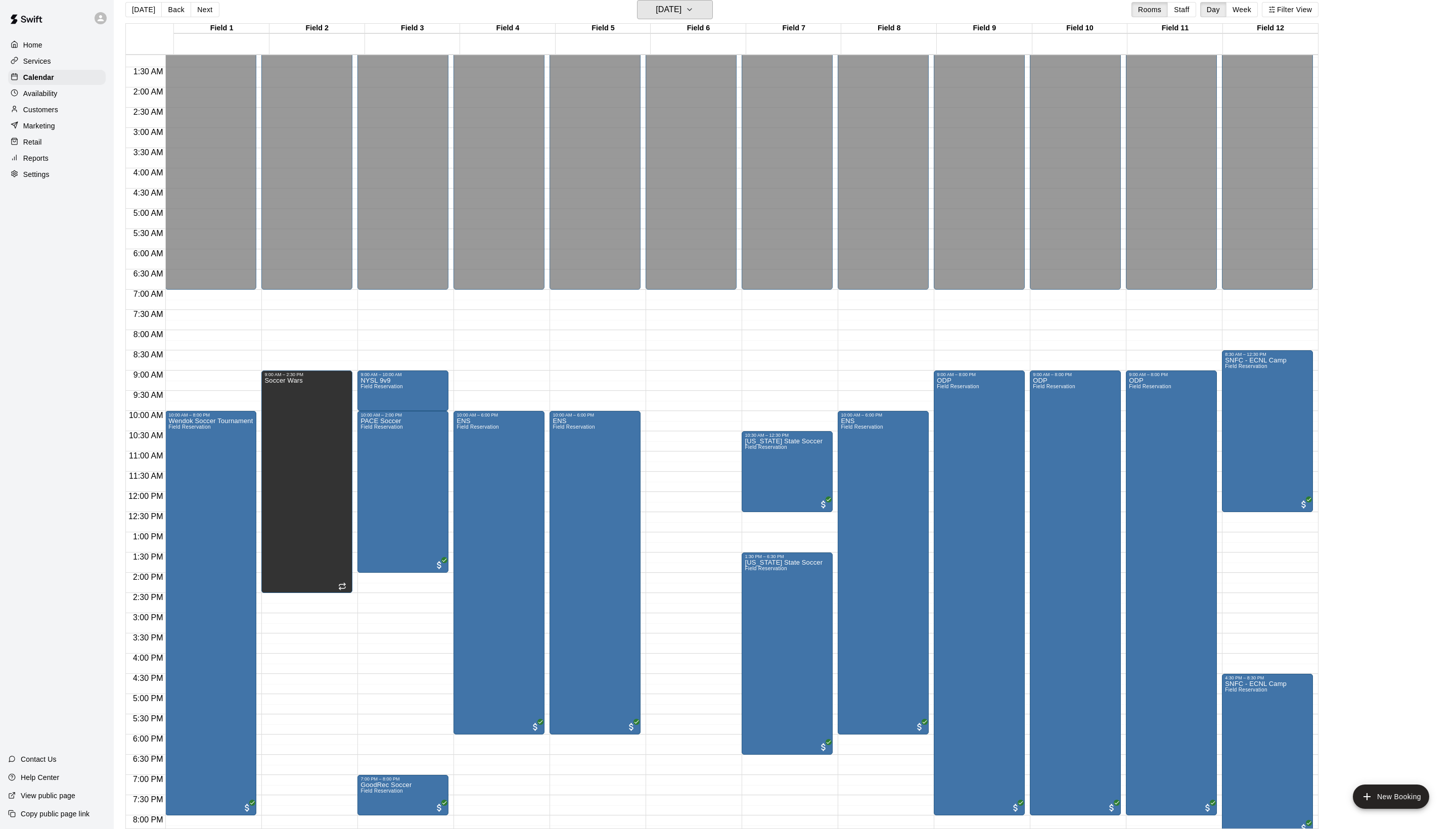
scroll to position [53, 0]
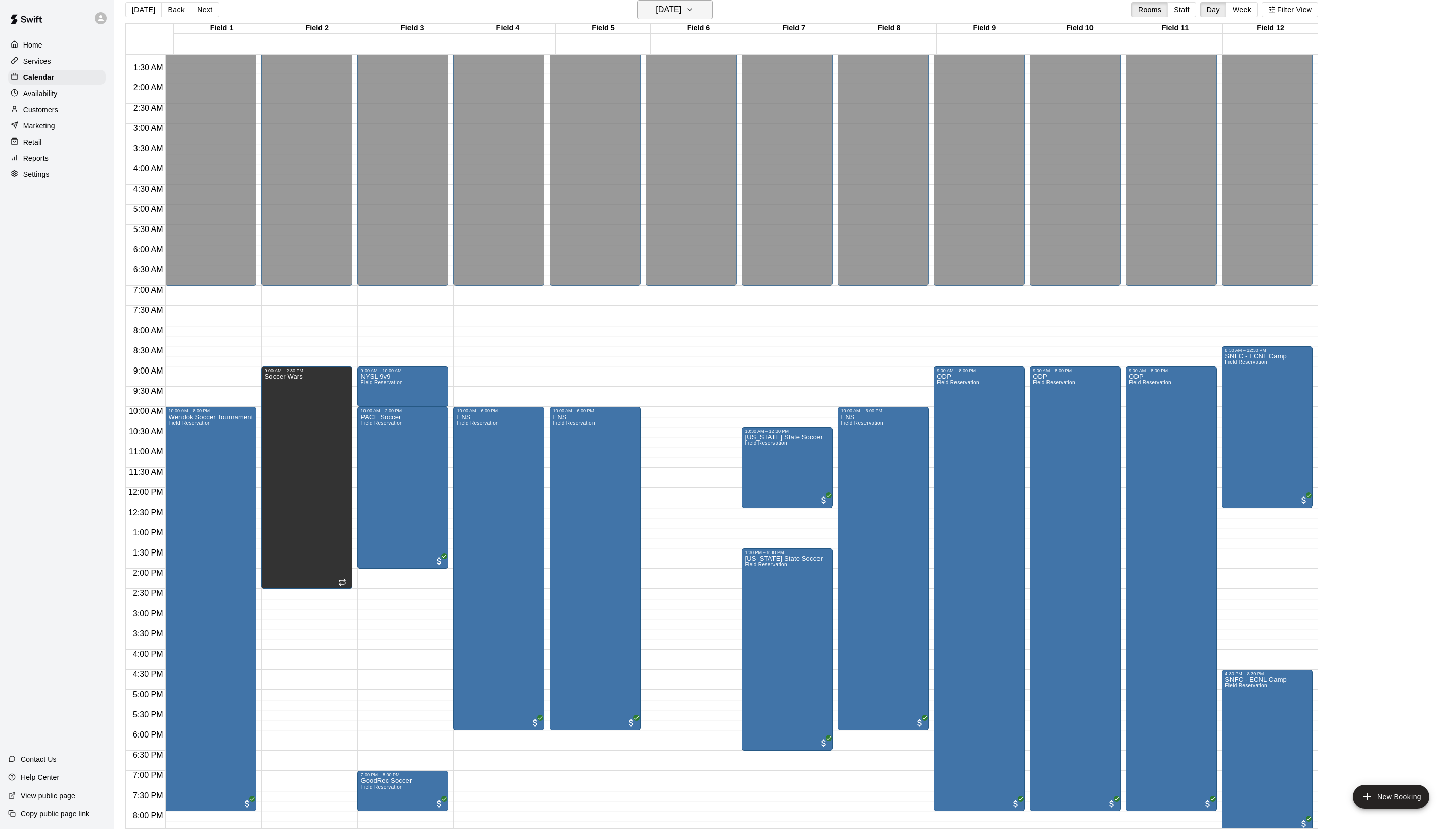
click at [682, 17] on h6 "[DATE]" at bounding box center [669, 9] width 26 height 14
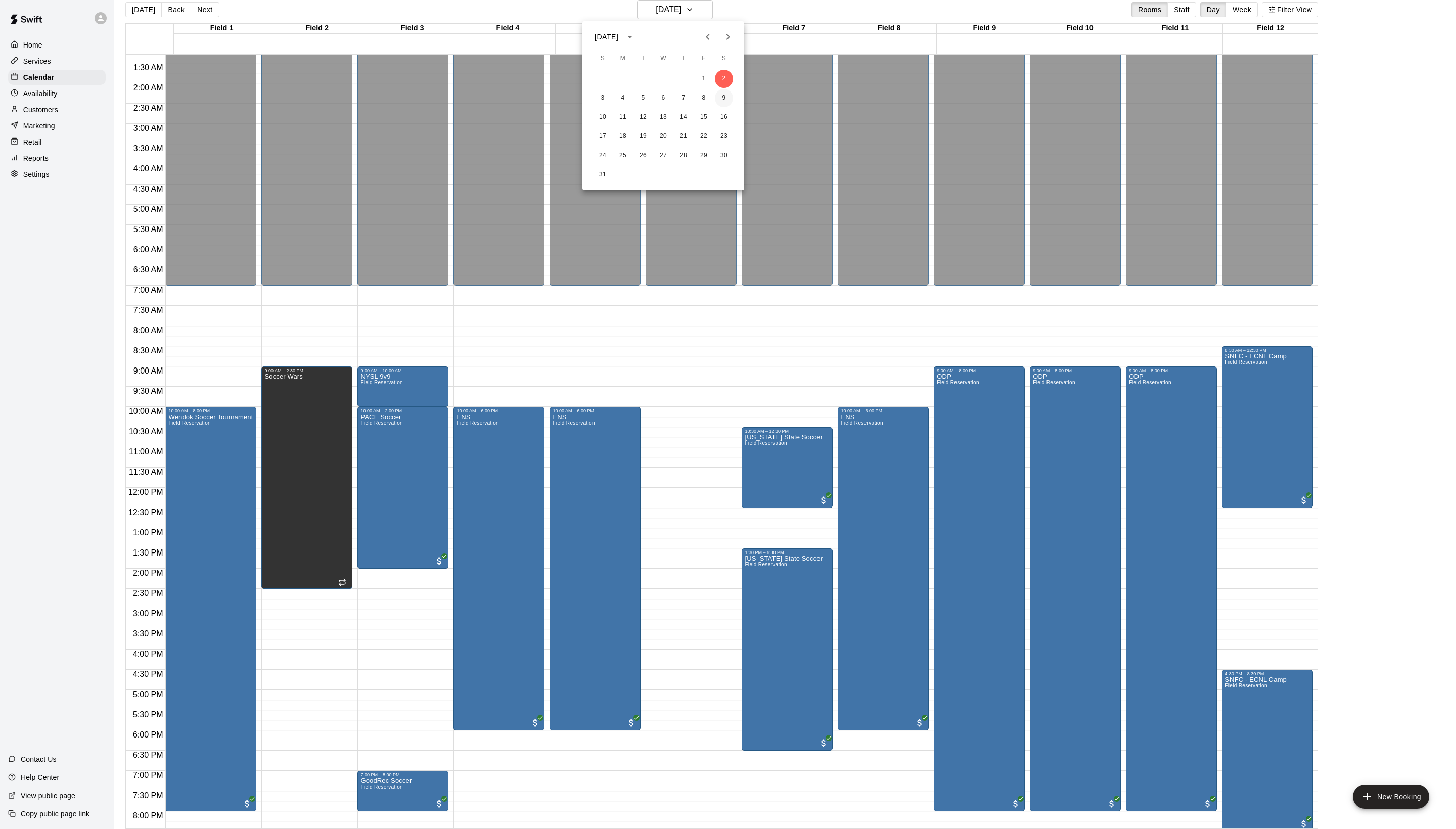
click at [721, 97] on button "9" at bounding box center [724, 98] width 18 height 18
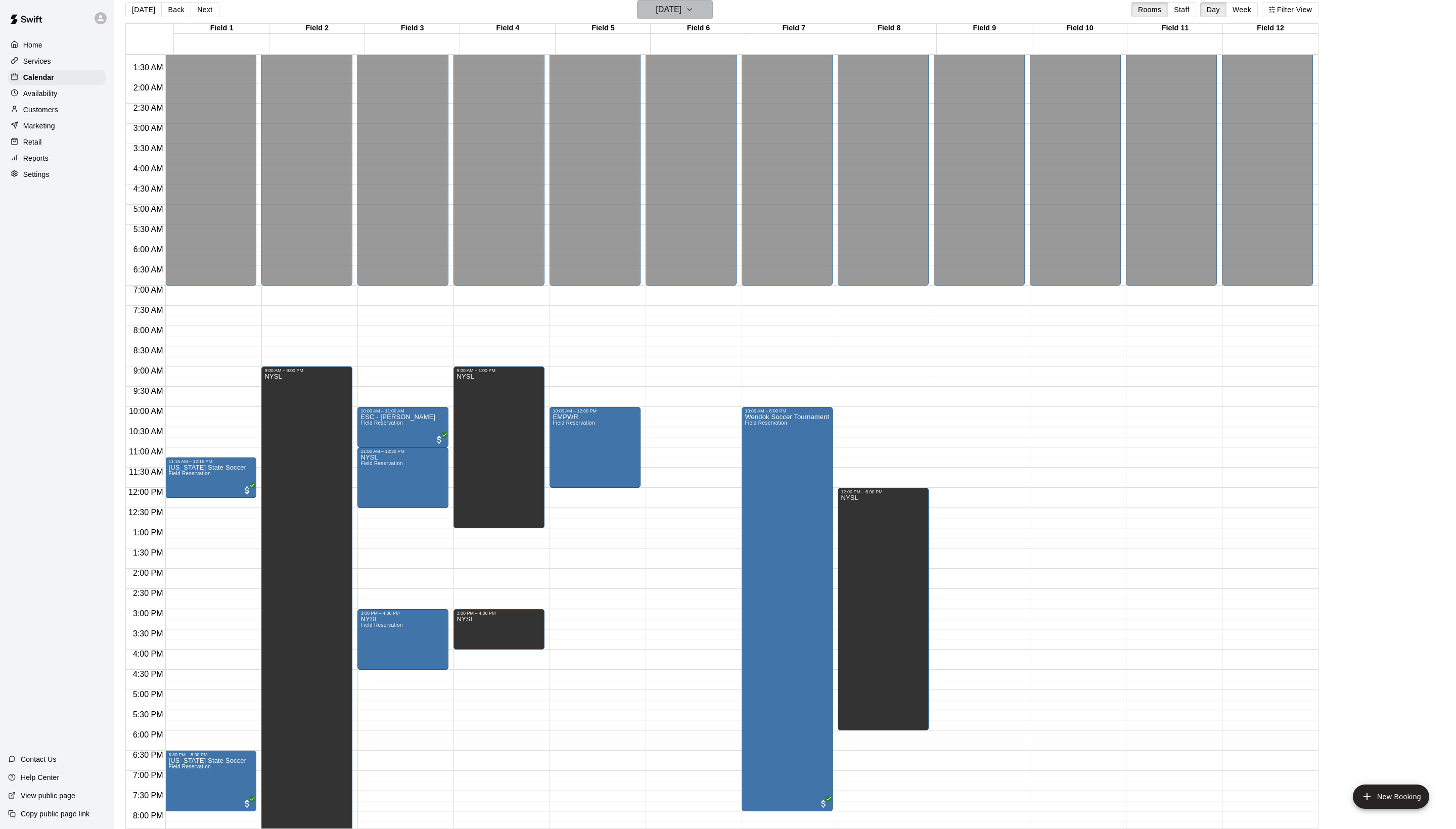
click at [682, 14] on h6 "[DATE]" at bounding box center [669, 9] width 26 height 14
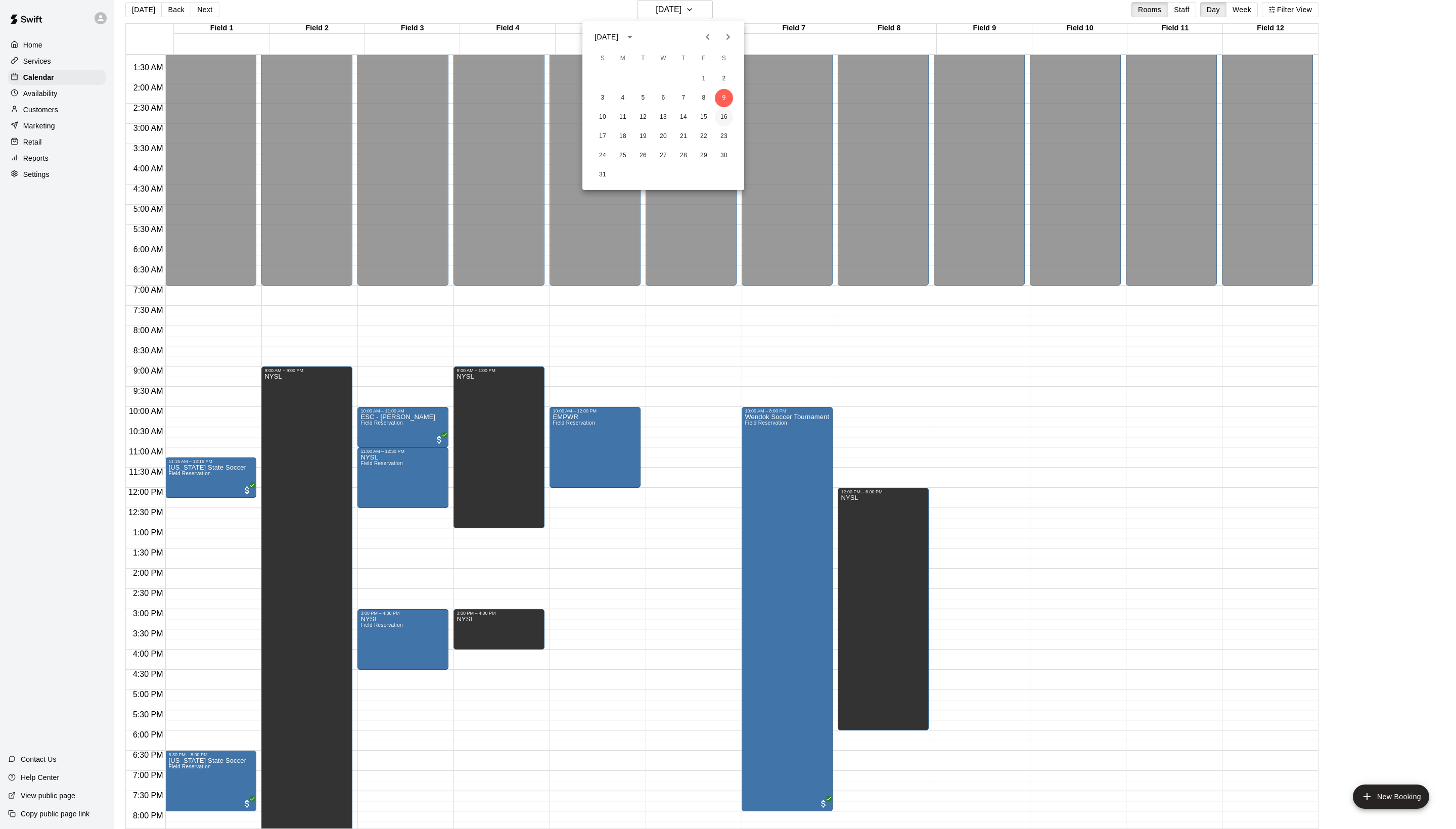
click at [725, 113] on button "16" at bounding box center [724, 117] width 18 height 18
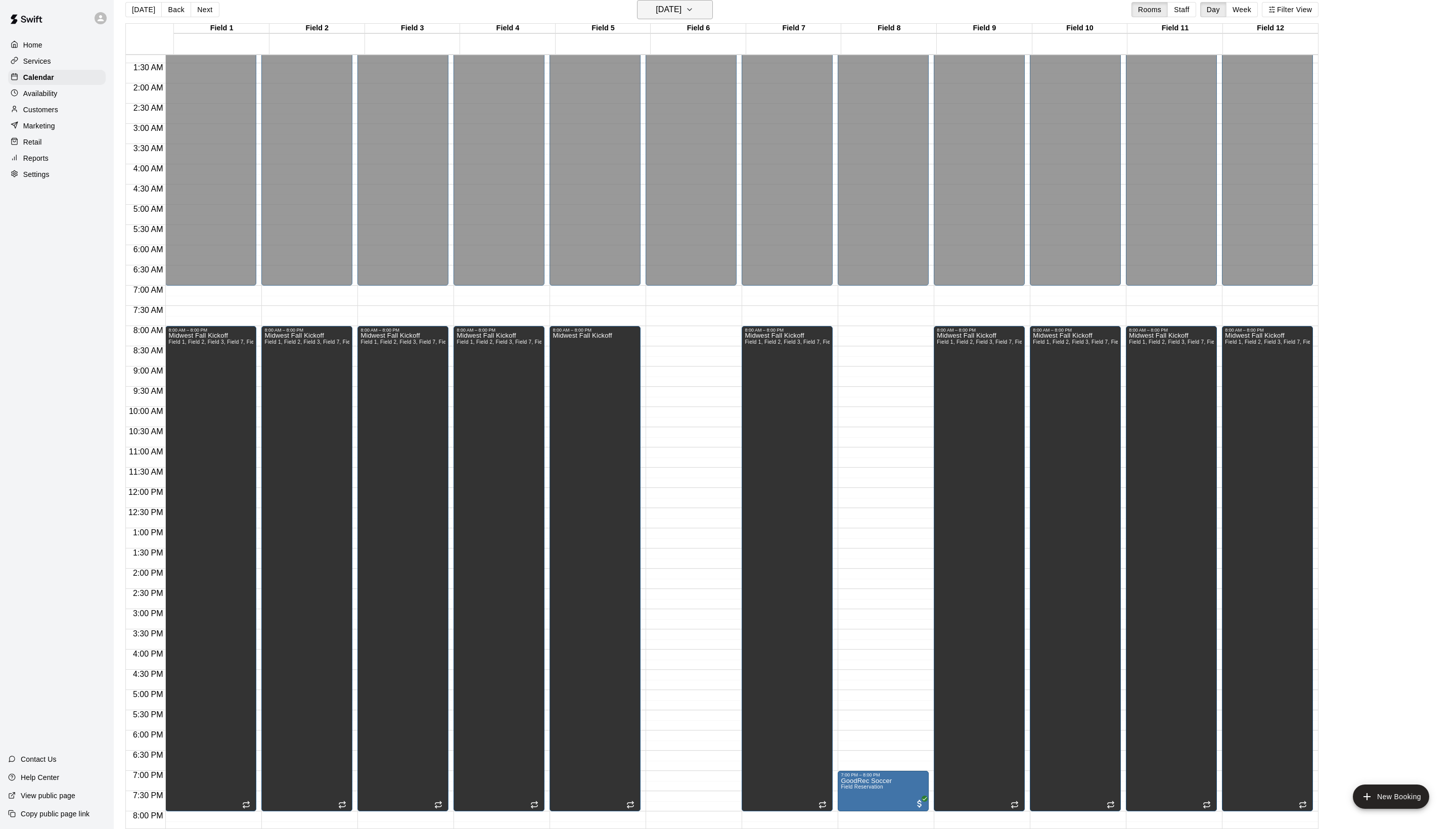
click at [708, 9] on button "[DATE]" at bounding box center [675, 10] width 76 height 19
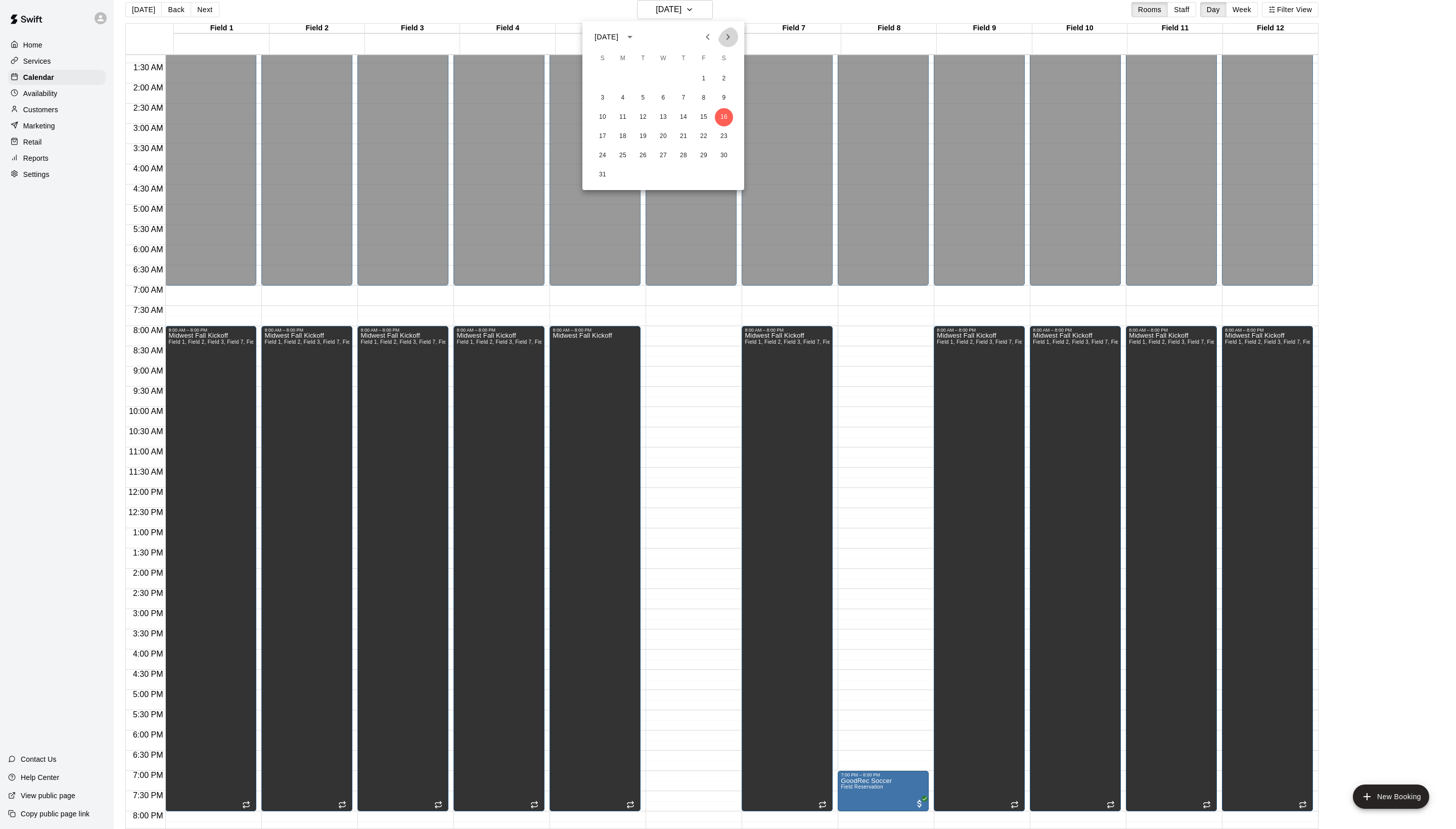
click at [726, 38] on icon "Next month" at bounding box center [728, 37] width 3 height 6
click at [723, 78] on button "6" at bounding box center [724, 79] width 18 height 18
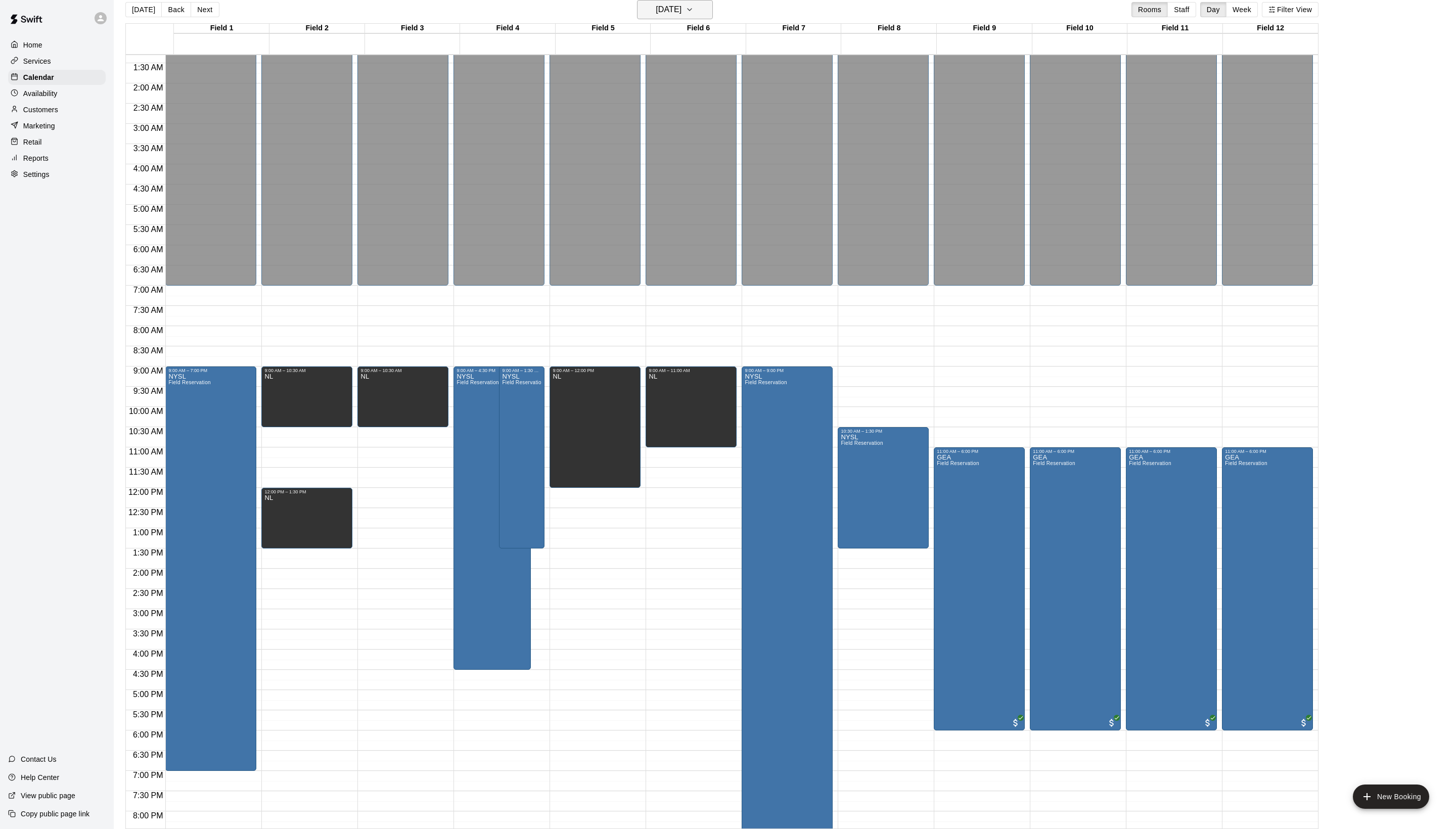
click at [656, 9] on h6 "[DATE]" at bounding box center [669, 9] width 26 height 14
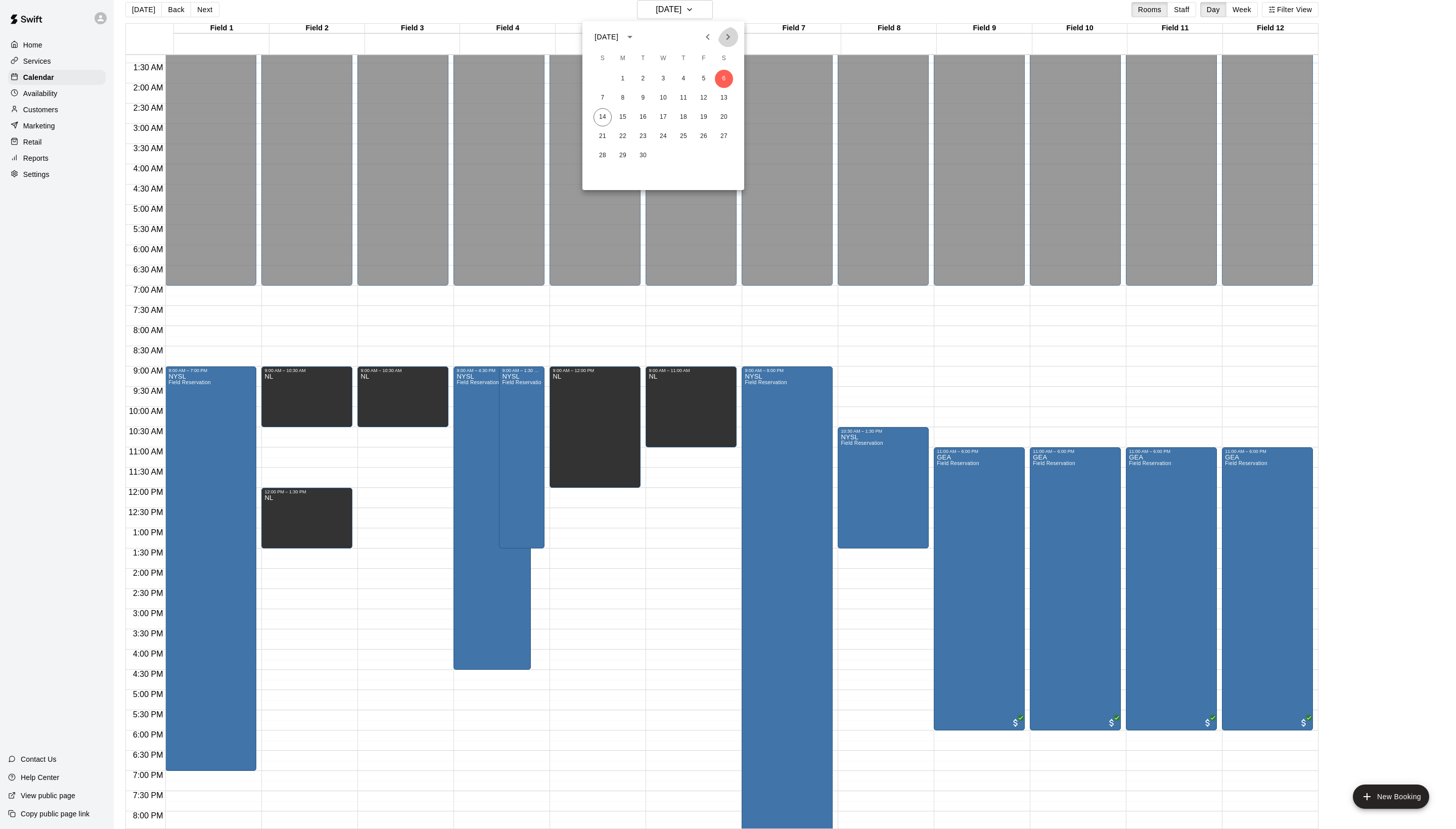
click at [722, 31] on icon "Next month" at bounding box center [727, 37] width 12 height 12
click at [701, 33] on icon "Previous month" at bounding box center [707, 37] width 12 height 12
